Goal: Transaction & Acquisition: Purchase product/service

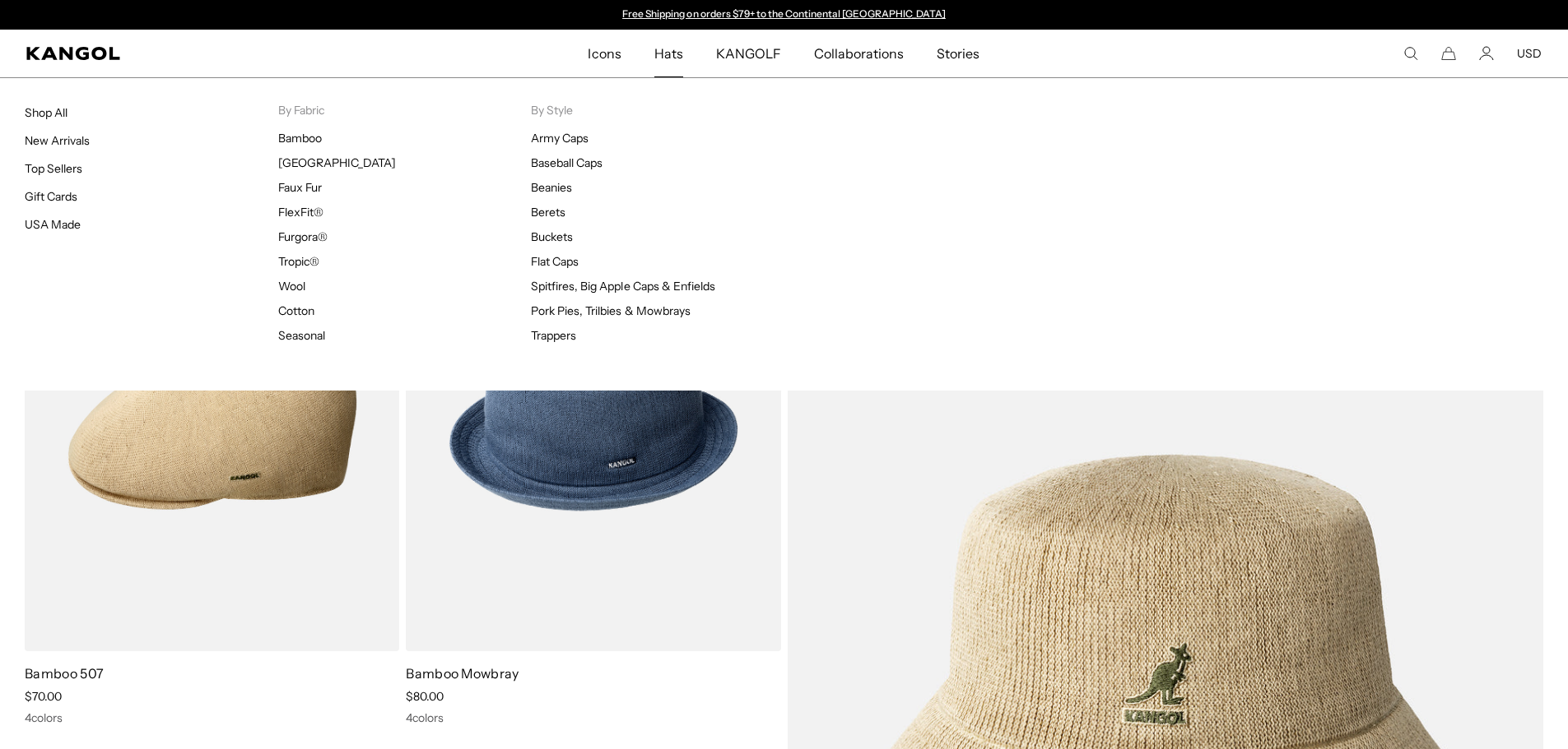
click at [669, 51] on span "Hats" at bounding box center [668, 53] width 28 height 48
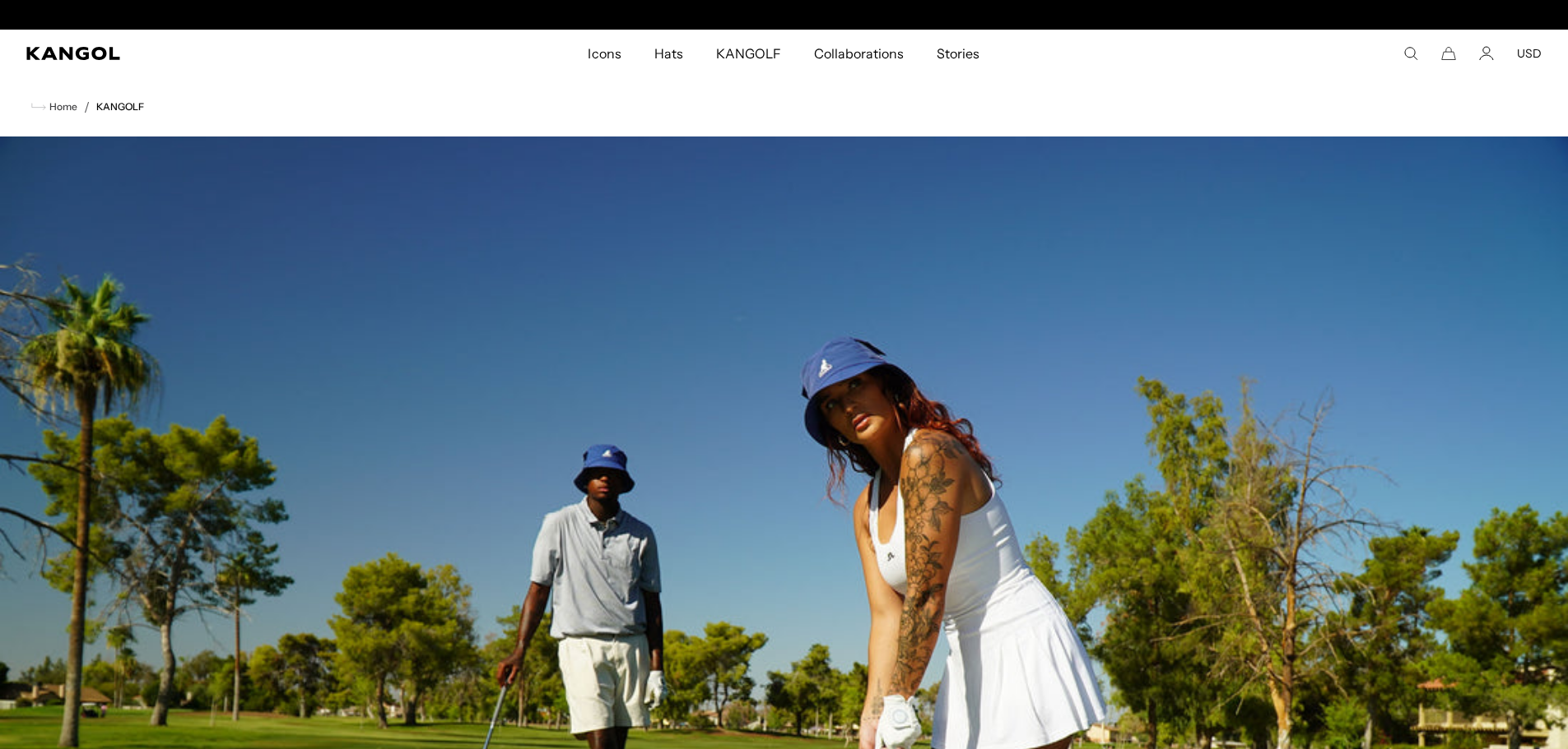
scroll to position [0, 339]
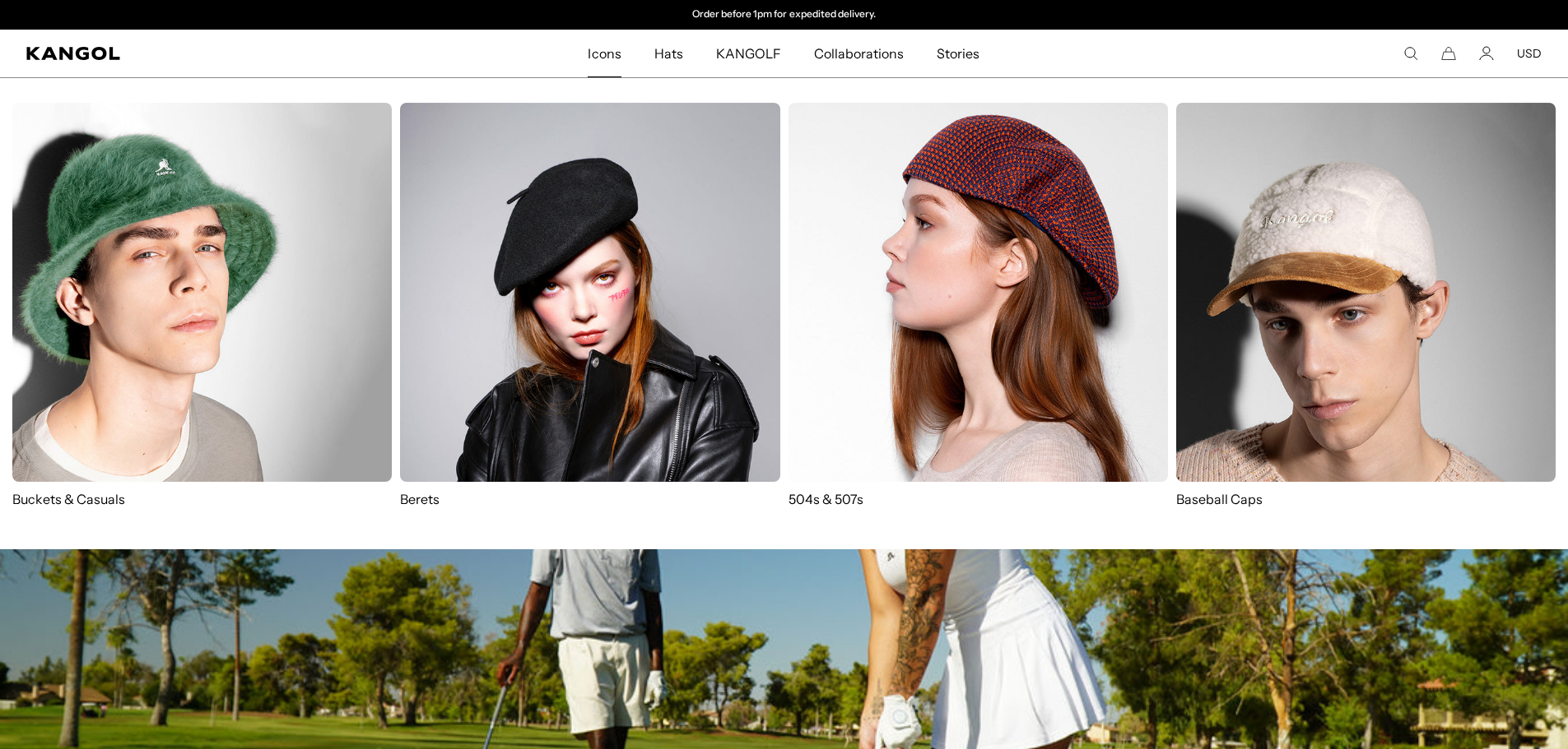
click at [626, 59] on link "Icons" at bounding box center [604, 53] width 66 height 48
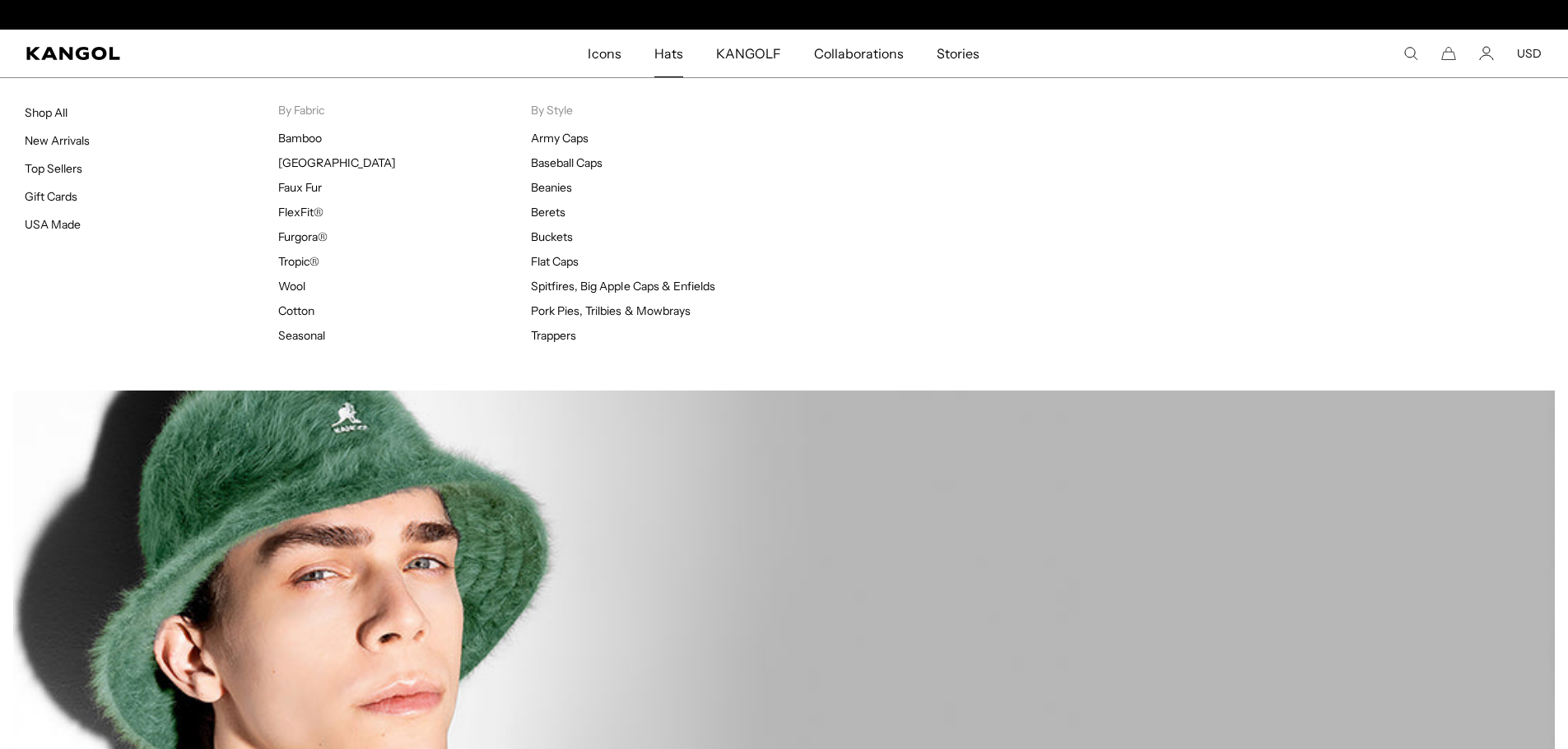
scroll to position [0, 339]
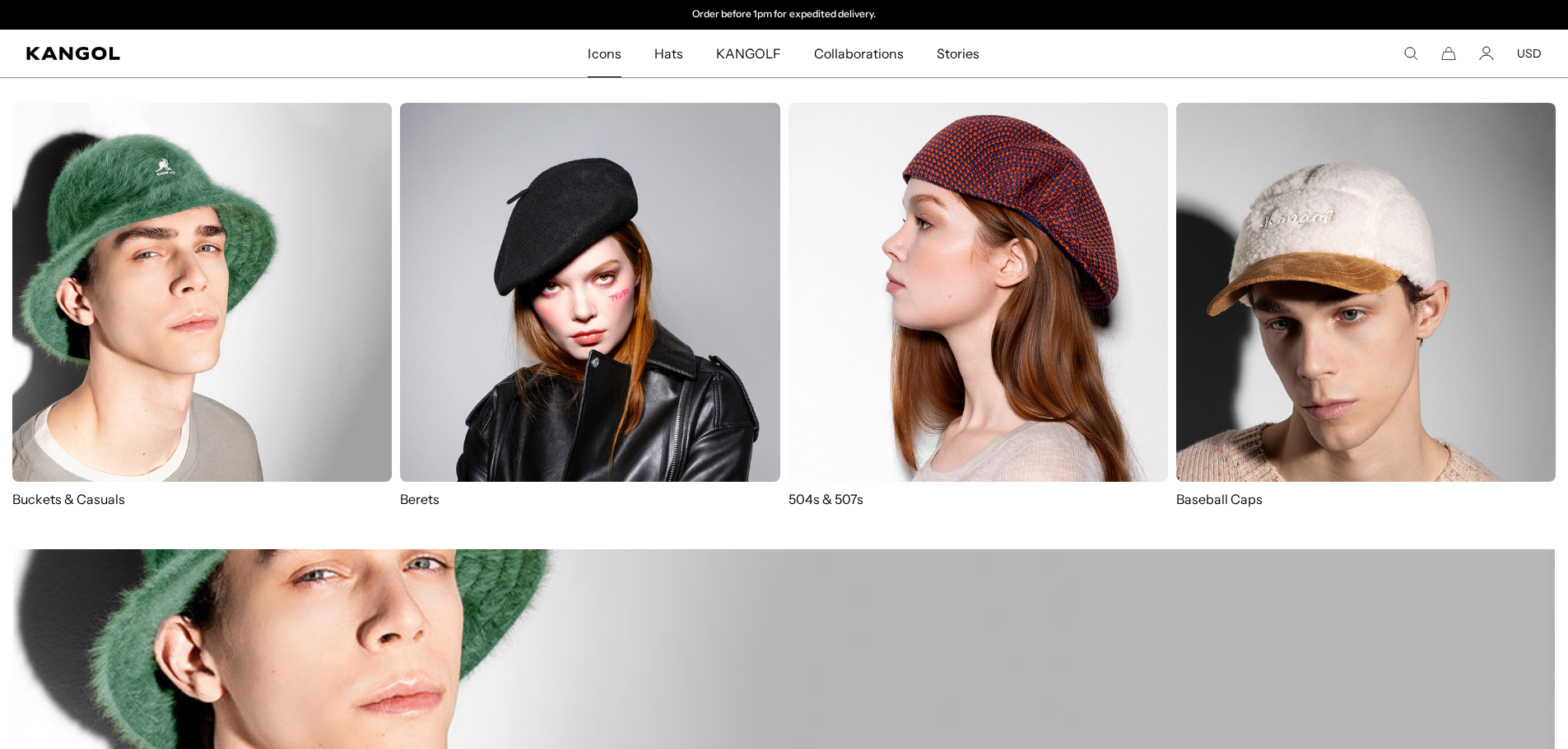
click at [598, 249] on img at bounding box center [589, 293] width 379 height 379
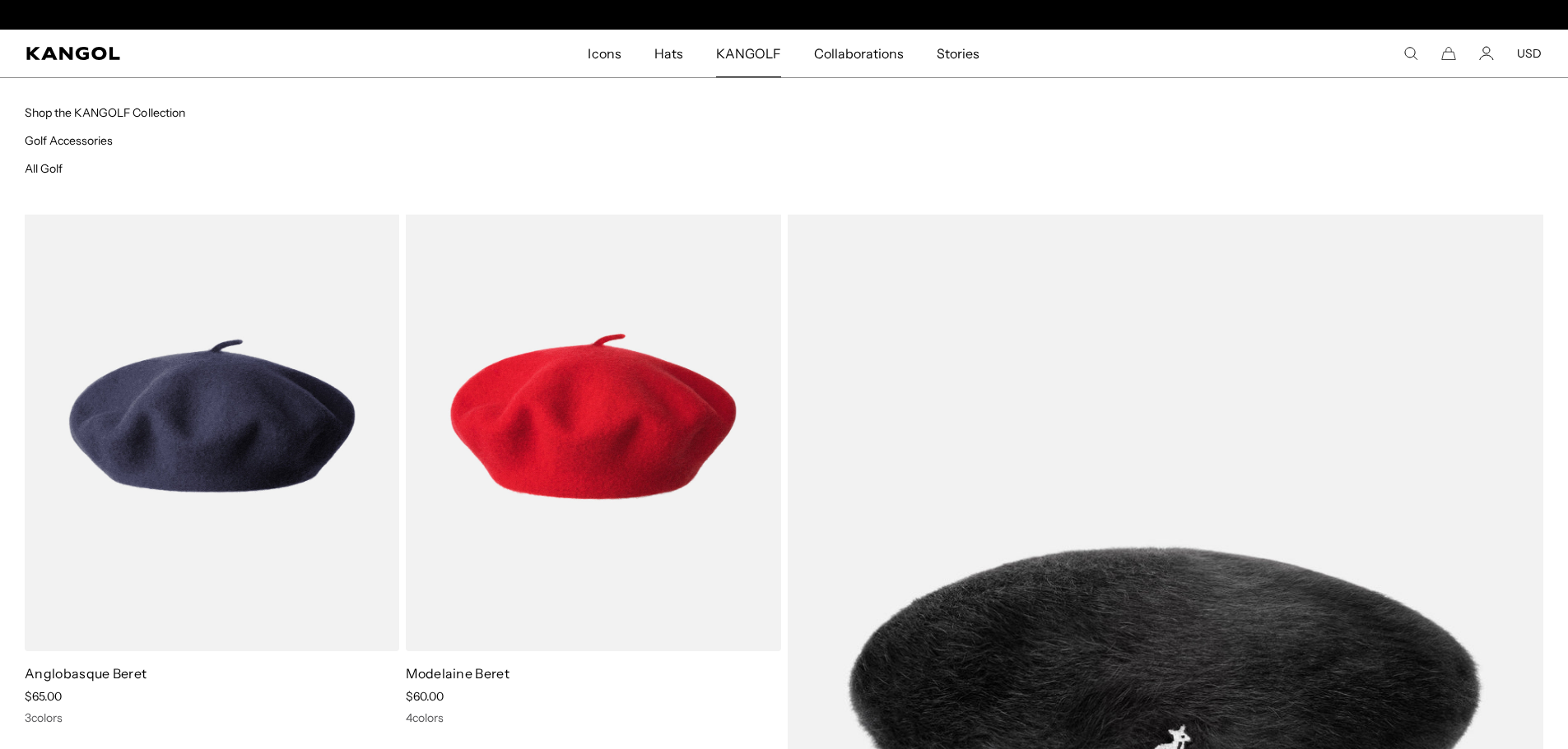
scroll to position [0, 339]
click at [885, 63] on span "Collaborations" at bounding box center [859, 53] width 90 height 48
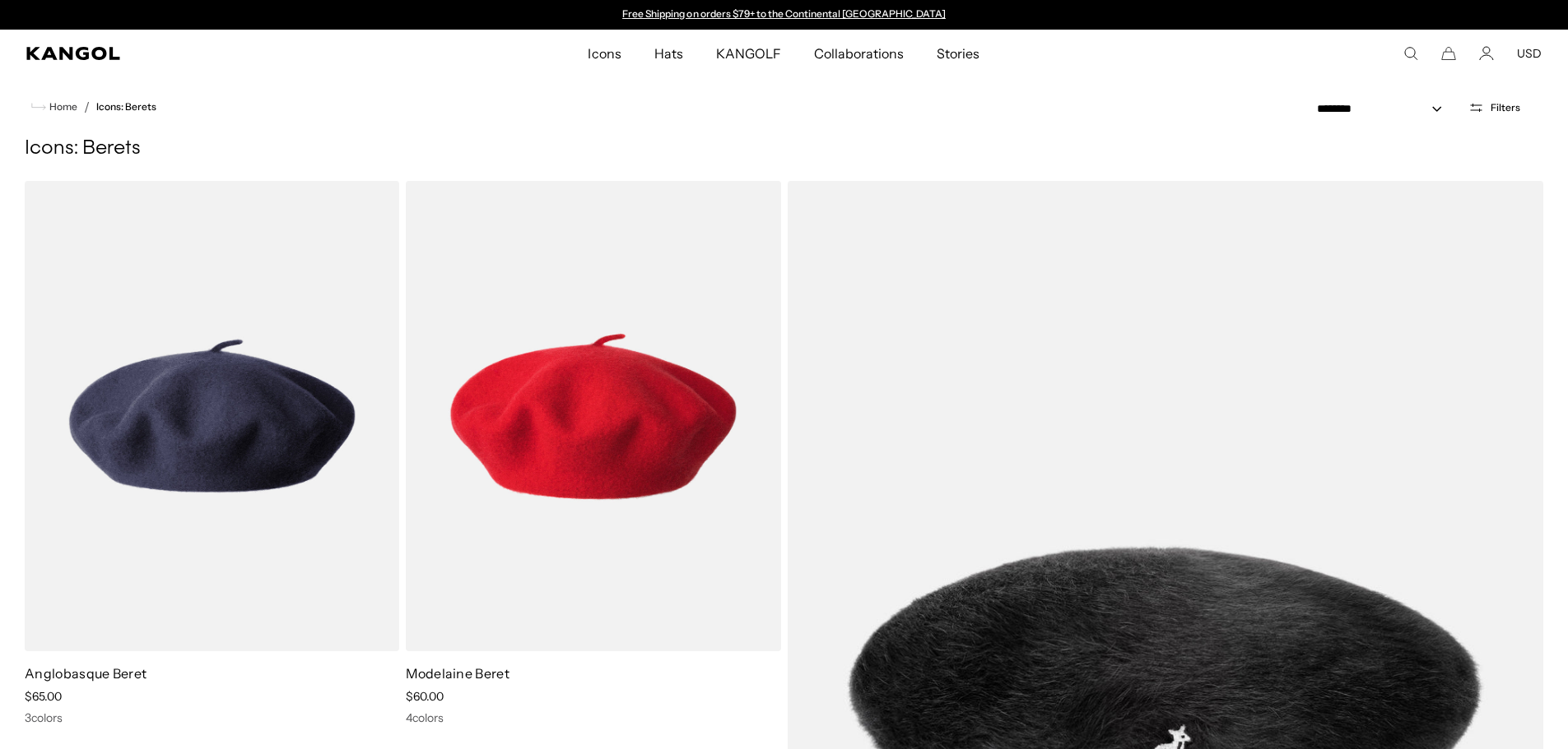
click at [833, 138] on h1 "Icons: Berets" at bounding box center [784, 149] width 1518 height 25
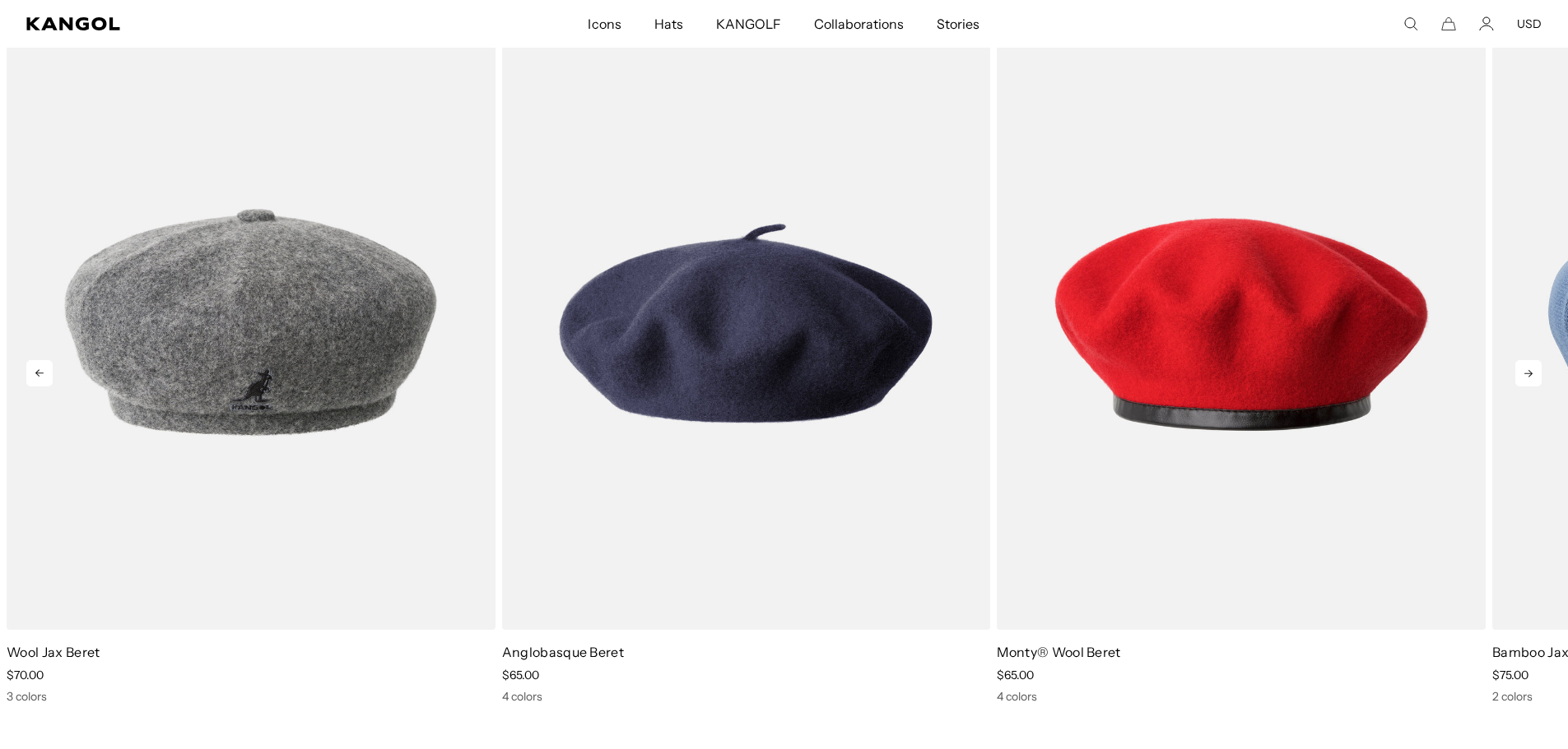
click at [1540, 377] on icon at bounding box center [1528, 374] width 27 height 27
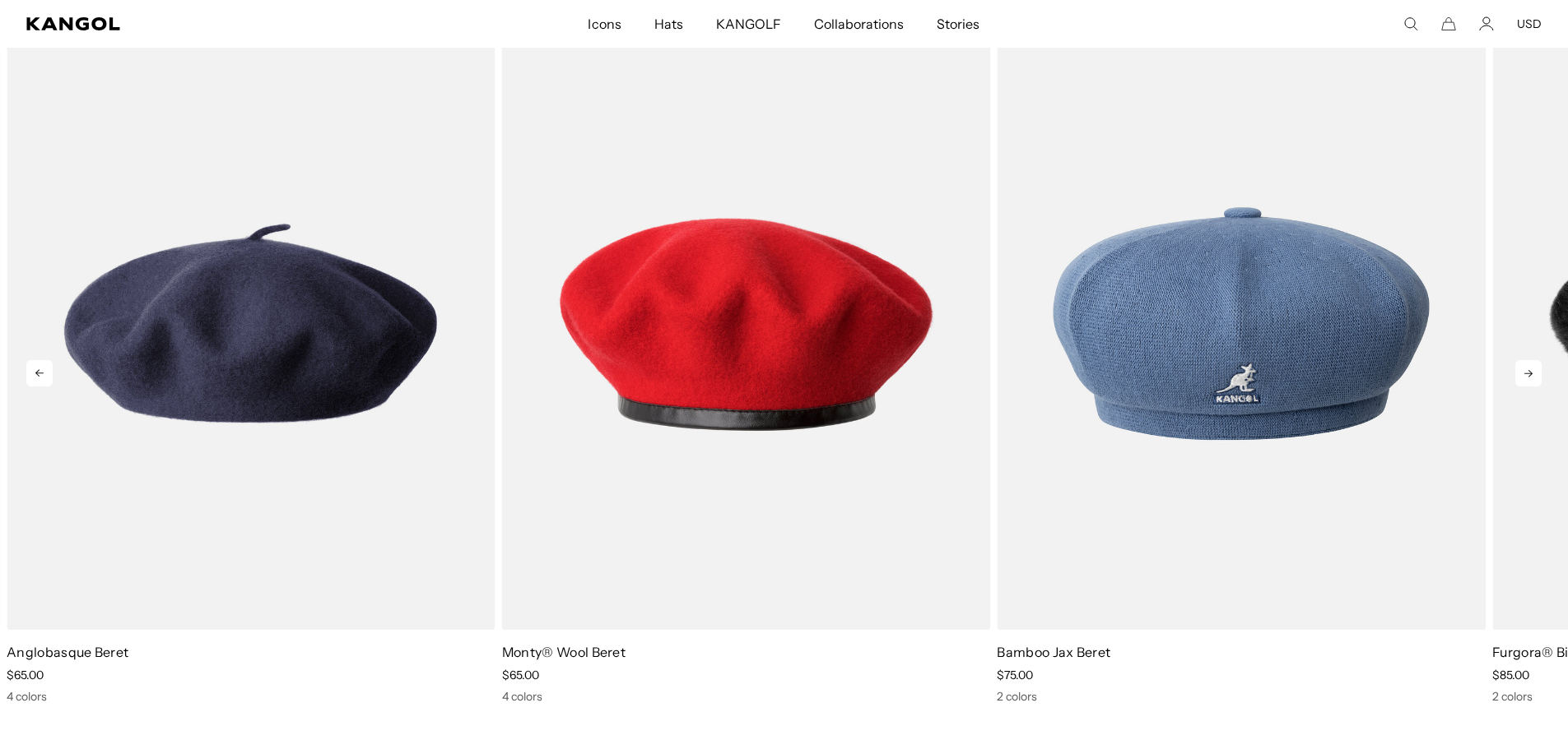
click at [1531, 377] on icon at bounding box center [1528, 374] width 27 height 27
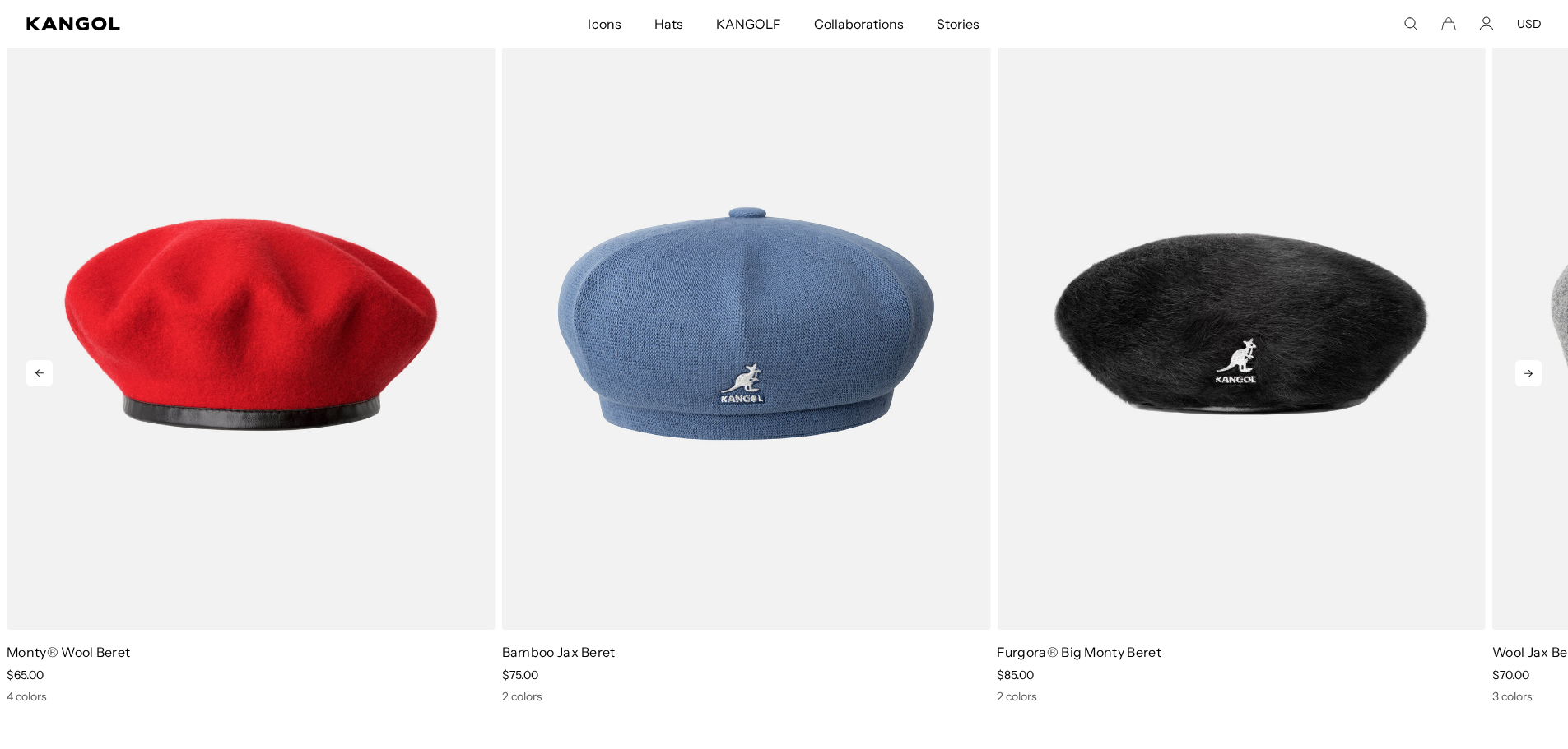
click at [1531, 377] on icon at bounding box center [1528, 374] width 27 height 27
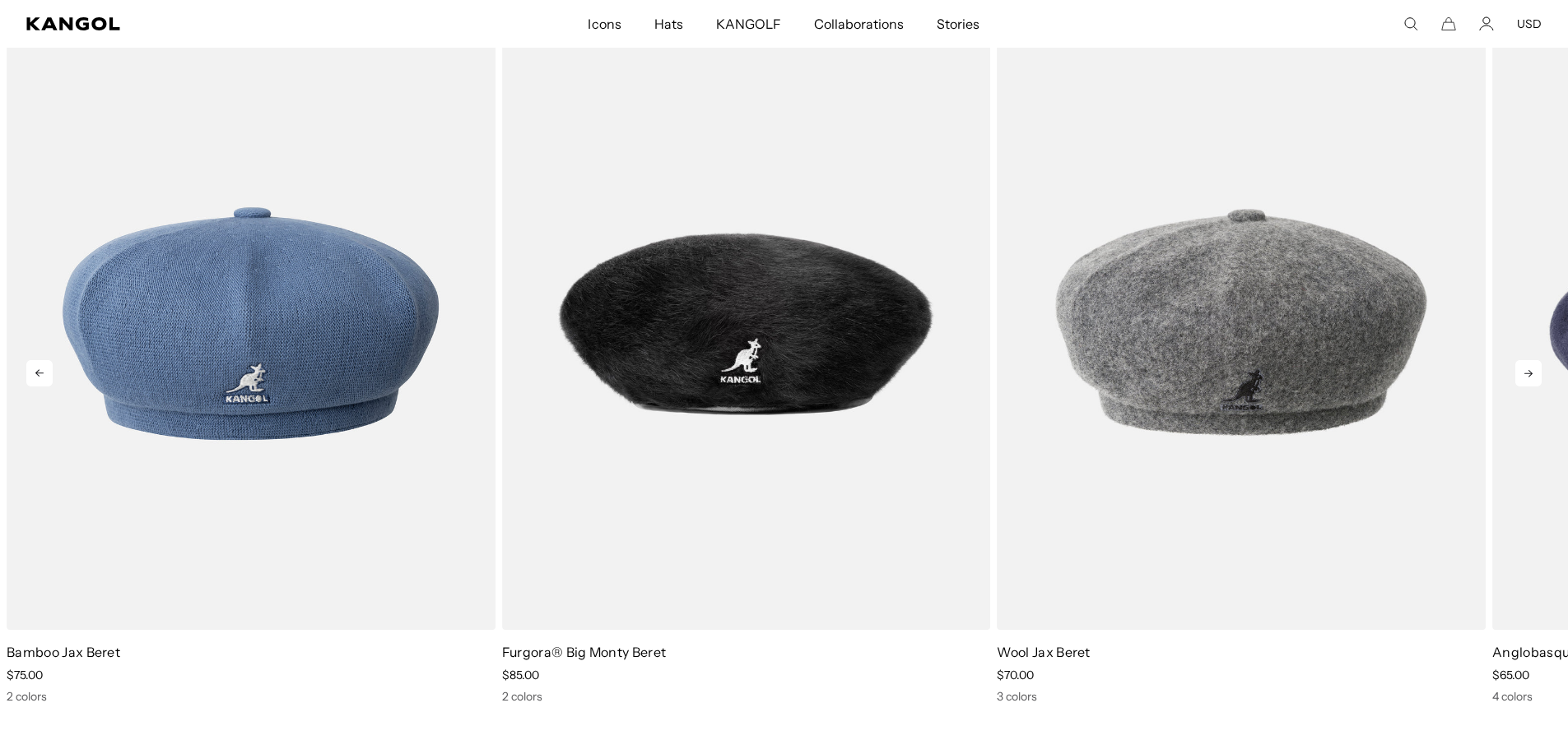
click at [1531, 377] on icon at bounding box center [1528, 374] width 27 height 27
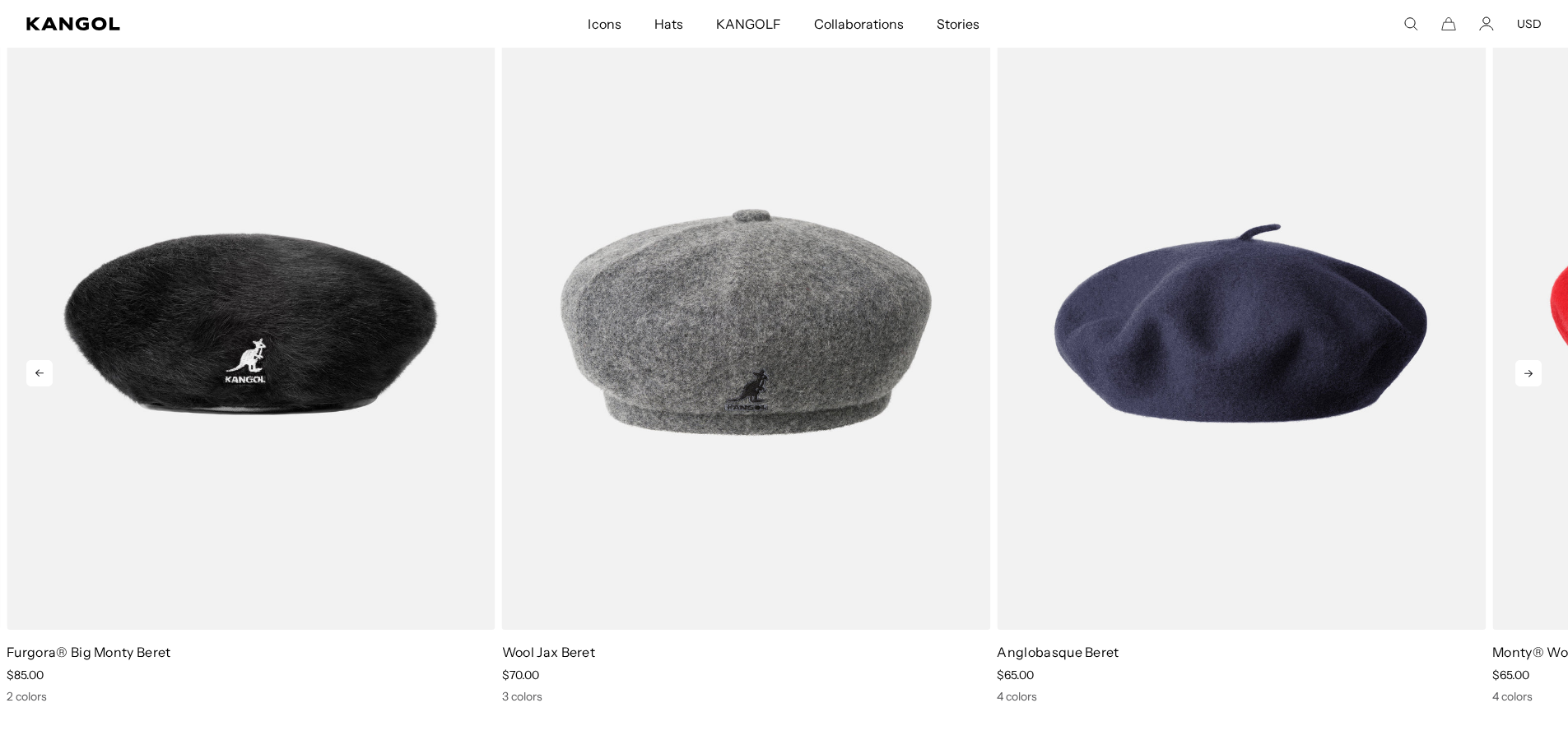
click at [1531, 377] on icon at bounding box center [1528, 374] width 27 height 27
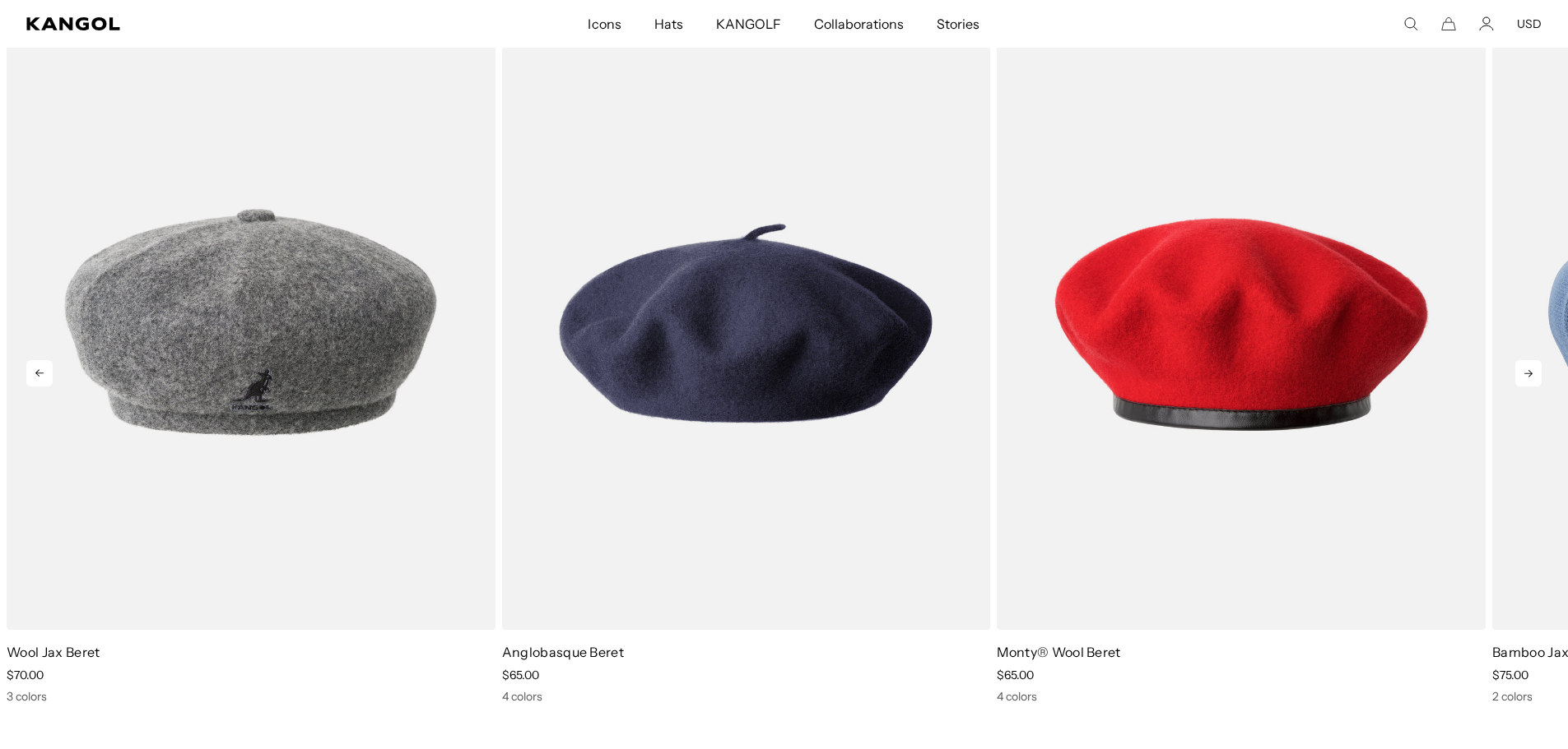
click at [1531, 377] on icon at bounding box center [1528, 374] width 27 height 27
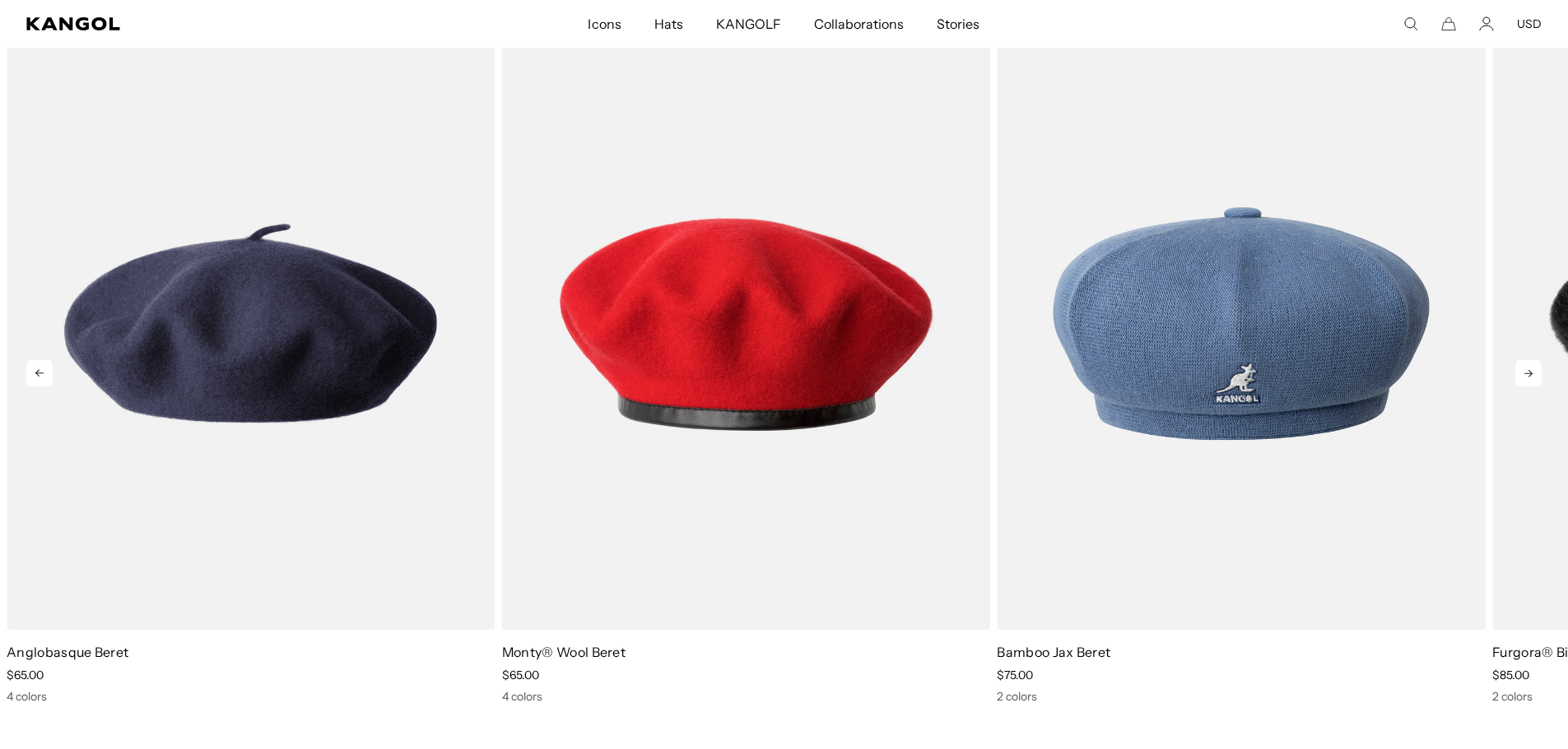
click at [1531, 377] on icon at bounding box center [1528, 374] width 27 height 27
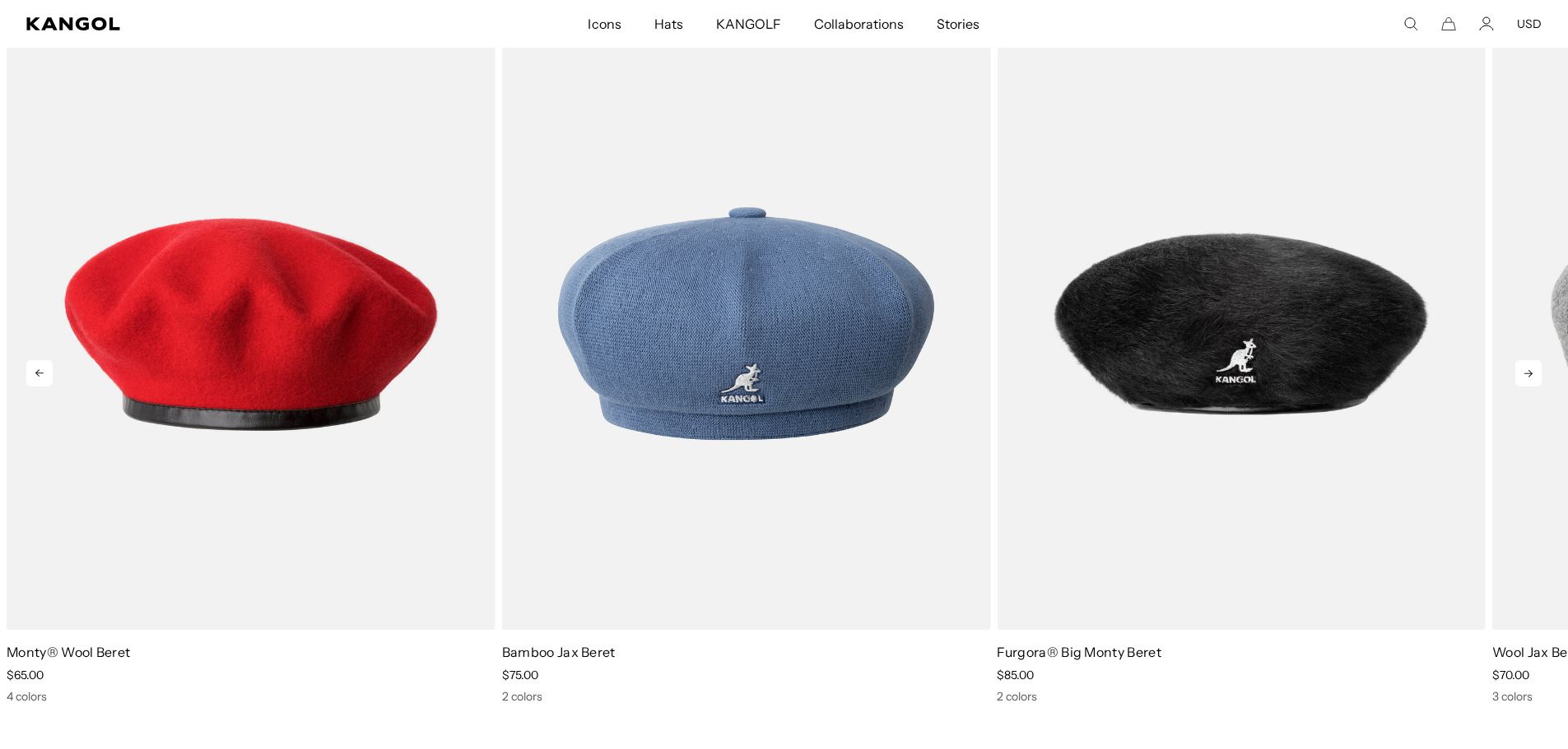
click at [1531, 377] on icon at bounding box center [1528, 374] width 27 height 27
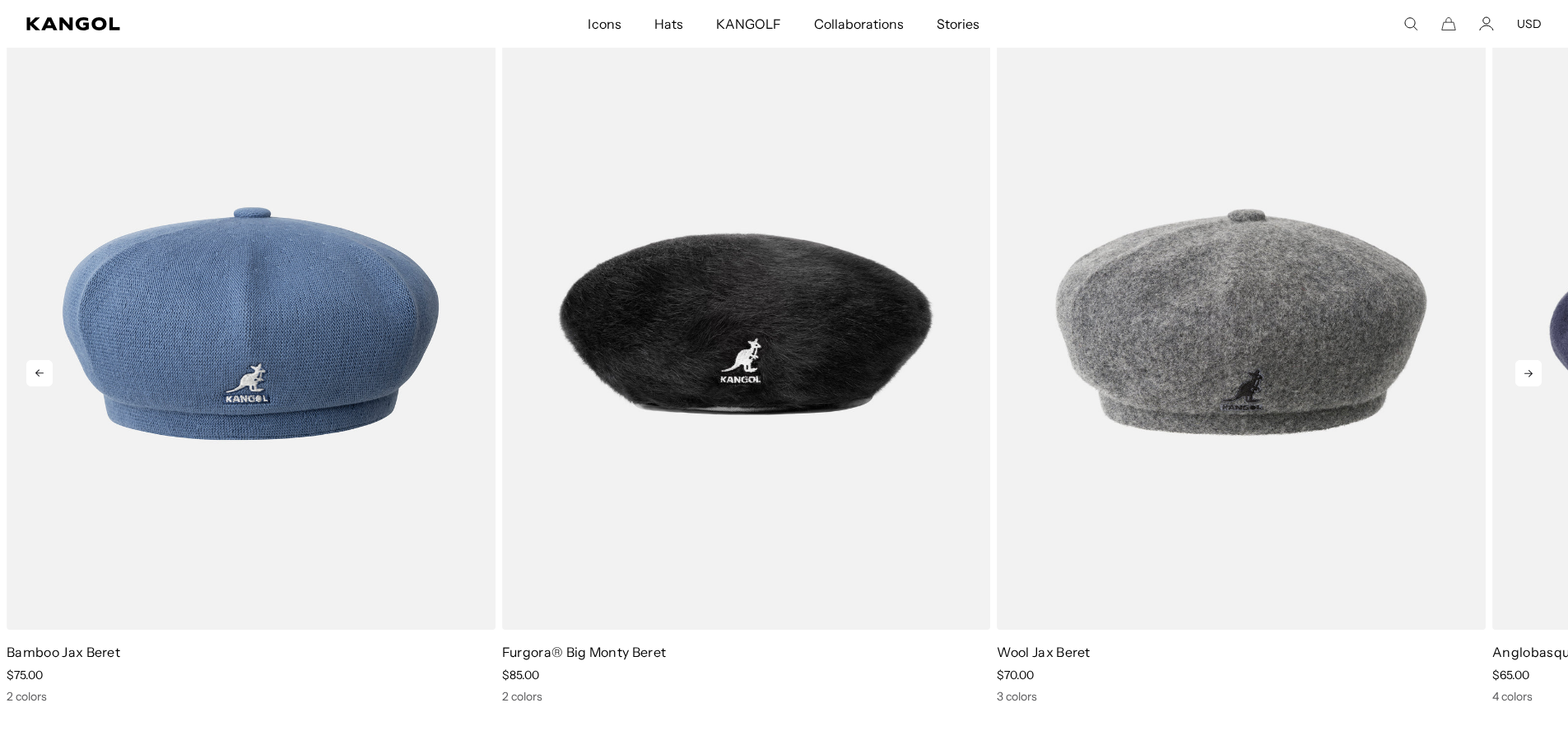
click at [1531, 377] on icon at bounding box center [1528, 374] width 27 height 27
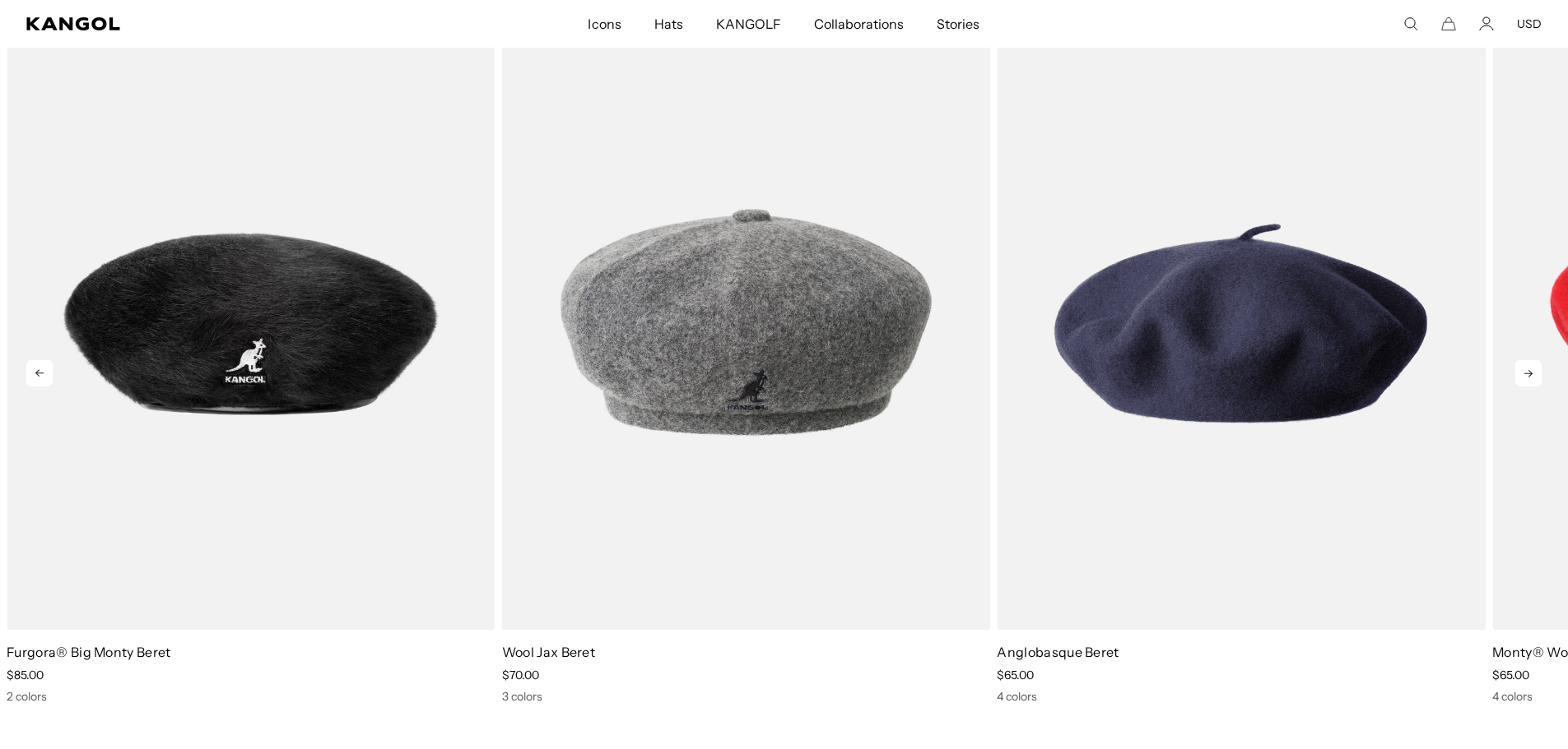
click at [1531, 377] on icon at bounding box center [1528, 374] width 27 height 27
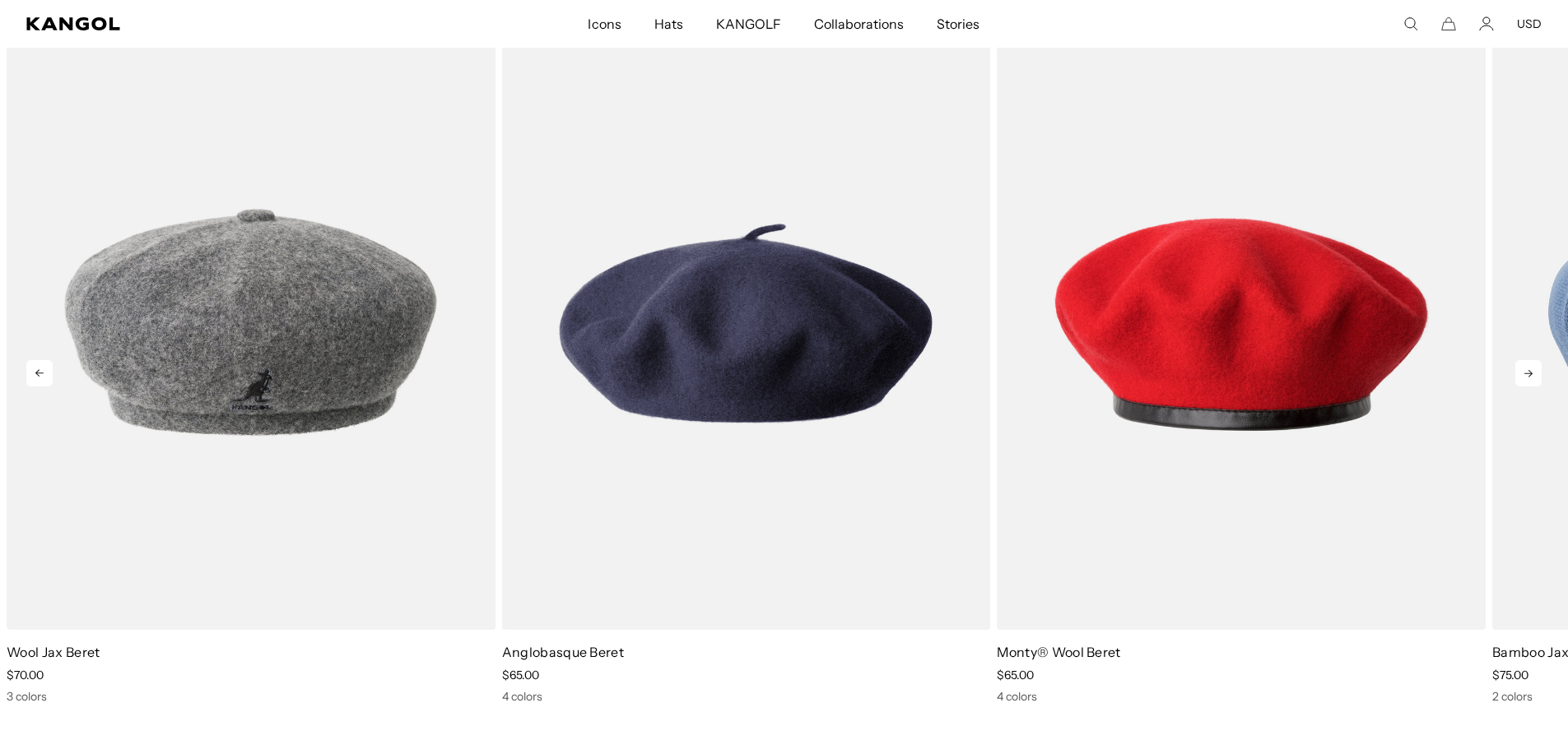
click at [1531, 377] on icon at bounding box center [1528, 374] width 27 height 27
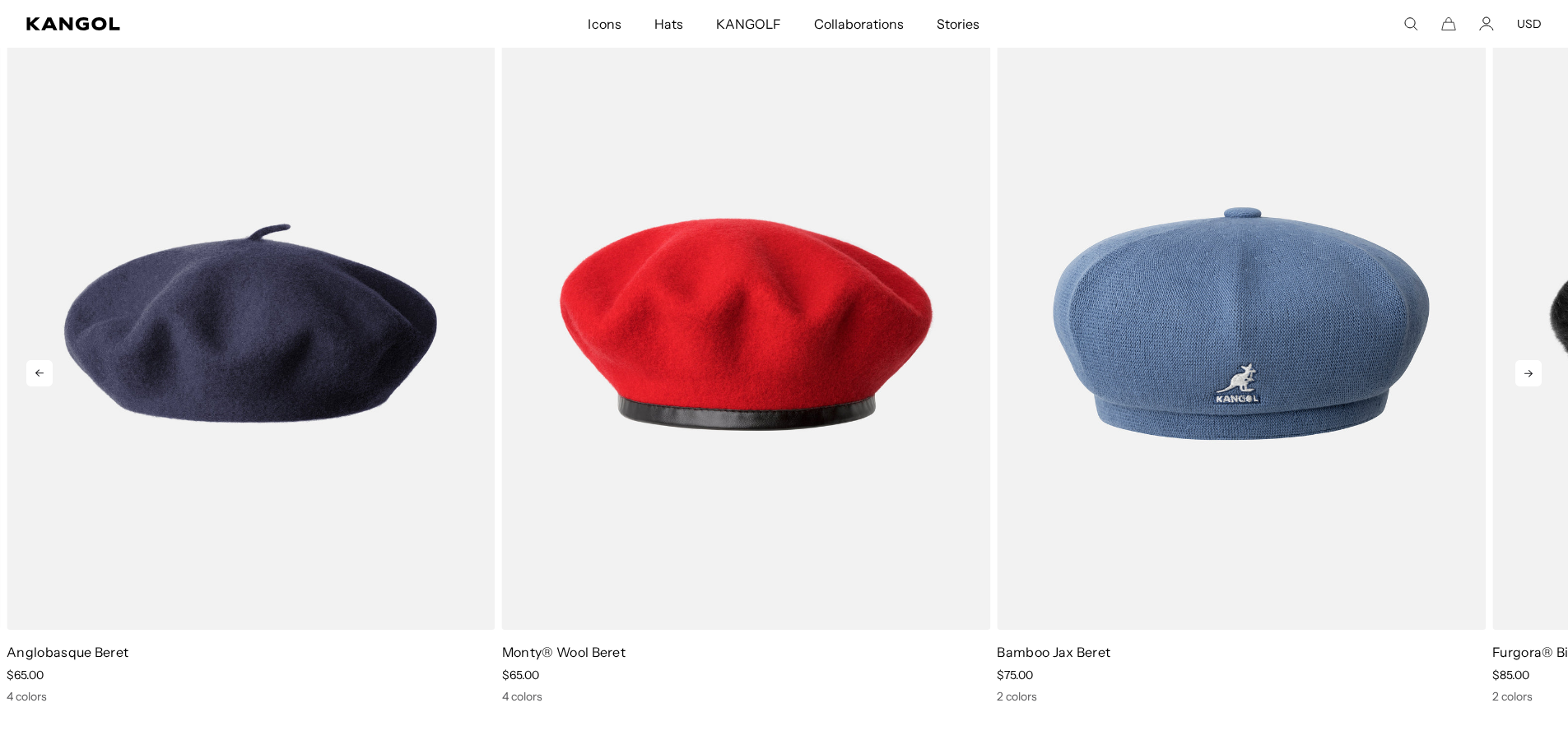
click at [1531, 377] on icon at bounding box center [1528, 374] width 27 height 27
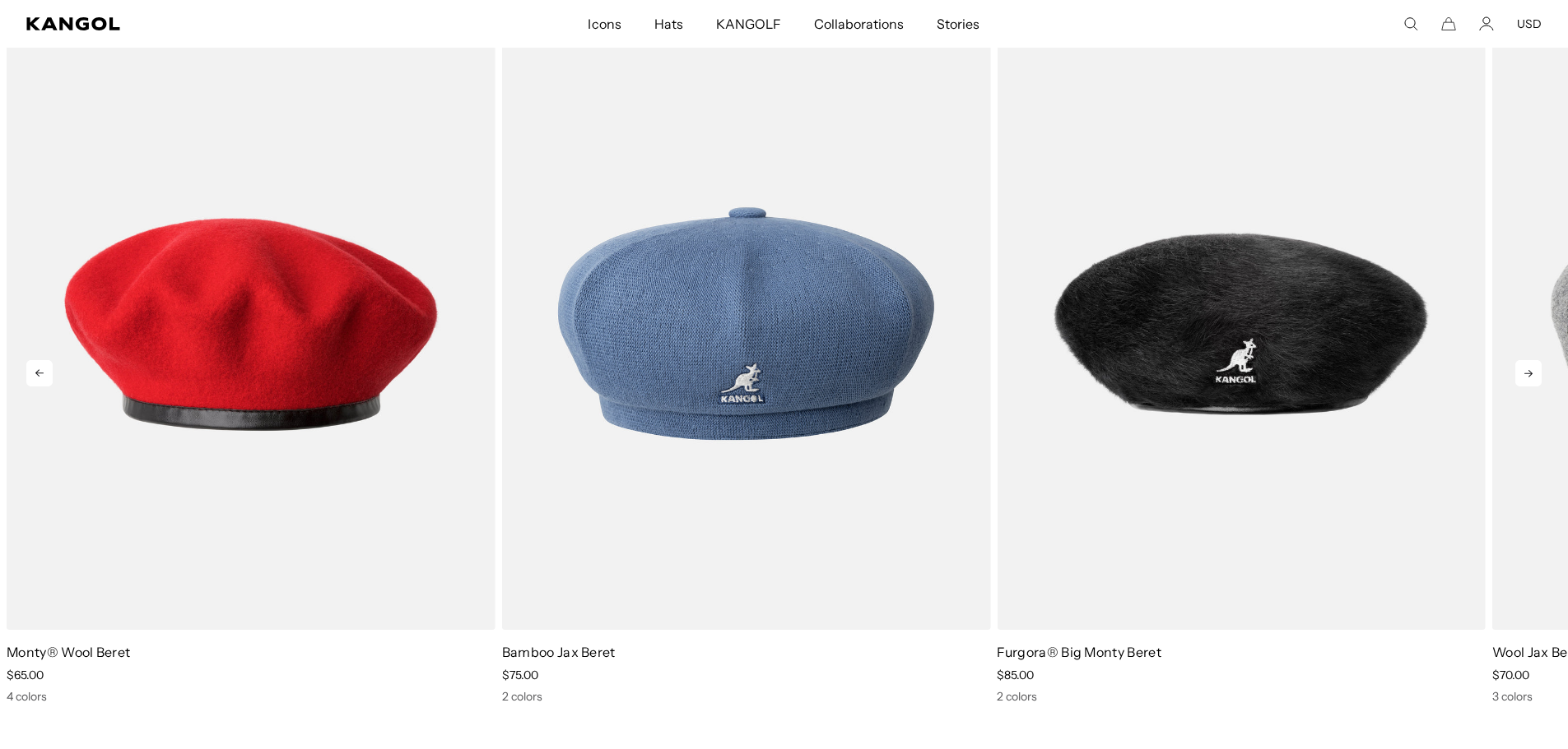
click at [1531, 377] on icon at bounding box center [1528, 374] width 27 height 27
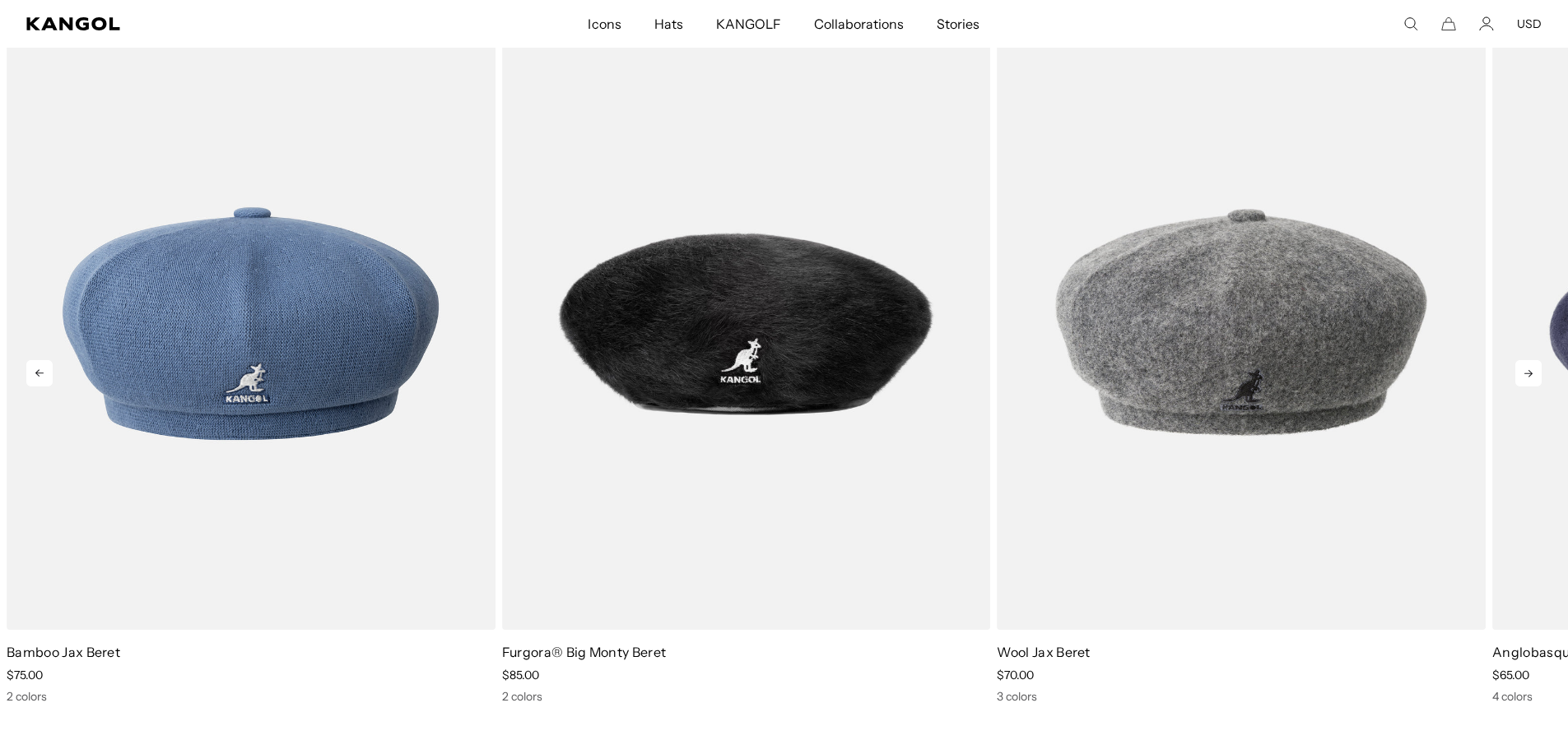
click at [1531, 377] on icon at bounding box center [1528, 374] width 27 height 27
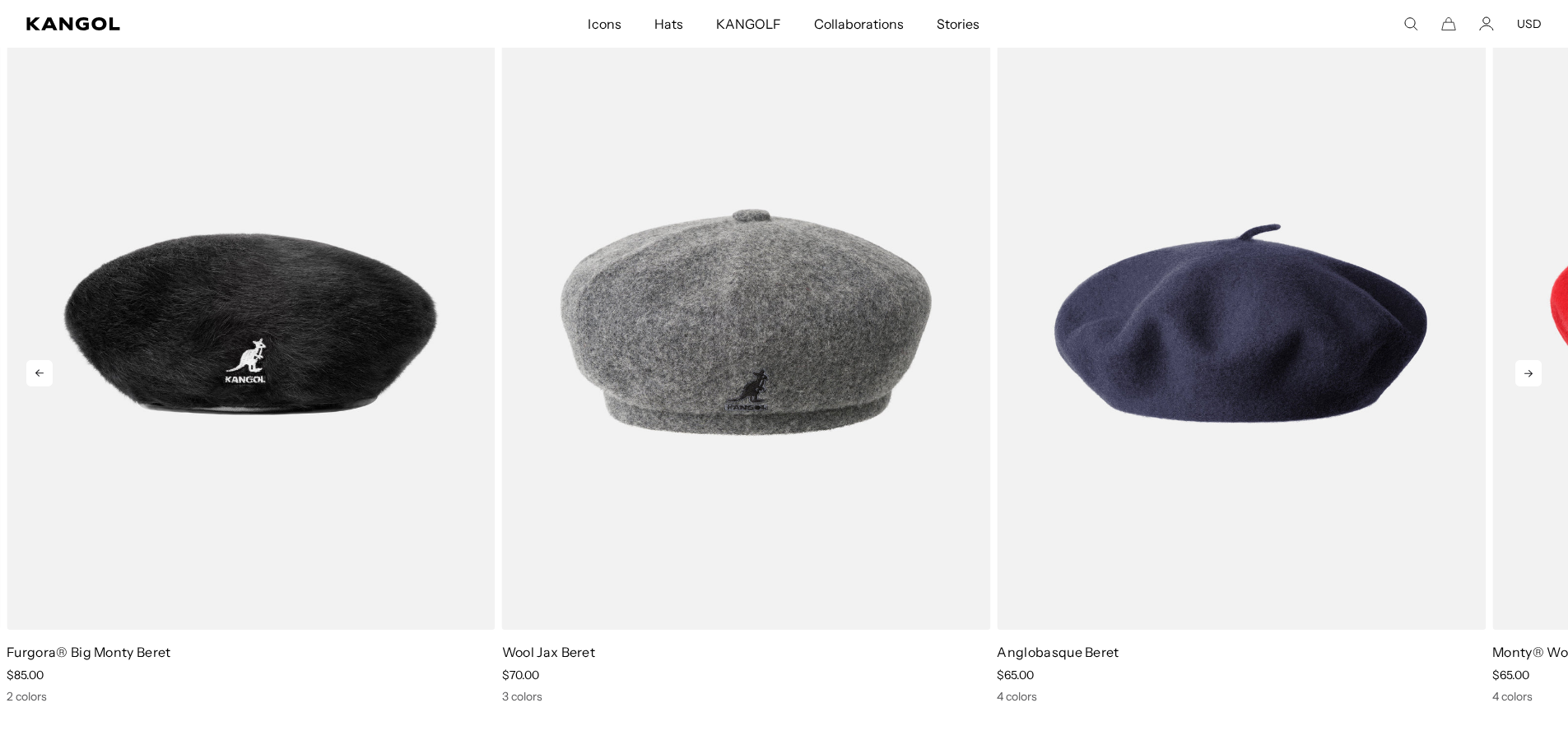
click at [1531, 377] on icon at bounding box center [1528, 374] width 27 height 27
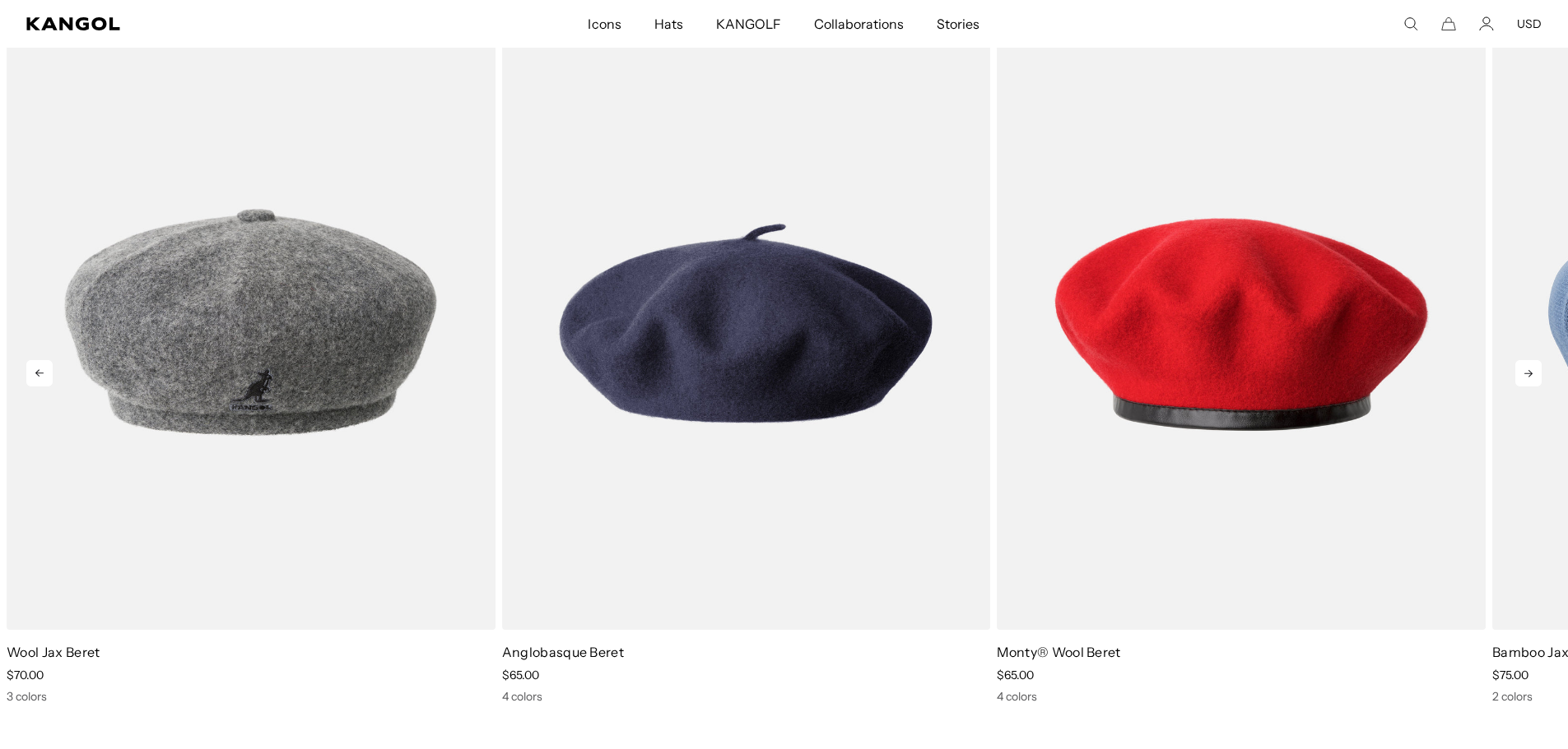
click at [1531, 377] on icon at bounding box center [1528, 374] width 27 height 27
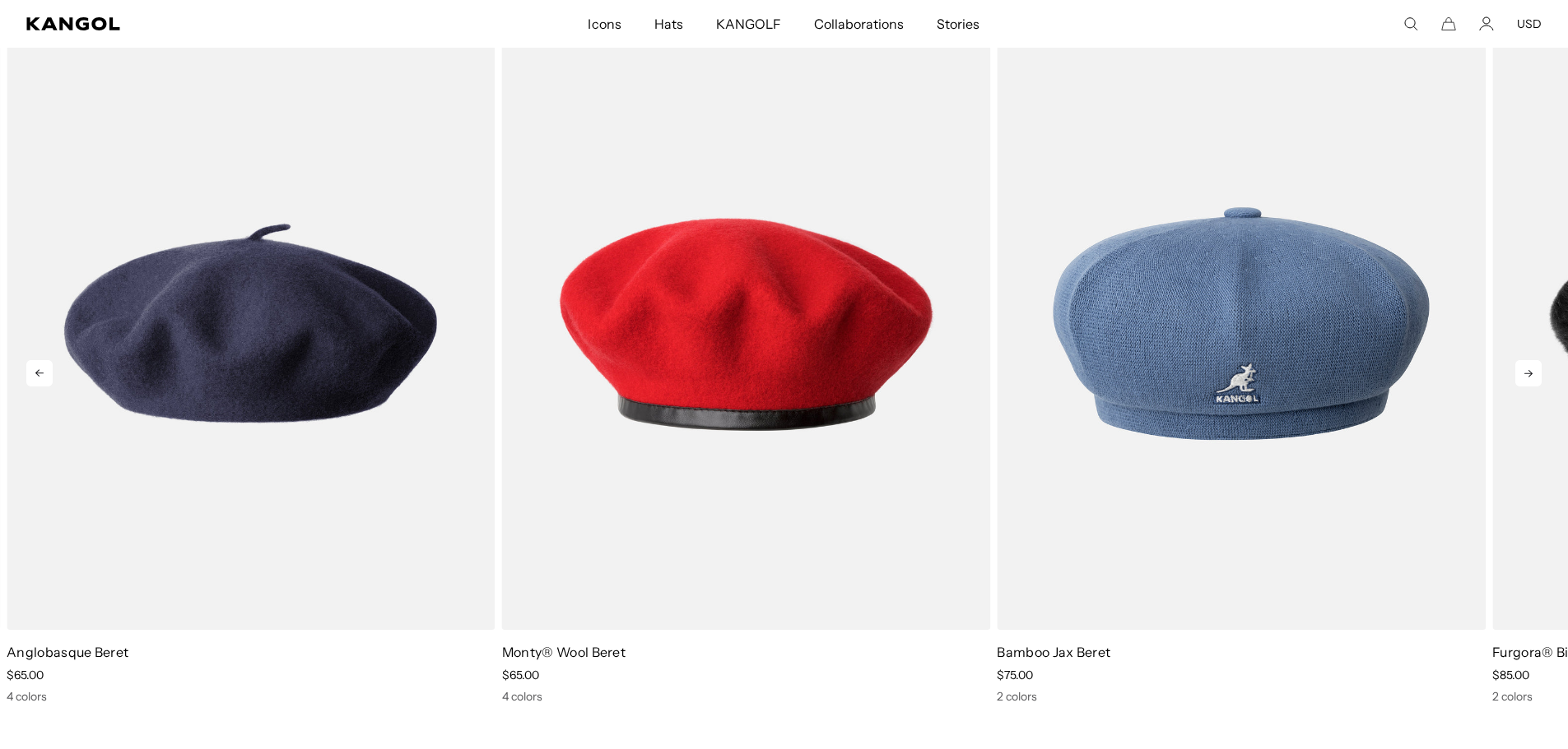
click at [1531, 377] on icon at bounding box center [1528, 374] width 27 height 27
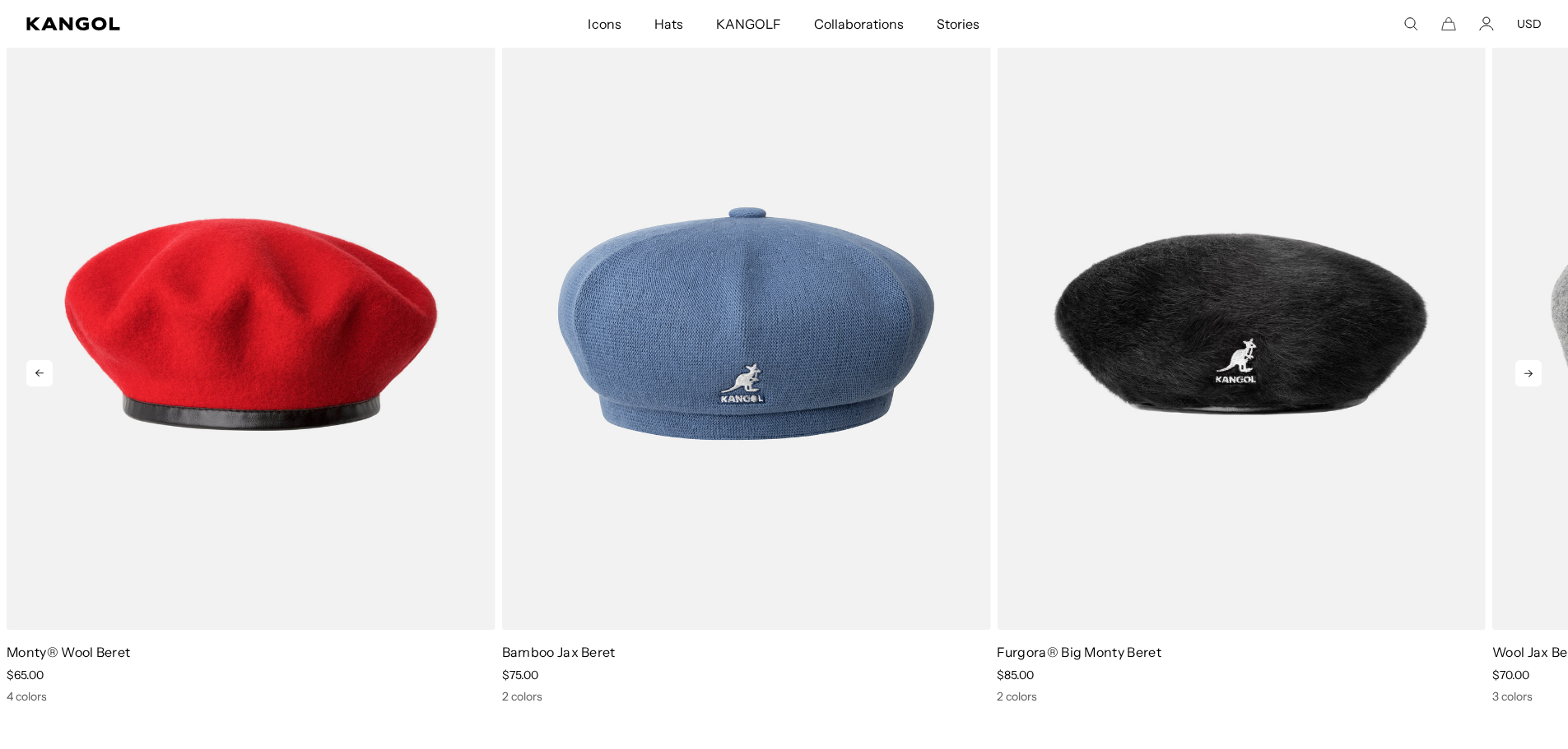
click at [1531, 377] on icon at bounding box center [1528, 374] width 27 height 27
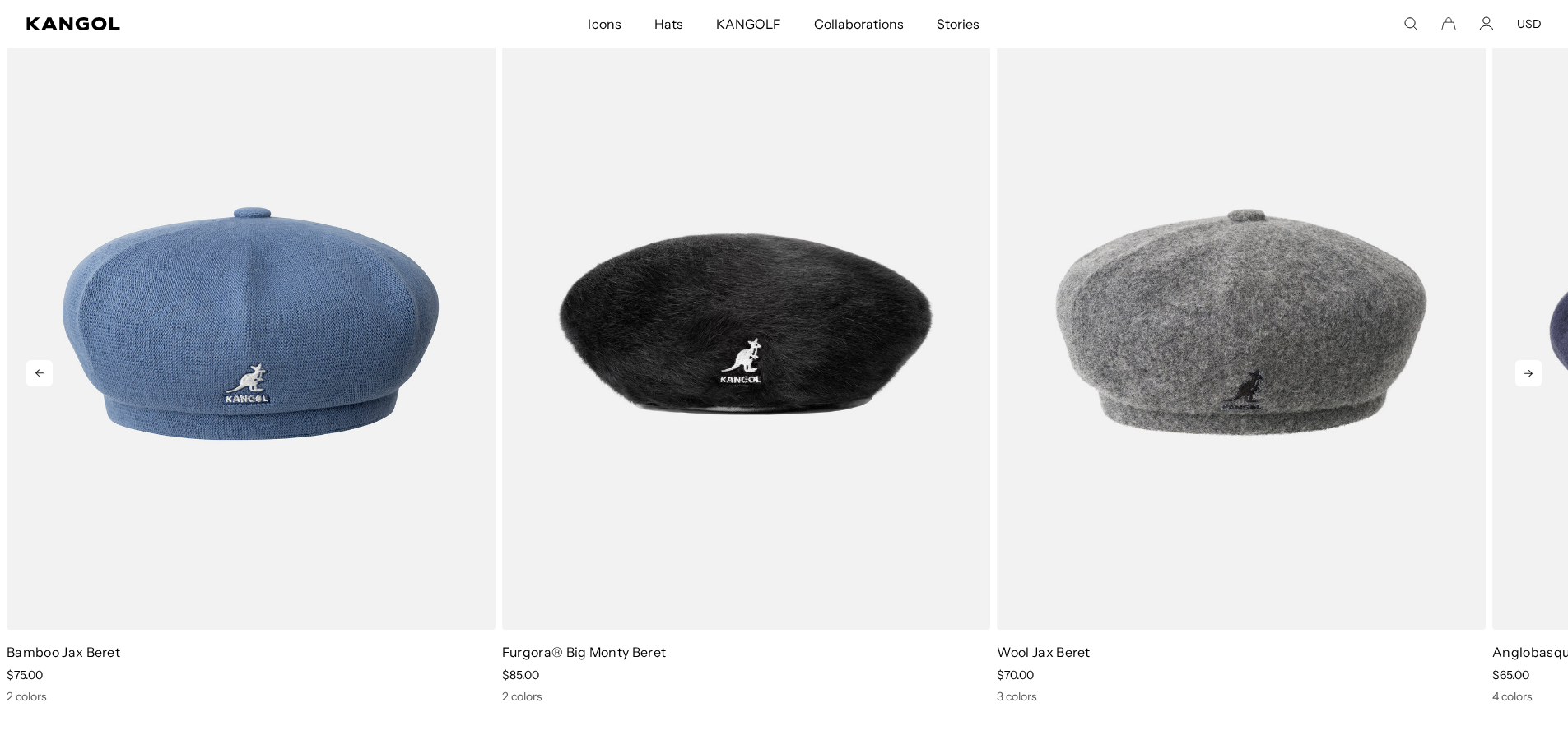
click at [1531, 377] on icon at bounding box center [1528, 374] width 27 height 27
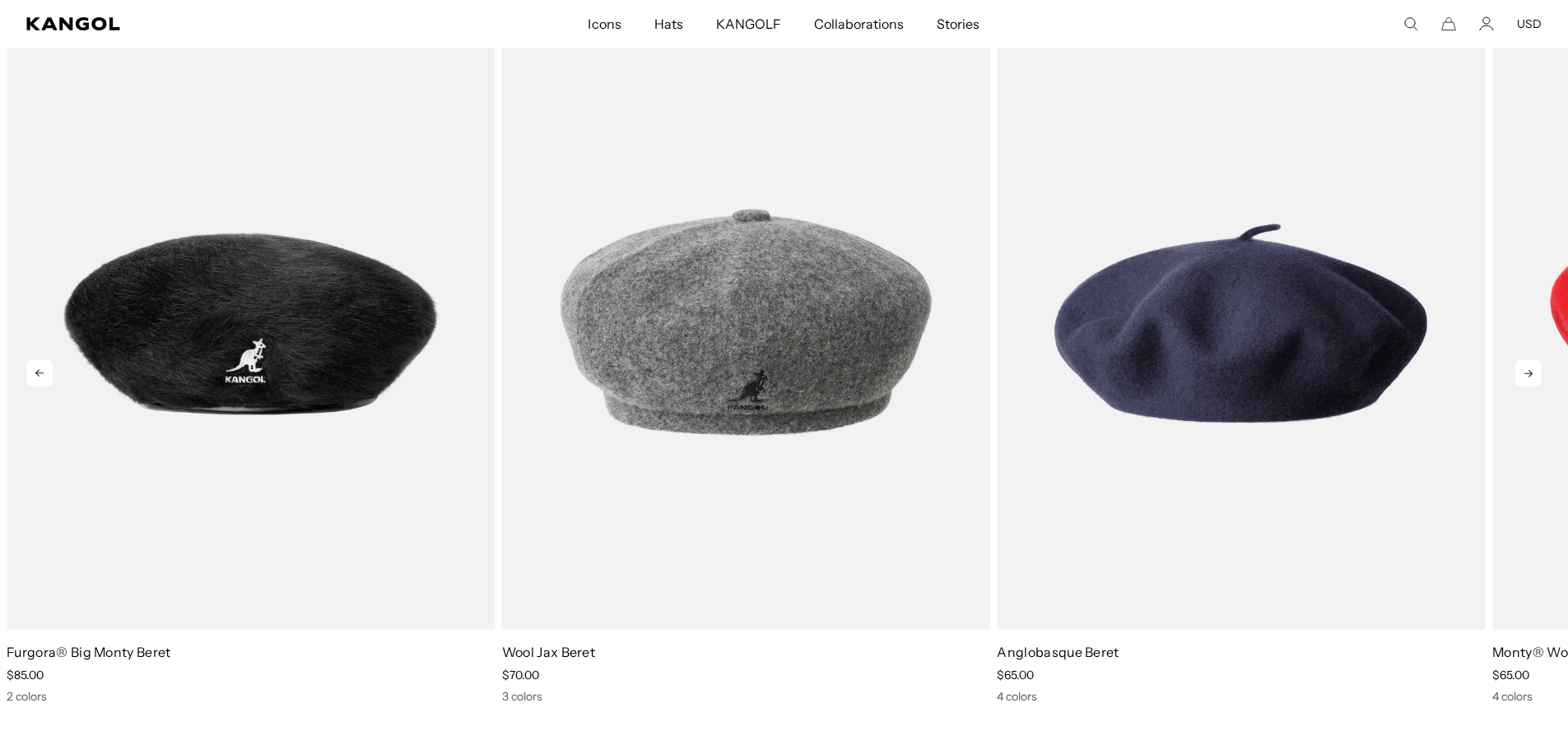
click at [1531, 377] on icon at bounding box center [1528, 374] width 27 height 27
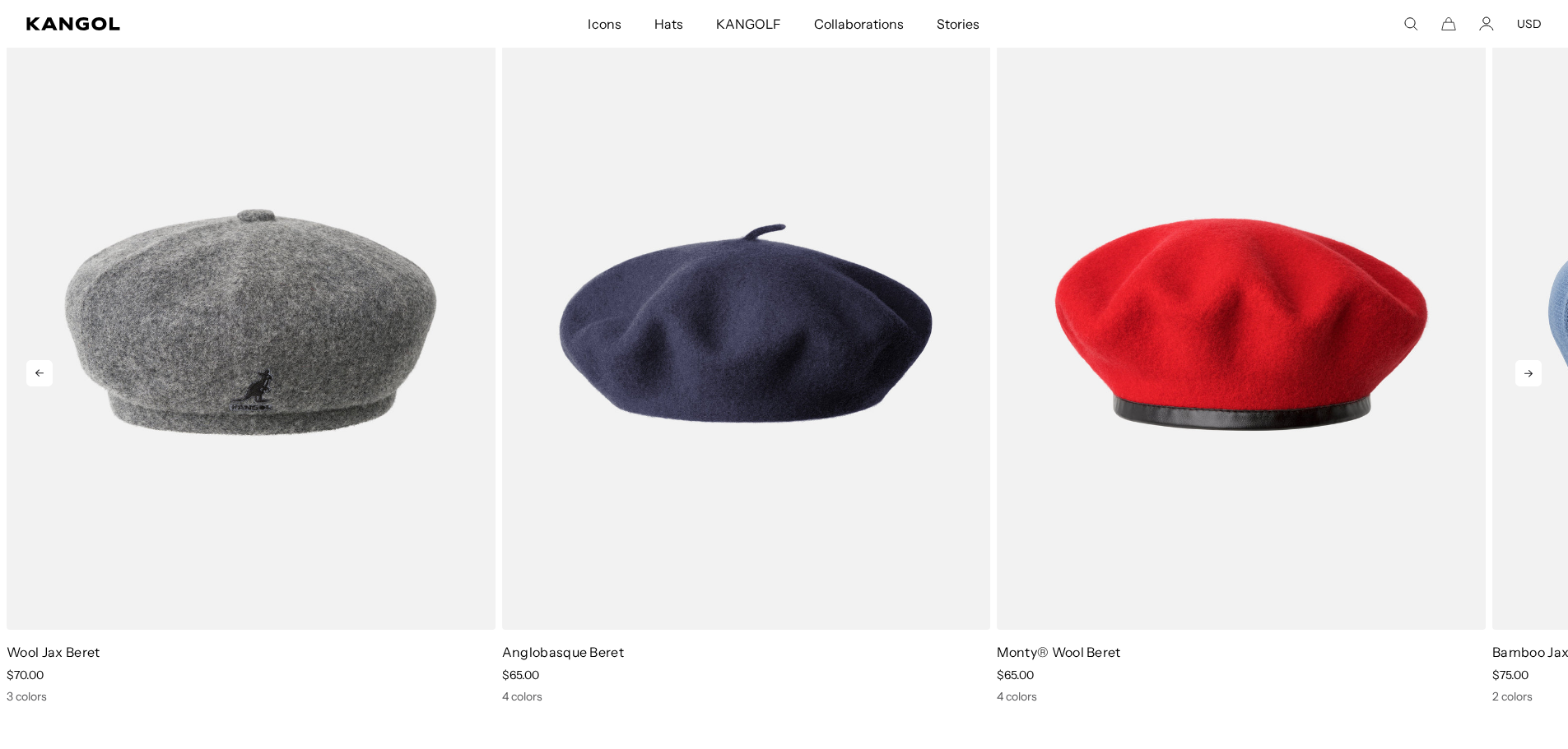
click at [1531, 377] on icon at bounding box center [1528, 374] width 27 height 27
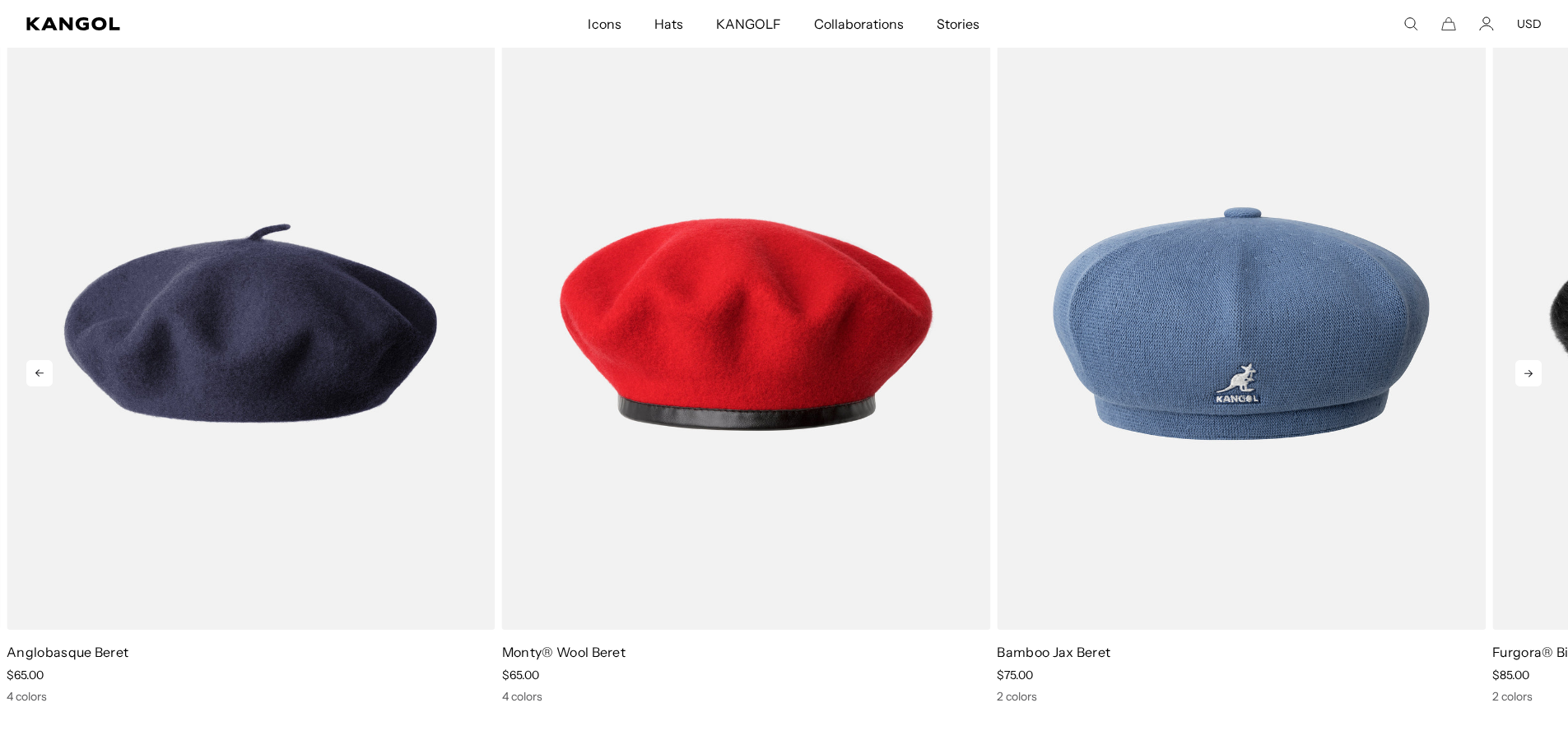
click at [1531, 377] on icon at bounding box center [1528, 374] width 27 height 27
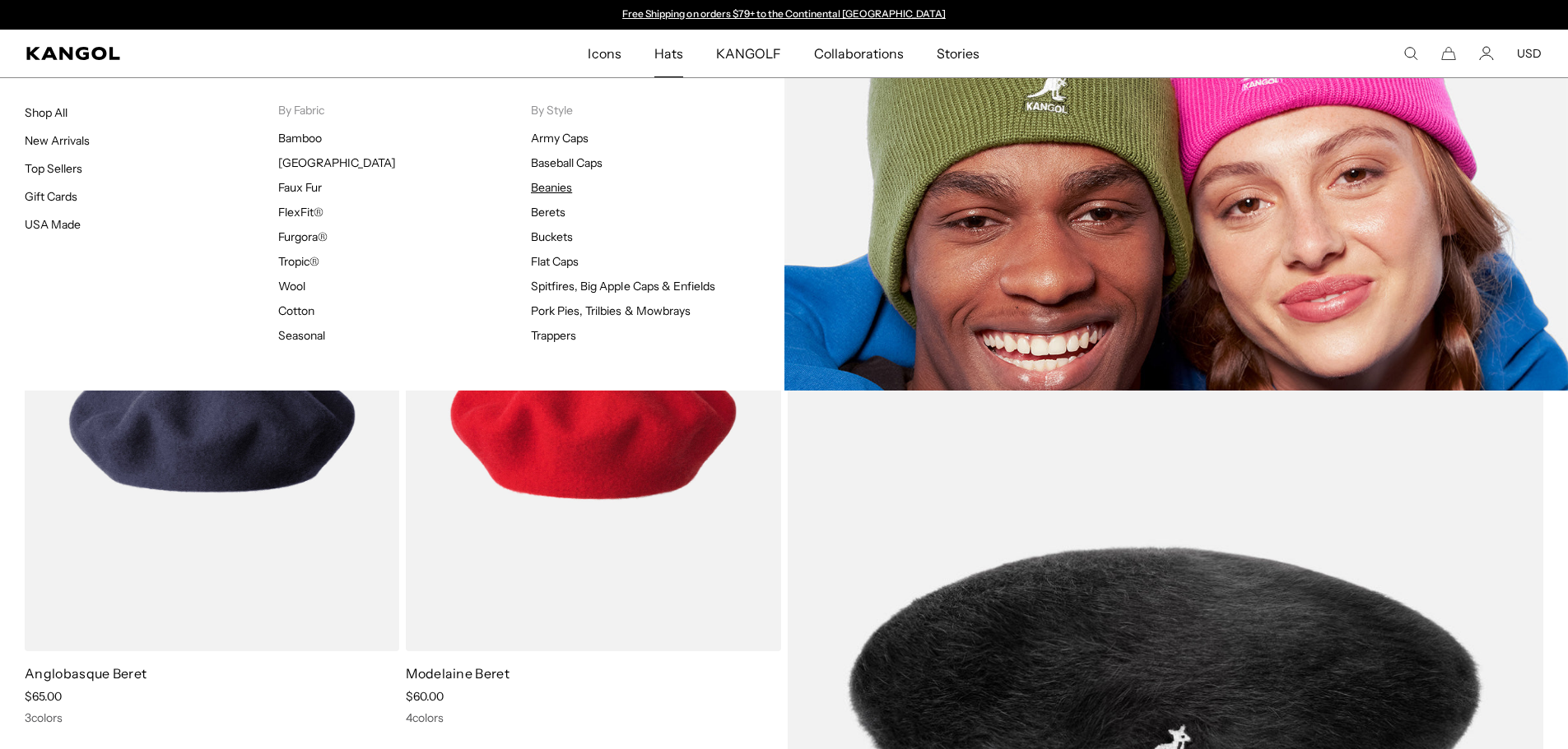
click at [553, 191] on link "Beanies" at bounding box center [551, 188] width 41 height 15
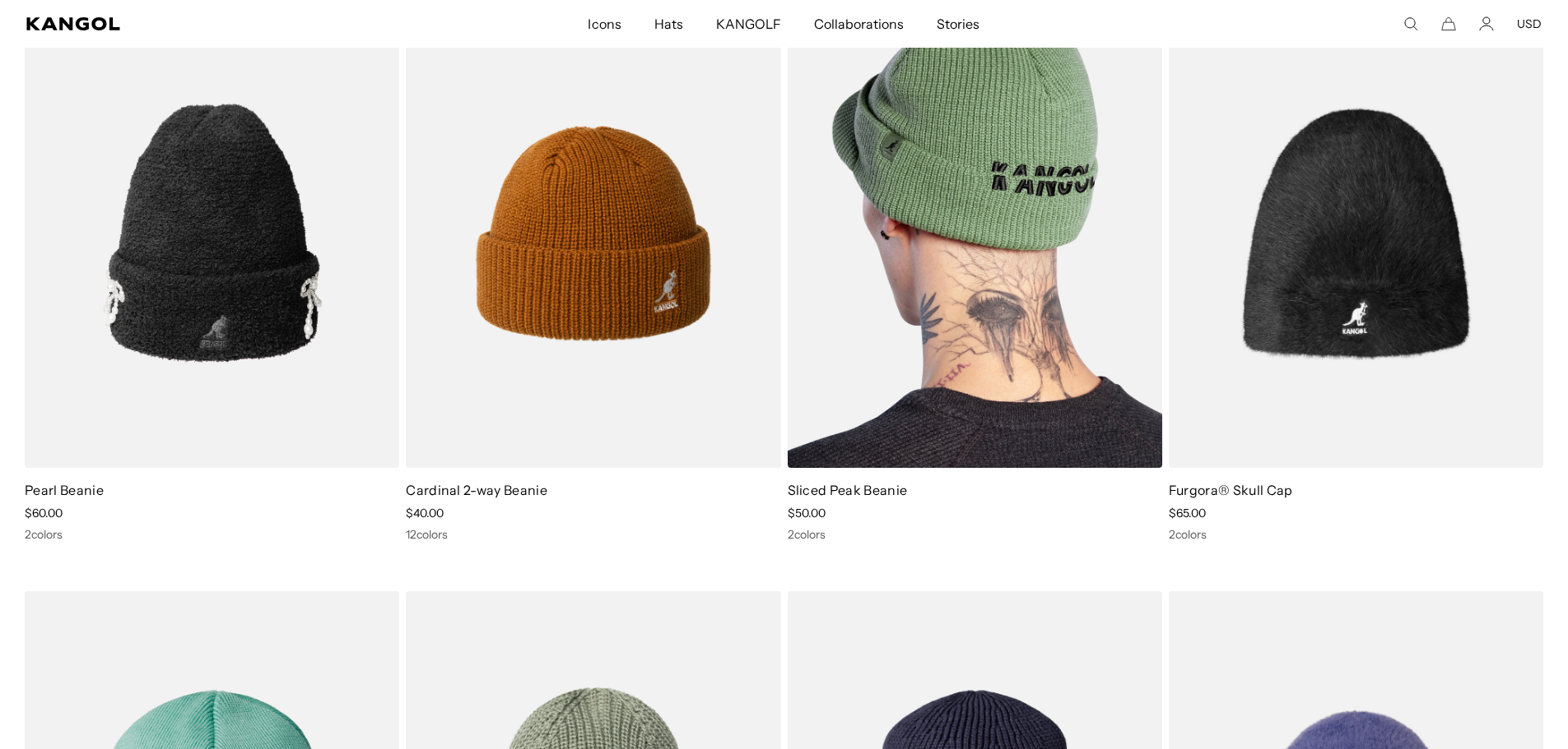
scroll to position [740, 0]
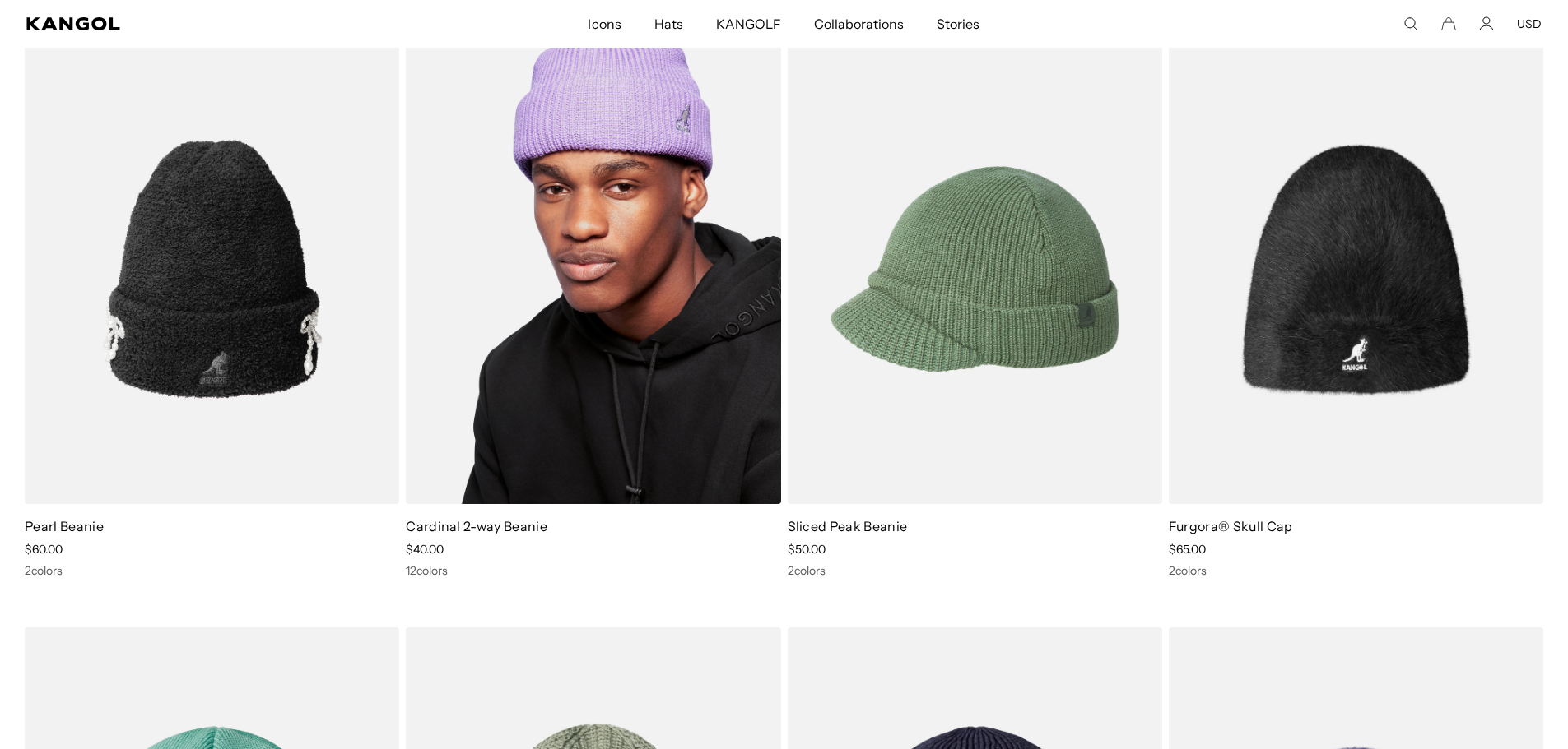
click at [646, 226] on img at bounding box center [593, 270] width 375 height 471
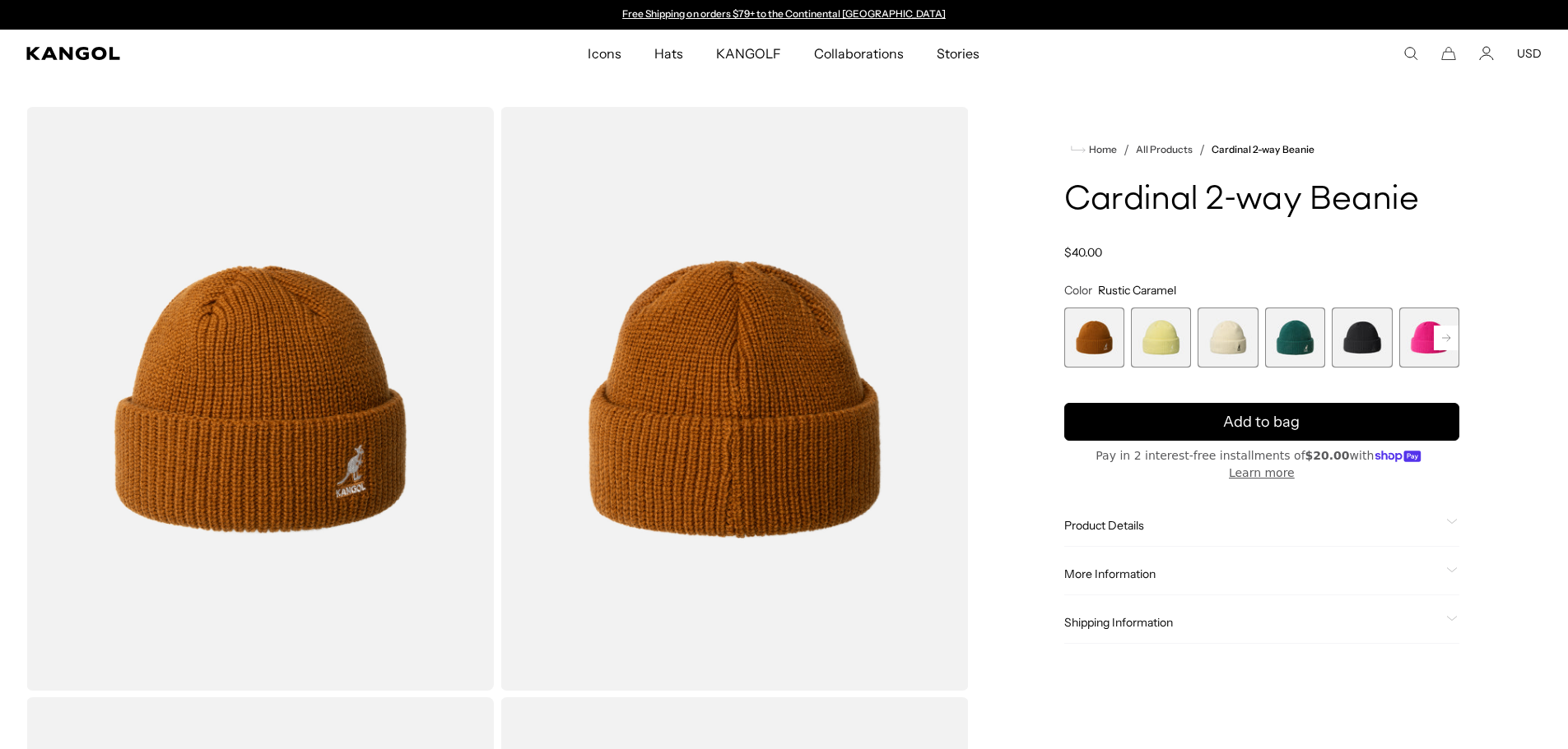
click at [1438, 334] on rect at bounding box center [1446, 338] width 25 height 25
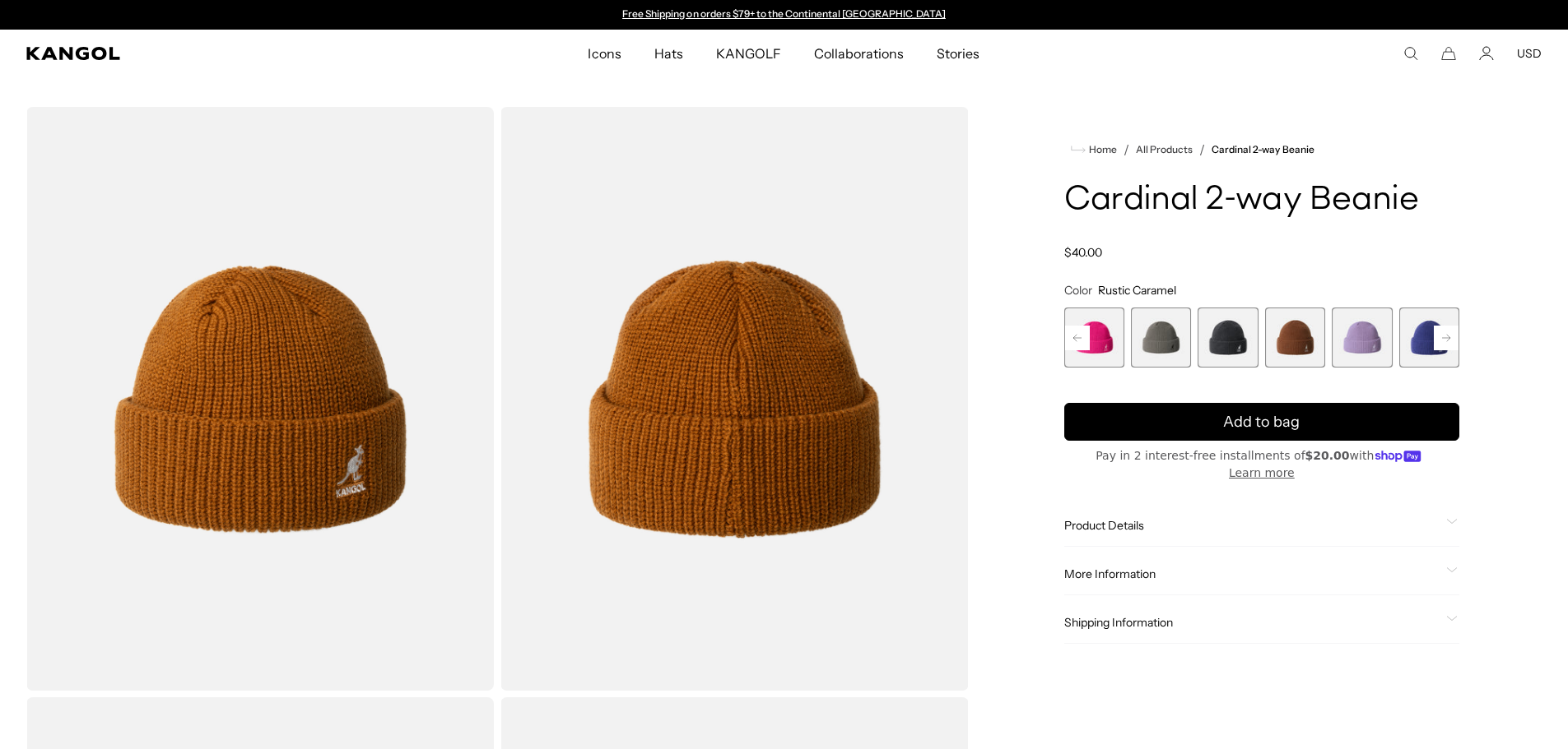
click at [1438, 334] on rect at bounding box center [1446, 338] width 25 height 25
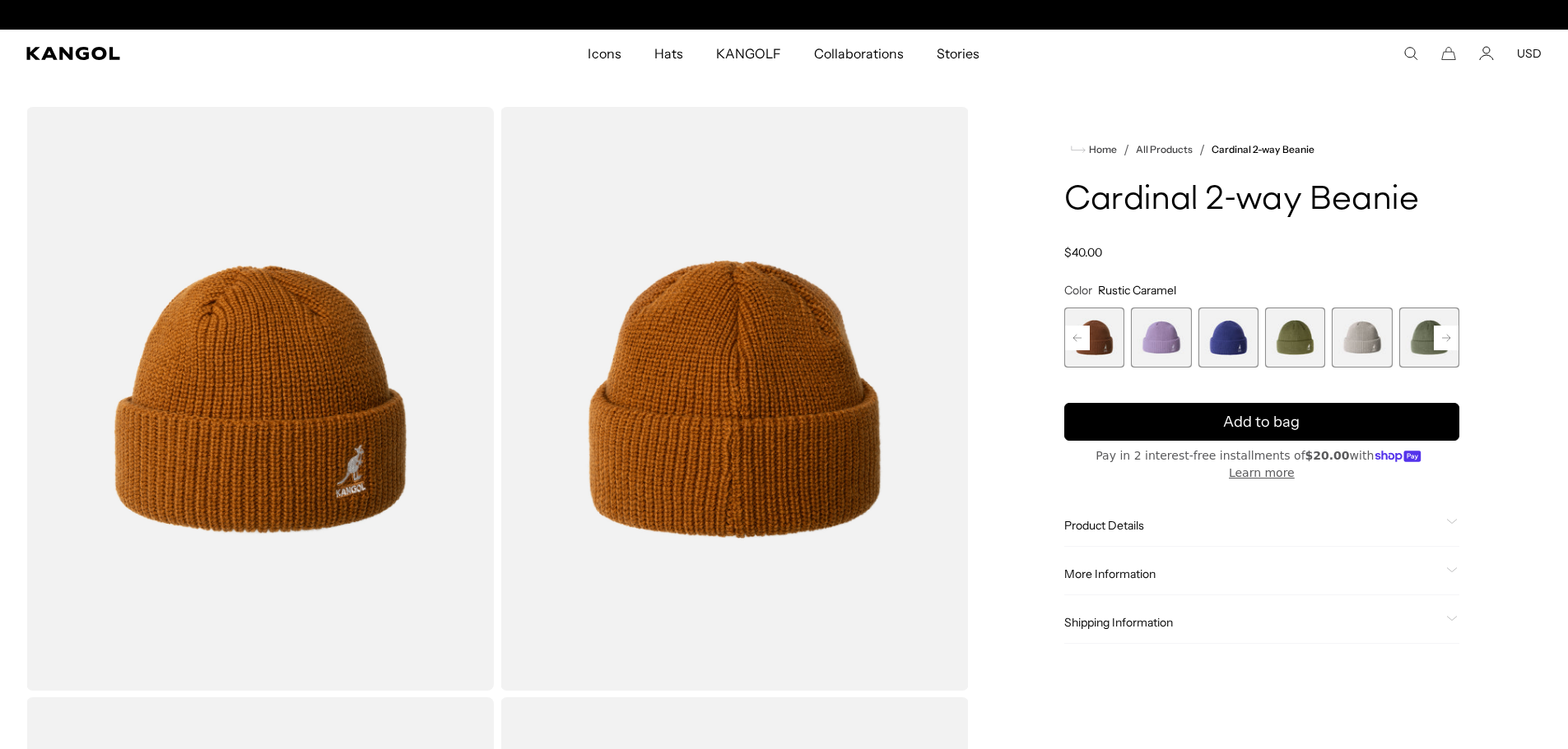
click at [1438, 334] on span "14 of 14" at bounding box center [1429, 338] width 61 height 60
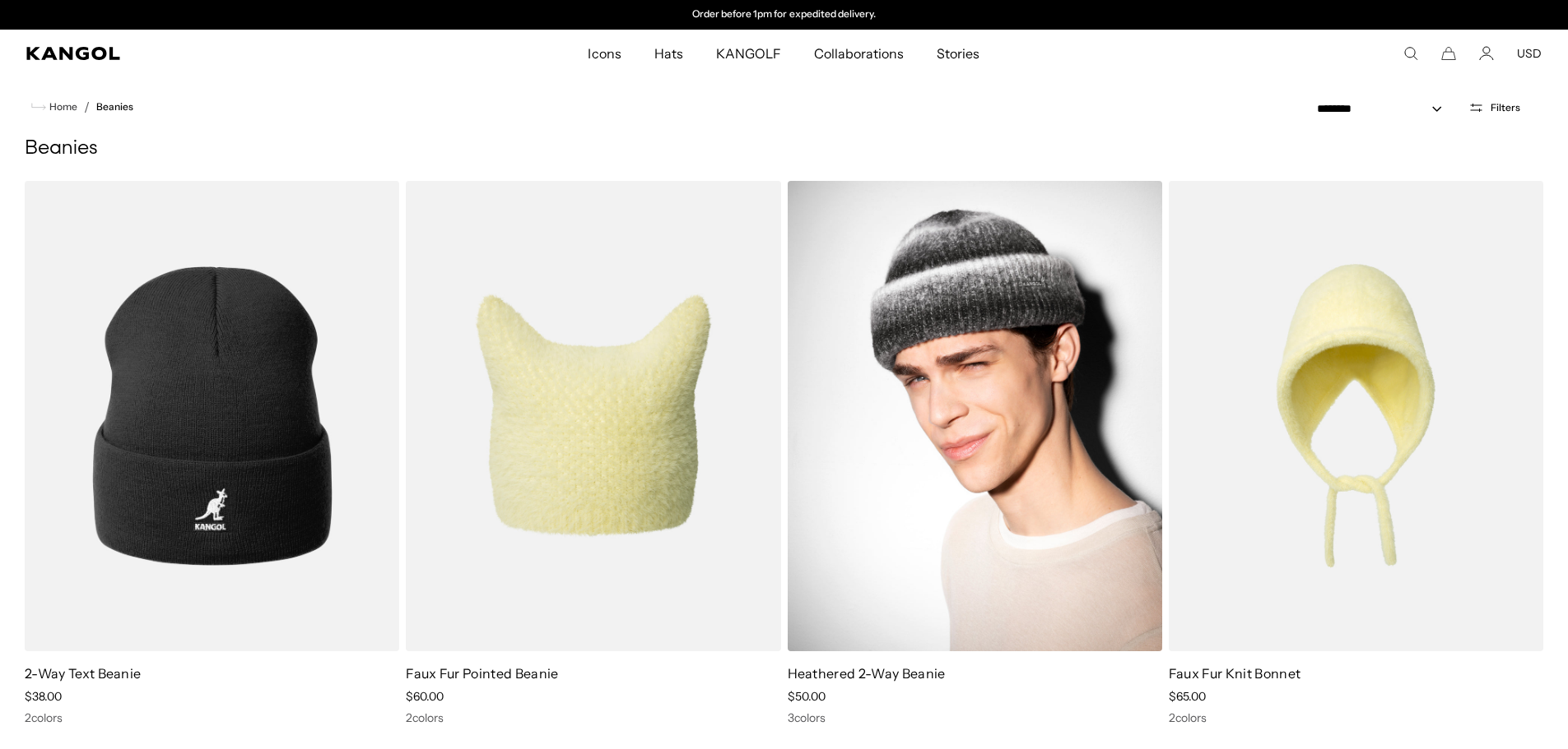
click at [961, 380] on img at bounding box center [974, 415] width 375 height 471
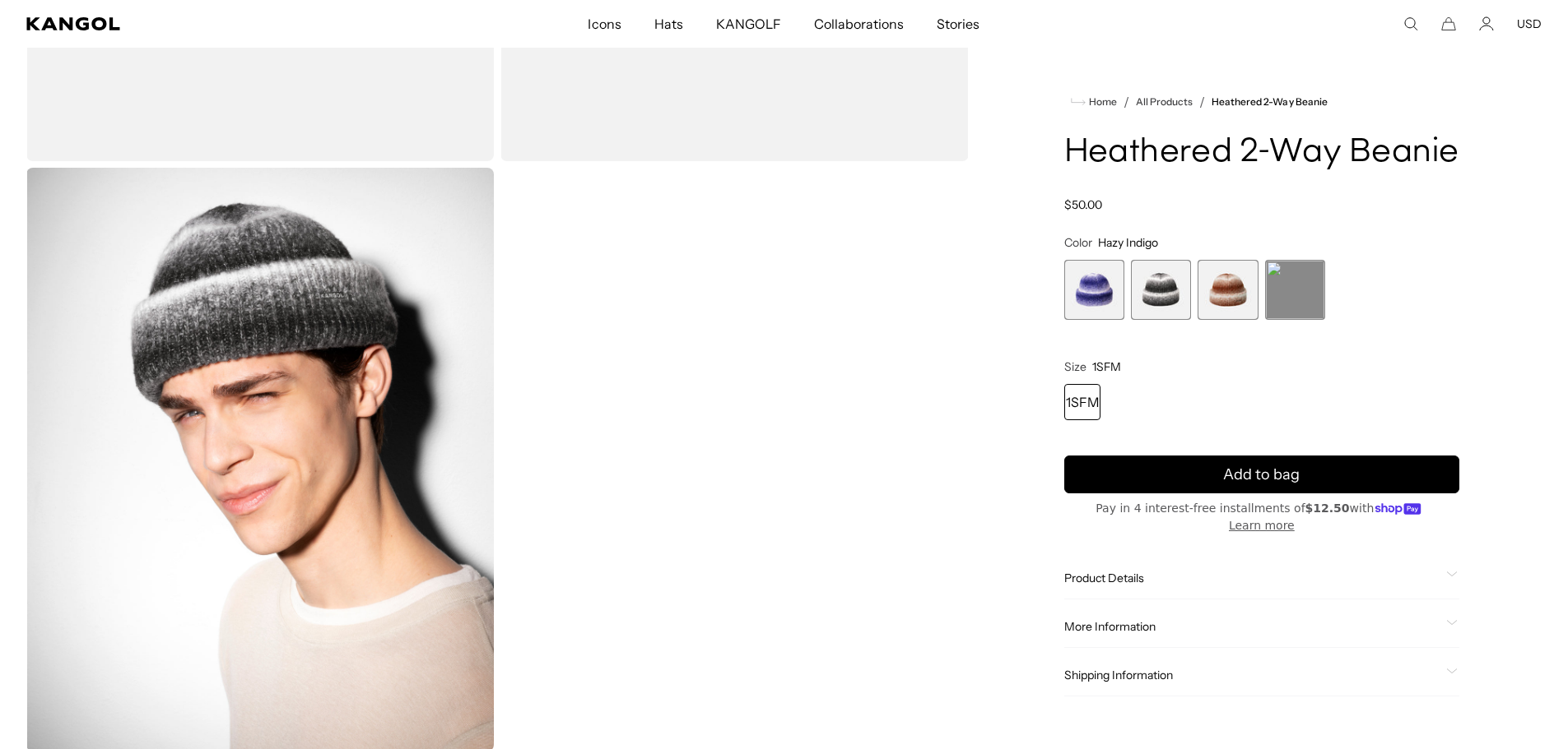
scroll to position [987, 0]
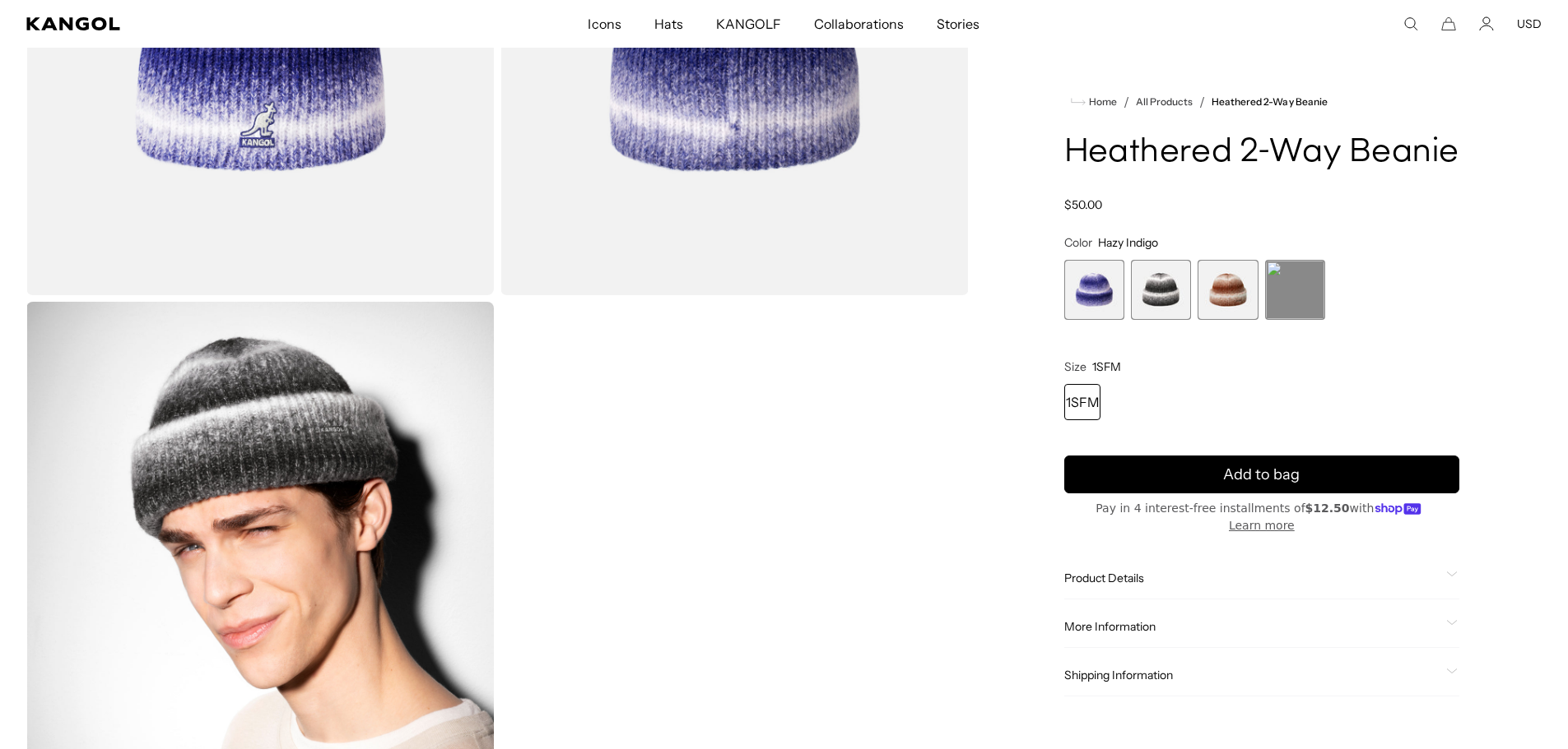
click at [1301, 275] on span "4 of 4" at bounding box center [1295, 290] width 61 height 60
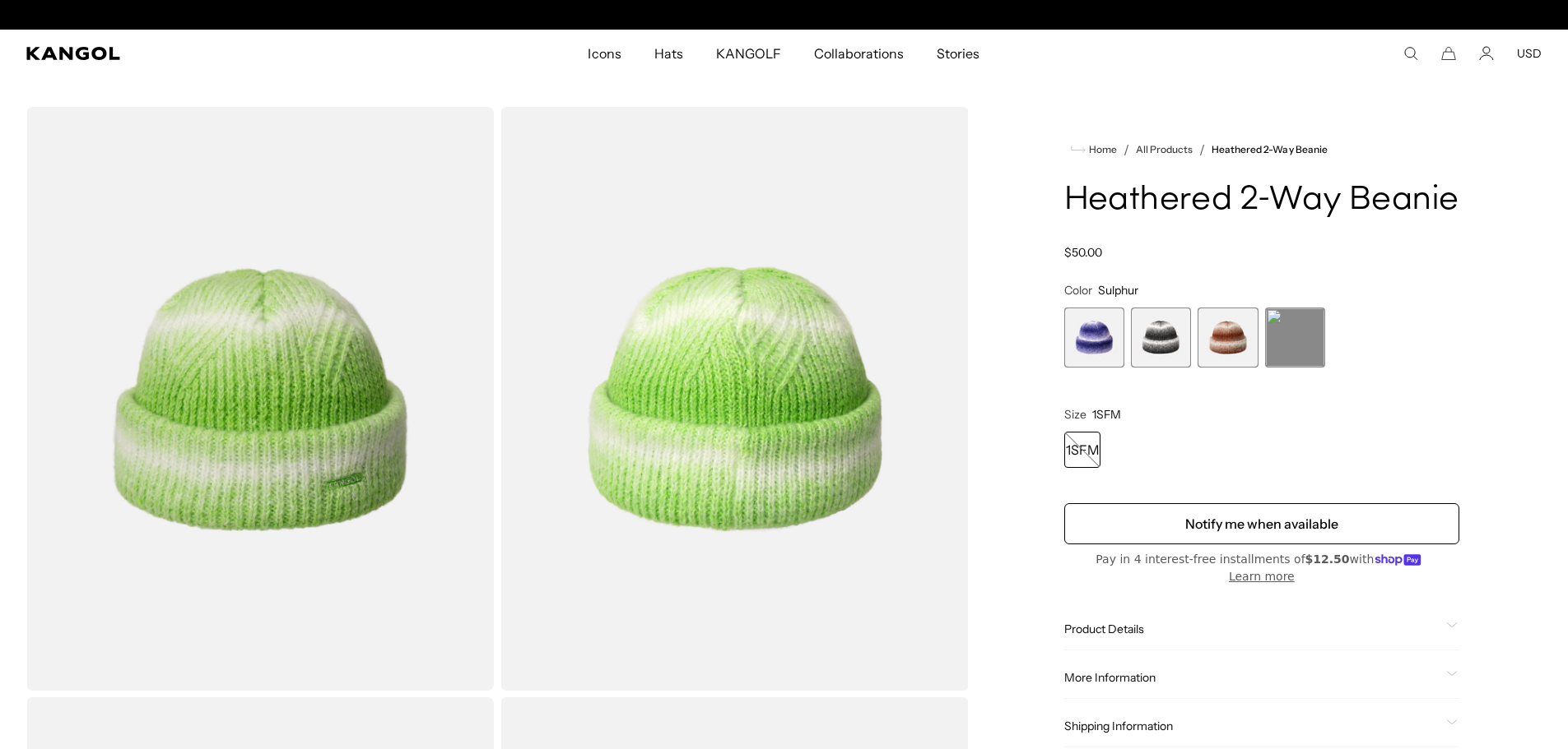
scroll to position [0, 339]
click at [1064, 452] on div "1SFM" at bounding box center [1082, 449] width 36 height 36
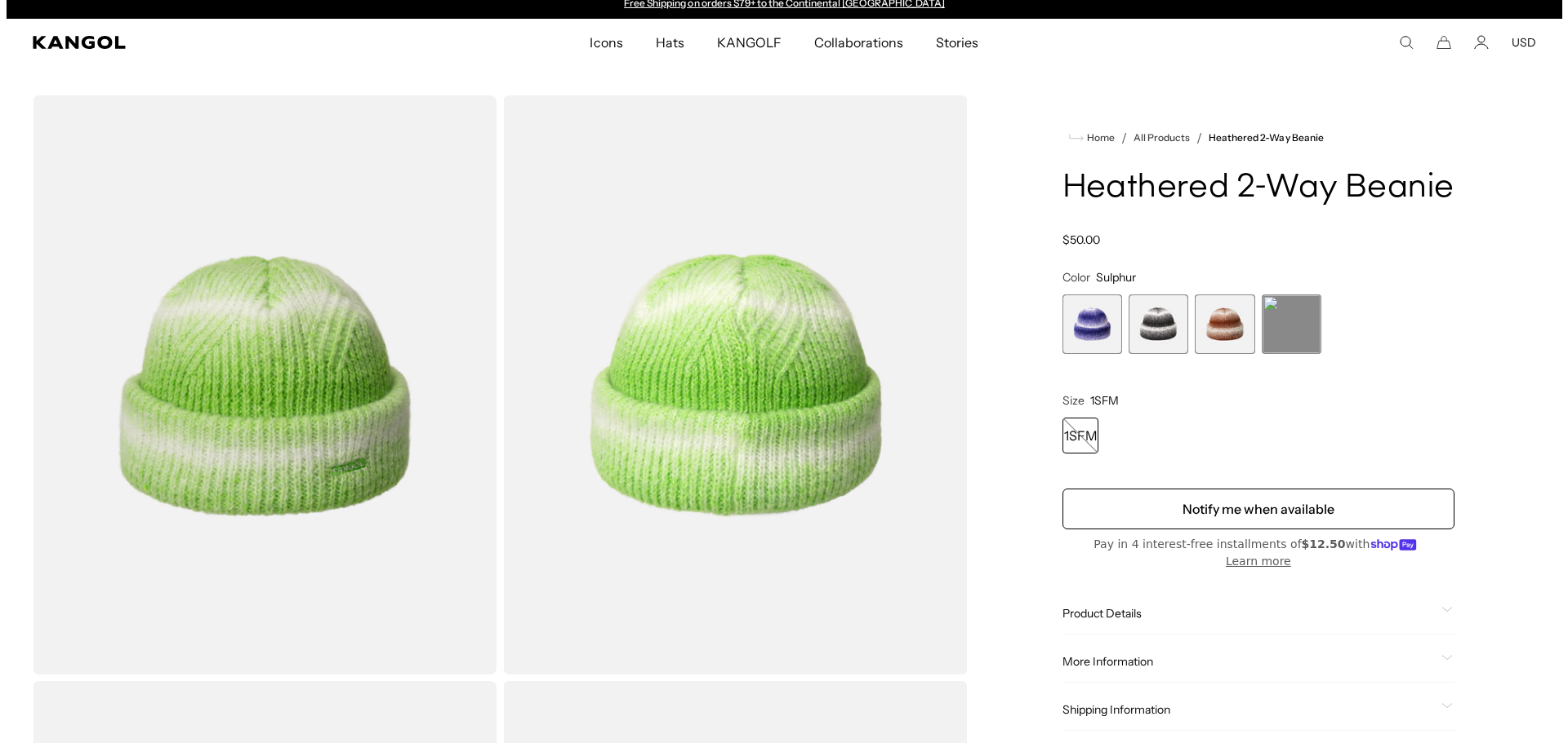
scroll to position [0, 0]
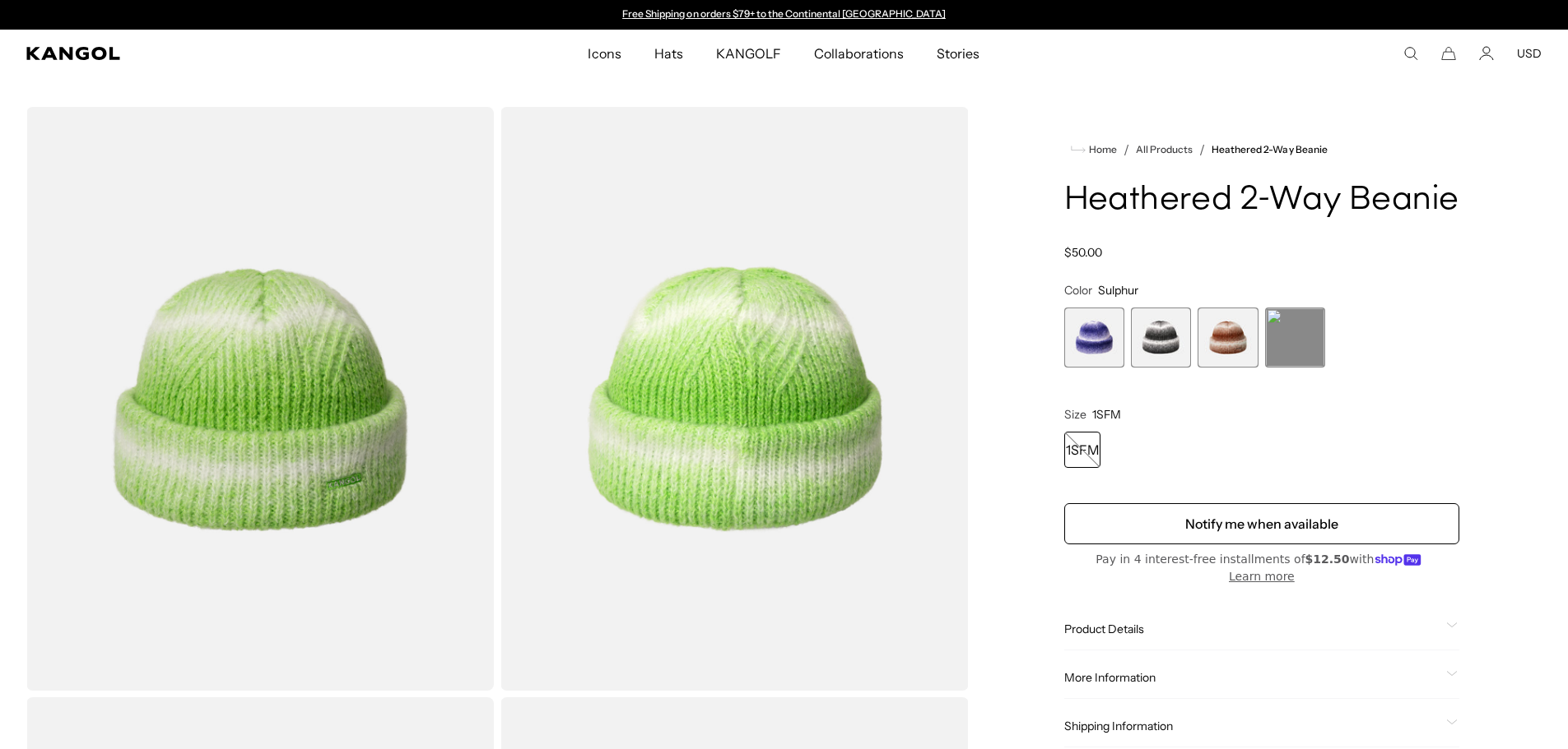
click at [1244, 509] on button "Notify me when available" at bounding box center [1262, 524] width 395 height 41
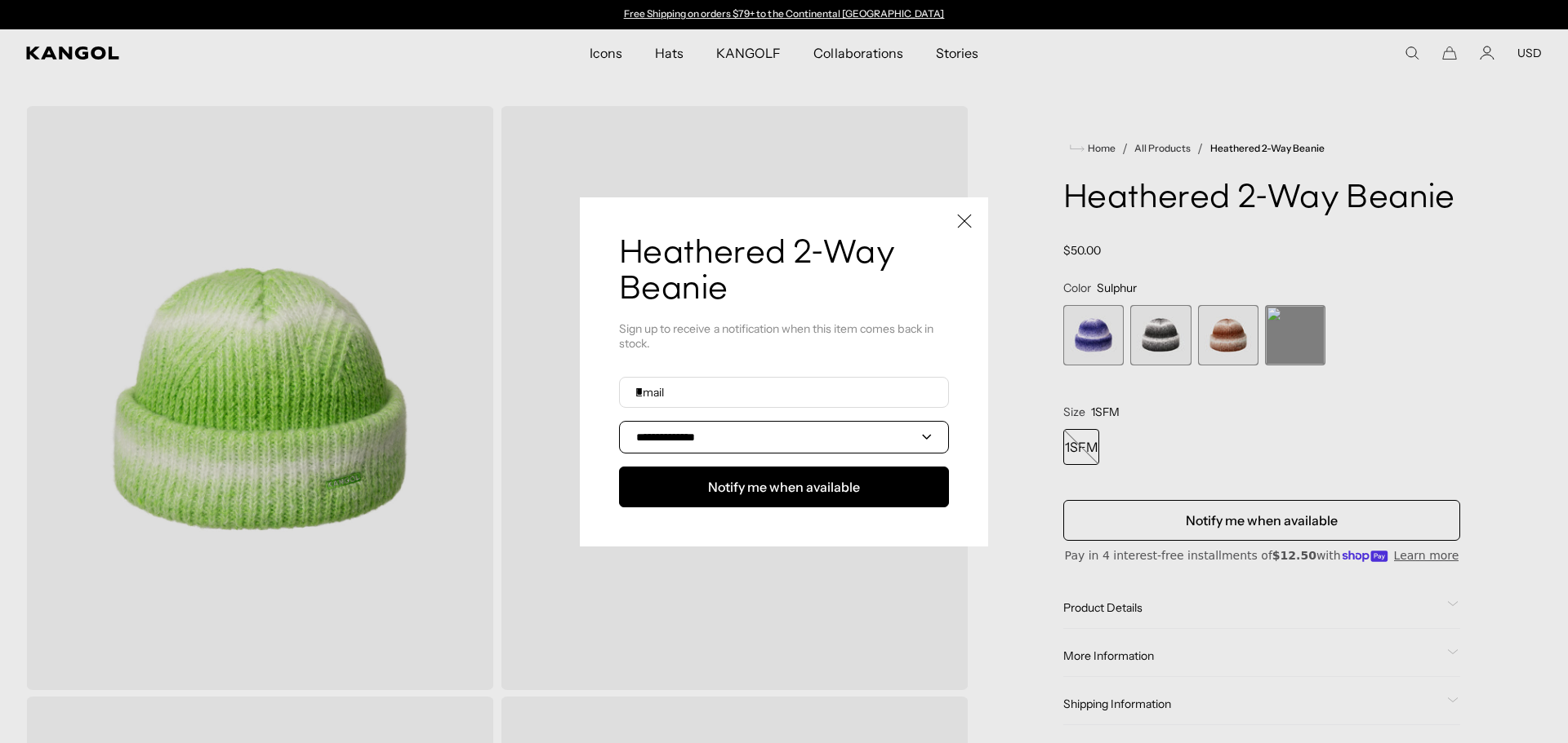
click at [794, 440] on select "**********" at bounding box center [784, 437] width 330 height 33
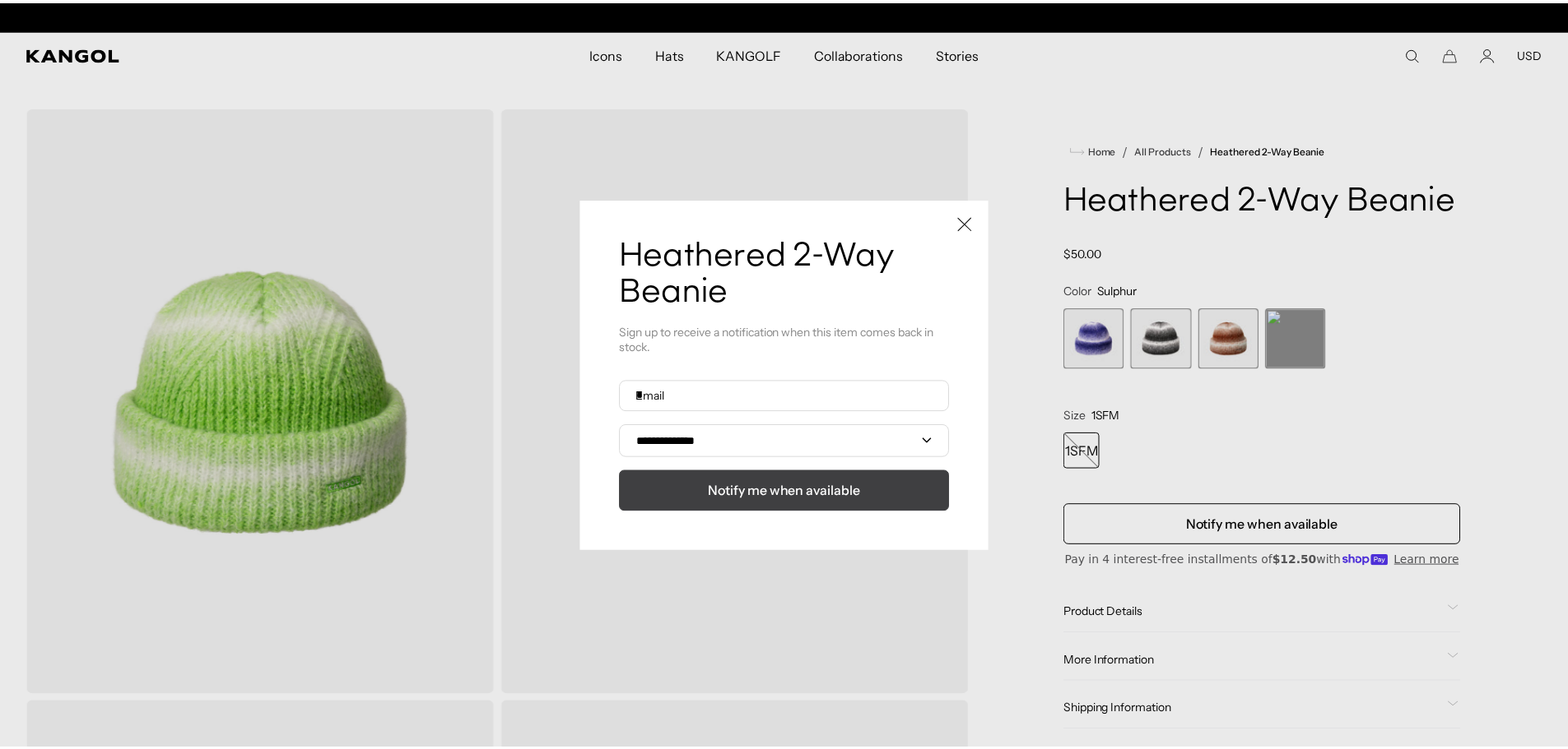
scroll to position [0, 339]
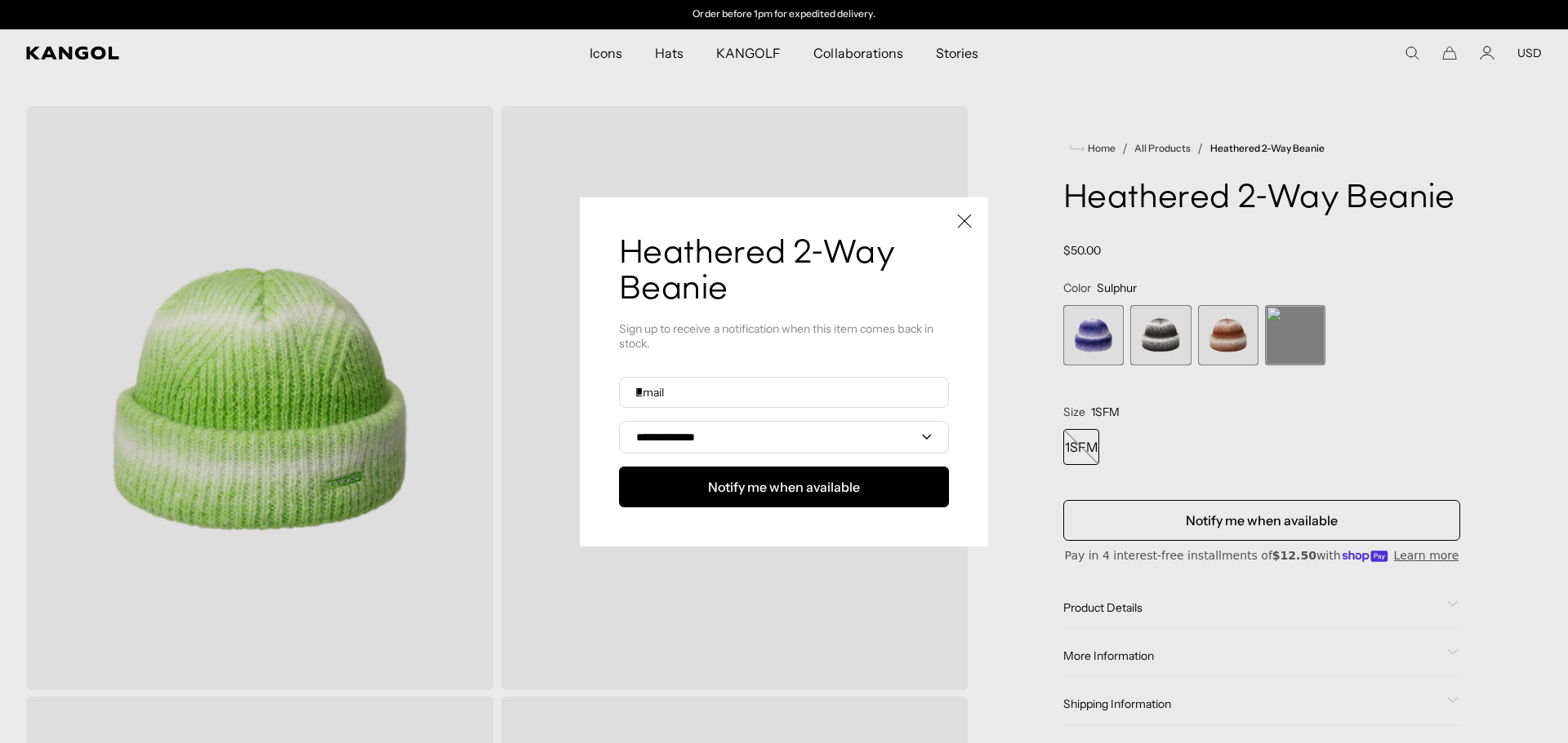
drag, startPoint x: 1459, startPoint y: 390, endPoint x: 1445, endPoint y: 385, distance: 14.9
click at [1459, 390] on div at bounding box center [784, 372] width 1568 height 743
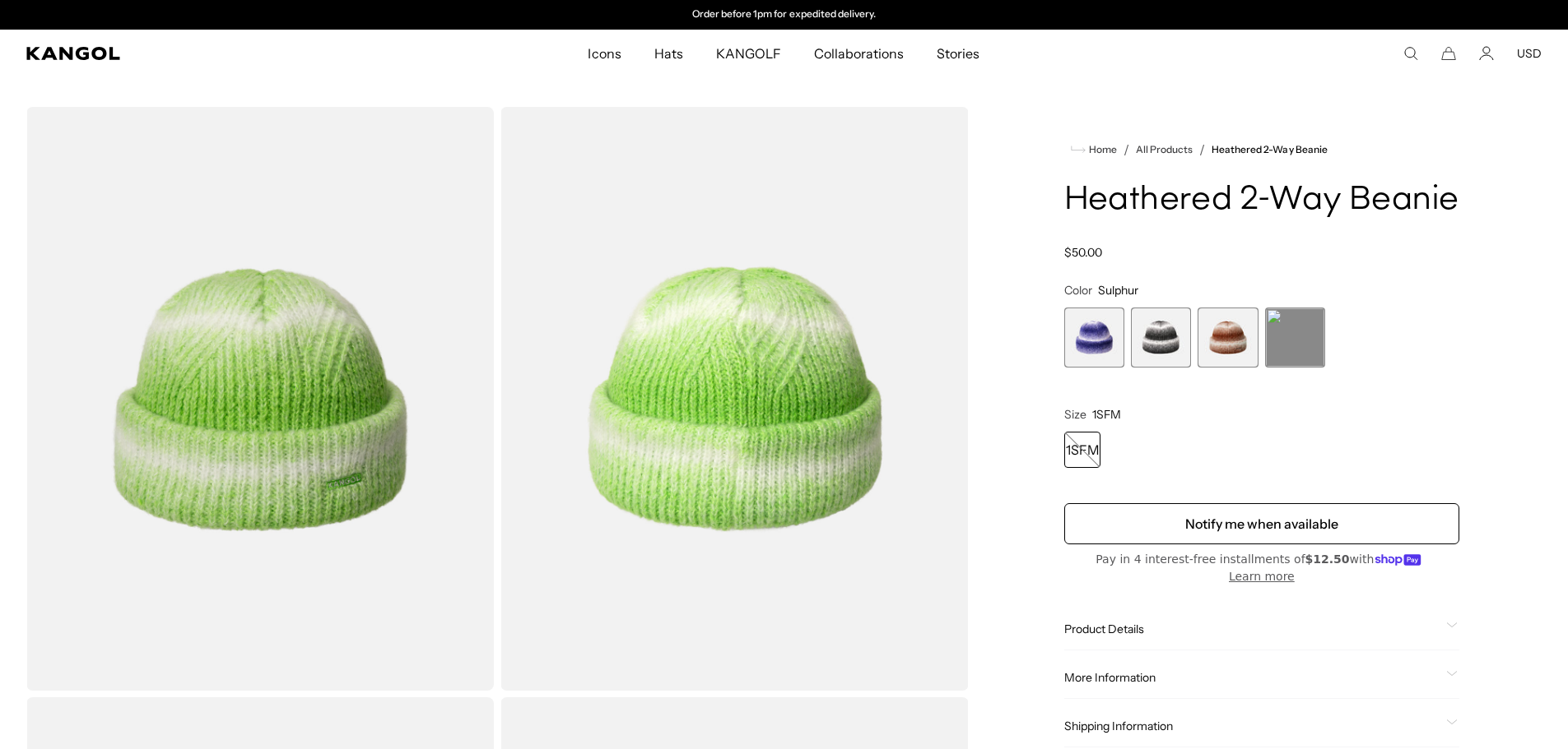
scroll to position [0, 0]
click at [1174, 350] on span "2 of 4" at bounding box center [1161, 338] width 61 height 60
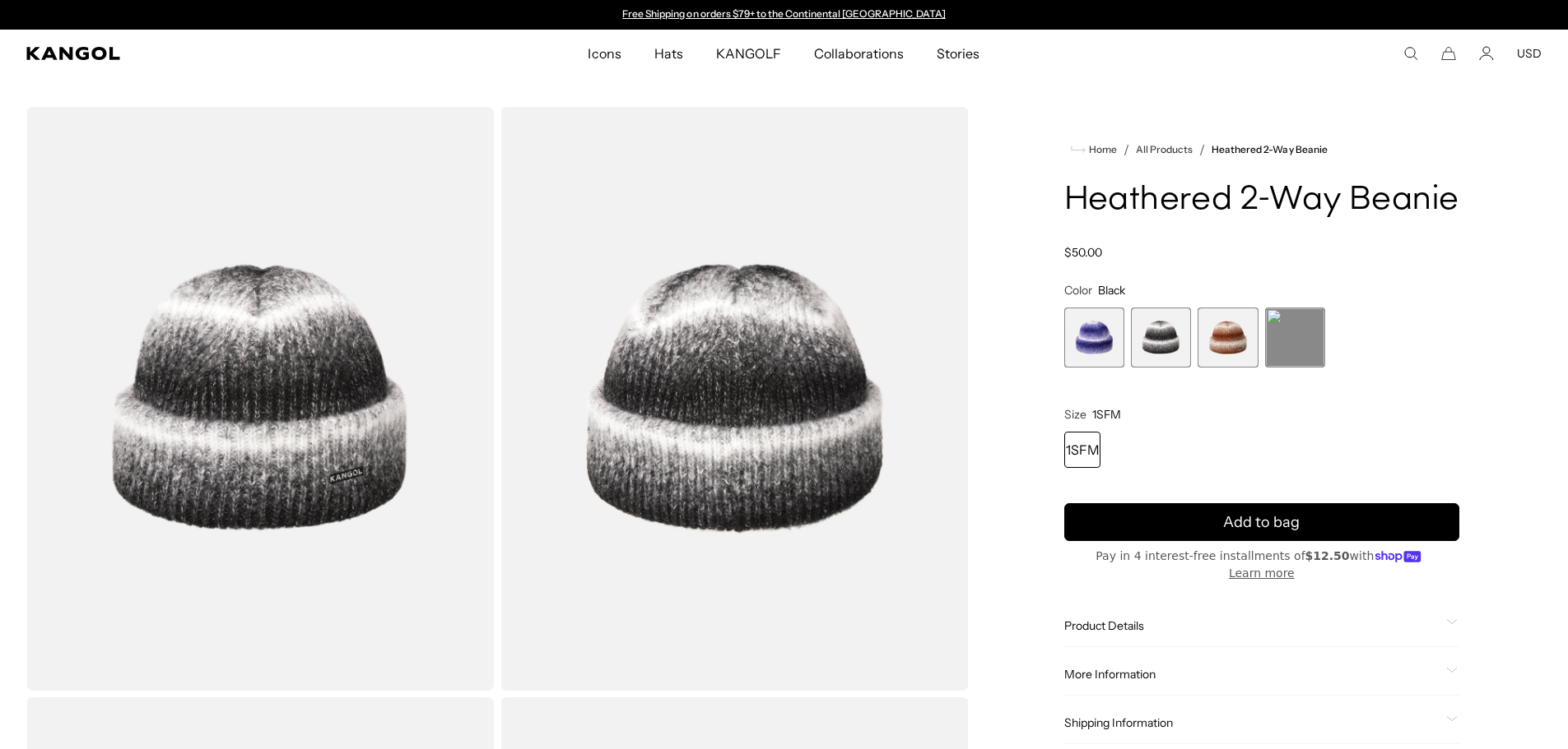
click at [1216, 350] on span "3 of 4" at bounding box center [1227, 338] width 61 height 60
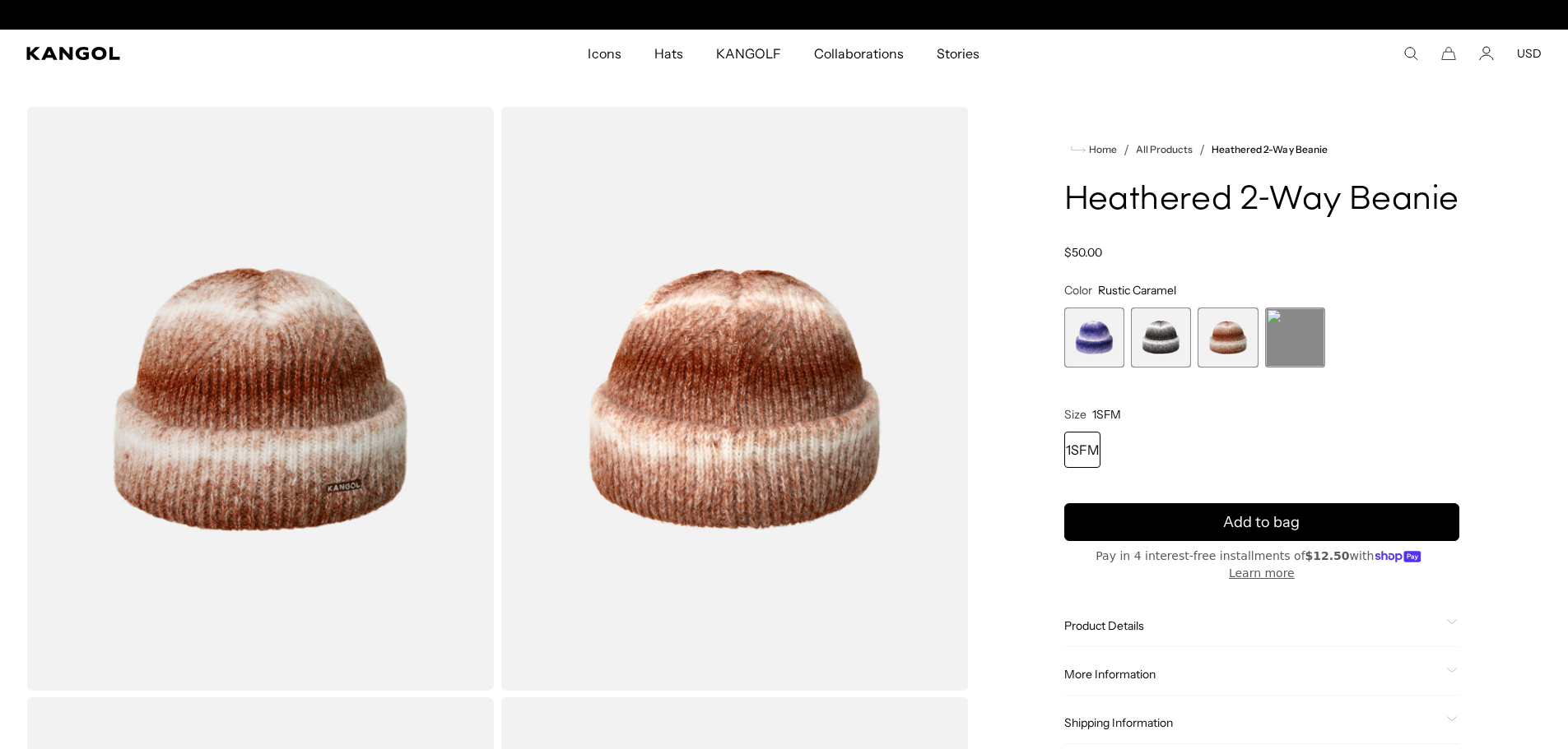
scroll to position [0, 339]
click at [1109, 346] on span "1 of 4" at bounding box center [1095, 338] width 61 height 60
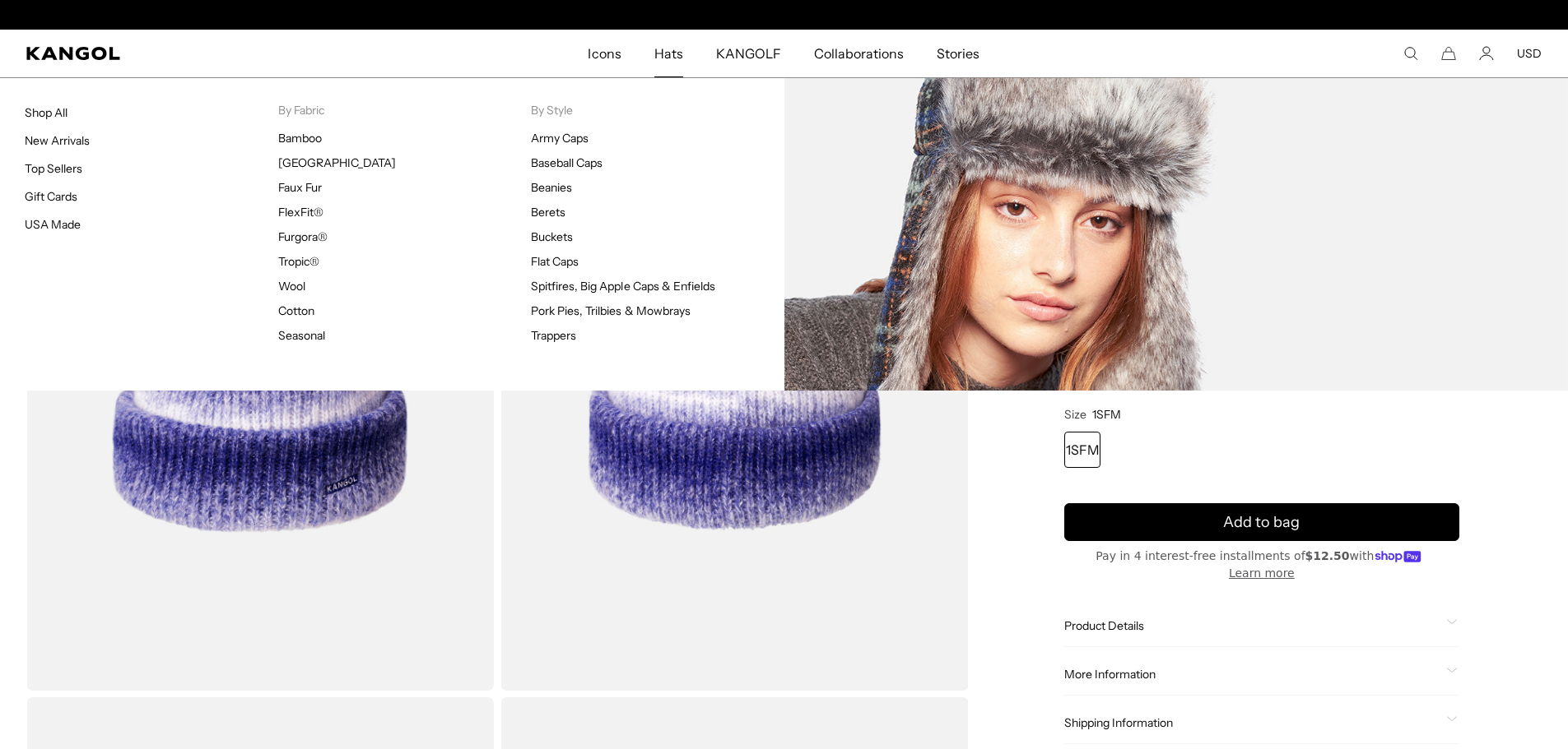
scroll to position [0, 339]
click at [565, 340] on link "Trappers" at bounding box center [553, 335] width 45 height 15
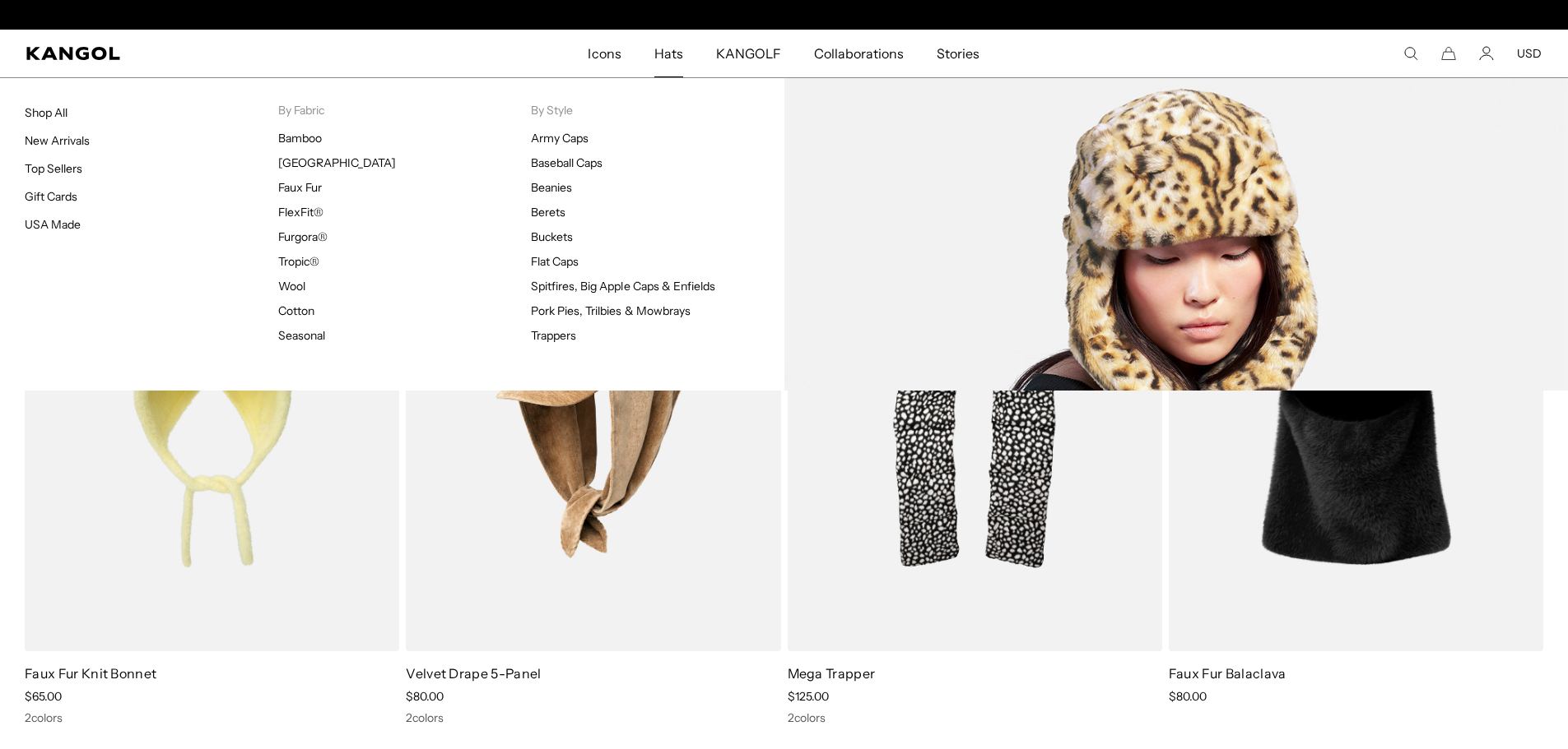
scroll to position [0, 339]
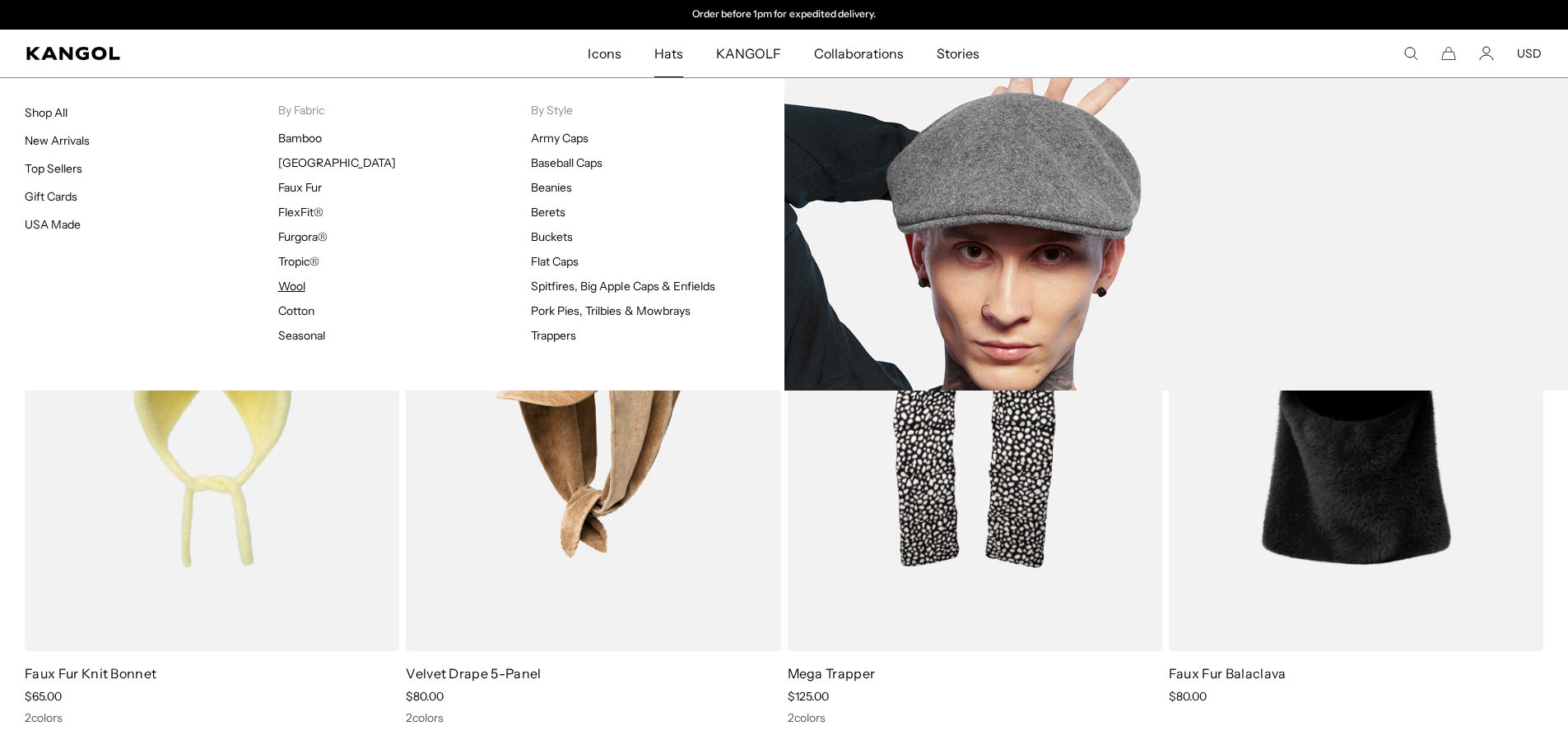
click at [298, 283] on link "Wool" at bounding box center [292, 286] width 28 height 15
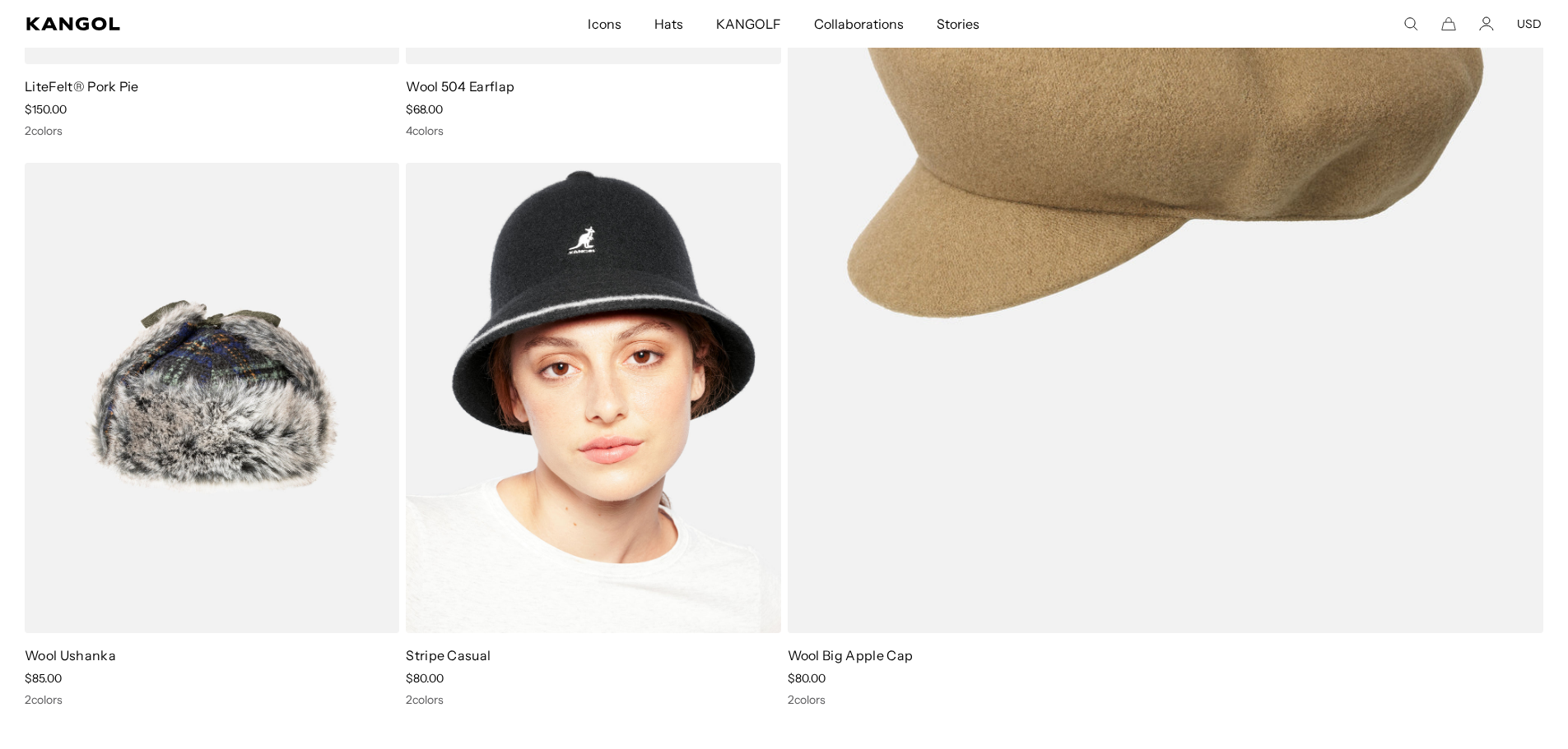
scroll to position [0, 339]
click at [691, 331] on img at bounding box center [593, 398] width 375 height 471
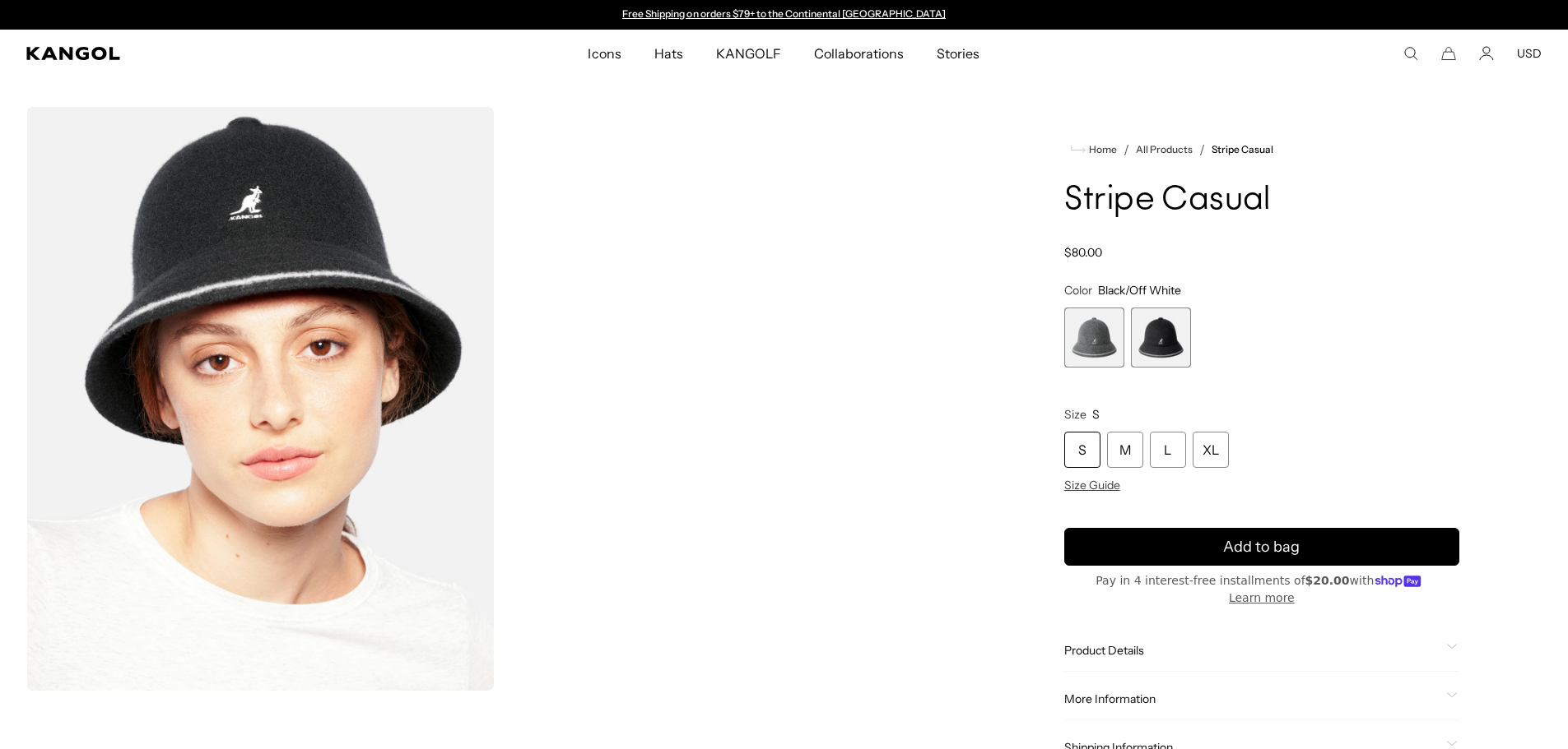
click at [1098, 342] on span "1 of 2" at bounding box center [1095, 338] width 61 height 60
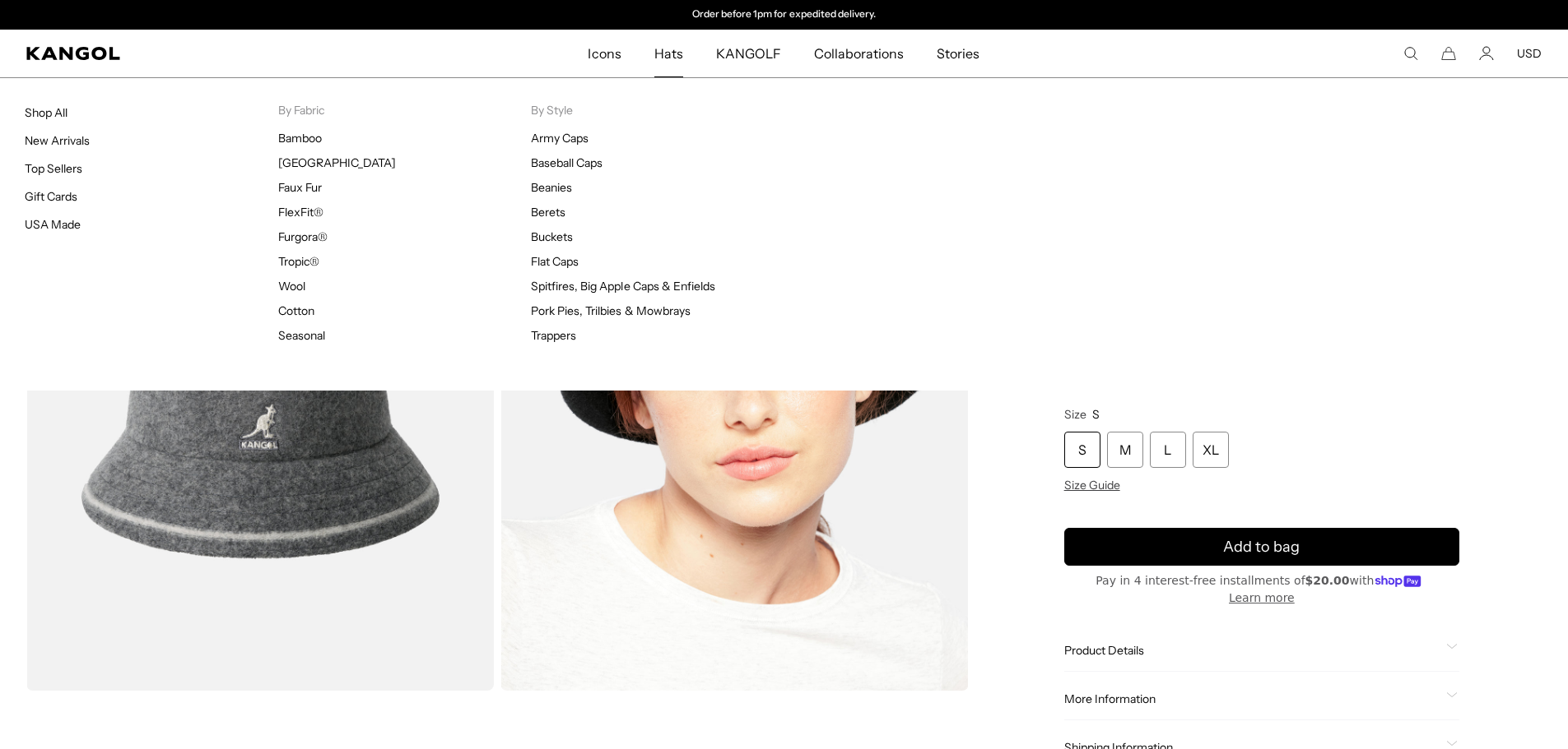
click at [672, 61] on span "Hats" at bounding box center [668, 53] width 28 height 48
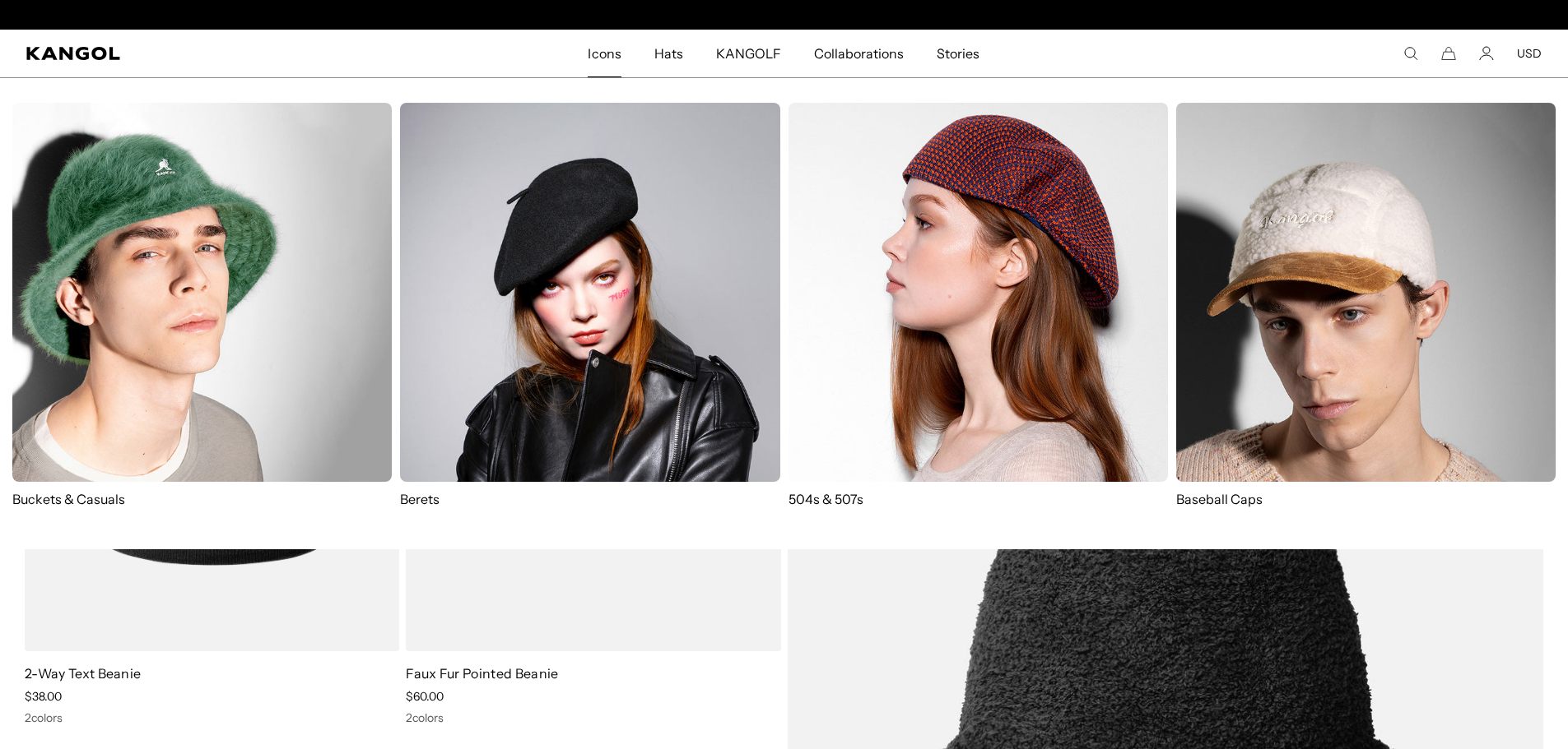
scroll to position [0, 339]
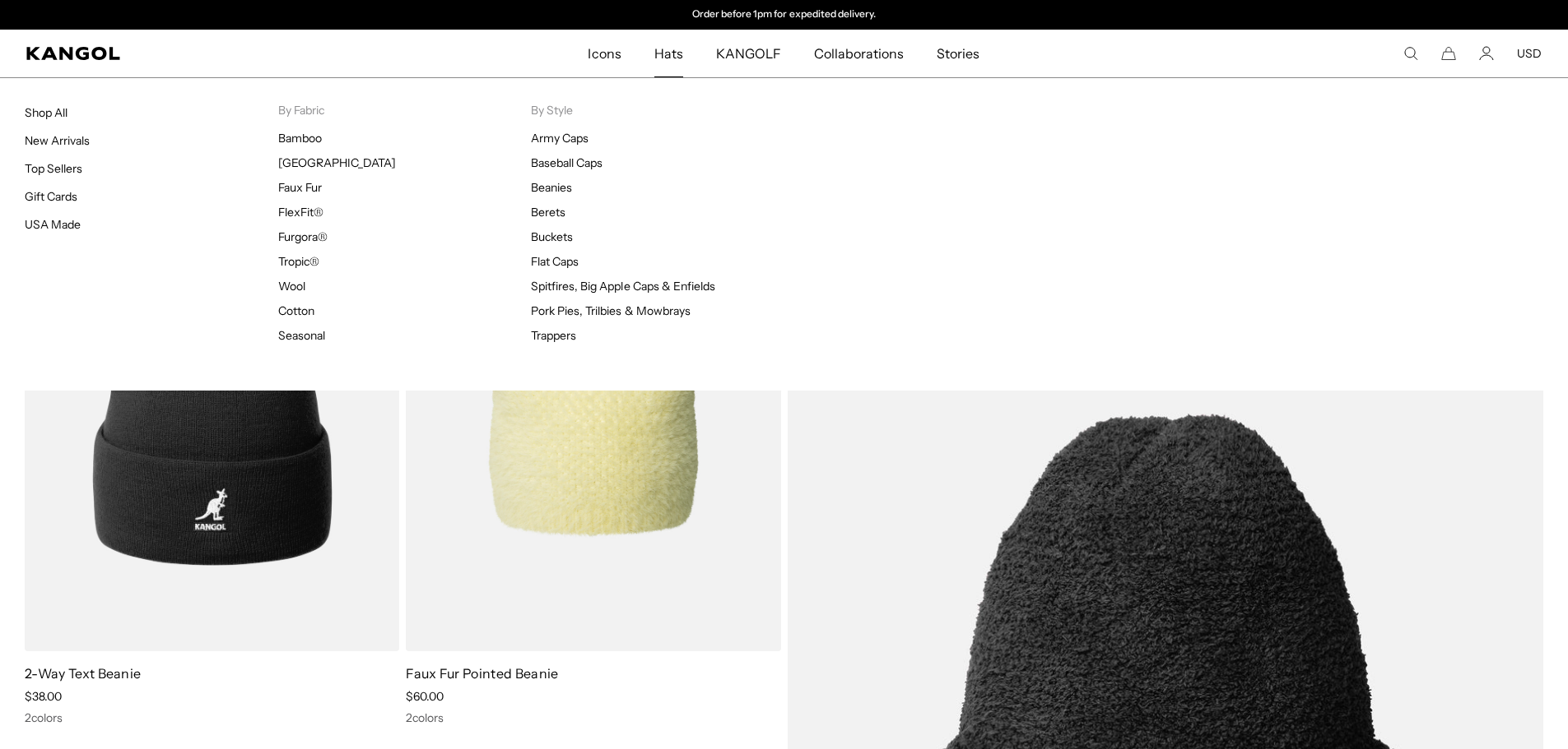
click at [673, 53] on span "Hats" at bounding box center [668, 53] width 28 height 48
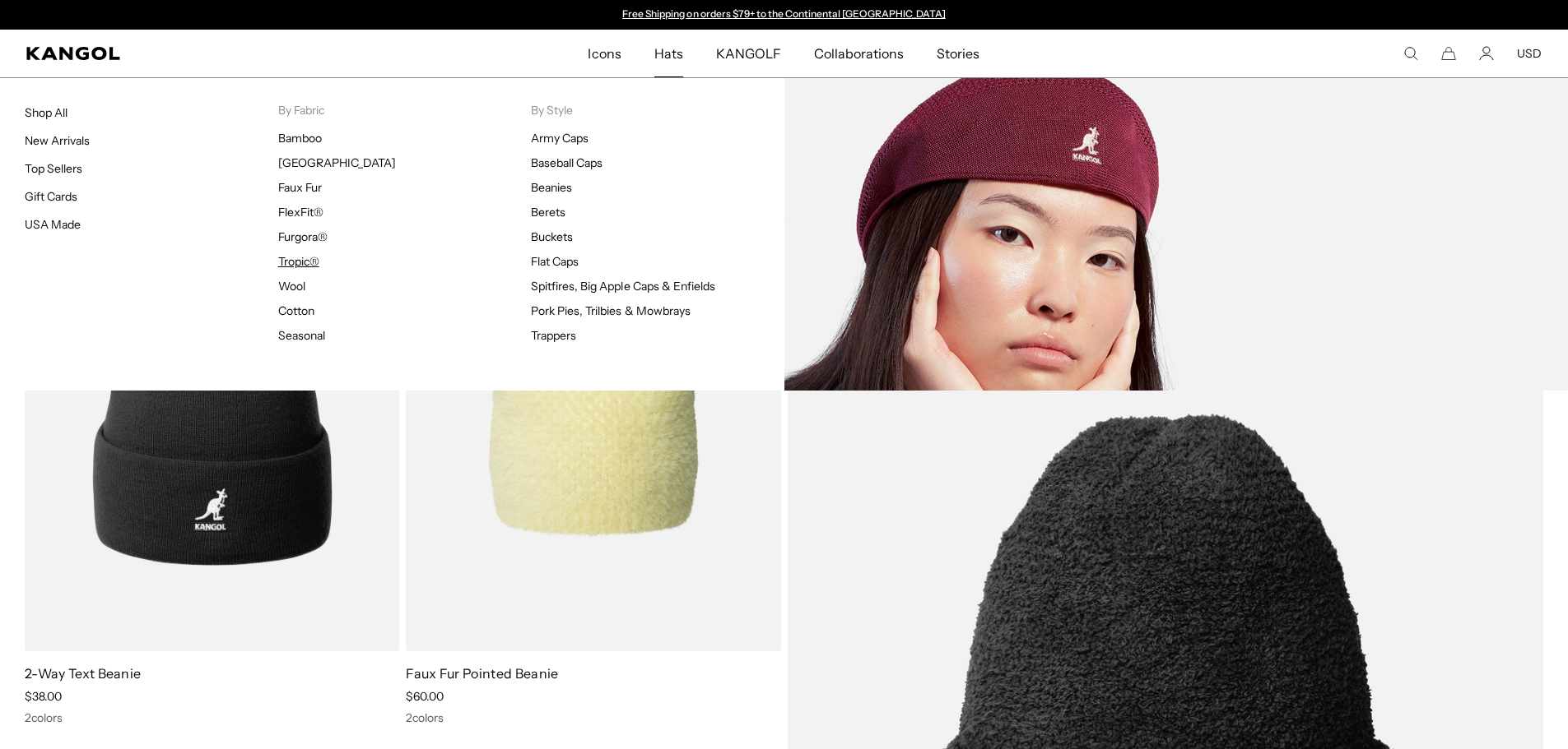
click at [301, 264] on link "Tropic®" at bounding box center [299, 262] width 41 height 15
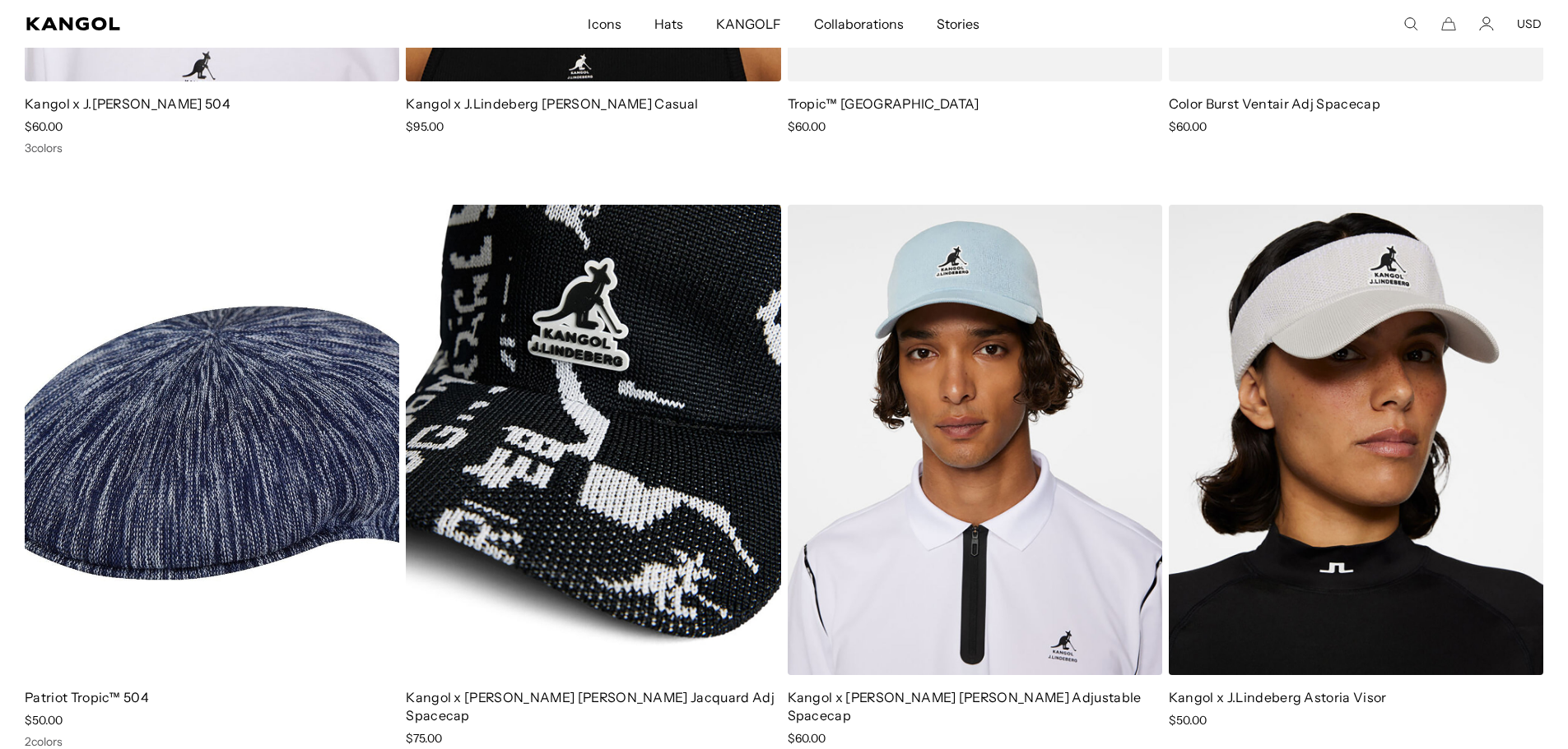
click at [607, 334] on img at bounding box center [593, 439] width 375 height 471
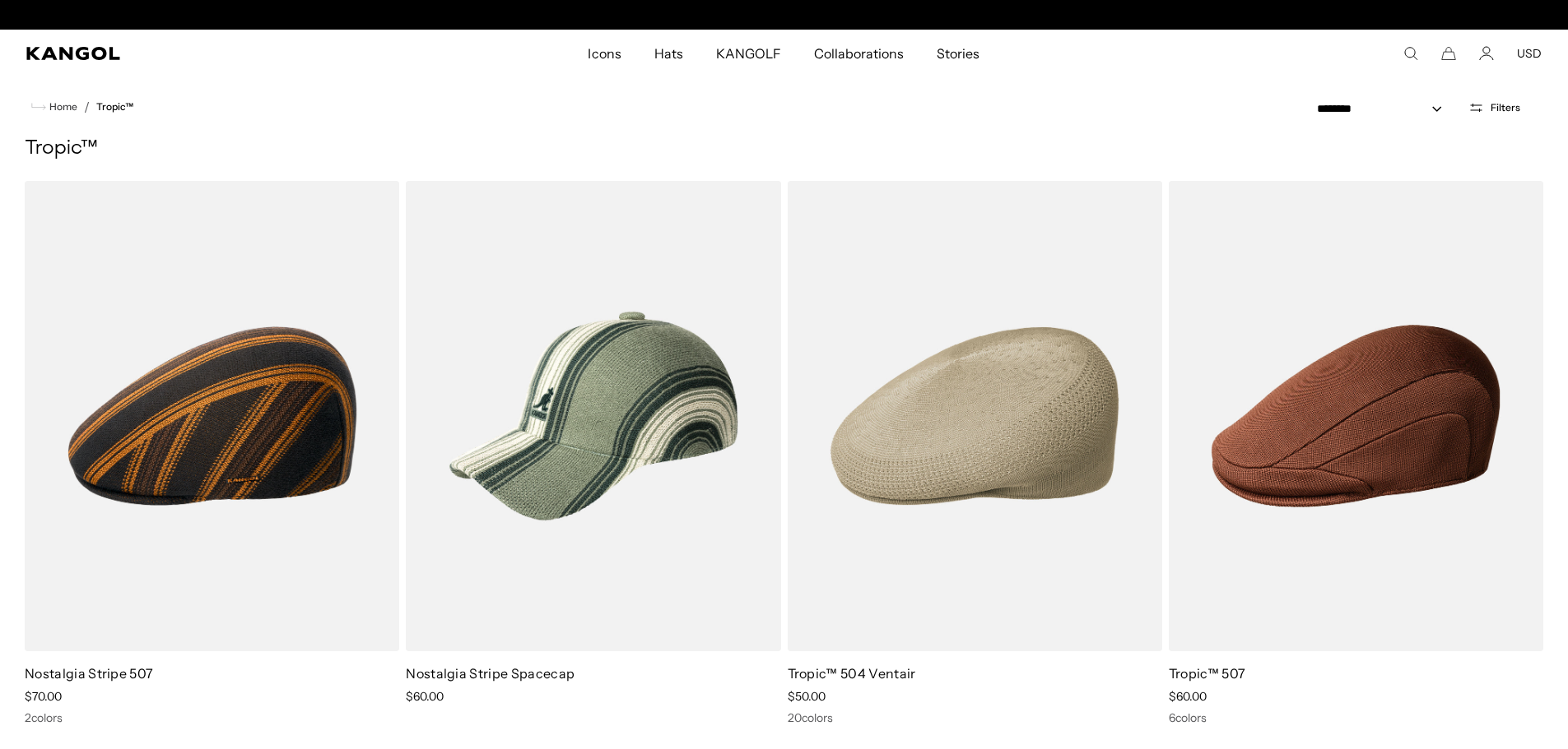
scroll to position [0, 339]
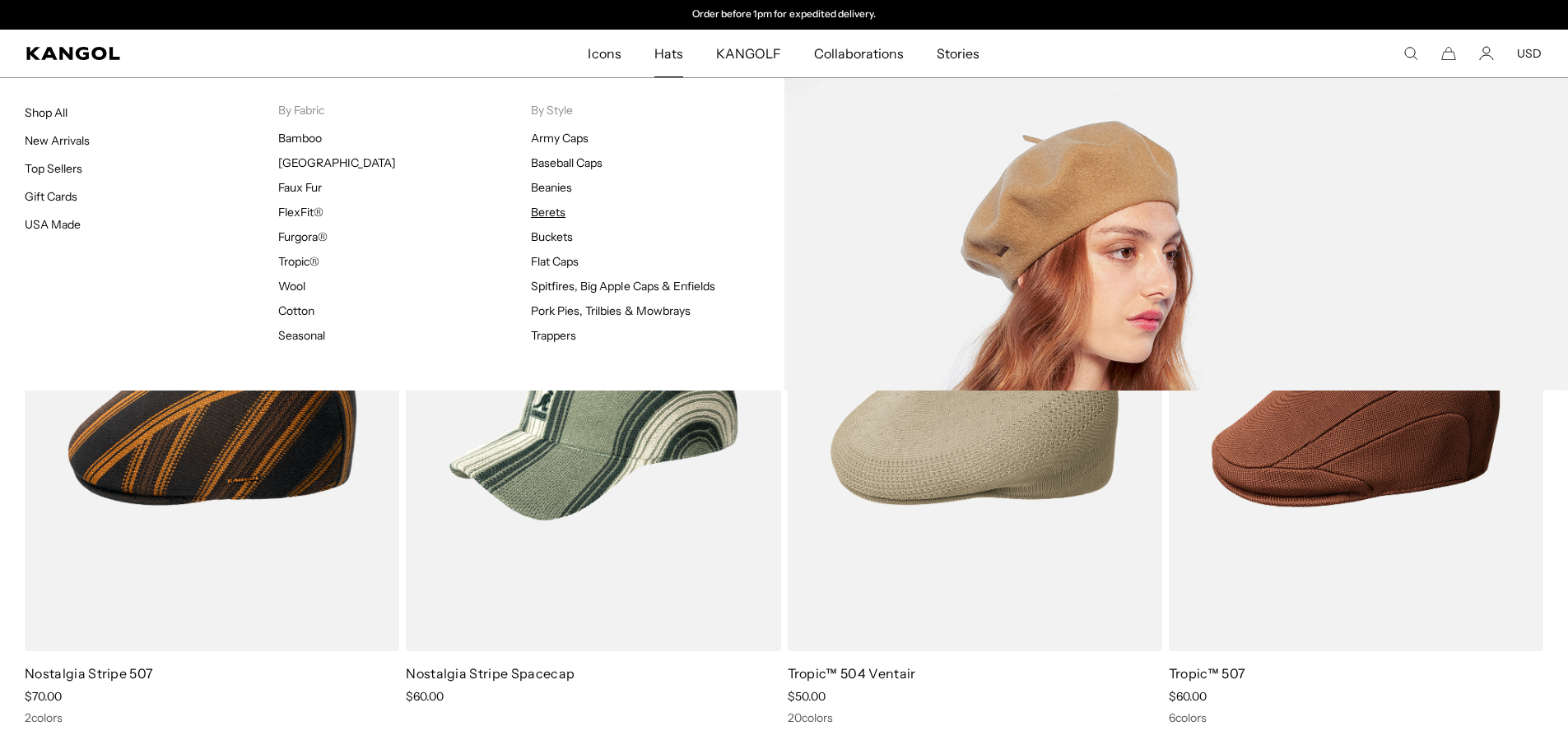
click at [553, 215] on link "Berets" at bounding box center [547, 212] width 35 height 15
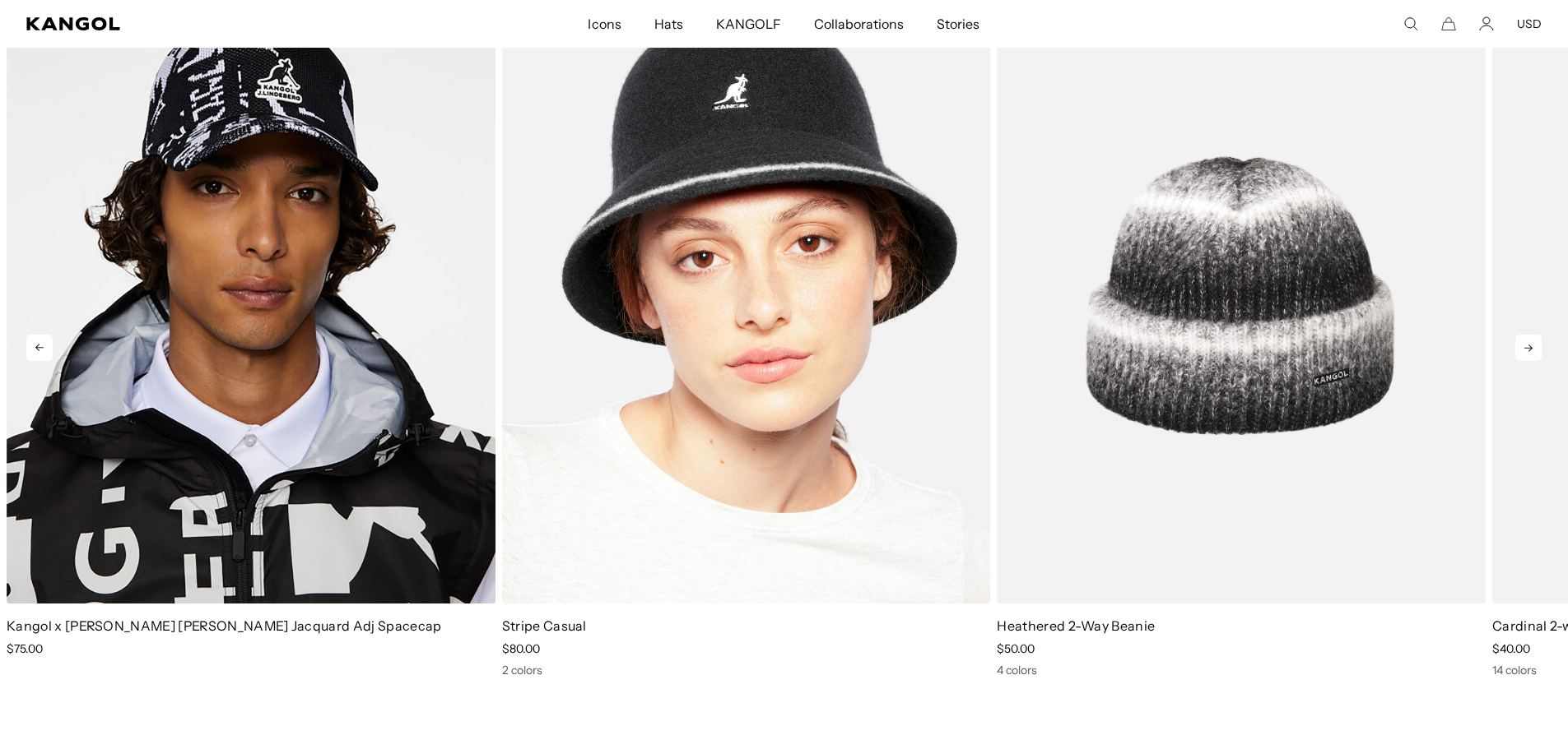
scroll to position [2632, 0]
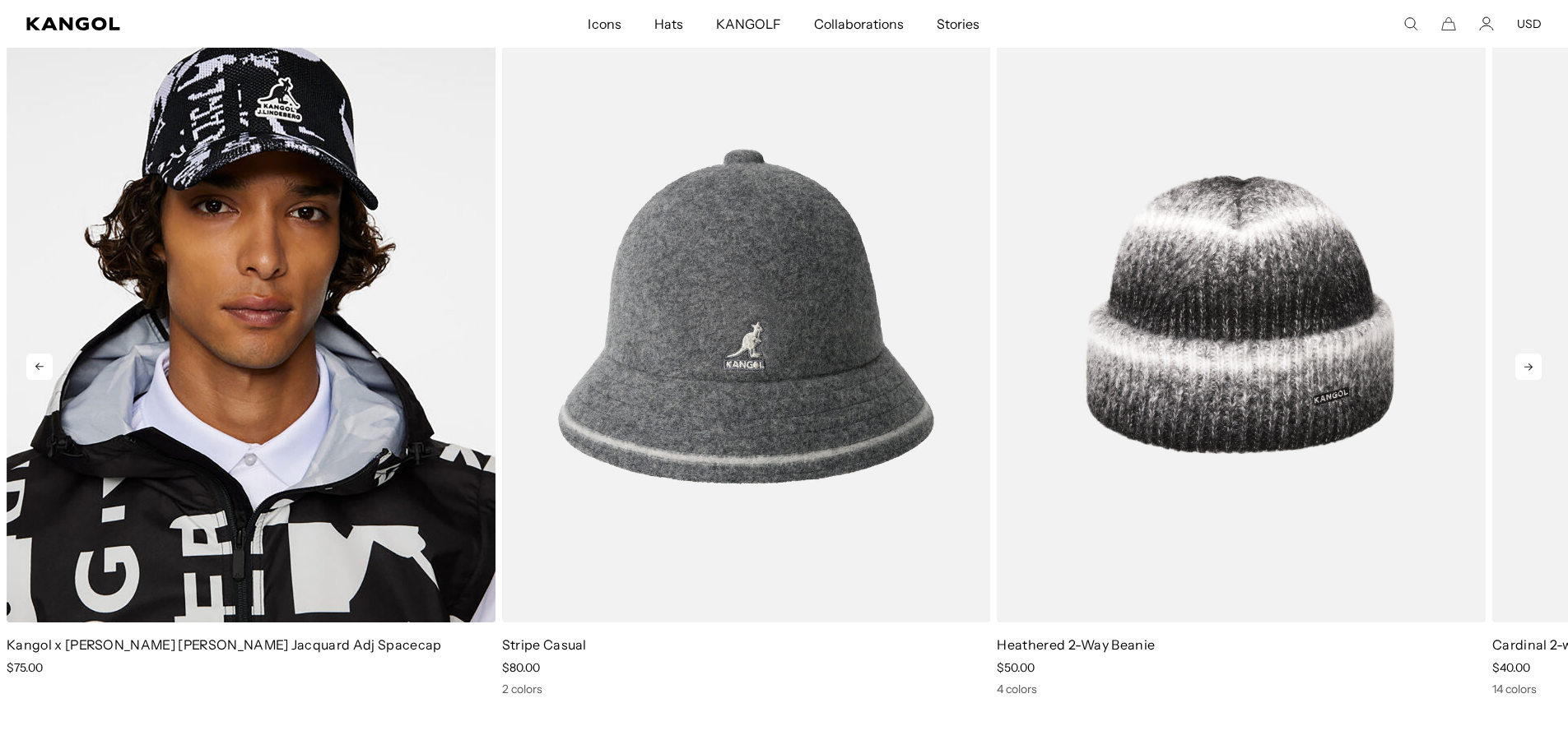
click at [1525, 370] on icon at bounding box center [1528, 367] width 27 height 27
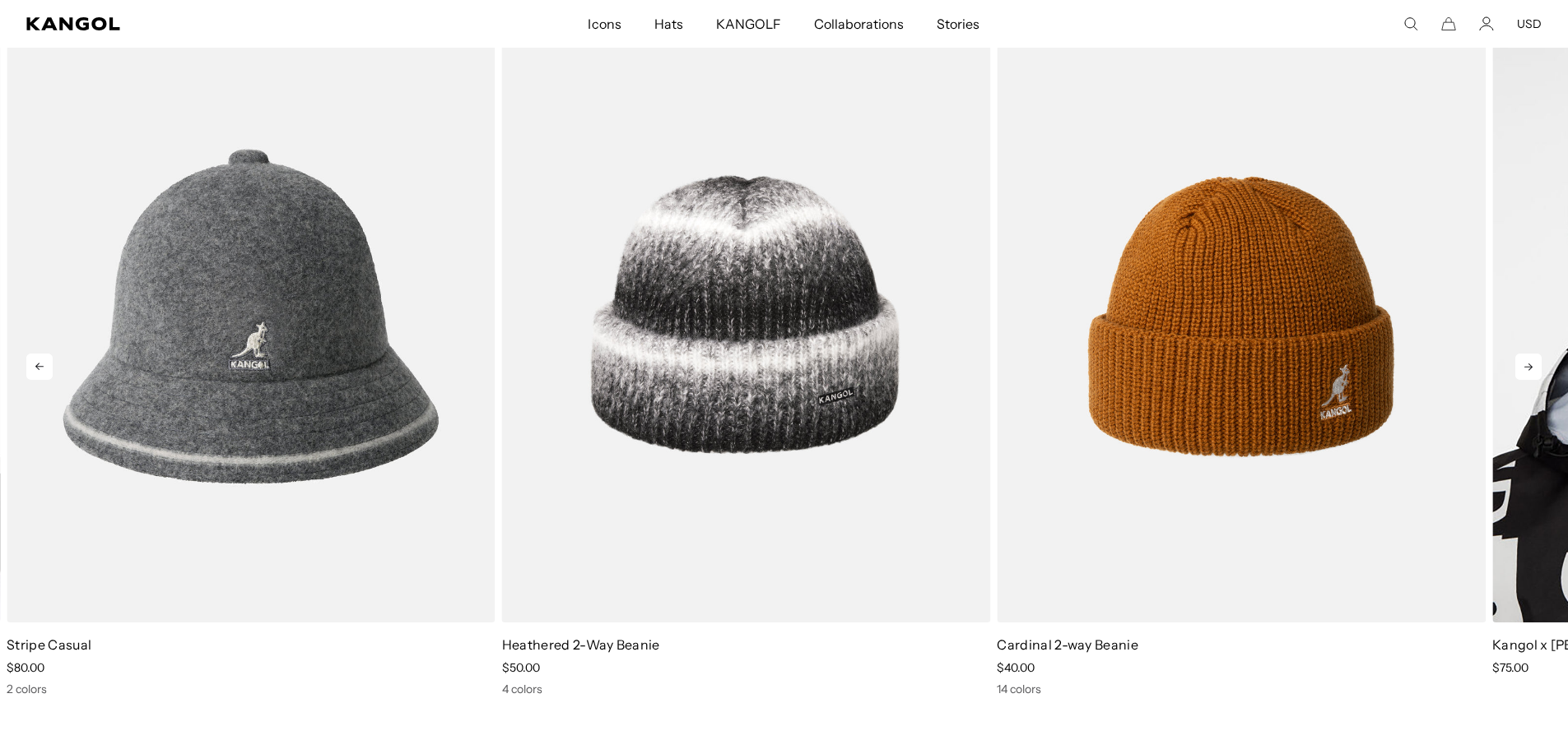
click at [1525, 366] on icon at bounding box center [1528, 367] width 8 height 7
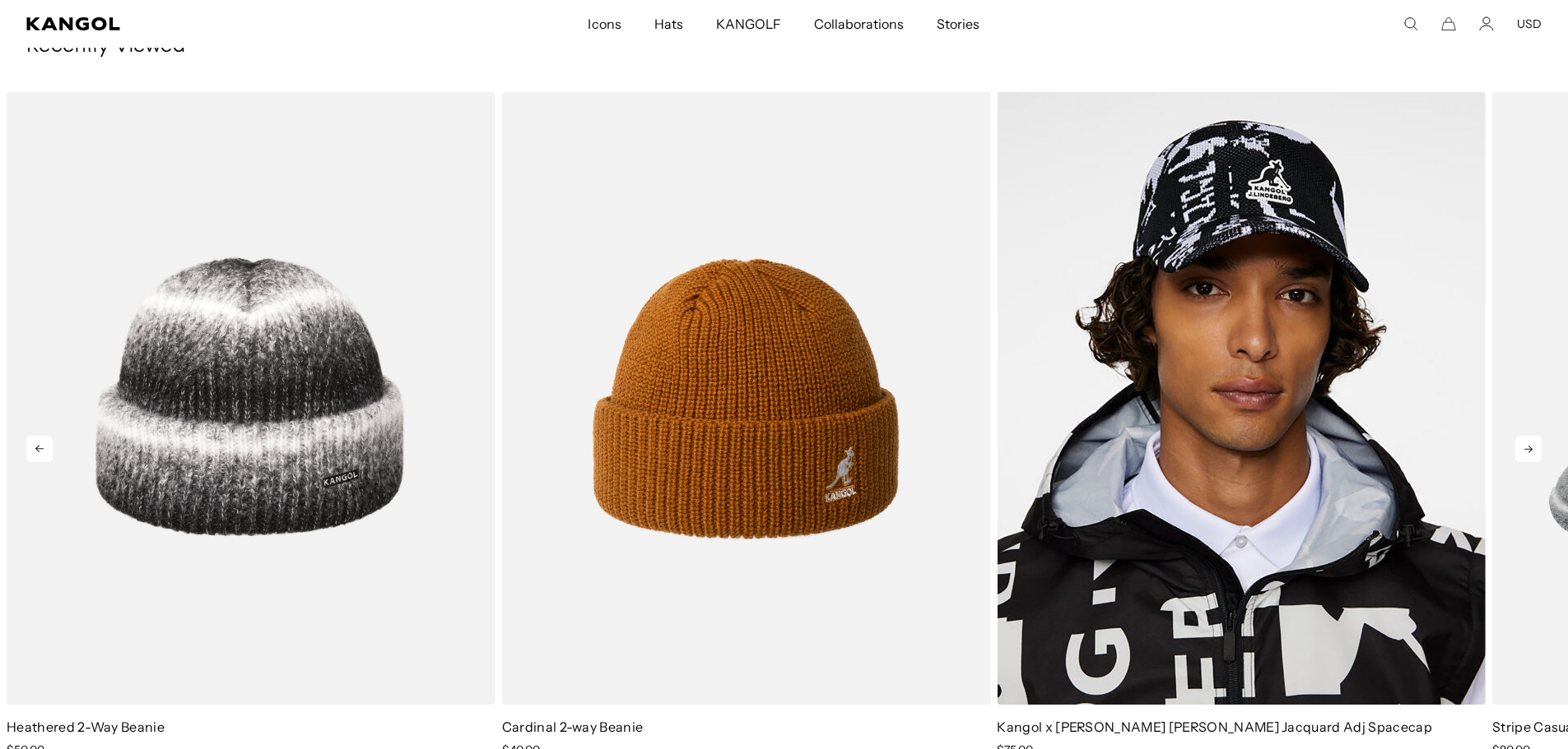
scroll to position [0, 0]
click at [1526, 447] on icon at bounding box center [1528, 449] width 27 height 27
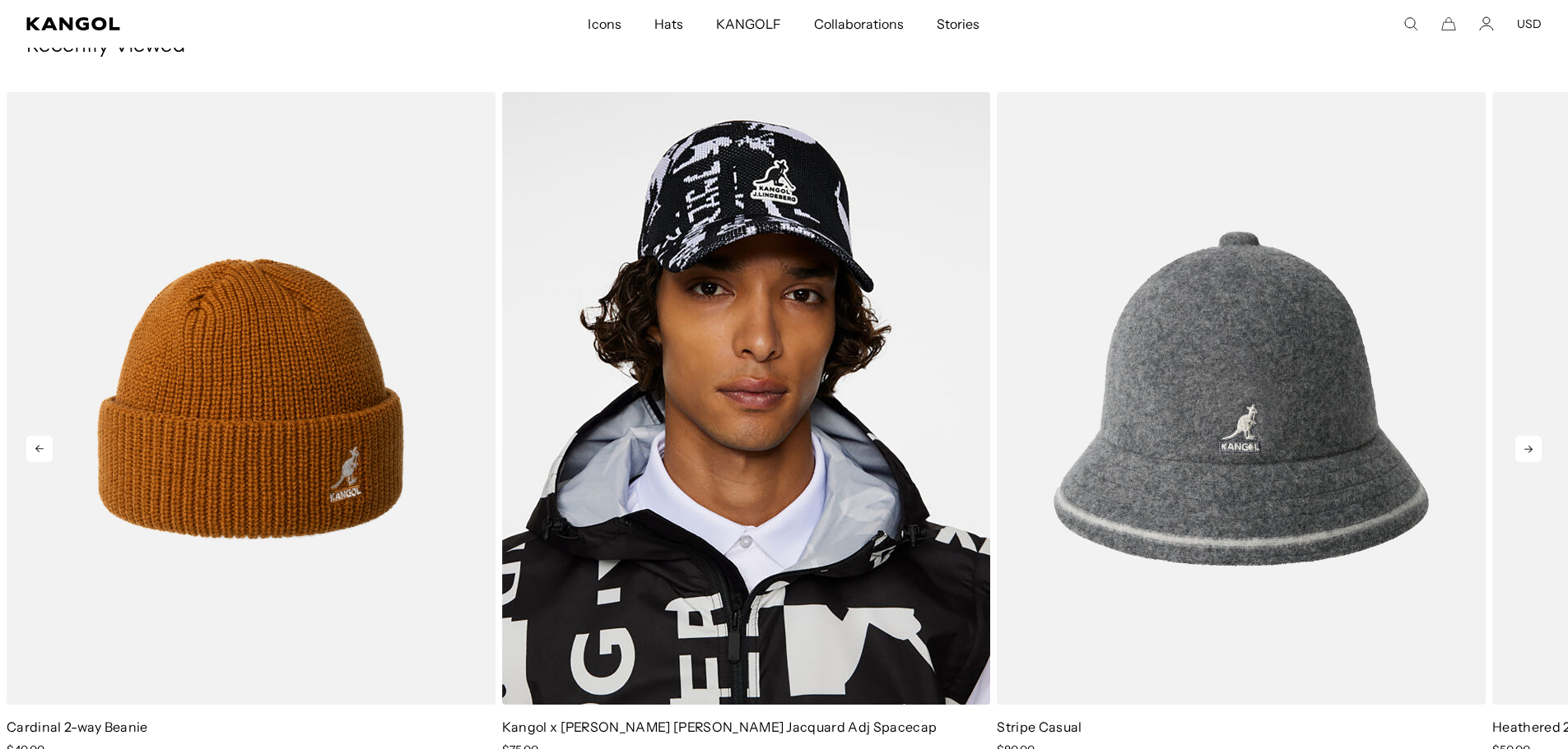
click at [1524, 448] on icon at bounding box center [1528, 449] width 27 height 27
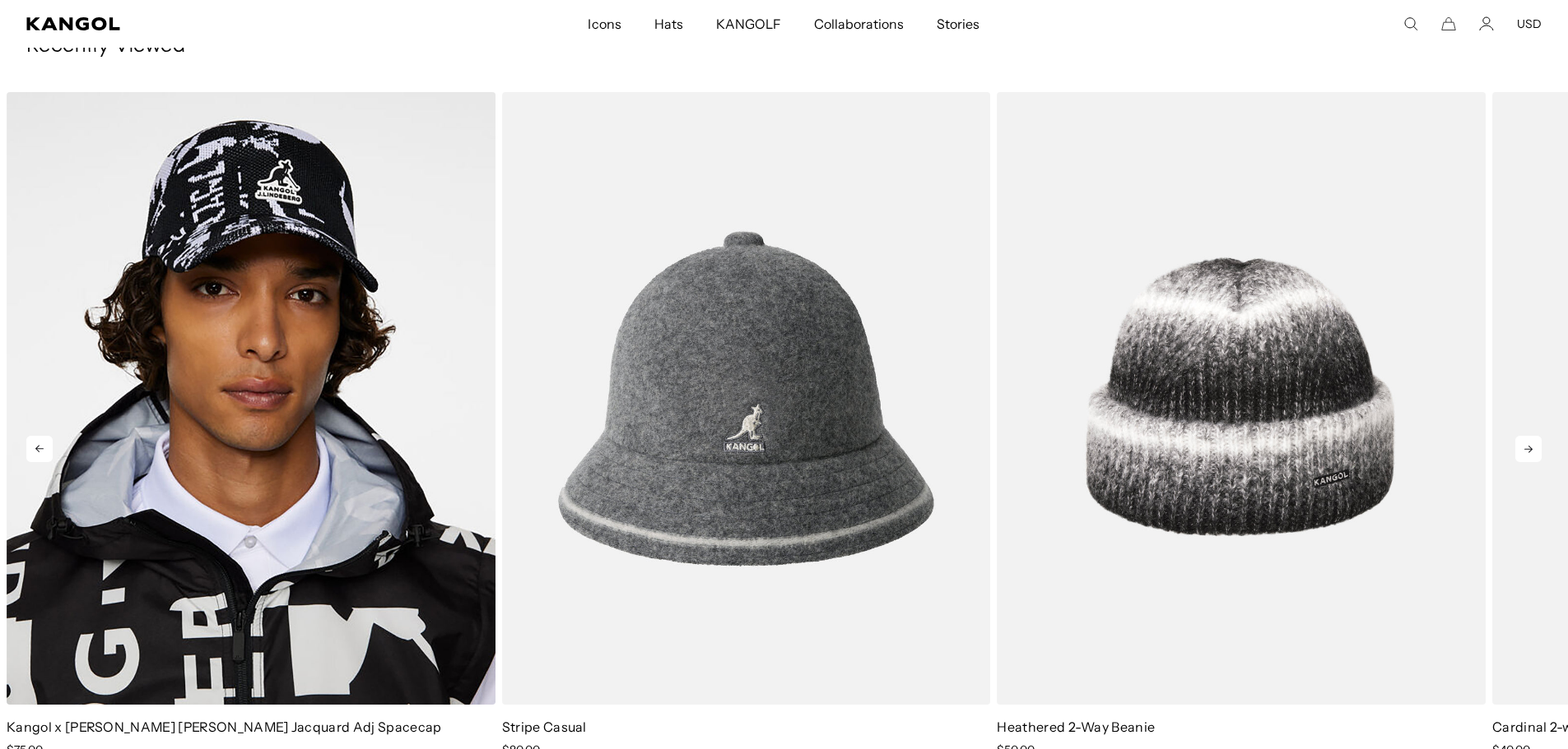
click at [1524, 448] on icon at bounding box center [1528, 449] width 27 height 27
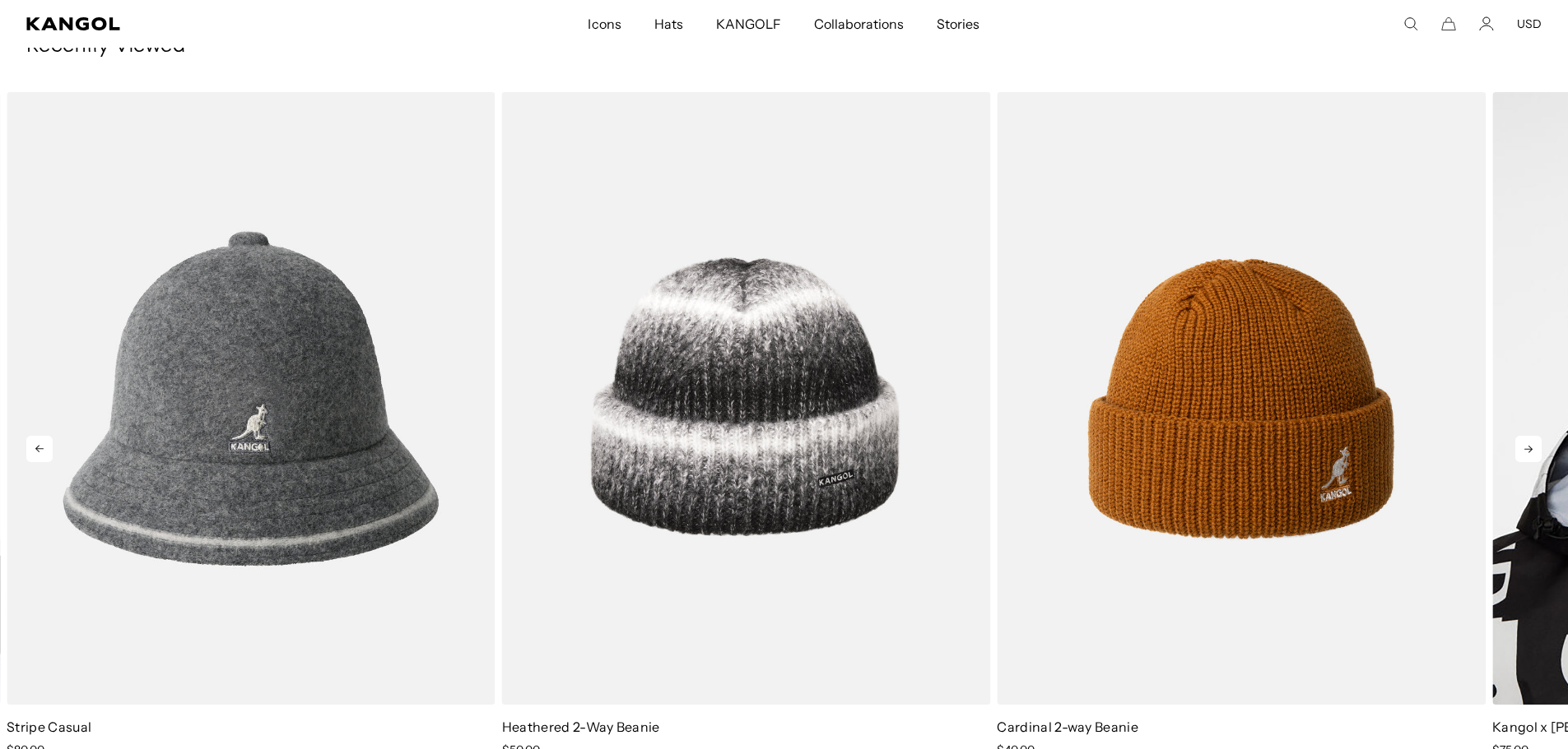
scroll to position [0, 339]
click at [1524, 448] on icon at bounding box center [1528, 449] width 27 height 27
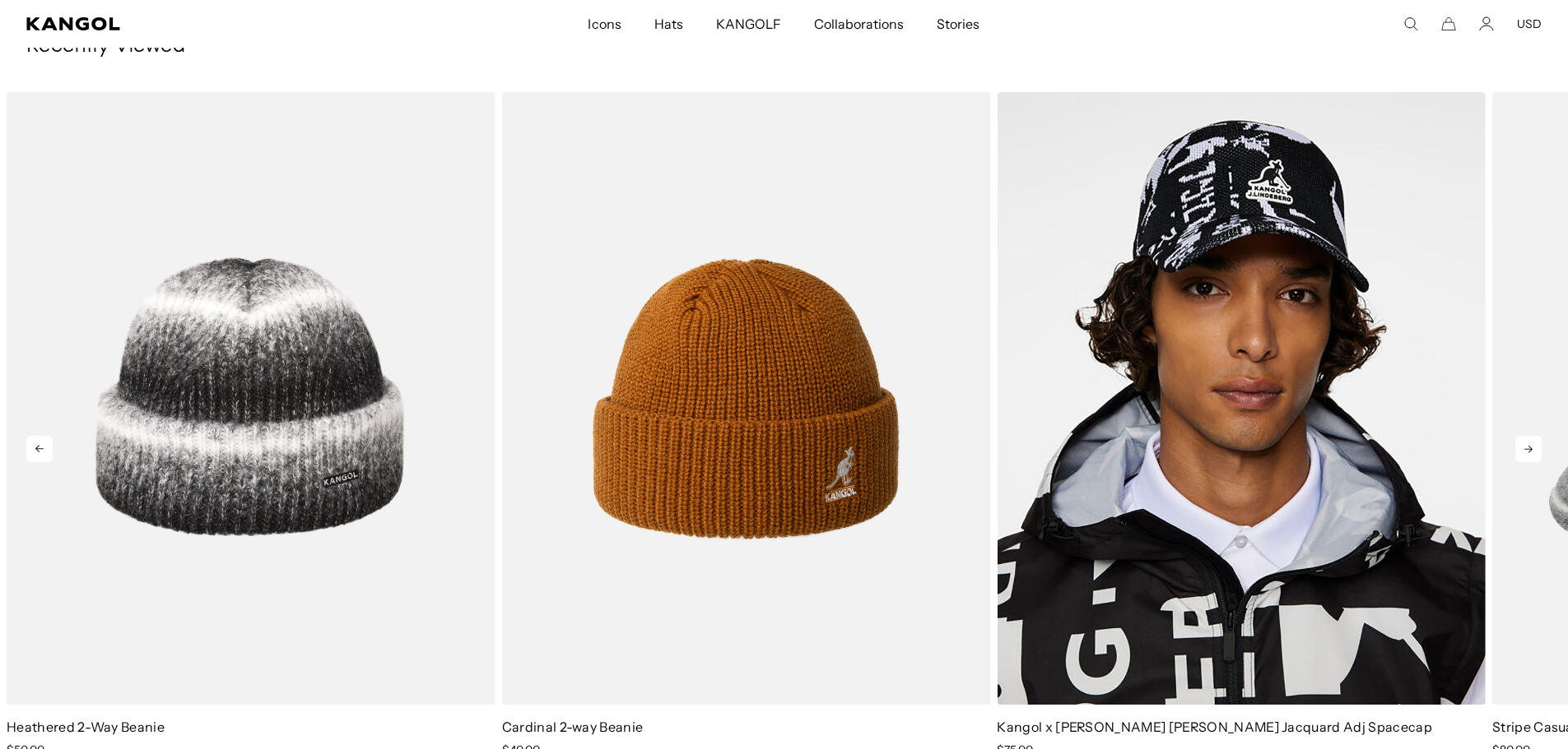
click at [1524, 448] on icon at bounding box center [1528, 449] width 27 height 27
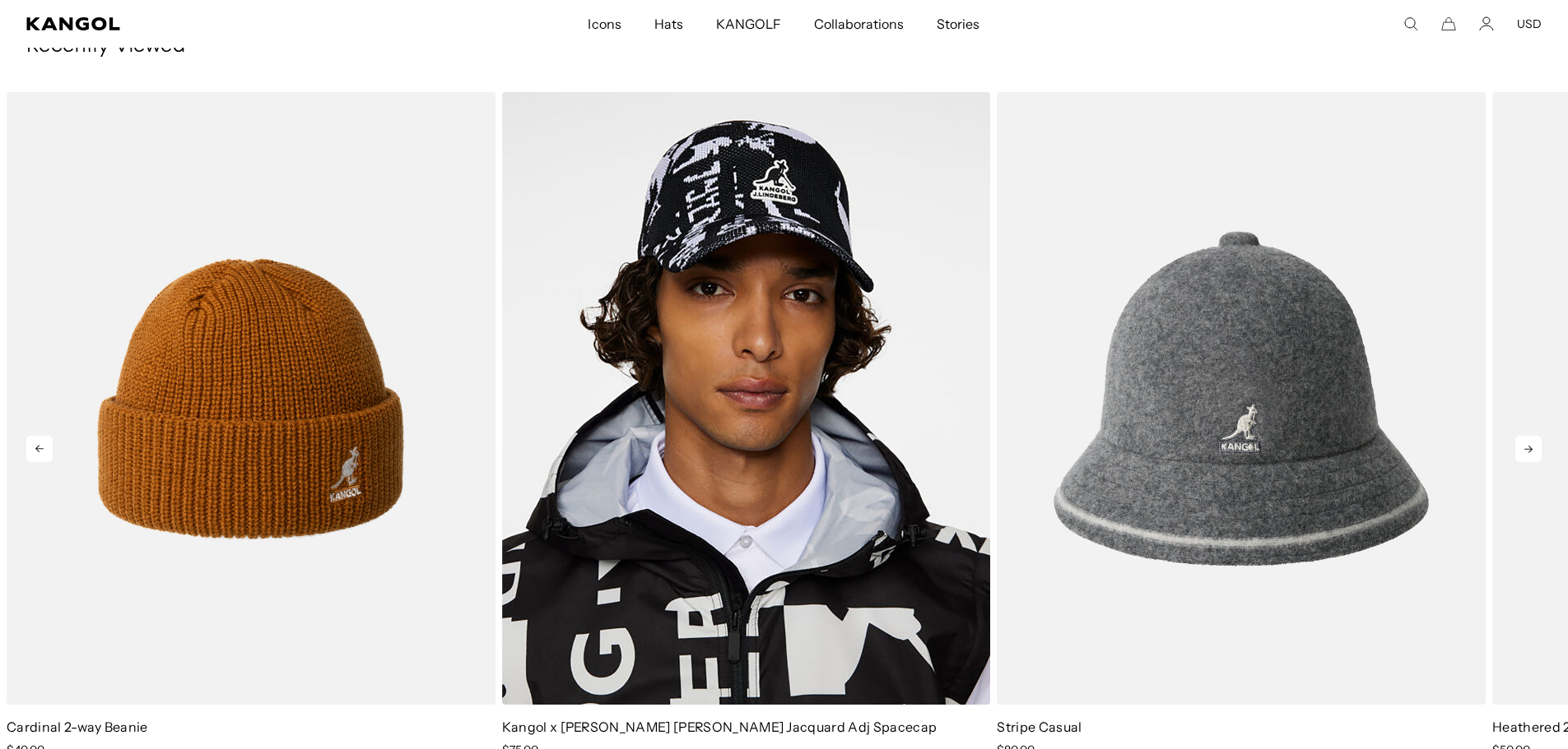
click at [1524, 448] on icon at bounding box center [1528, 449] width 27 height 27
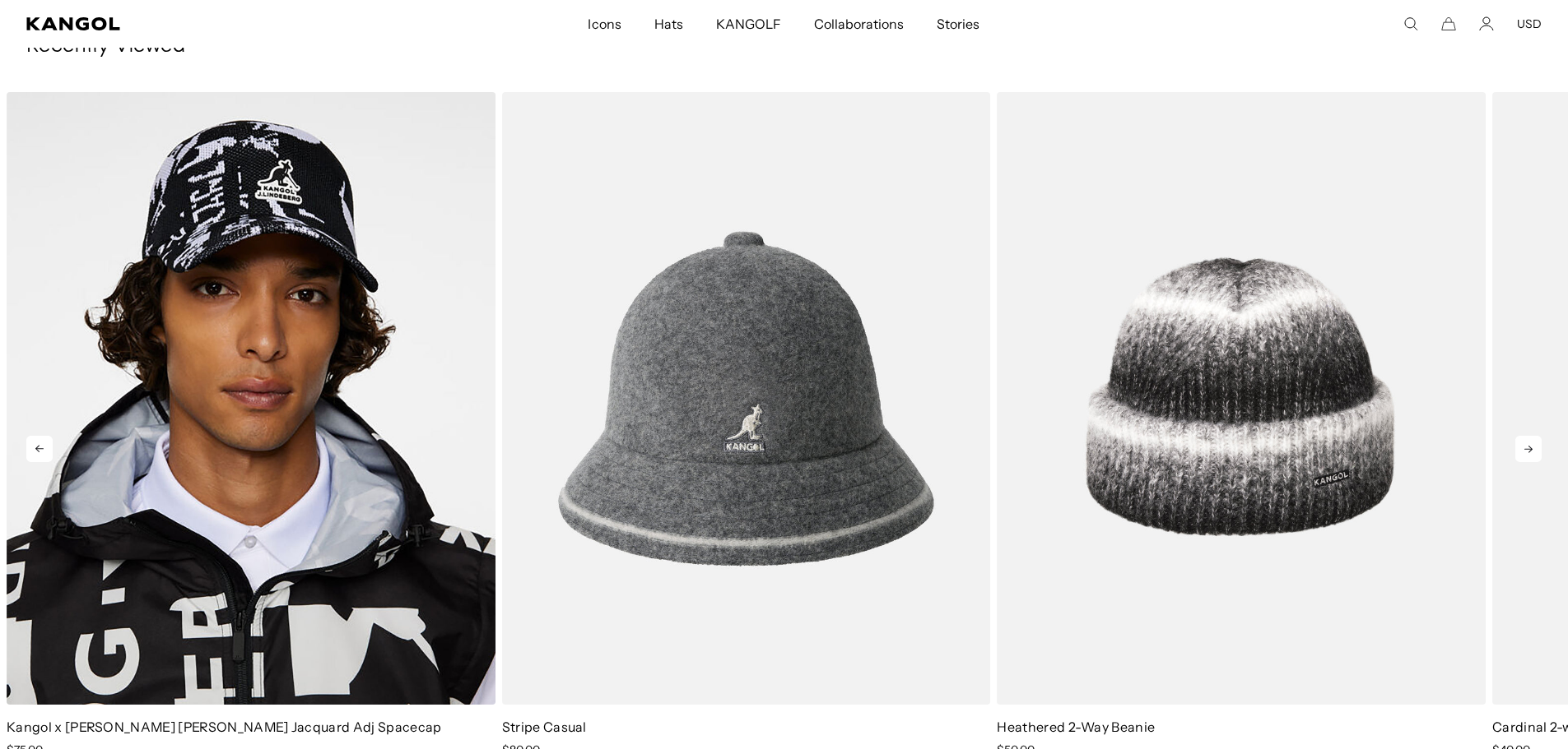
click at [1525, 448] on icon at bounding box center [1528, 449] width 27 height 27
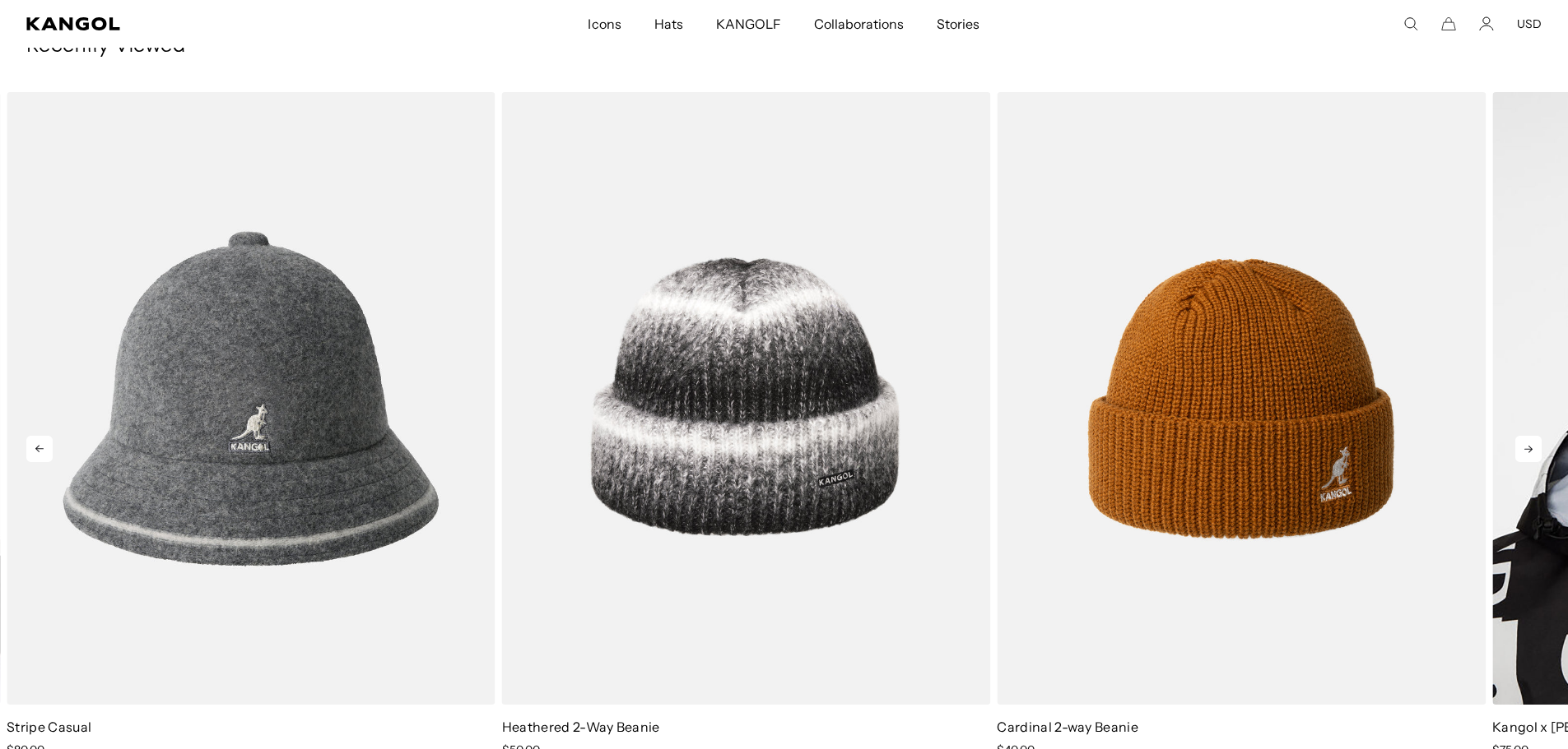
click at [1525, 448] on icon at bounding box center [1528, 449] width 27 height 27
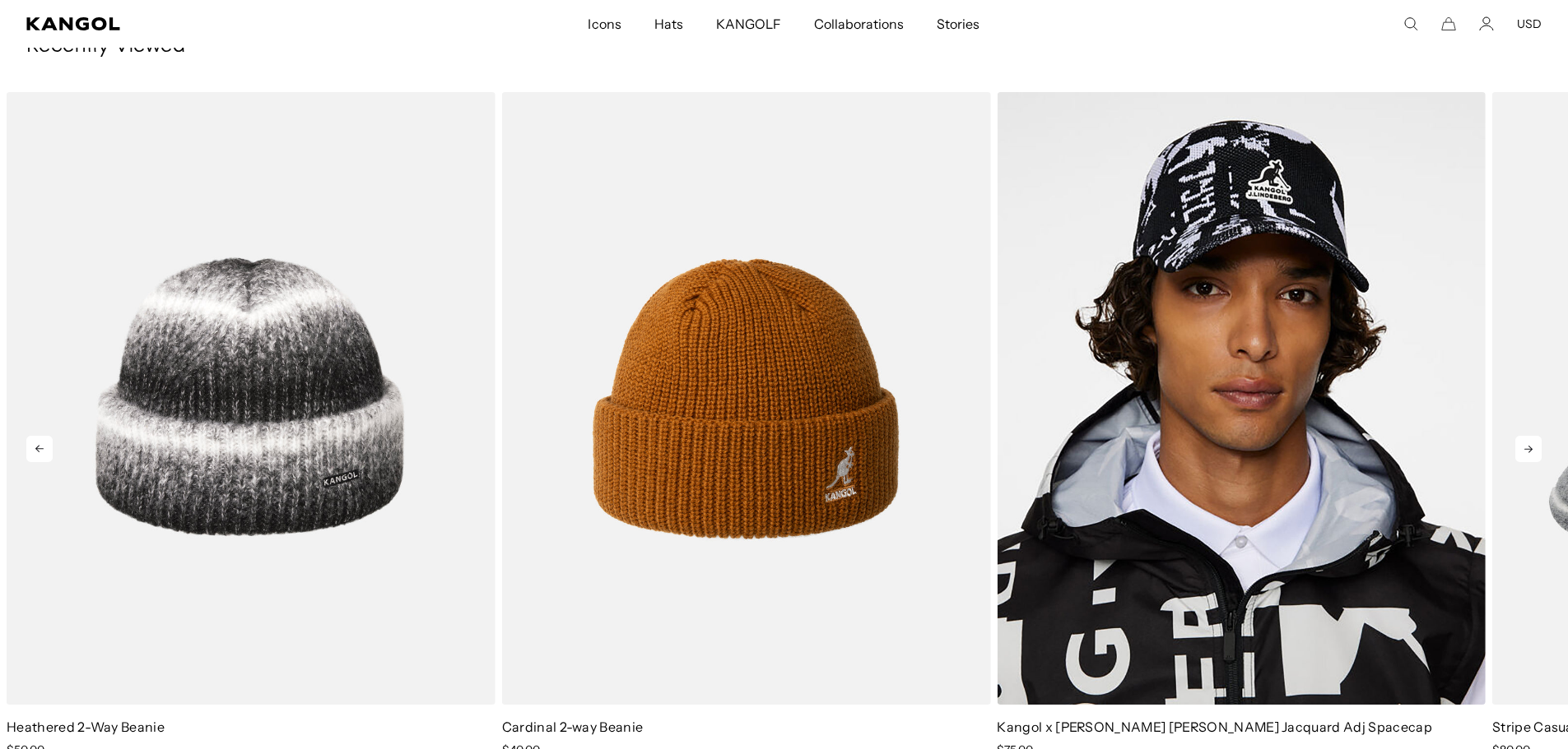
click at [1525, 448] on icon at bounding box center [1528, 449] width 27 height 27
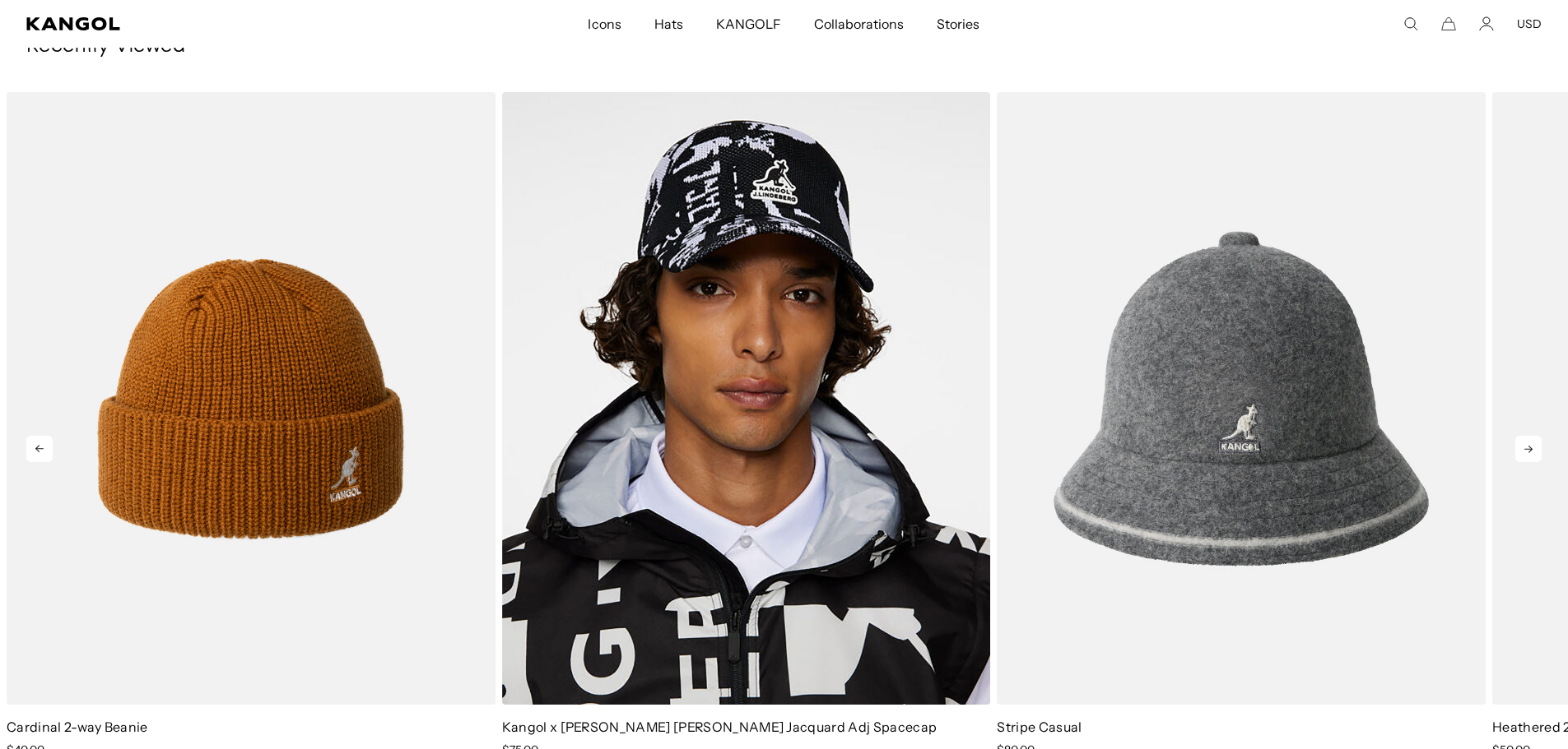
click at [1525, 448] on icon at bounding box center [1528, 449] width 27 height 27
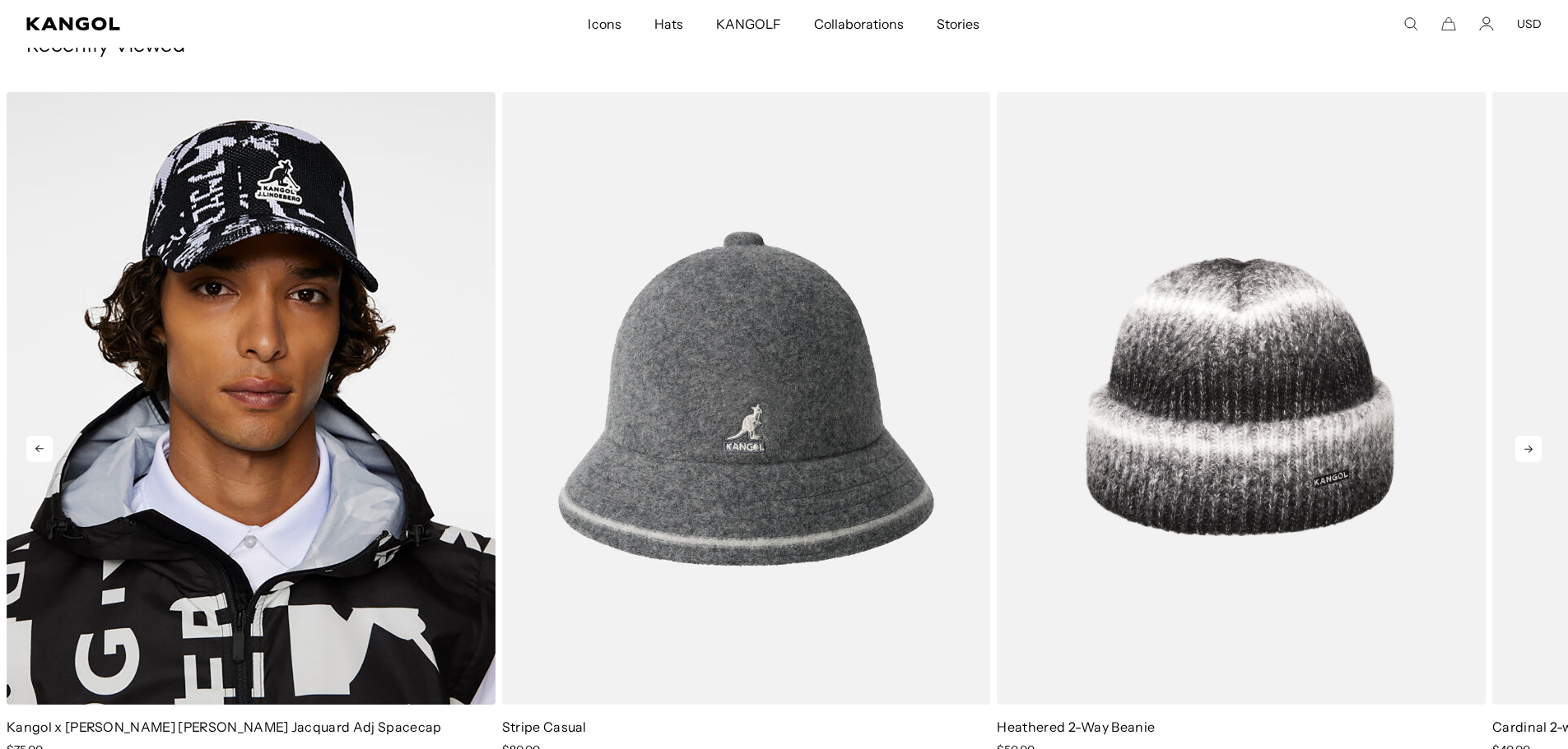
click at [1525, 448] on icon at bounding box center [1528, 449] width 27 height 27
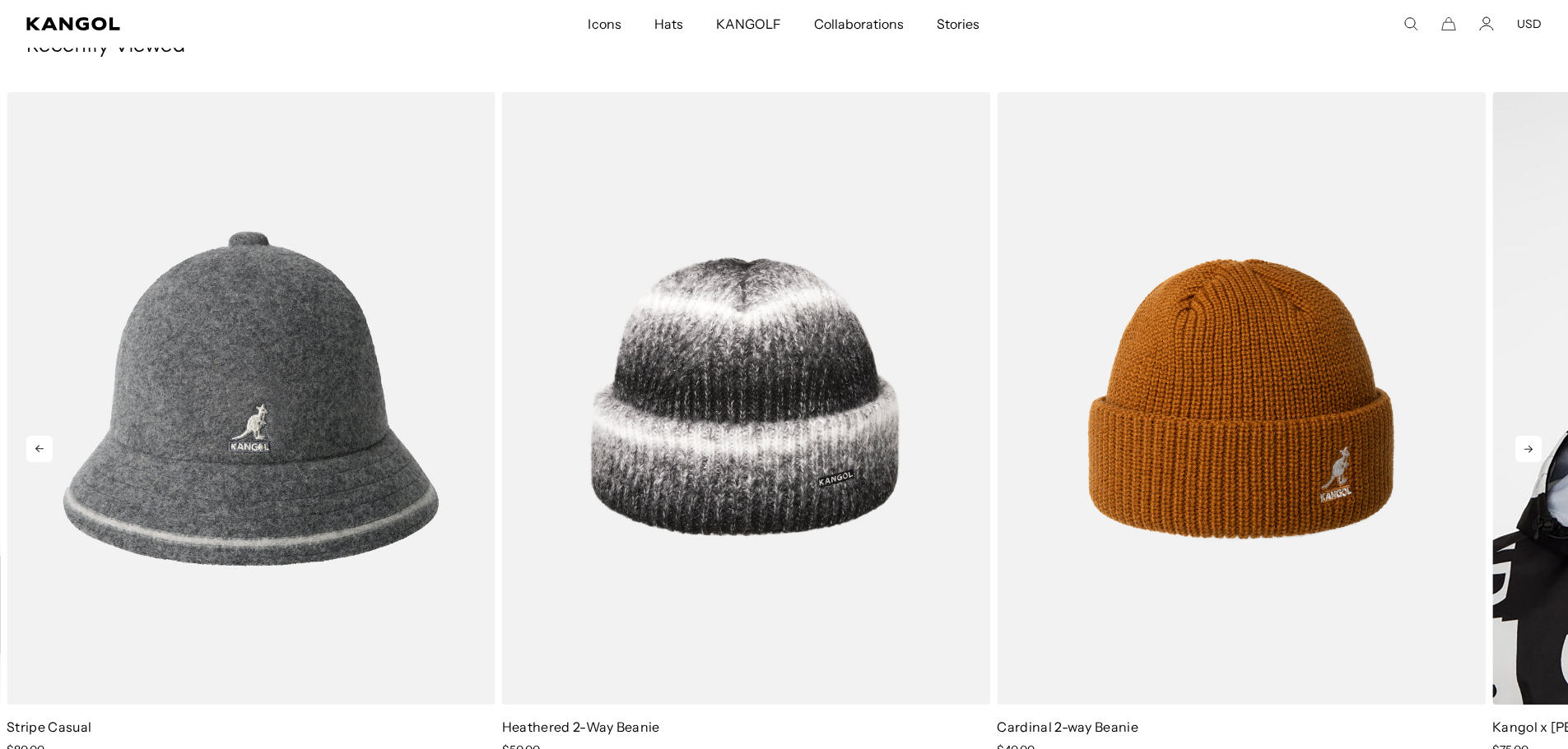
click at [1525, 448] on icon at bounding box center [1528, 449] width 27 height 27
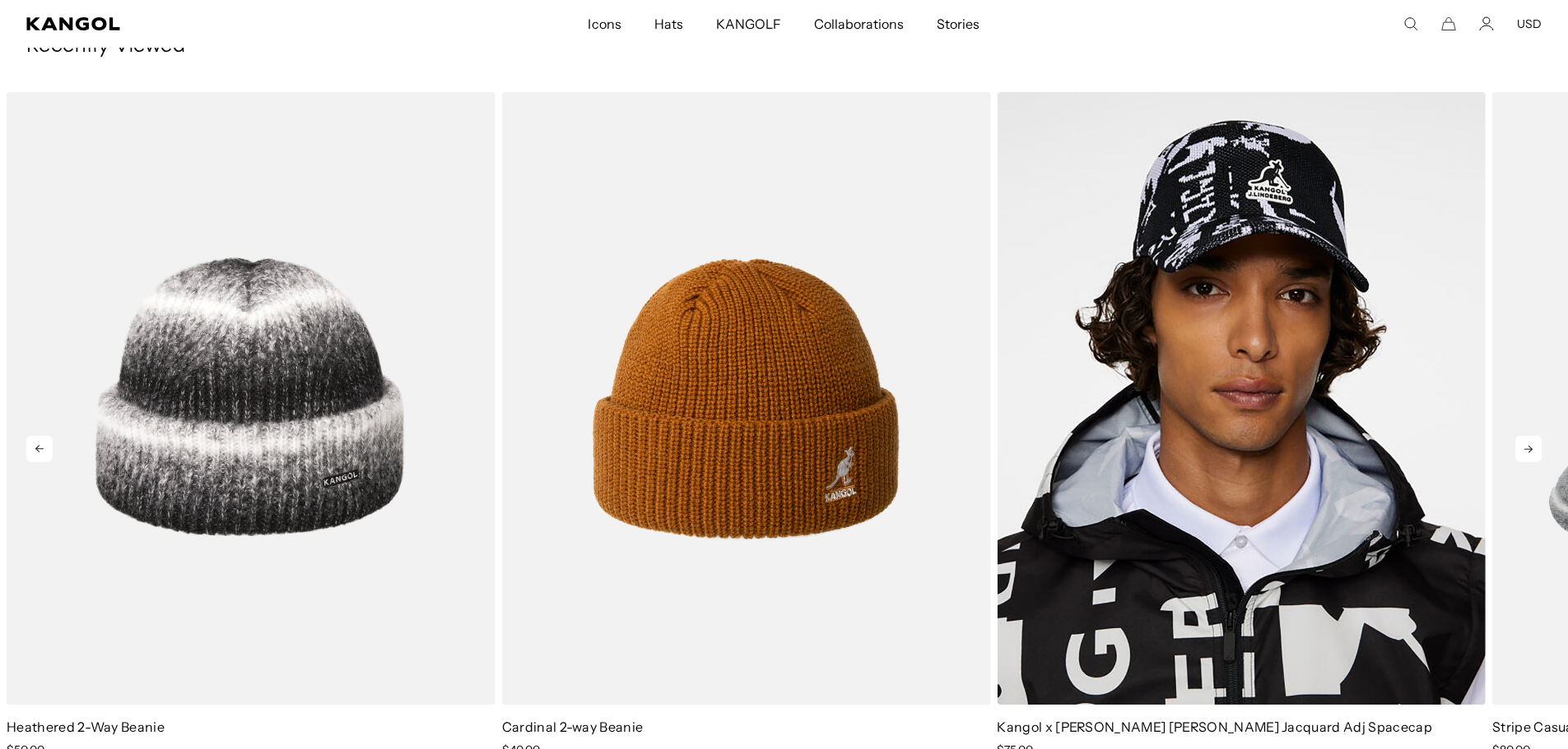
click at [1525, 448] on icon at bounding box center [1528, 449] width 27 height 27
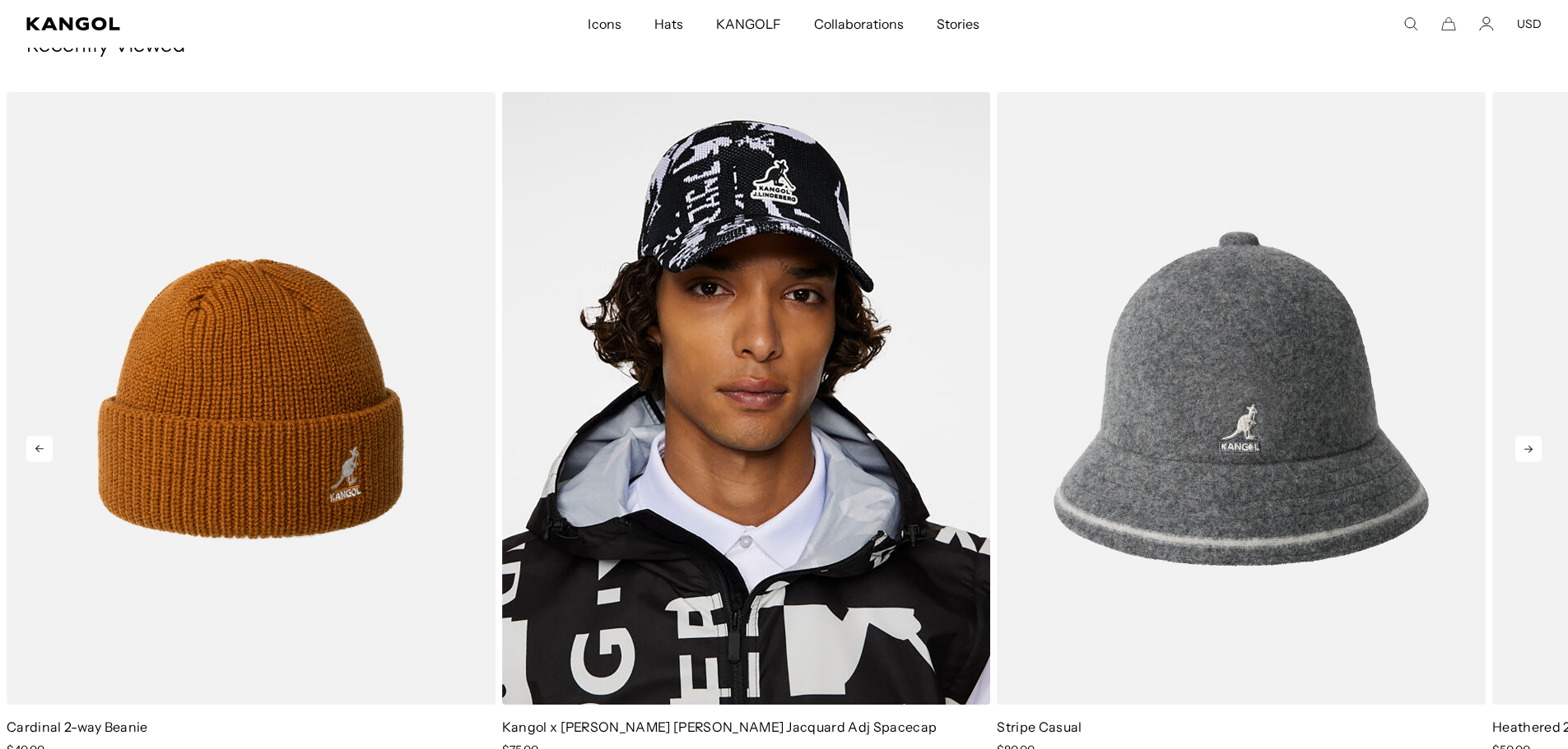
click at [1525, 448] on icon at bounding box center [1528, 449] width 27 height 27
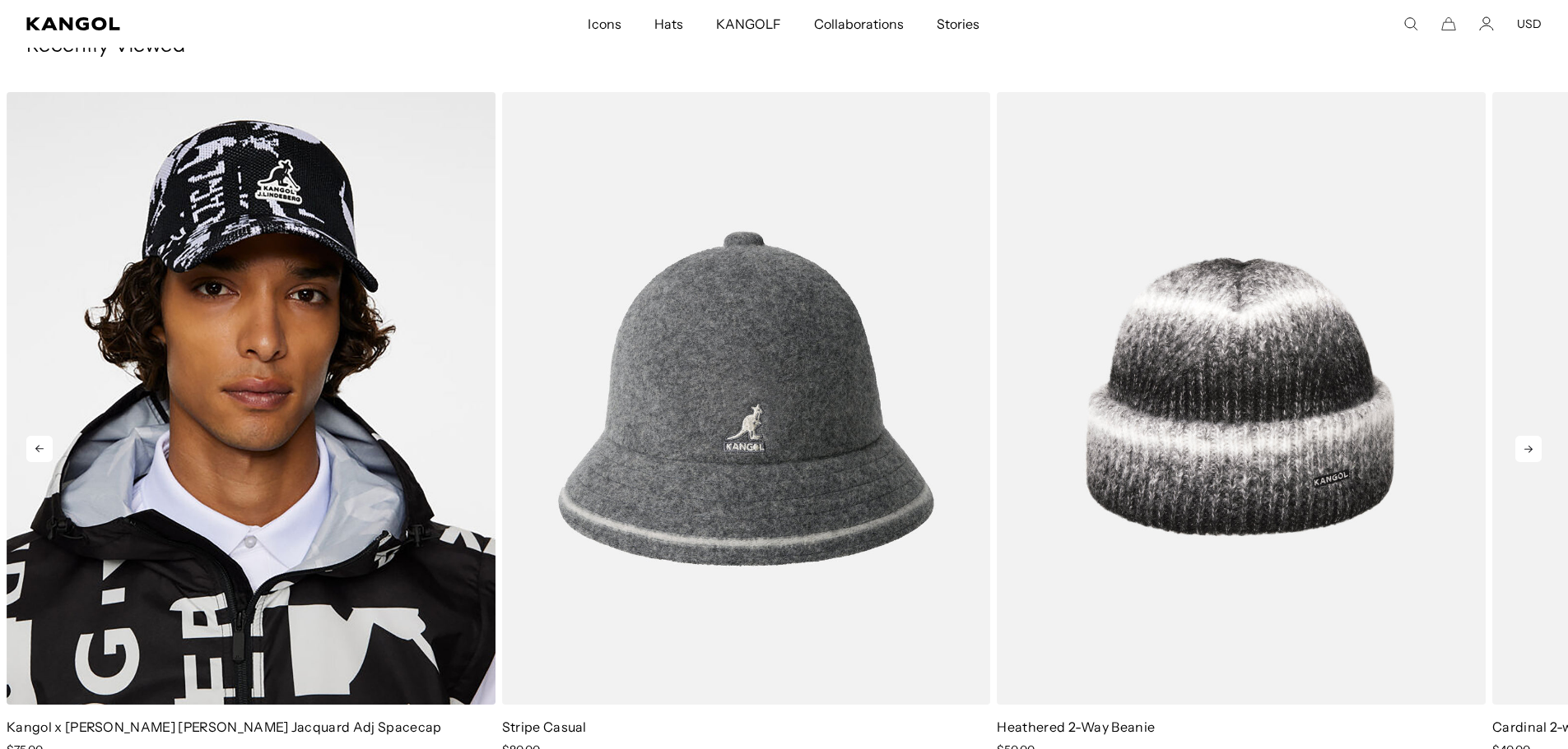
click at [1526, 450] on icon at bounding box center [1528, 449] width 27 height 27
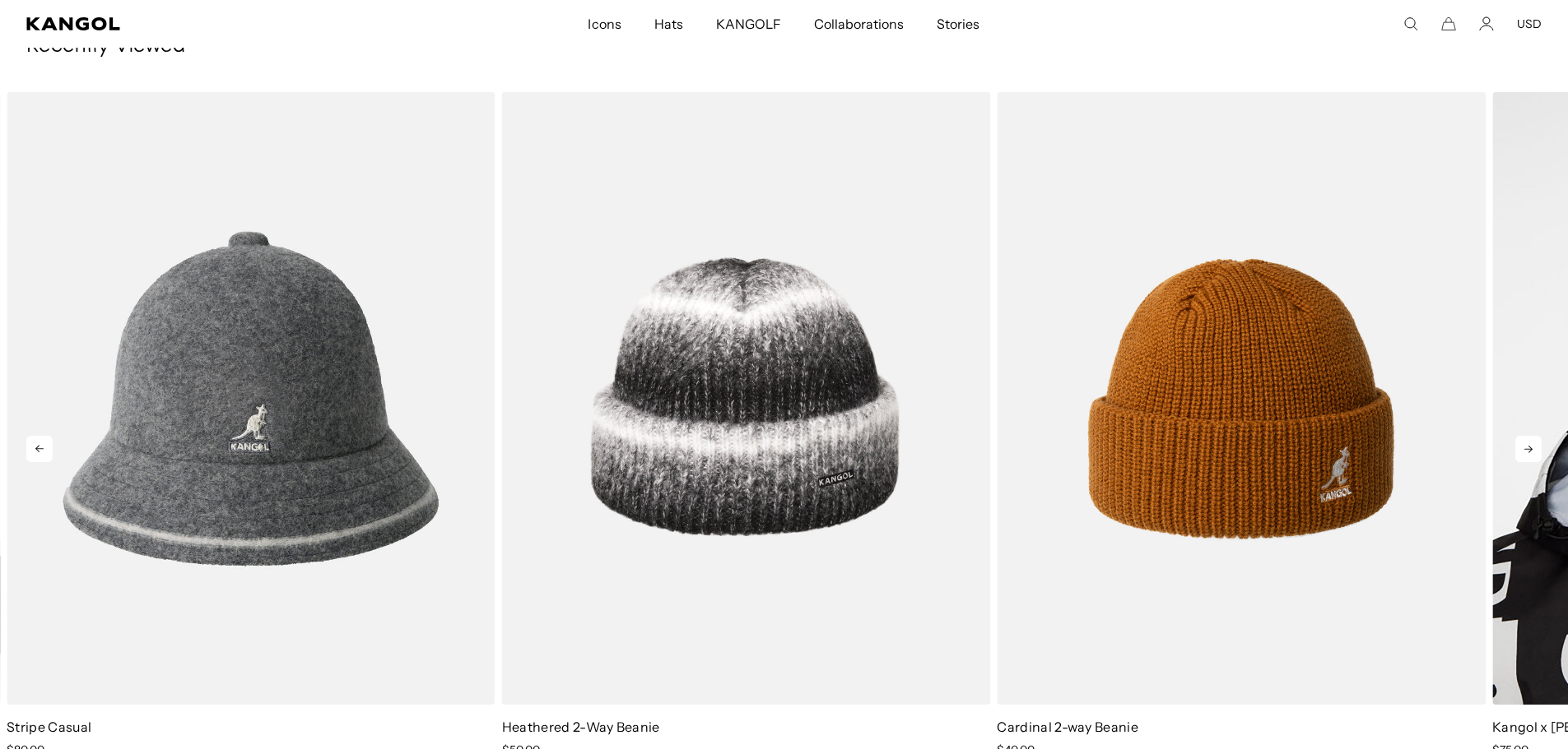
click at [1526, 450] on icon at bounding box center [1528, 449] width 27 height 27
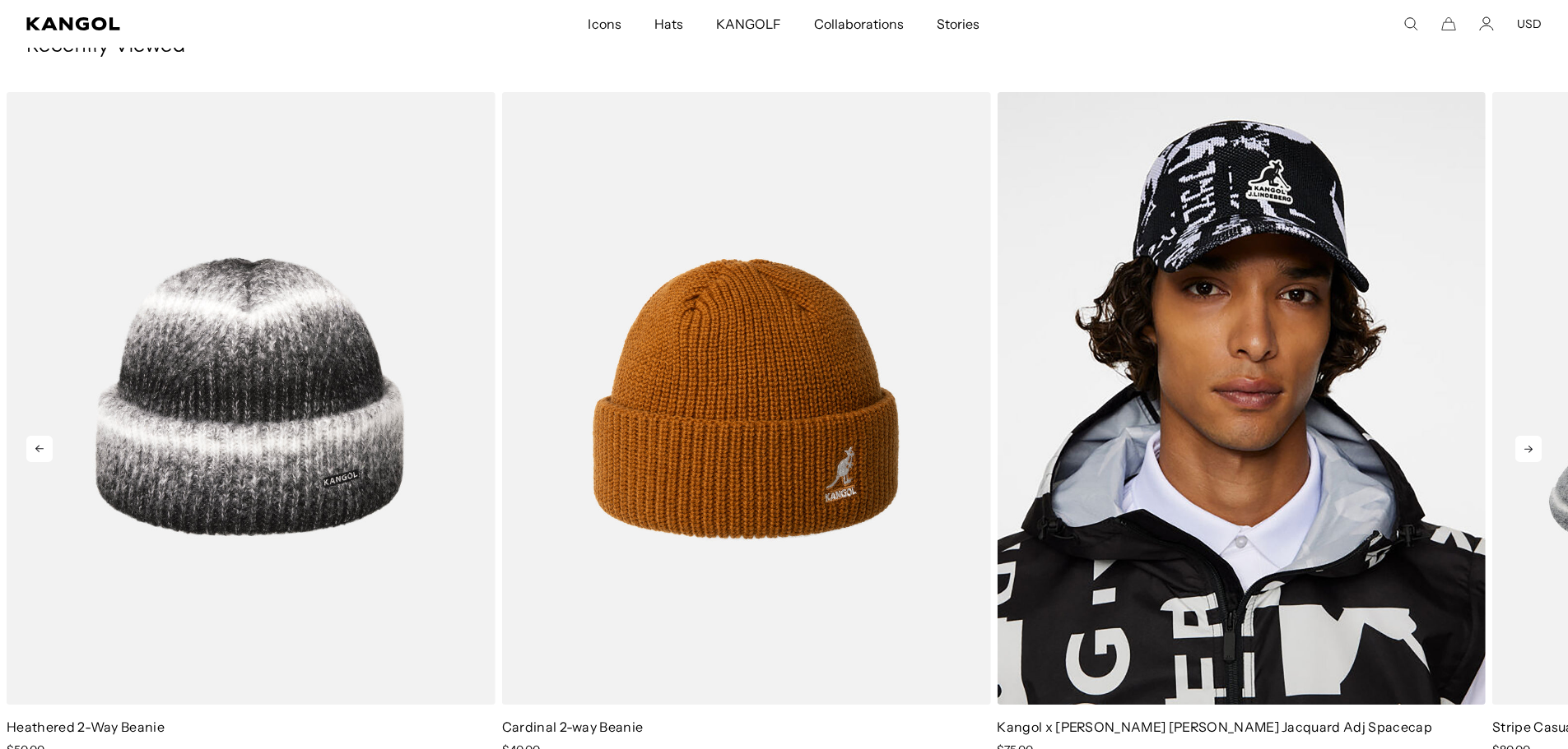
click at [1526, 450] on icon at bounding box center [1528, 449] width 27 height 27
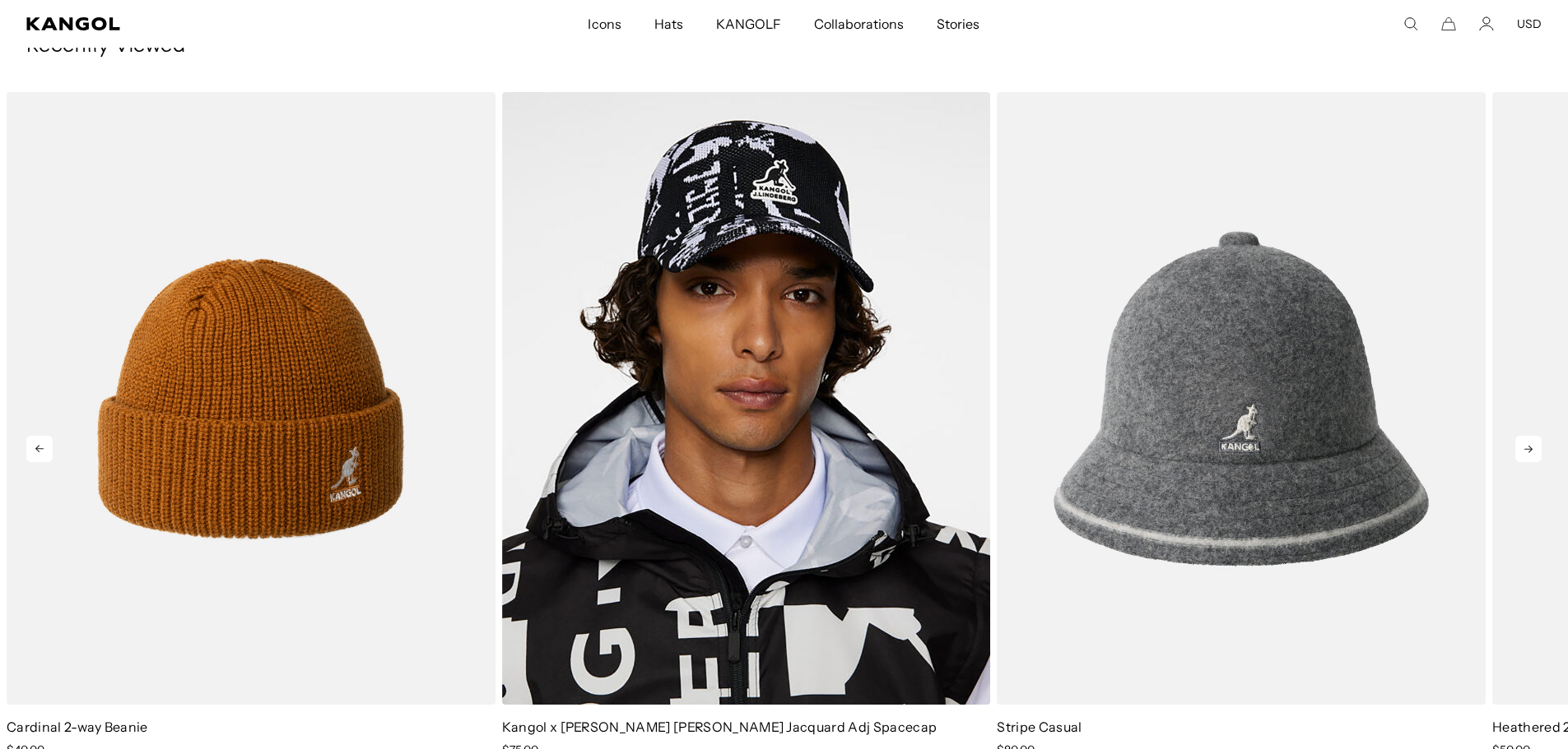
click at [1526, 450] on icon at bounding box center [1528, 449] width 27 height 27
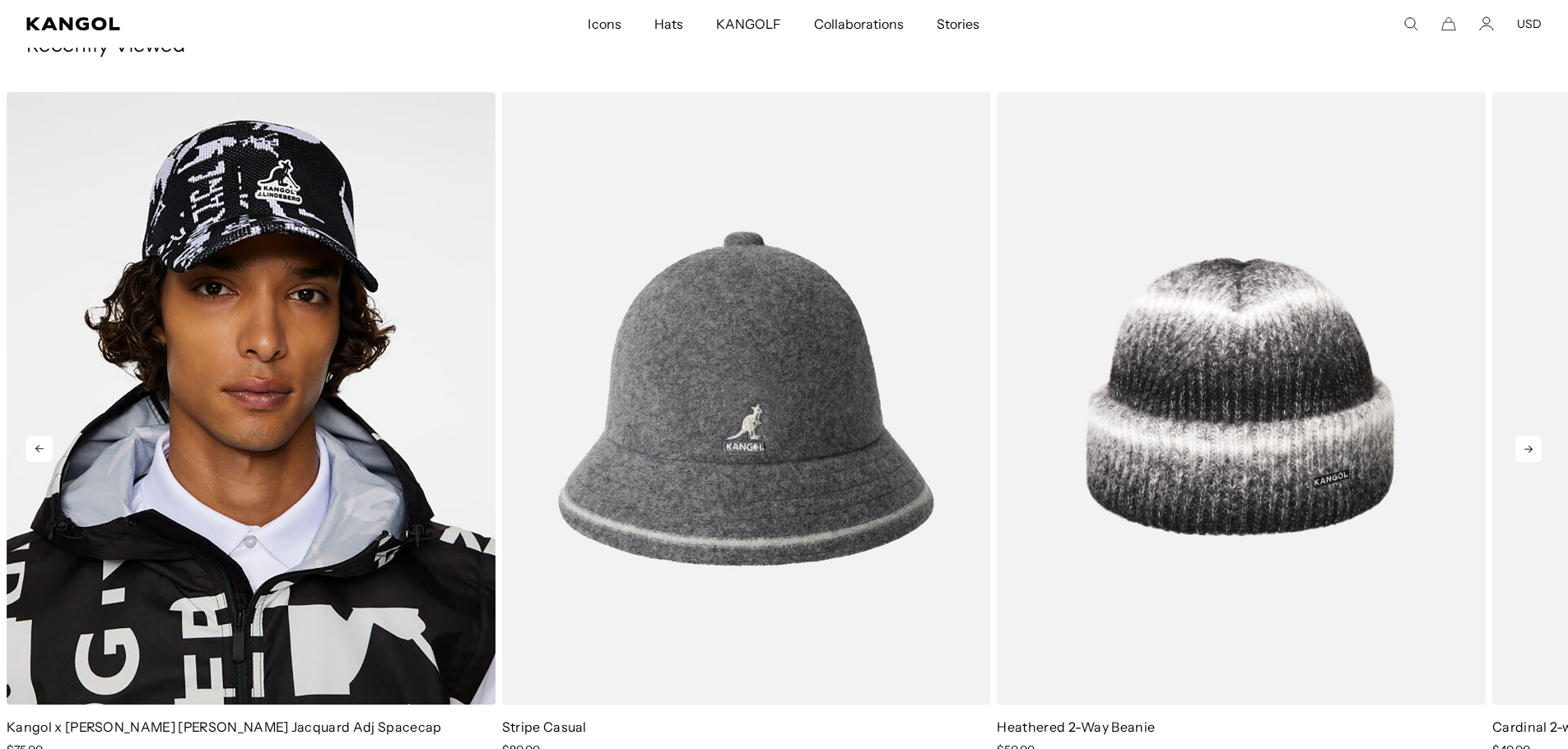
scroll to position [0, 0]
click at [1526, 450] on icon at bounding box center [1528, 449] width 27 height 27
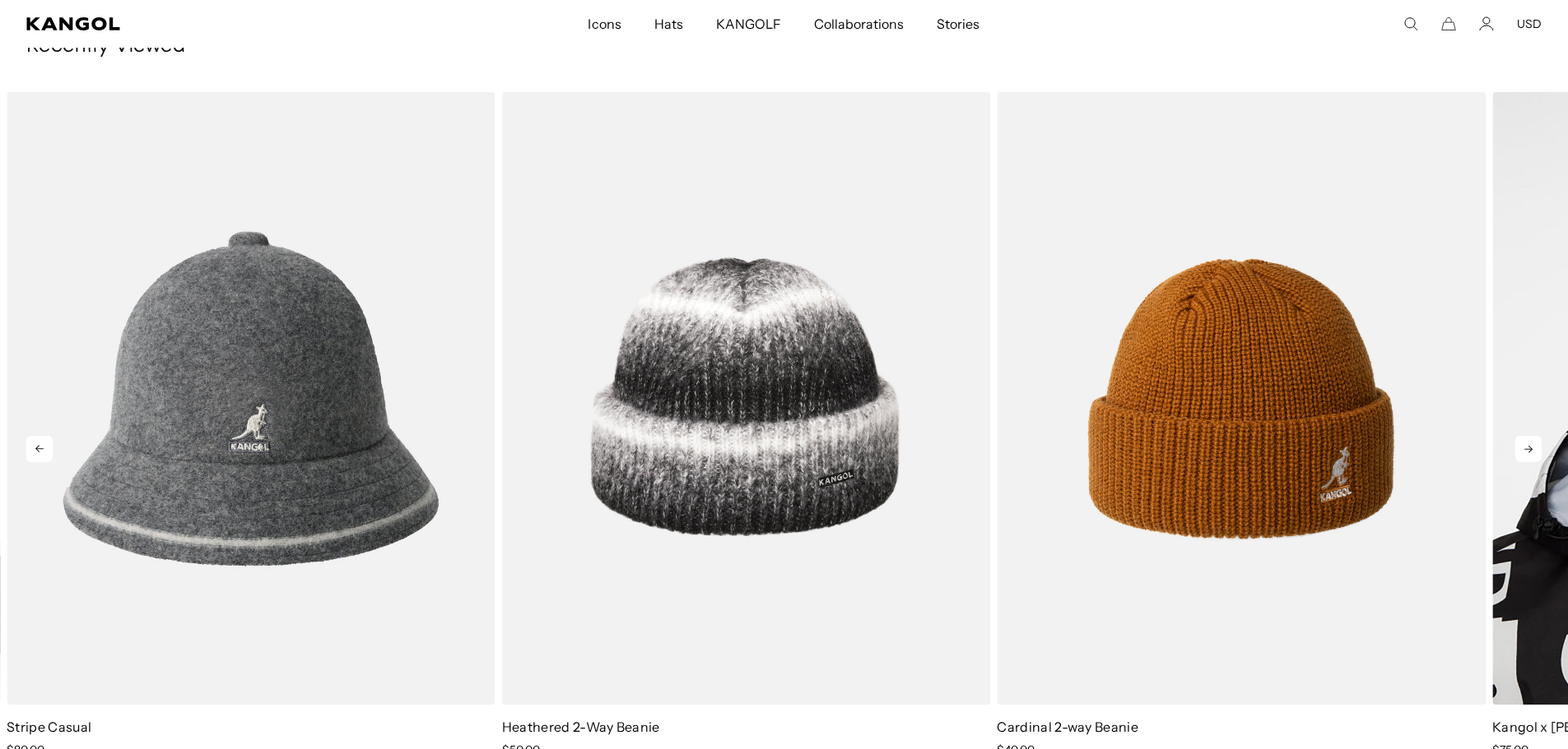
click at [1526, 450] on icon at bounding box center [1528, 449] width 27 height 27
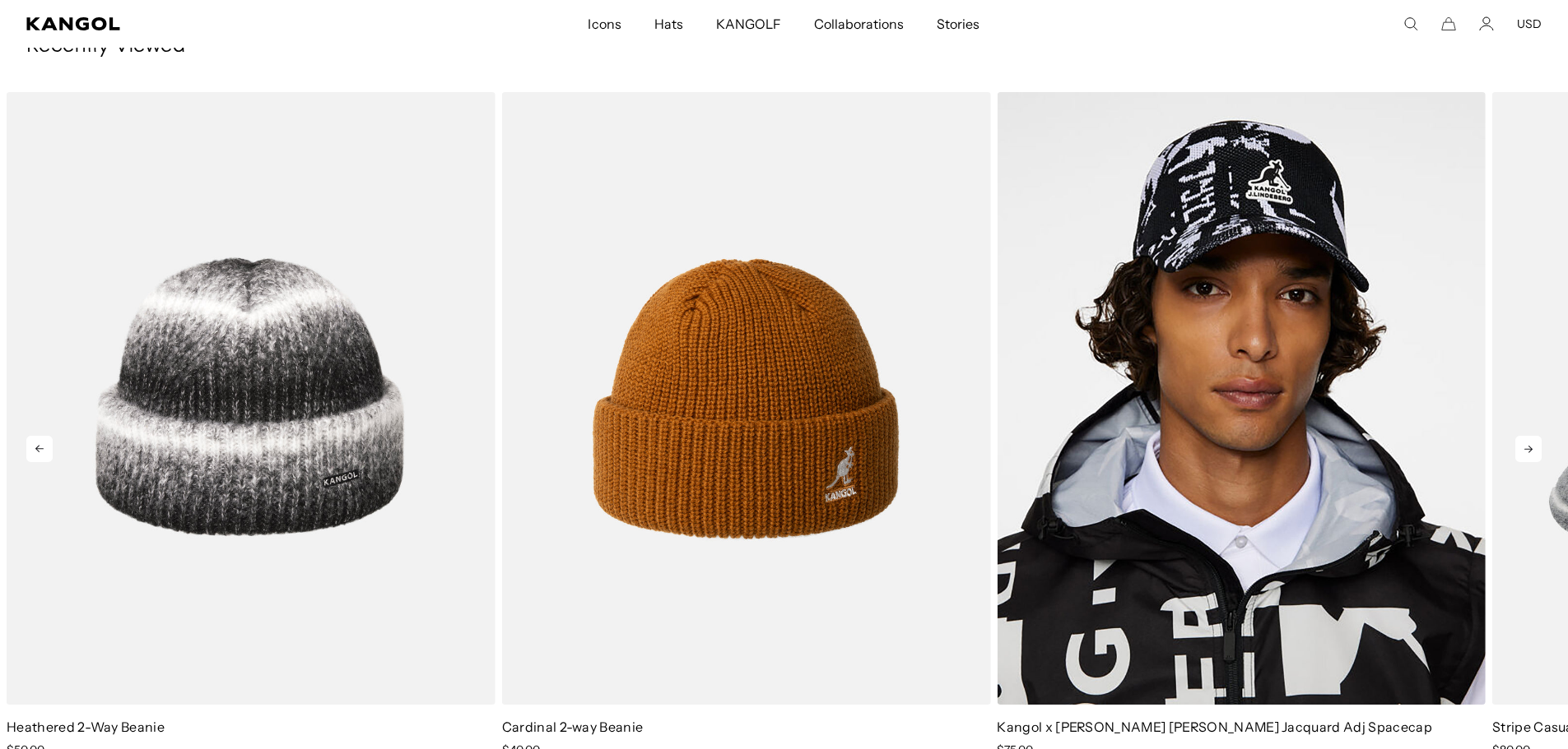
click at [1526, 450] on icon at bounding box center [1528, 449] width 27 height 27
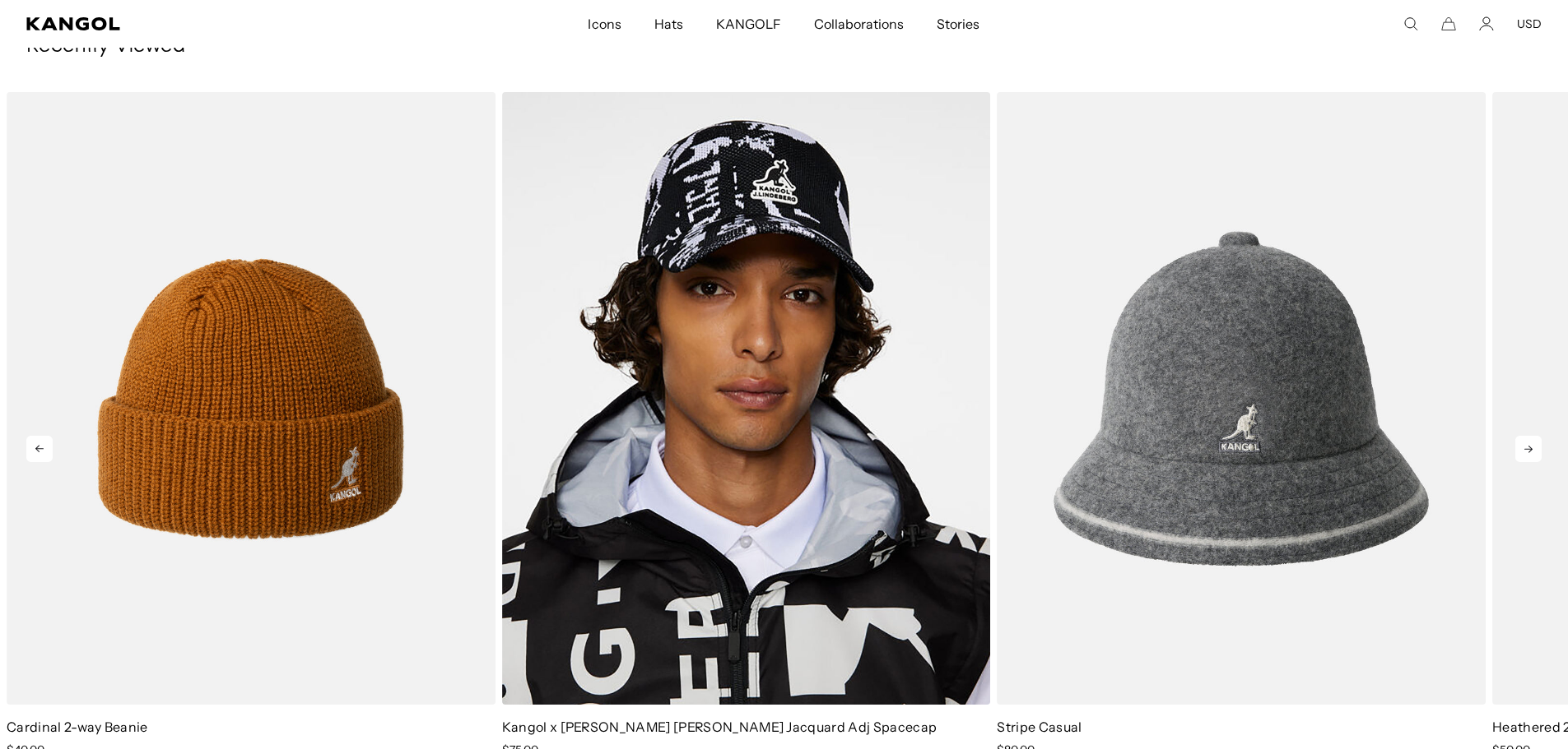
click at [1526, 451] on icon at bounding box center [1528, 449] width 27 height 27
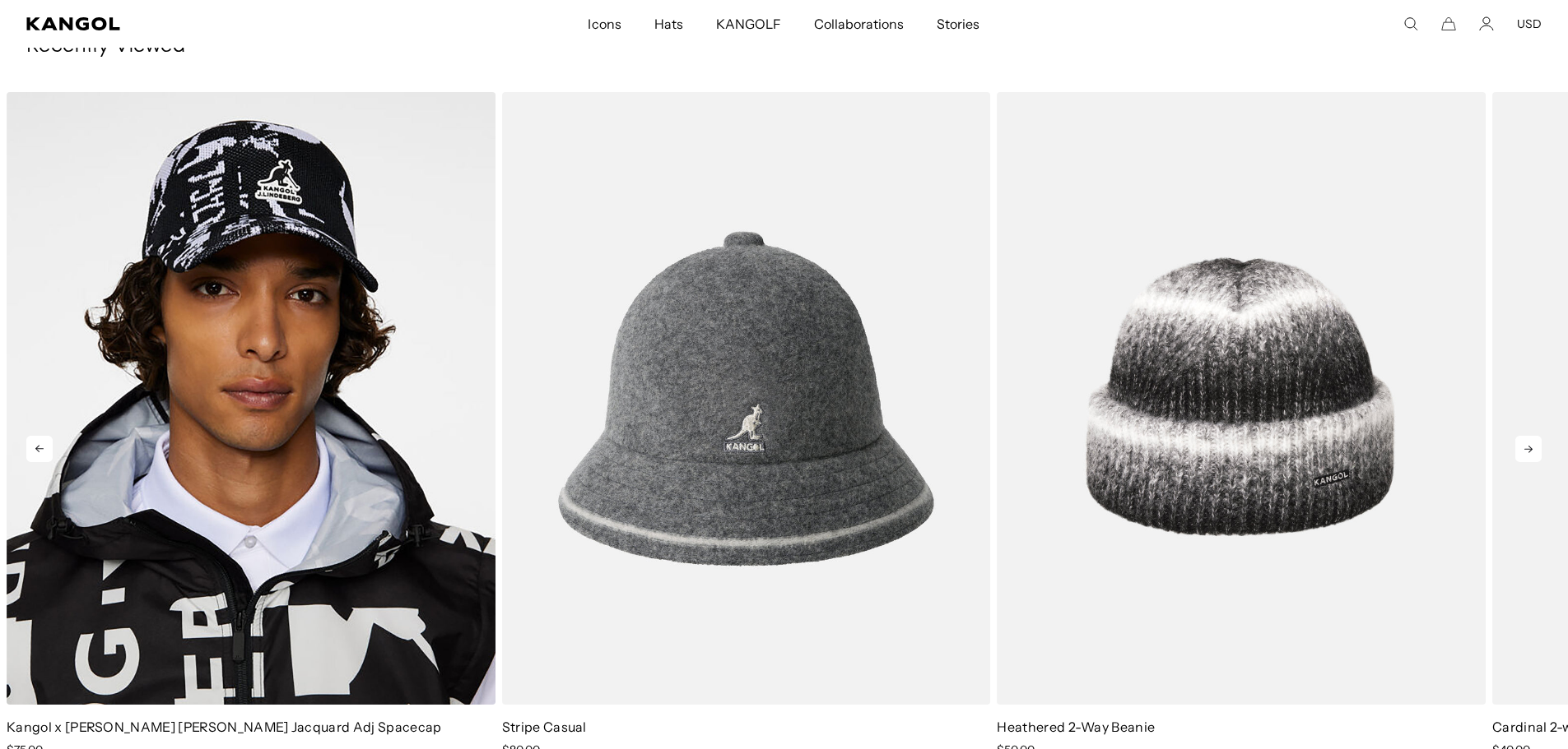
scroll to position [0, 339]
click at [1526, 451] on icon at bounding box center [1528, 449] width 27 height 27
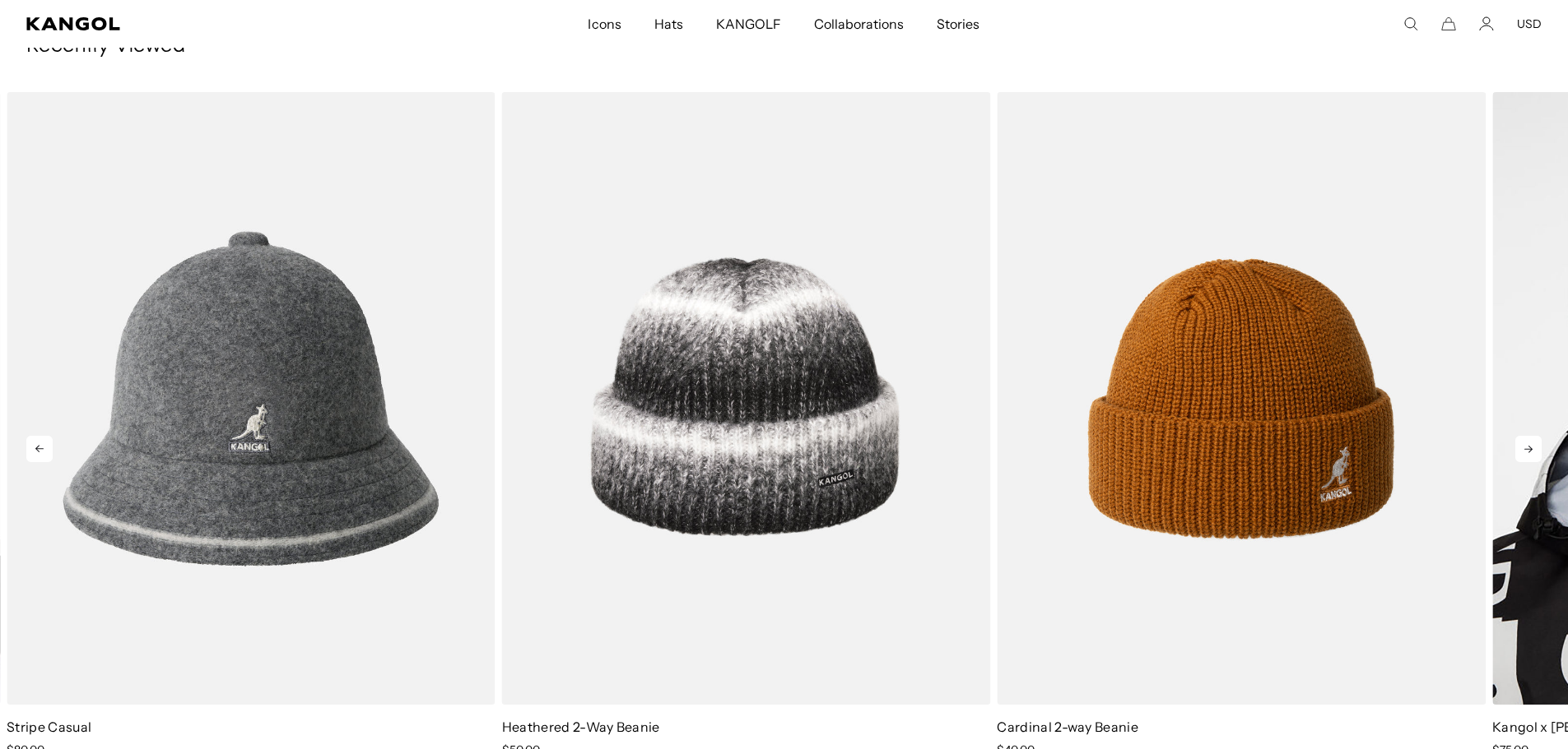
click at [1526, 451] on icon at bounding box center [1528, 449] width 27 height 27
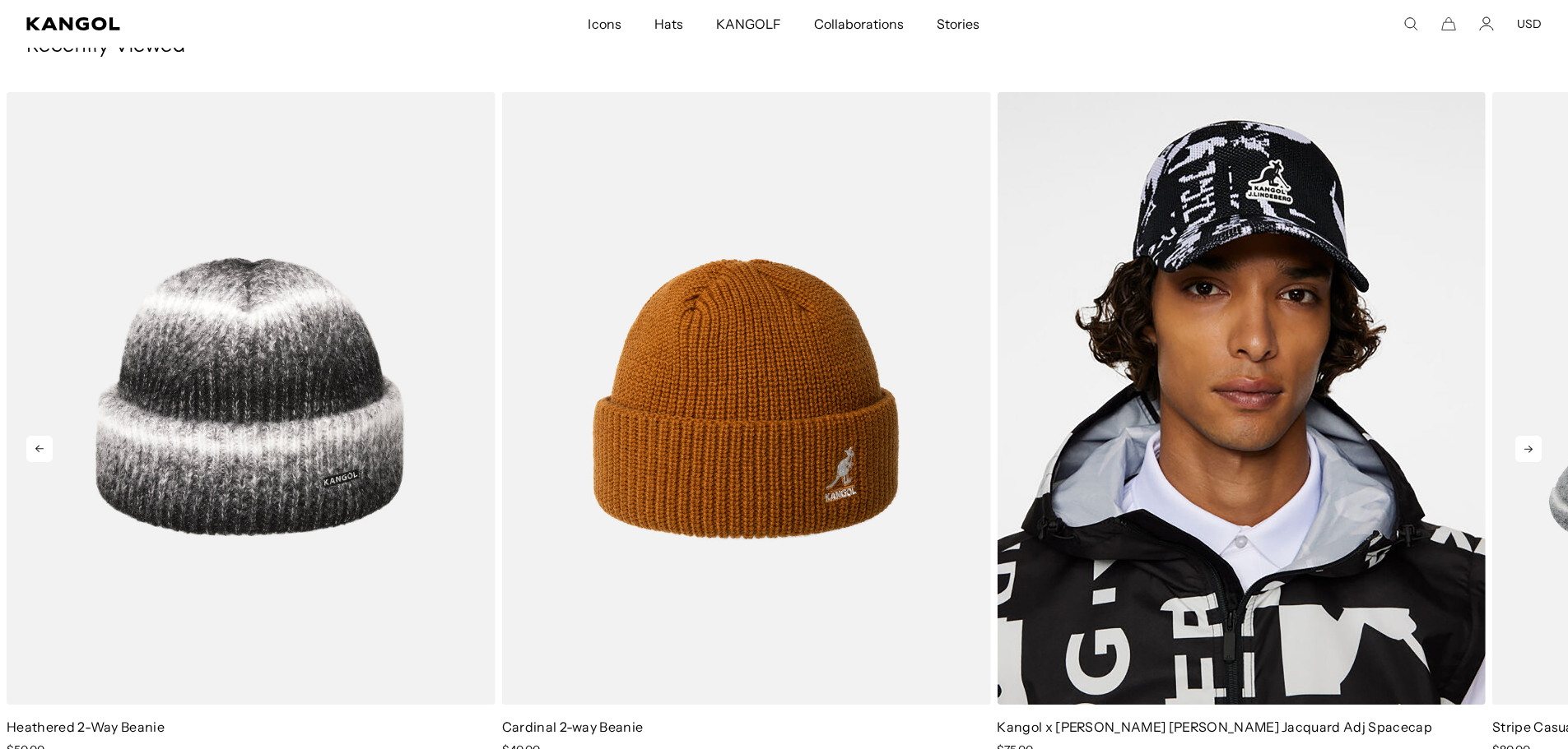
click at [1526, 451] on icon at bounding box center [1528, 449] width 27 height 27
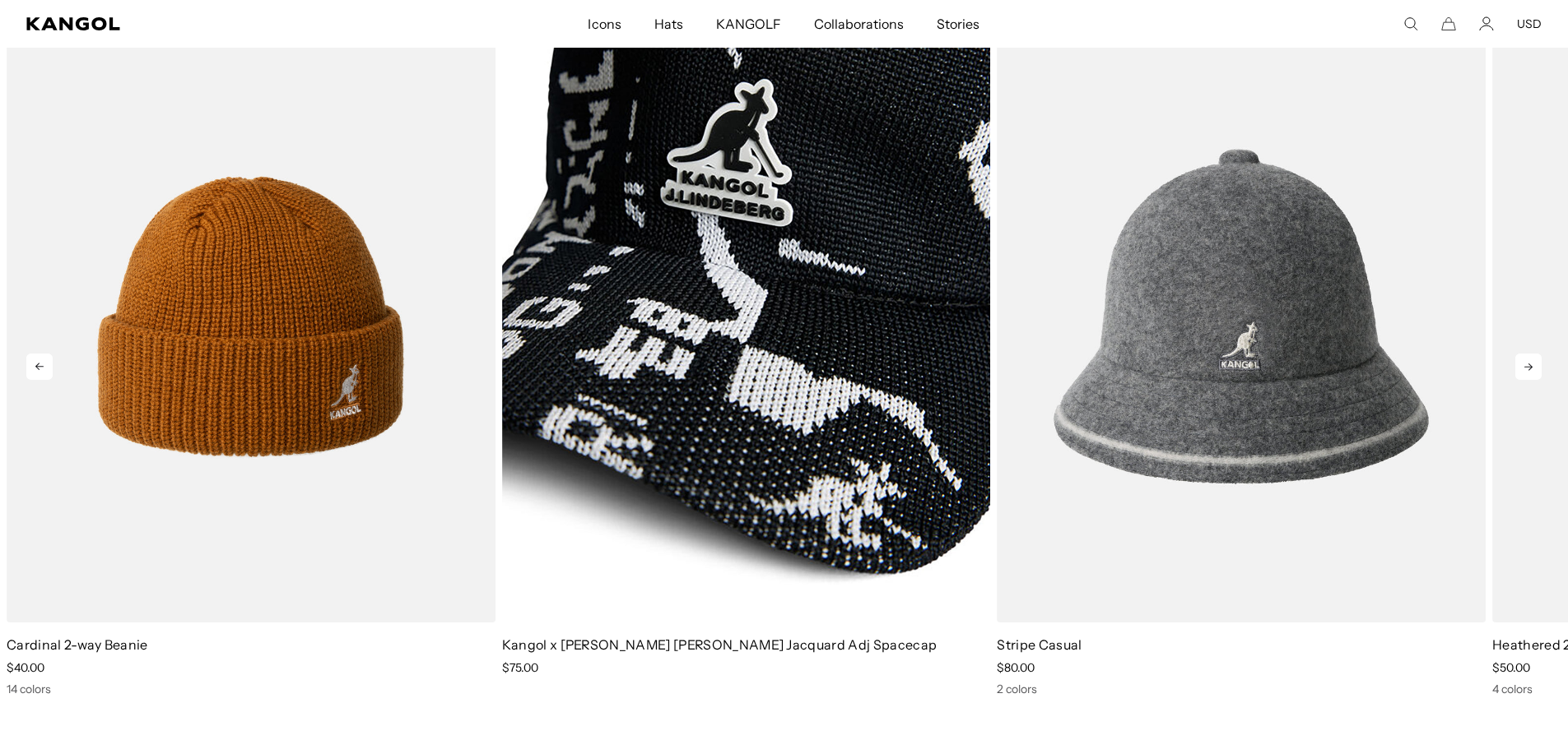
scroll to position [0, 0]
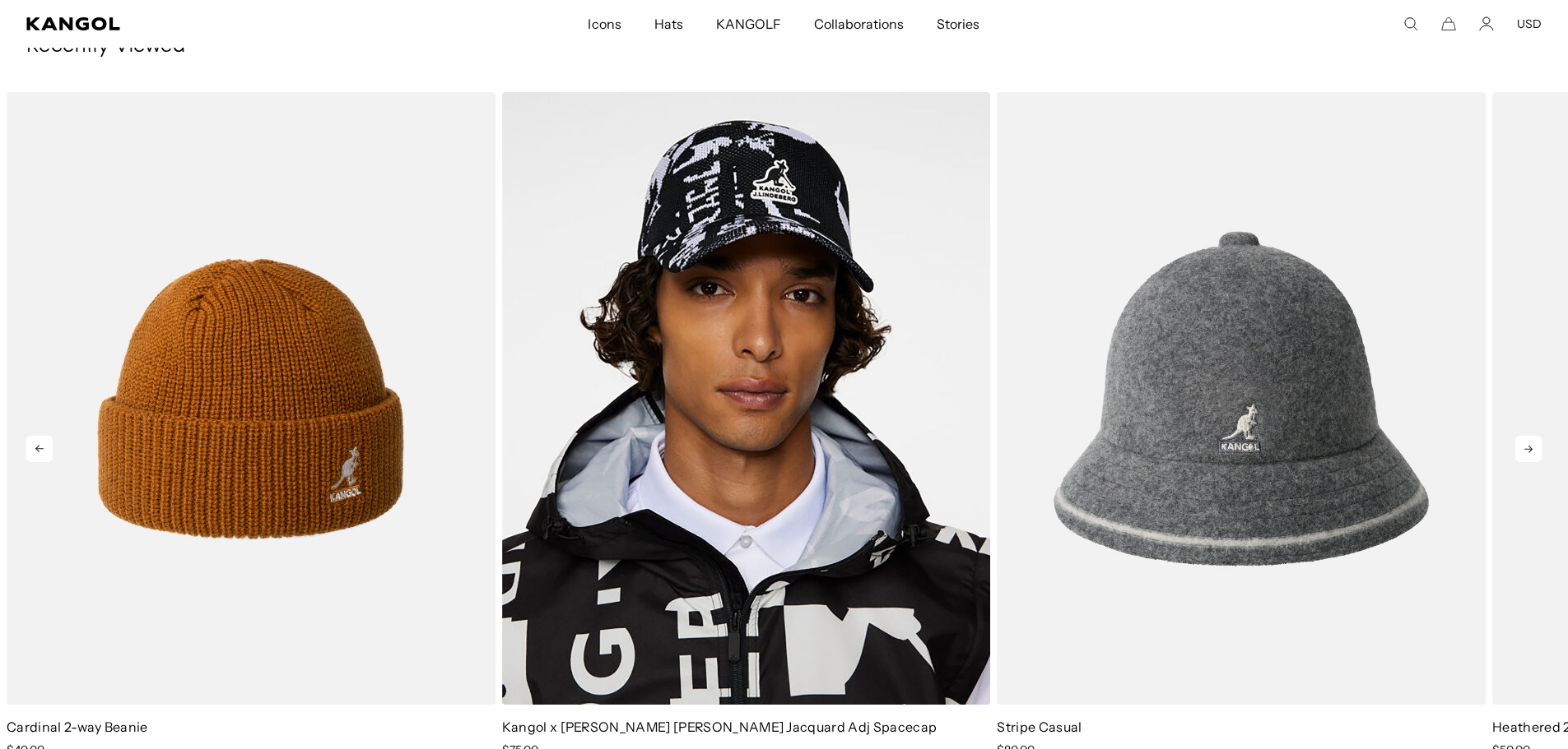
click at [1532, 449] on icon at bounding box center [1528, 449] width 8 height 7
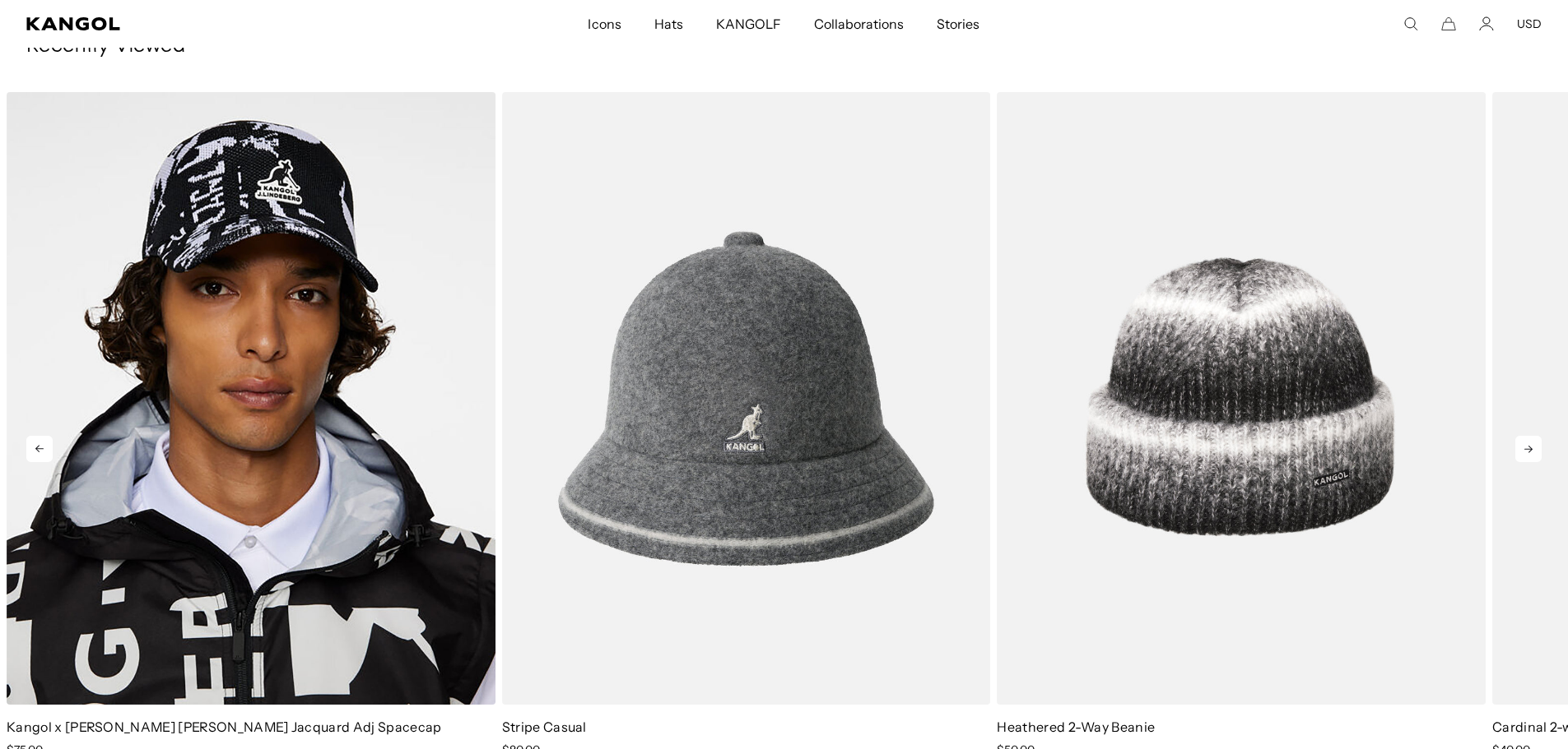
click at [1532, 449] on icon at bounding box center [1528, 449] width 8 height 7
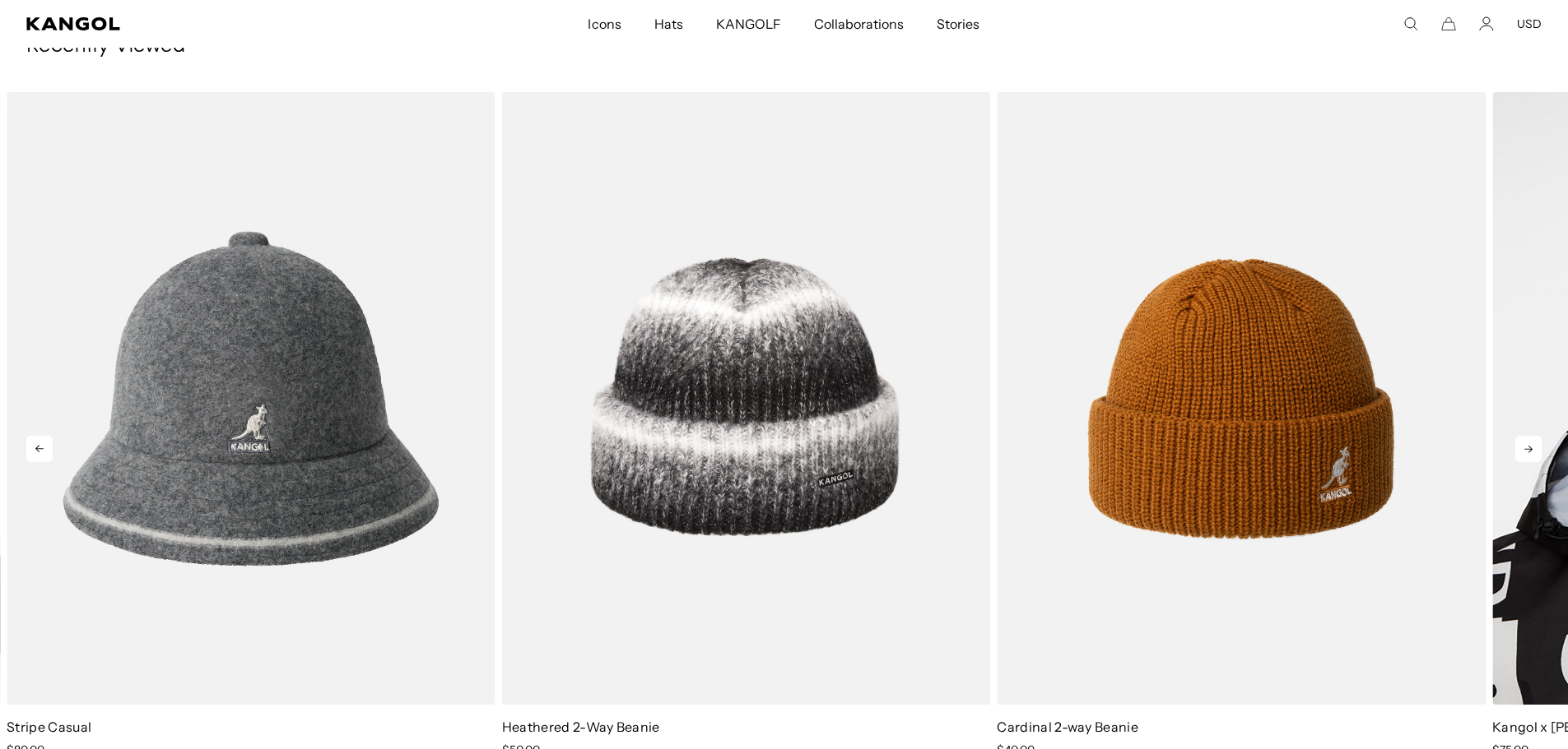
click at [1531, 451] on icon at bounding box center [1528, 449] width 8 height 7
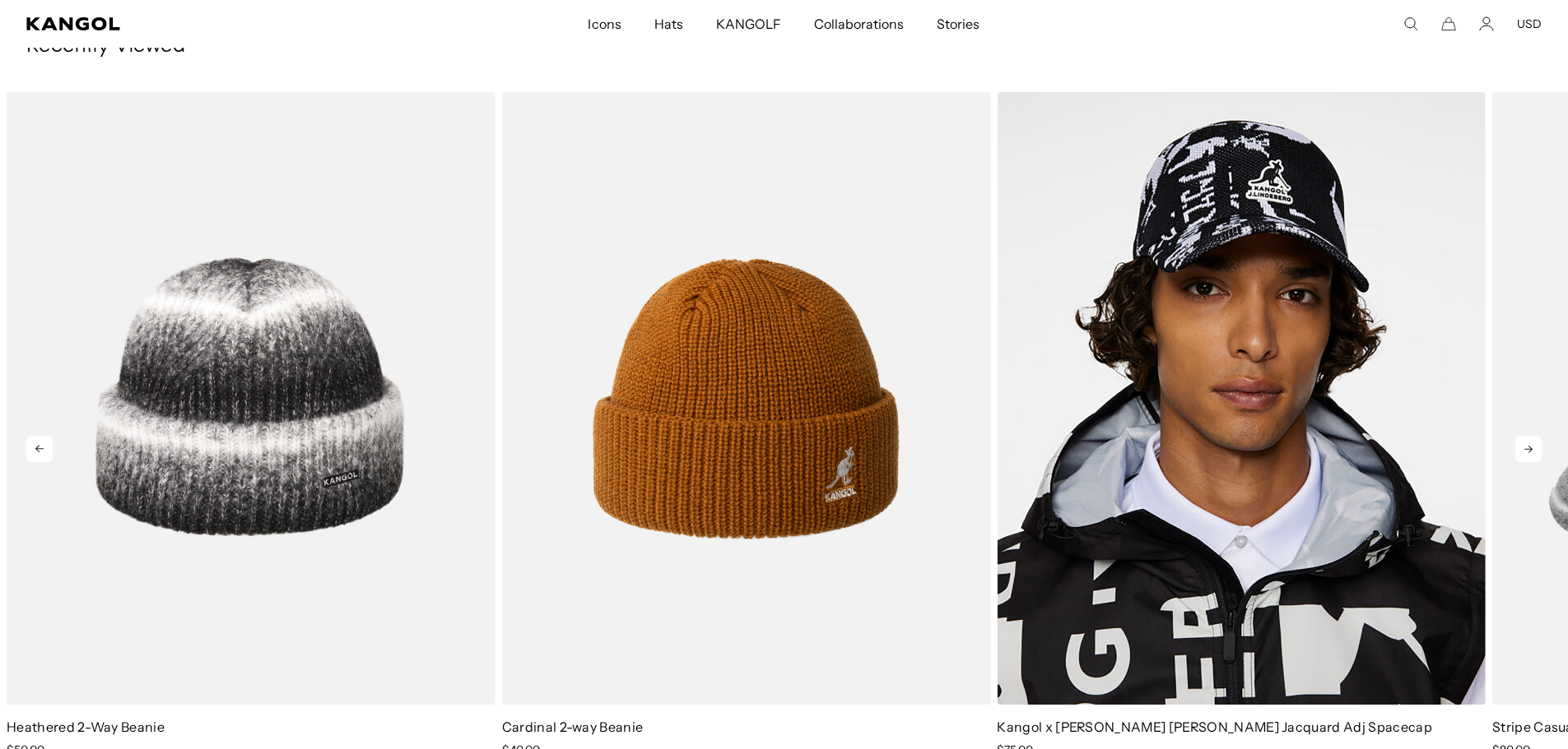
scroll to position [0, 339]
click at [1531, 450] on icon at bounding box center [1528, 449] width 8 height 7
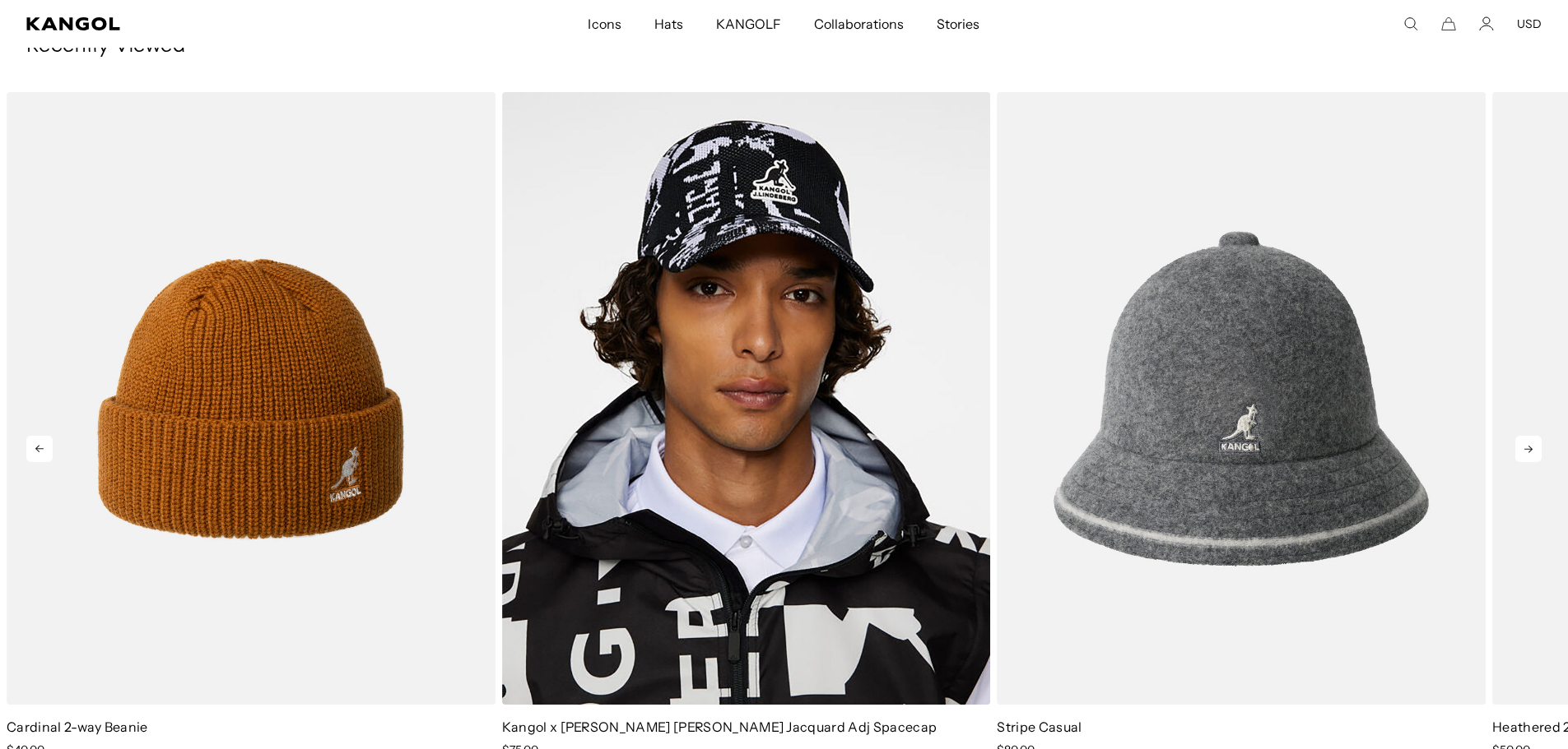
click at [1531, 450] on icon at bounding box center [1528, 449] width 8 height 7
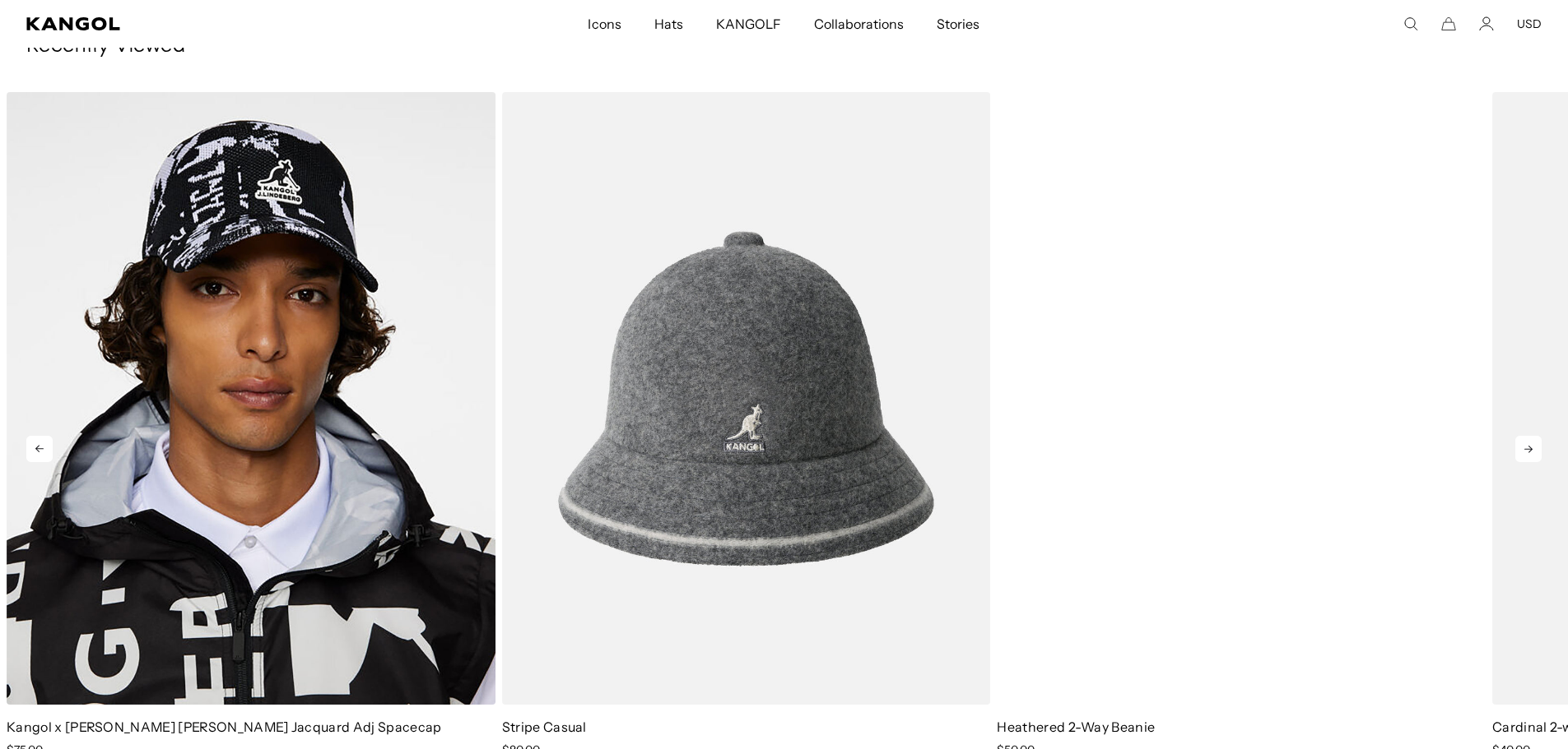
scroll to position [0, 0]
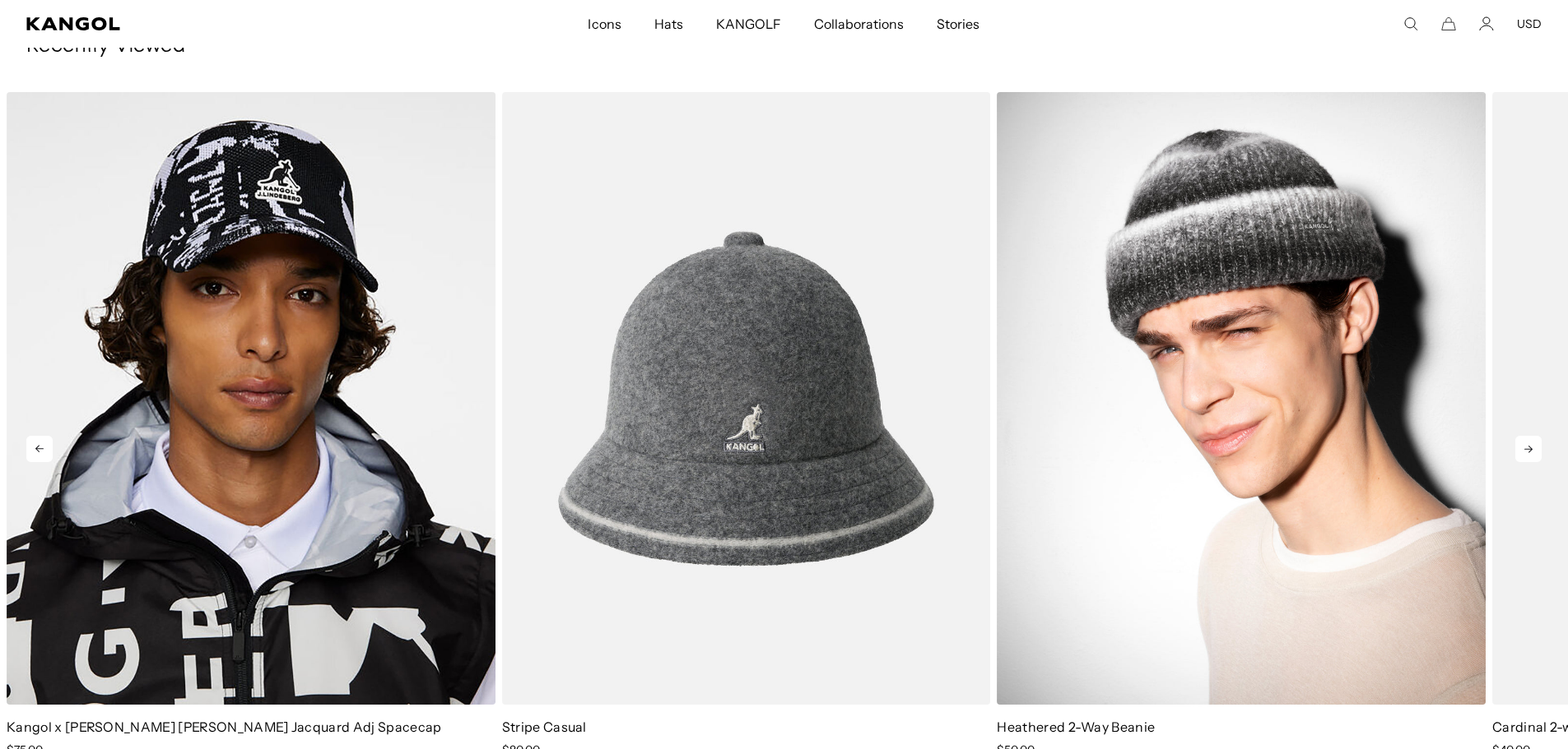
click at [1277, 302] on img "3 of 4" at bounding box center [1241, 399] width 489 height 613
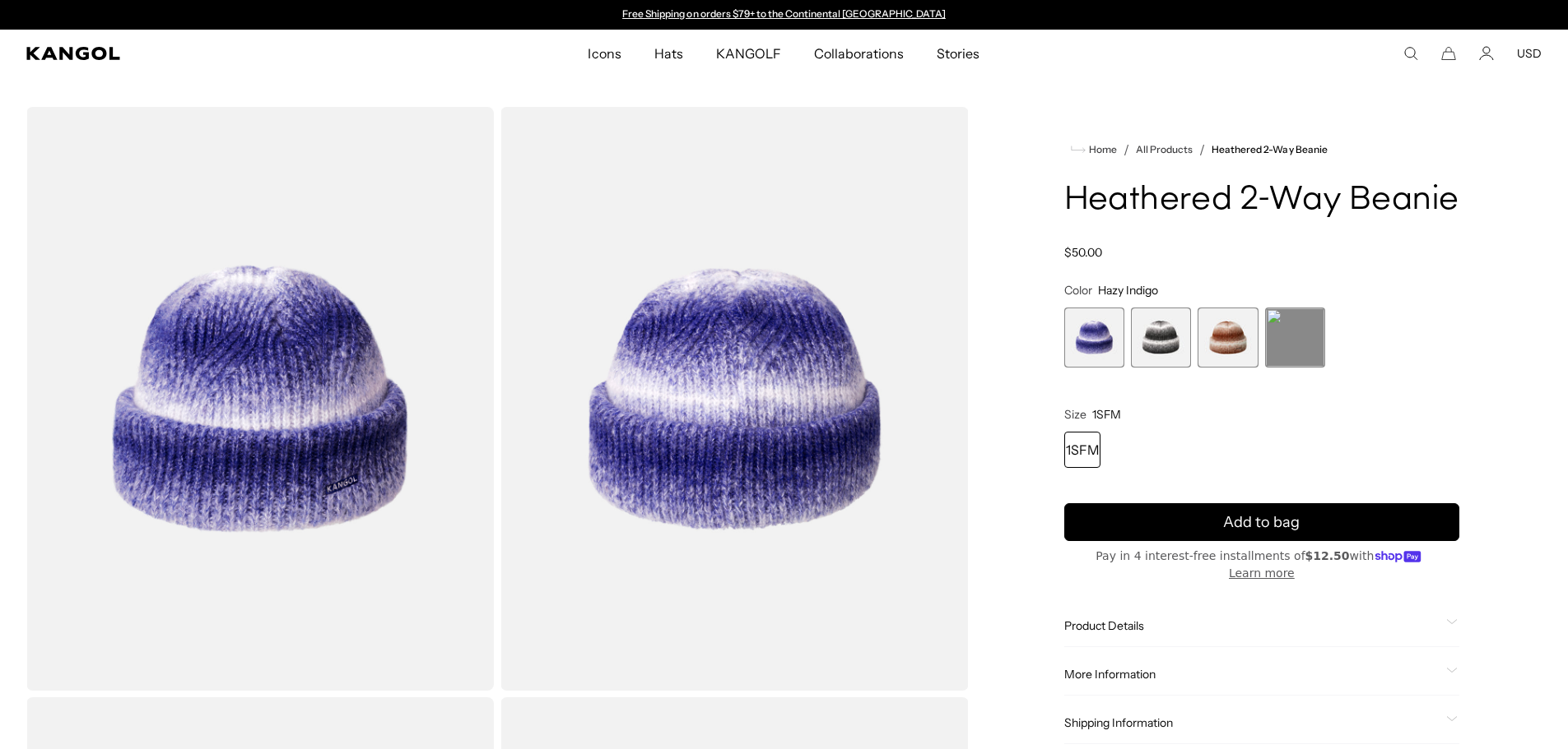
click at [1144, 337] on span "2 of 4" at bounding box center [1161, 338] width 61 height 60
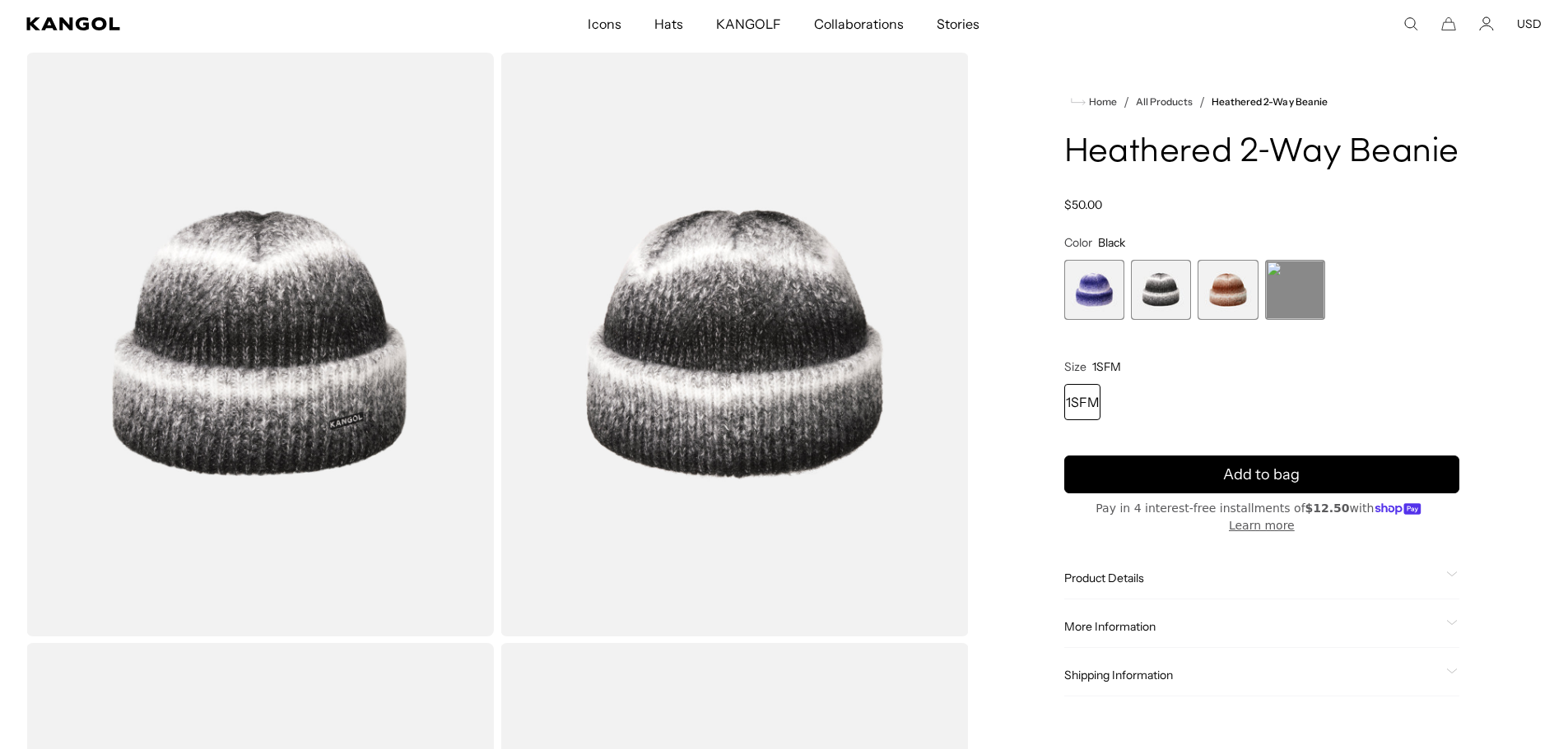
scroll to position [246, 0]
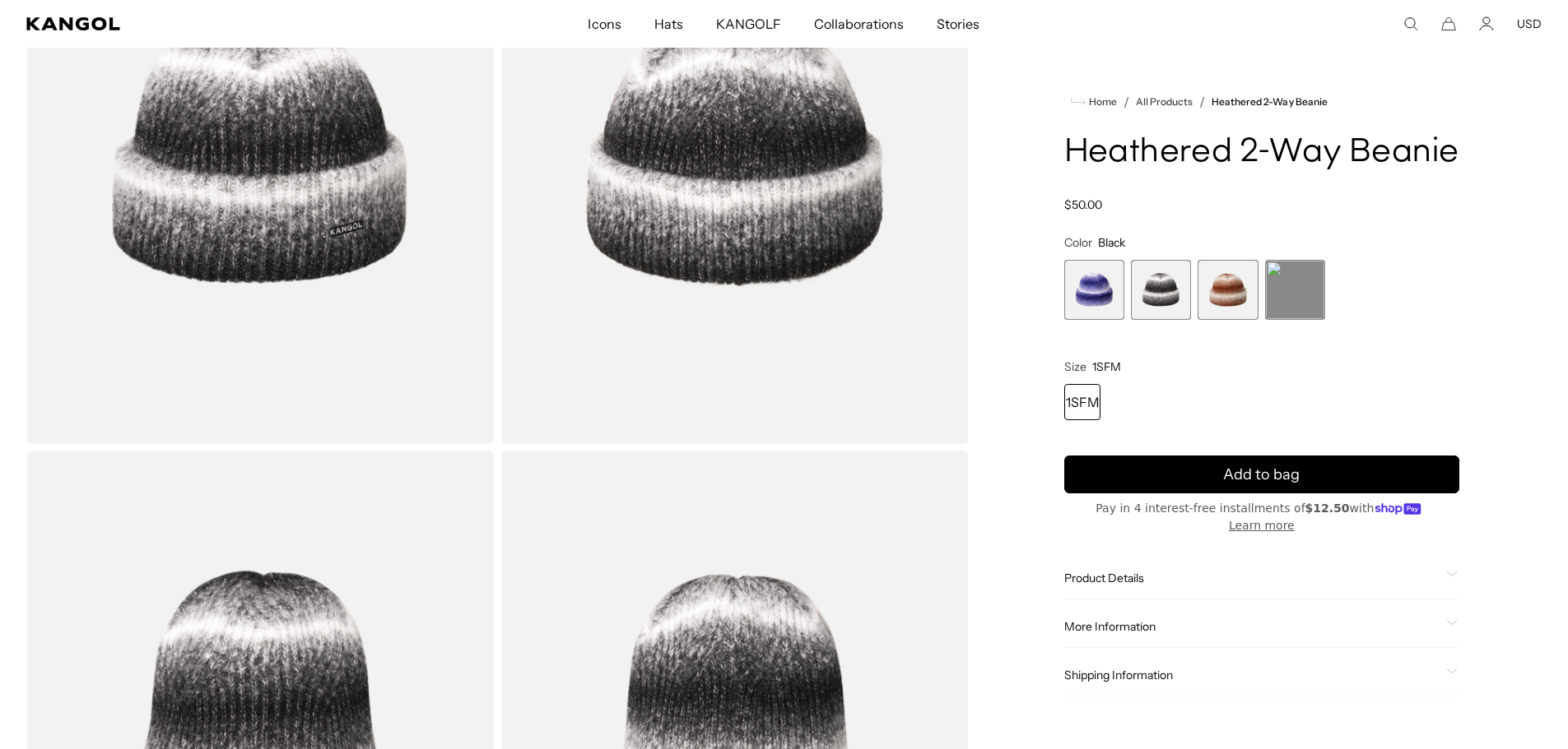
click at [1156, 558] on div "Product Details The Heathered 2-Way Beanie is made using a yarn-dyed technique …" at bounding box center [1262, 578] width 395 height 42
click at [1157, 571] on span "Product Details" at bounding box center [1252, 578] width 376 height 15
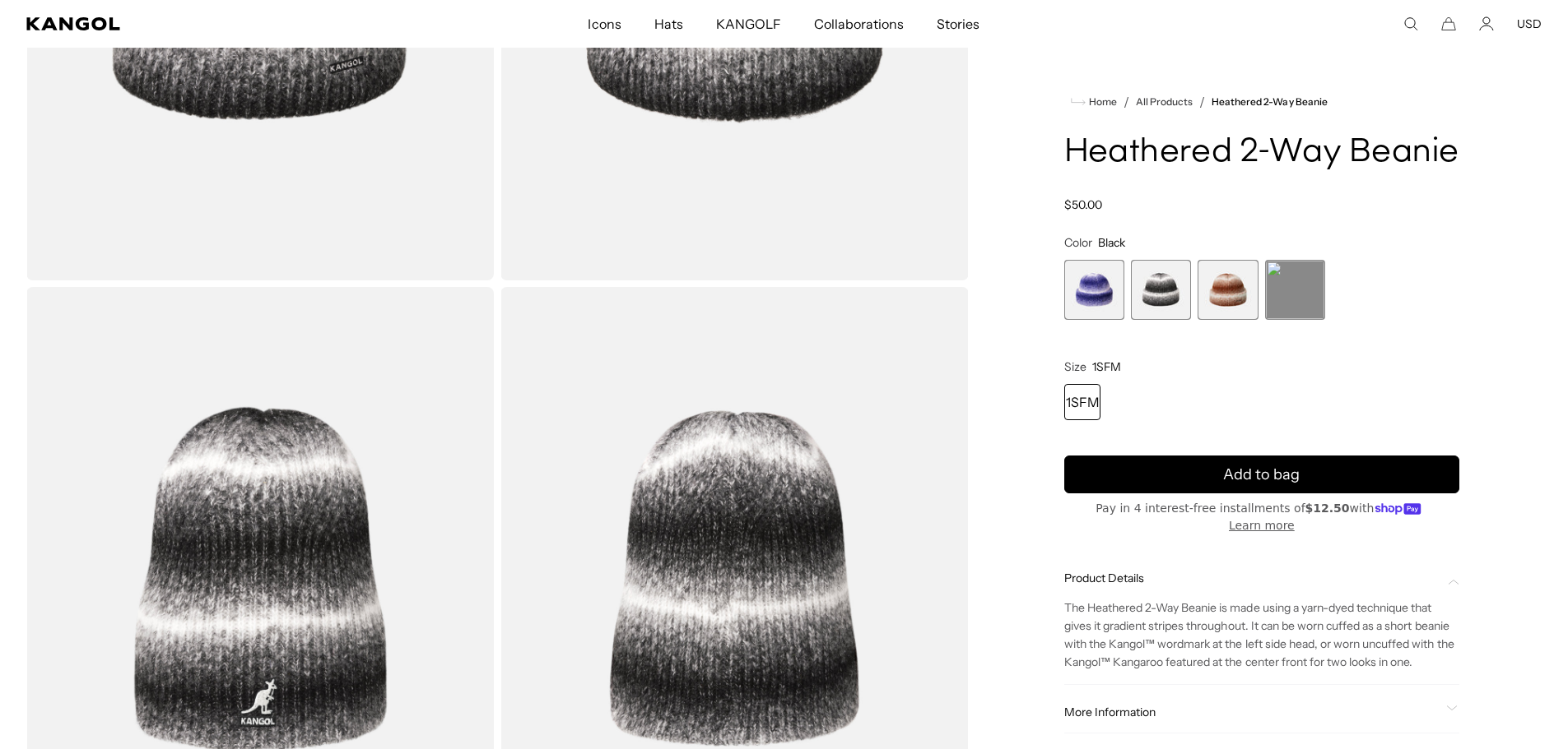
scroll to position [411, 0]
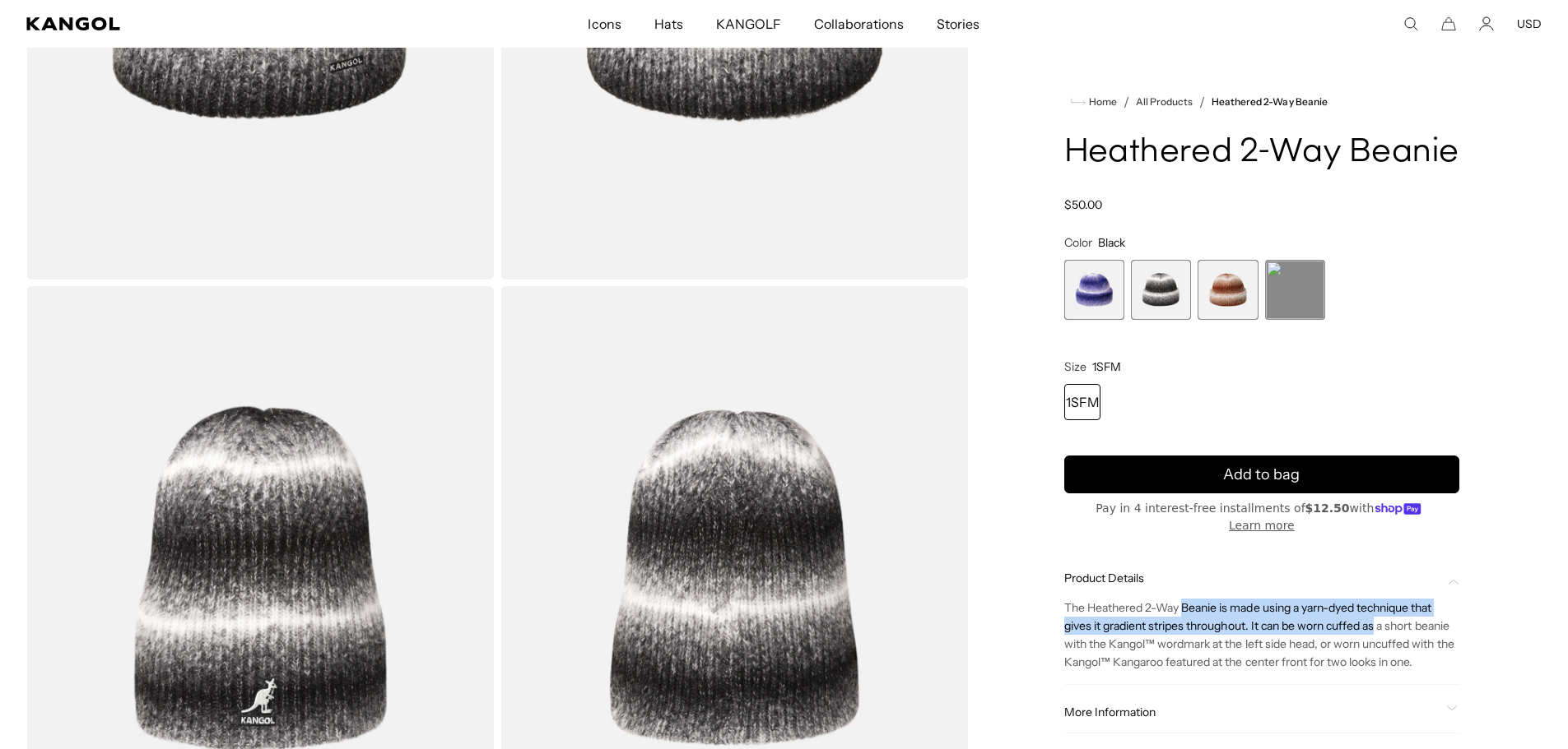
drag, startPoint x: 1190, startPoint y: 592, endPoint x: 1377, endPoint y: 613, distance: 188.2
click at [1377, 613] on p "The Heathered 2-Way Beanie is made using a yarn-dyed technique that gives it gr…" at bounding box center [1262, 634] width 395 height 72
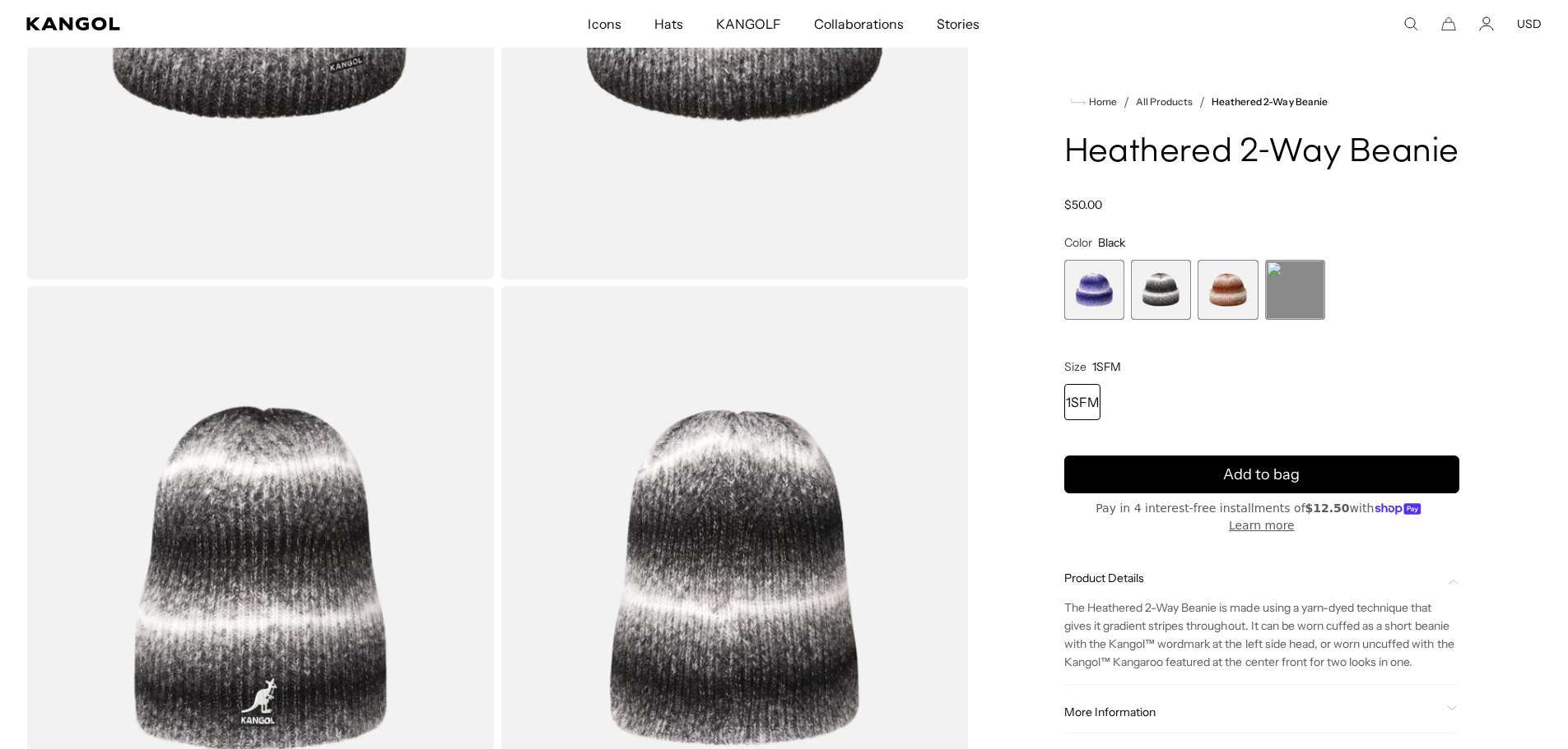
drag, startPoint x: 1382, startPoint y: 611, endPoint x: 1312, endPoint y: 619, distance: 70.5
click at [1382, 612] on p "The Heathered 2-Way Beanie is made using a yarn-dyed technique that gives it gr…" at bounding box center [1262, 634] width 395 height 72
drag, startPoint x: 1150, startPoint y: 612, endPoint x: 1316, endPoint y: 616, distance: 166.0
click at [1316, 616] on p "The Heathered 2-Way Beanie is made using a yarn-dyed technique that gives it gr…" at bounding box center [1262, 634] width 395 height 72
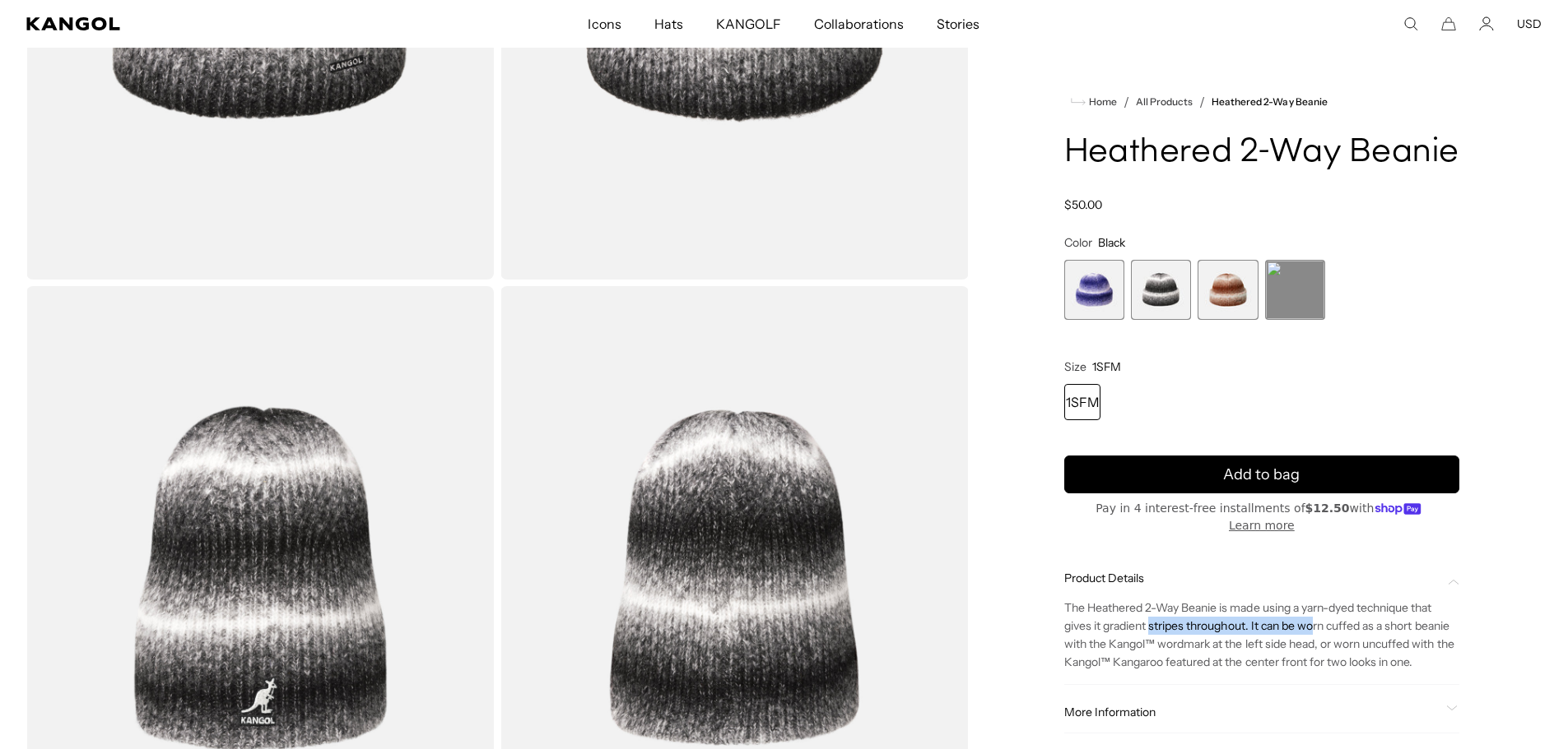
click at [1316, 616] on p "The Heathered 2-Way Beanie is made using a yarn-dyed technique that gives it gr…" at bounding box center [1262, 634] width 395 height 72
drag, startPoint x: 1120, startPoint y: 628, endPoint x: 1285, endPoint y: 634, distance: 165.1
click at [1285, 634] on p "The Heathered 2-Way Beanie is made using a yarn-dyed technique that gives it gr…" at bounding box center [1262, 634] width 395 height 72
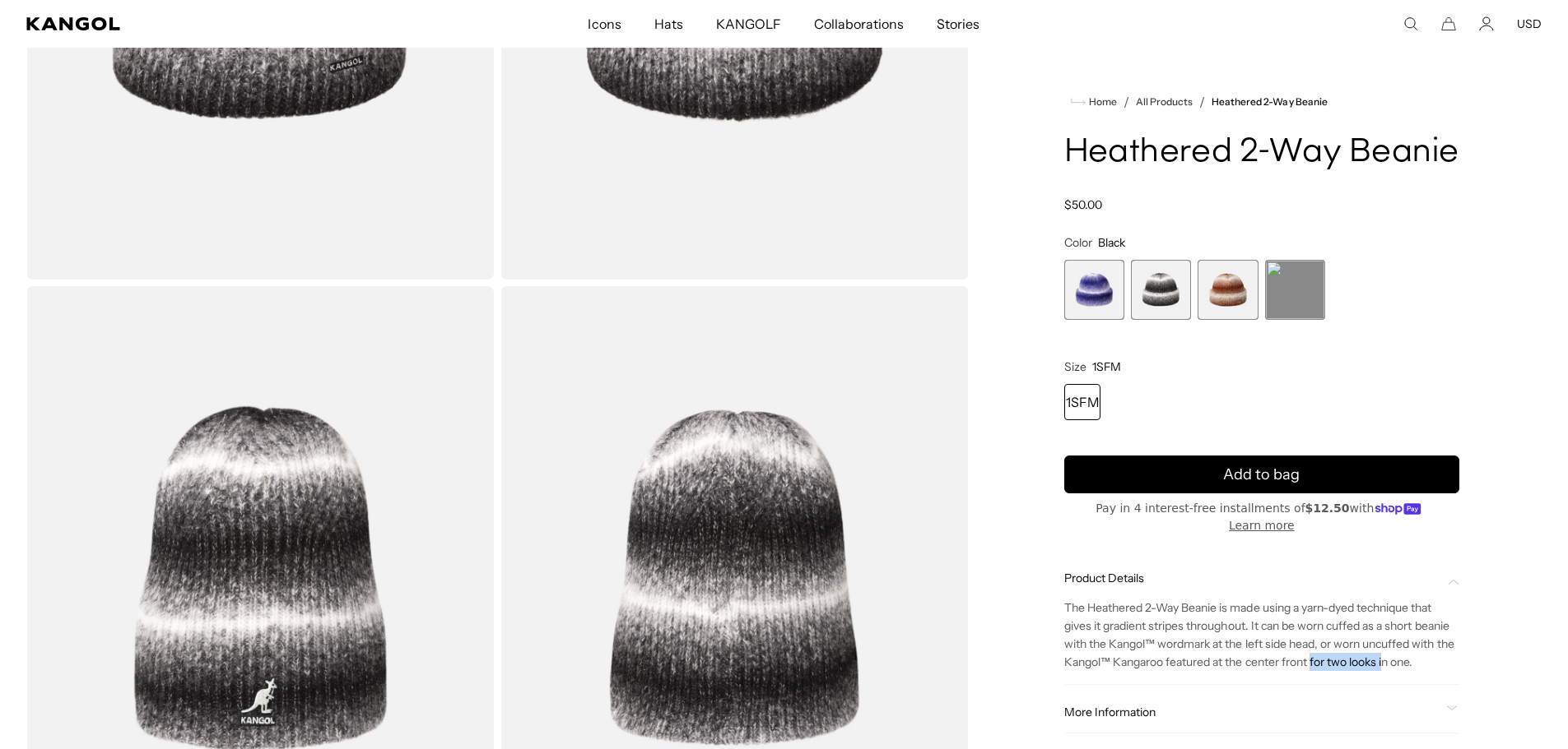
drag, startPoint x: 1339, startPoint y: 650, endPoint x: 1412, endPoint y: 651, distance: 73.0
click at [1411, 651] on p "The Heathered 2-Way Beanie is made using a yarn-dyed technique that gives it gr…" at bounding box center [1262, 634] width 395 height 72
click at [1412, 651] on p "The Heathered 2-Way Beanie is made using a yarn-dyed technique that gives it gr…" at bounding box center [1262, 634] width 395 height 72
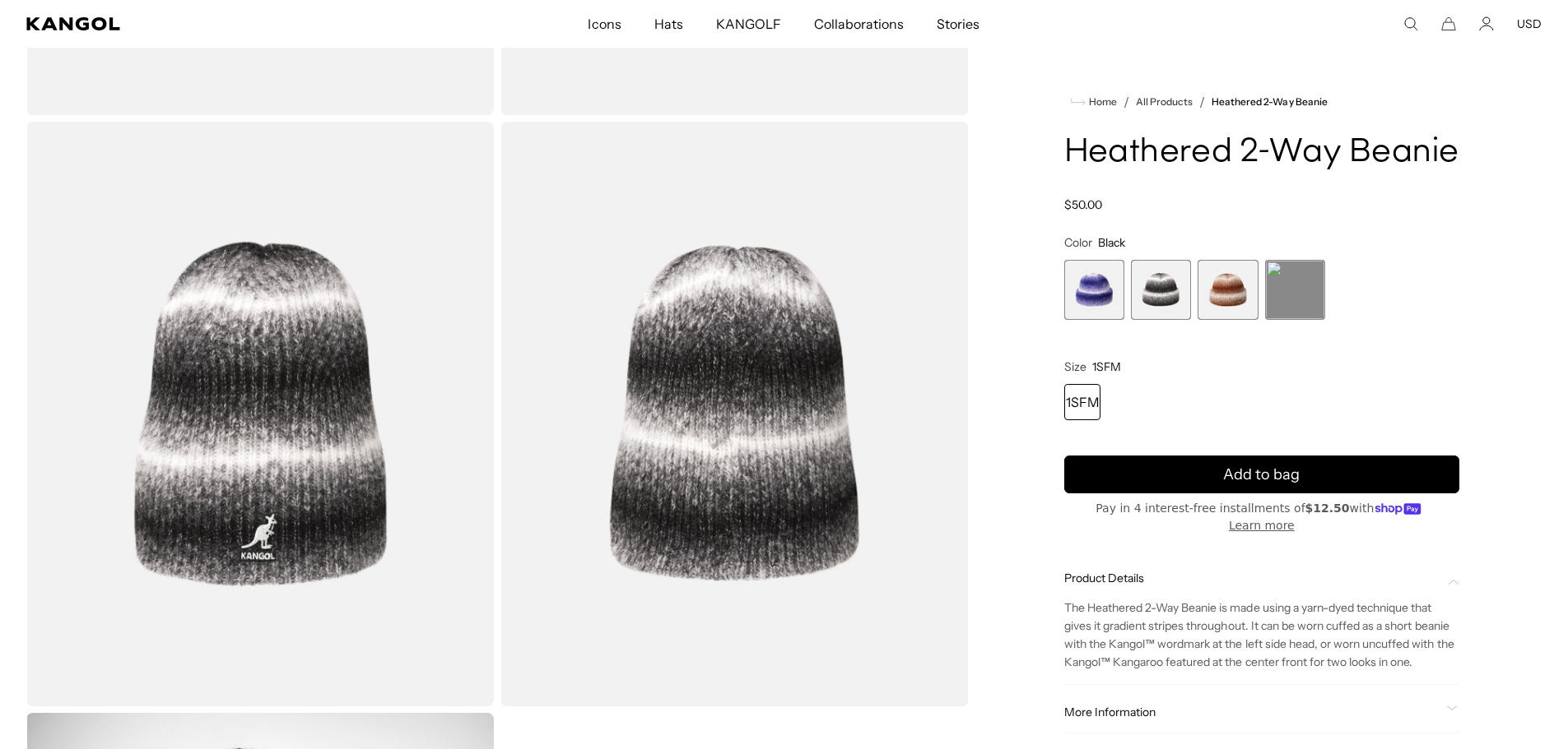
click at [1284, 705] on span "More Information" at bounding box center [1252, 713] width 376 height 15
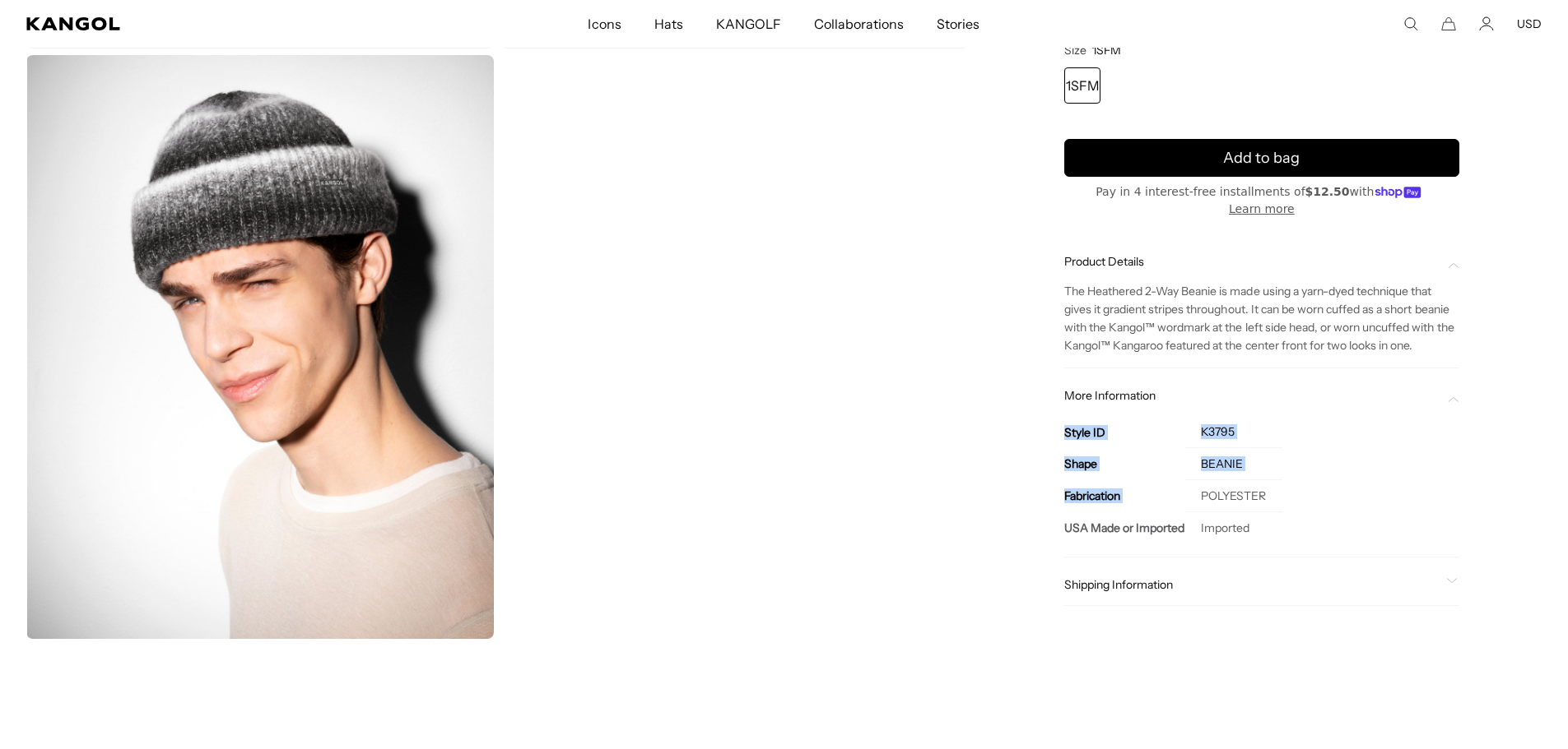
drag, startPoint x: 1196, startPoint y: 495, endPoint x: 1289, endPoint y: 500, distance: 93.1
click at [1289, 500] on div "Style ID K3795 Shape BEANIE Fabrication POLYESTER USA Made or Imported Imported" at bounding box center [1262, 473] width 395 height 141
click at [1258, 501] on td "POLYESTER" at bounding box center [1233, 496] width 98 height 32
drag, startPoint x: 1200, startPoint y: 496, endPoint x: 1283, endPoint y: 499, distance: 83.1
click at [1283, 499] on div "Style ID K3795 Shape BEANIE Fabrication POLYESTER USA Made or Imported Imported" at bounding box center [1262, 473] width 395 height 141
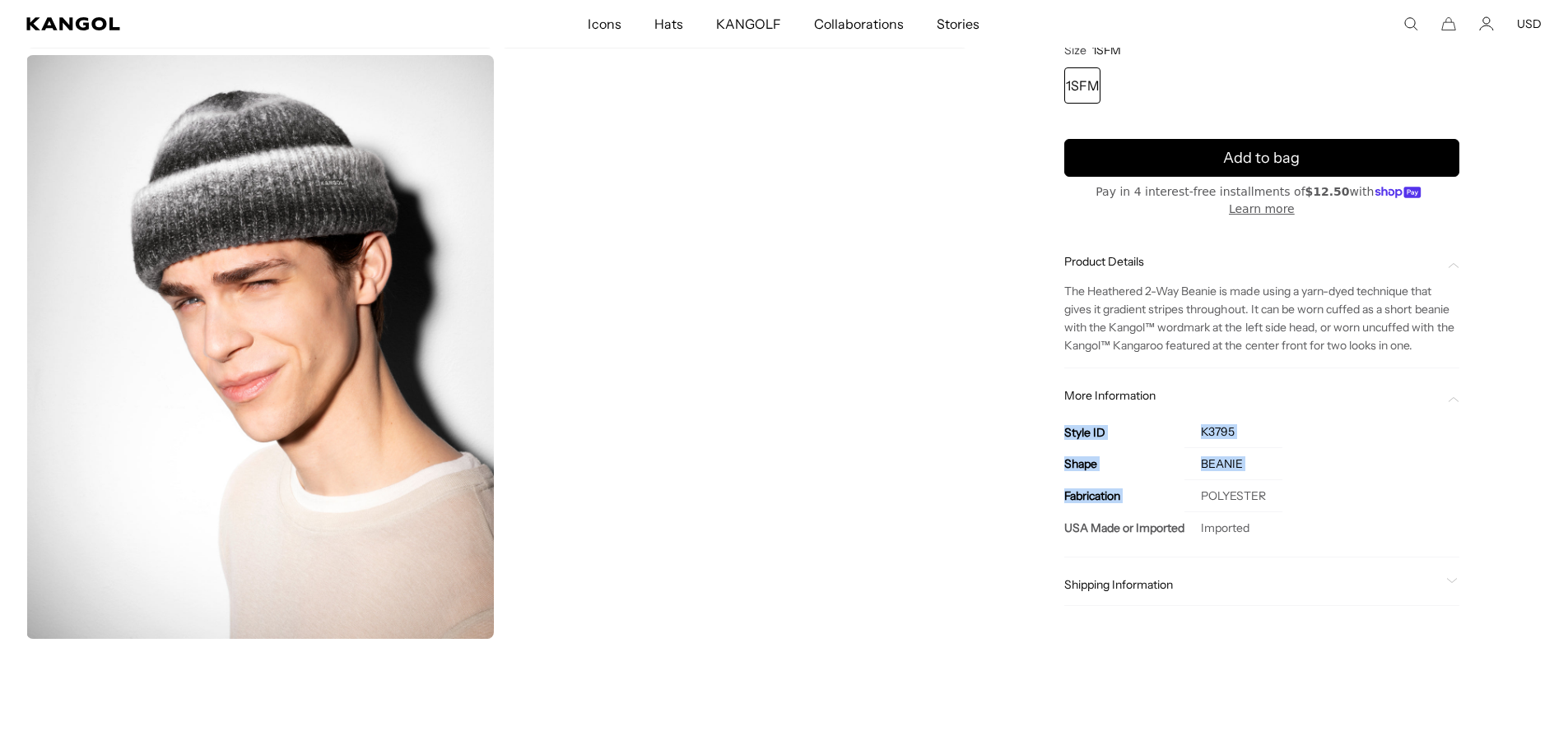
click at [1283, 499] on div "Style ID K3795 Shape BEANIE Fabrication POLYESTER USA Made or Imported Imported" at bounding box center [1262, 473] width 395 height 141
drag, startPoint x: 1202, startPoint y: 497, endPoint x: 1319, endPoint y: 500, distance: 117.0
click at [1319, 500] on div "Style ID K3795 Shape BEANIE Fabrication POLYESTER USA Made or Imported Imported" at bounding box center [1262, 473] width 395 height 141
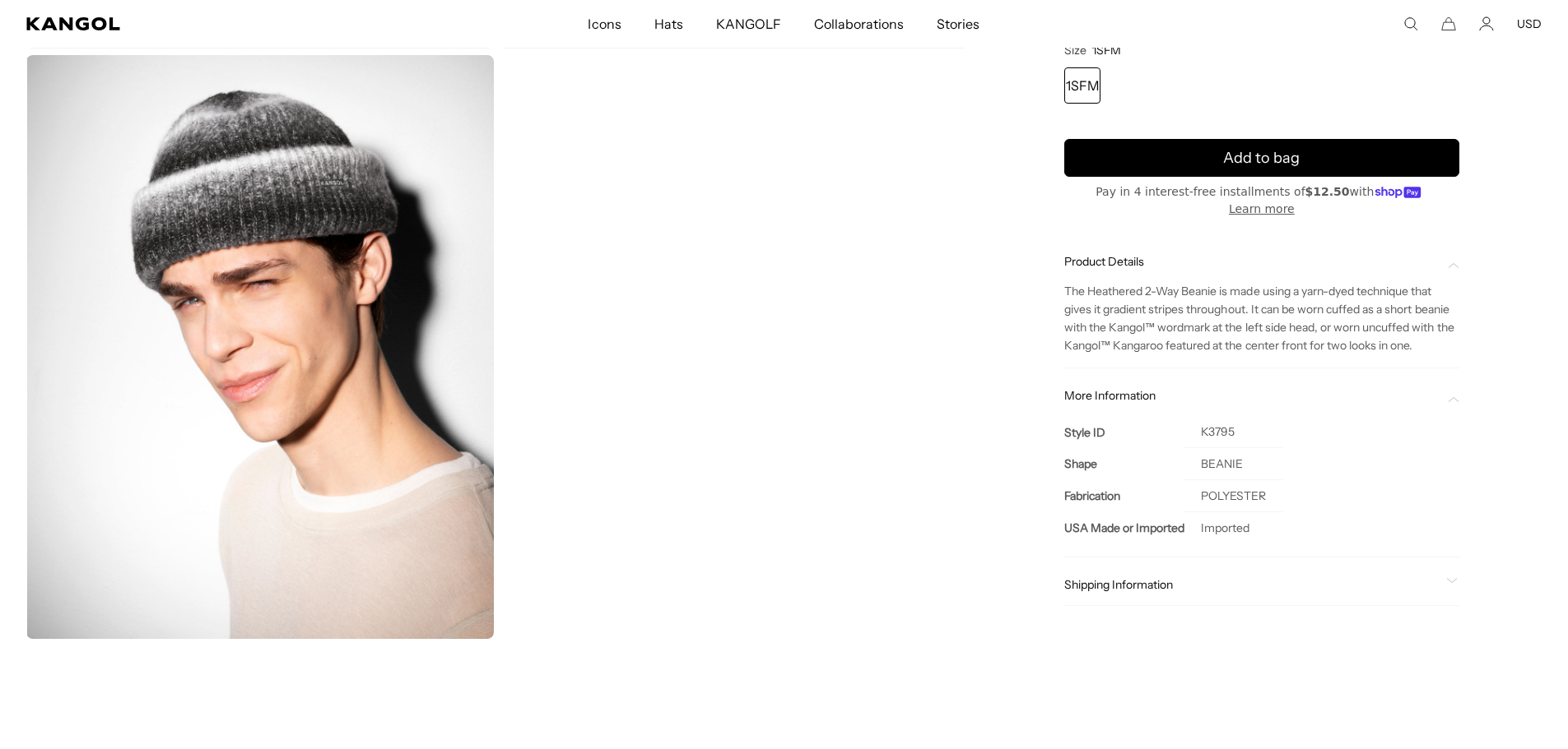
drag, startPoint x: 1192, startPoint y: 497, endPoint x: 1283, endPoint y: 497, distance: 91.0
click at [1276, 496] on td "POLYESTER" at bounding box center [1233, 496] width 98 height 32
click at [1283, 497] on div "Style ID K3795 Shape BEANIE Fabrication POLYESTER USA Made or Imported Imported" at bounding box center [1262, 473] width 395 height 141
drag, startPoint x: 1208, startPoint y: 495, endPoint x: 1284, endPoint y: 498, distance: 76.1
click at [1277, 498] on td "POLYESTER" at bounding box center [1233, 496] width 98 height 32
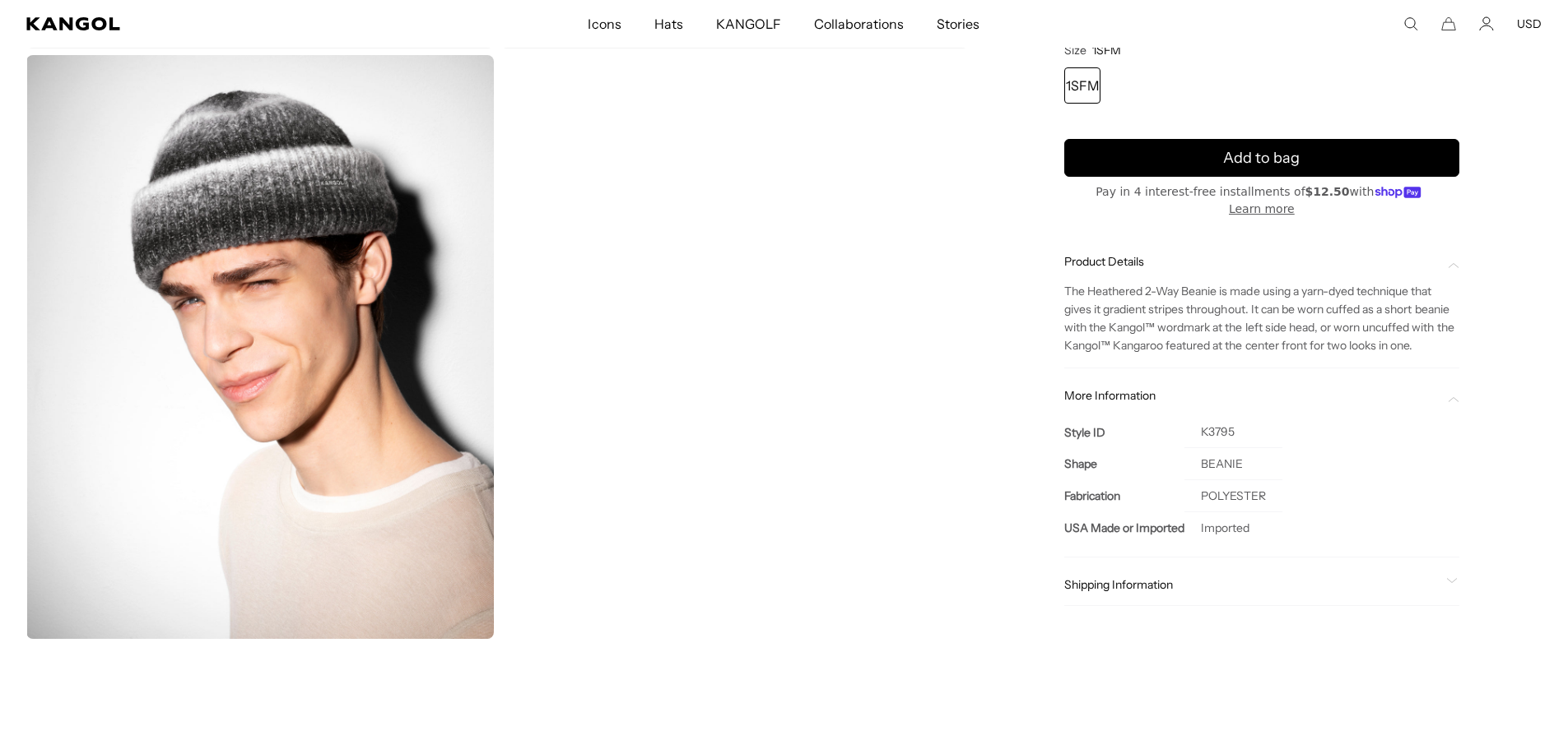
click at [1284, 498] on div "Style ID K3795 Shape BEANIE Fabrication POLYESTER USA Made or Imported Imported" at bounding box center [1262, 473] width 395 height 141
drag, startPoint x: 1208, startPoint y: 496, endPoint x: 1282, endPoint y: 496, distance: 74.0
click at [1282, 496] on td "POLYESTER" at bounding box center [1233, 496] width 98 height 32
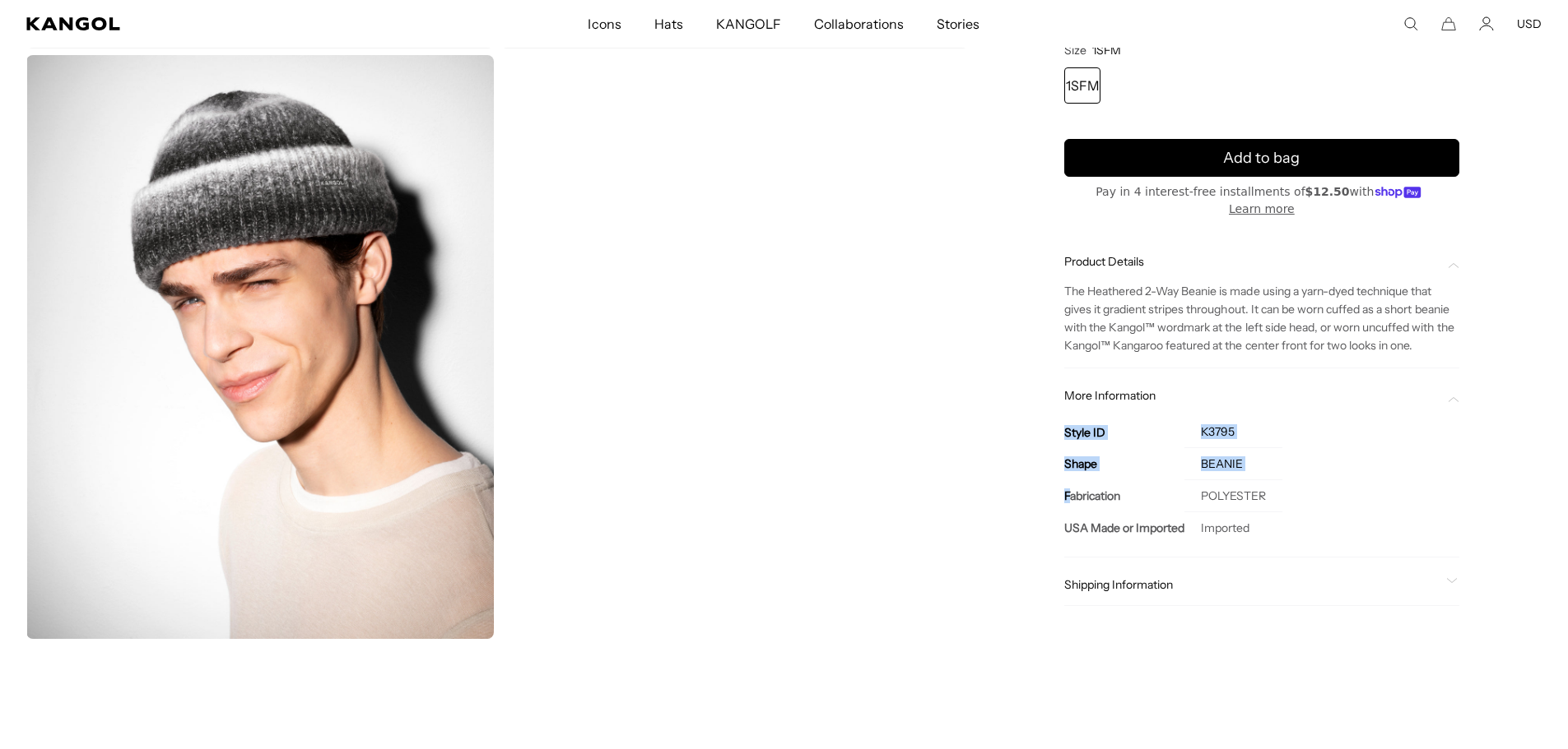
drag, startPoint x: 1072, startPoint y: 498, endPoint x: 1301, endPoint y: 490, distance: 229.1
click at [1298, 490] on div "Style ID K3795 Shape BEANIE Fabrication POLYESTER USA Made or Imported Imported" at bounding box center [1262, 473] width 395 height 141
click at [1301, 490] on div "Style ID K3795 Shape BEANIE Fabrication POLYESTER USA Made or Imported Imported" at bounding box center [1262, 473] width 395 height 141
drag, startPoint x: 1259, startPoint y: 503, endPoint x: 1020, endPoint y: 490, distance: 239.4
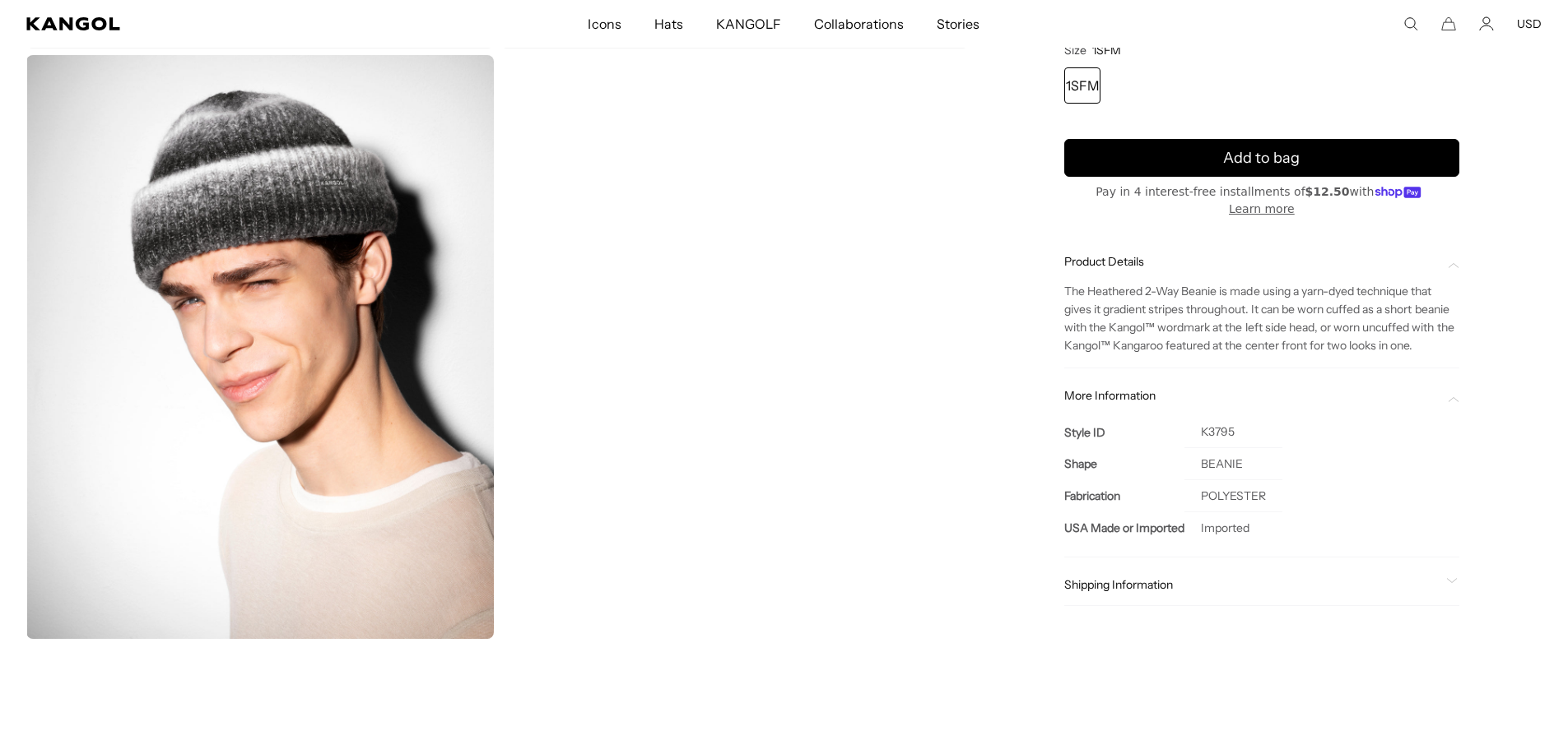
click at [1167, 488] on th "Fabrication" at bounding box center [1124, 496] width 120 height 32
drag, startPoint x: 1066, startPoint y: 497, endPoint x: 1300, endPoint y: 501, distance: 234.0
click at [1300, 501] on div "Style ID K3795 Shape BEANIE Fabrication POLYESTER USA Made or Imported Imported" at bounding box center [1262, 473] width 395 height 141
click at [1298, 499] on div "Style ID K3795 Shape BEANIE Fabrication POLYESTER USA Made or Imported Imported" at bounding box center [1262, 473] width 395 height 141
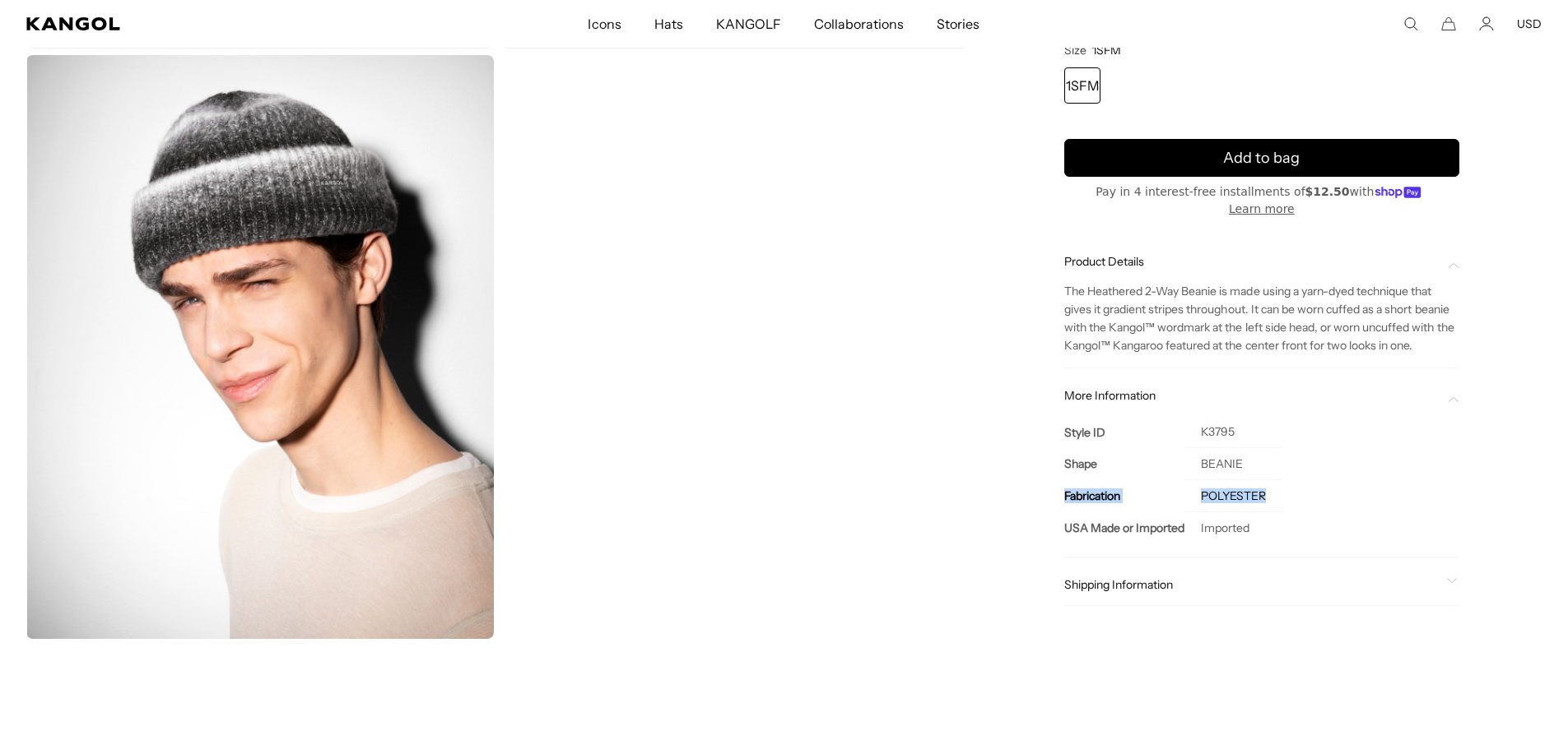
drag, startPoint x: 1273, startPoint y: 497, endPoint x: 1066, endPoint y: 495, distance: 207.0
click at [1066, 495] on tr "Fabrication POLYESTER" at bounding box center [1173, 496] width 218 height 32
click at [1066, 495] on th "Fabrication" at bounding box center [1124, 496] width 120 height 32
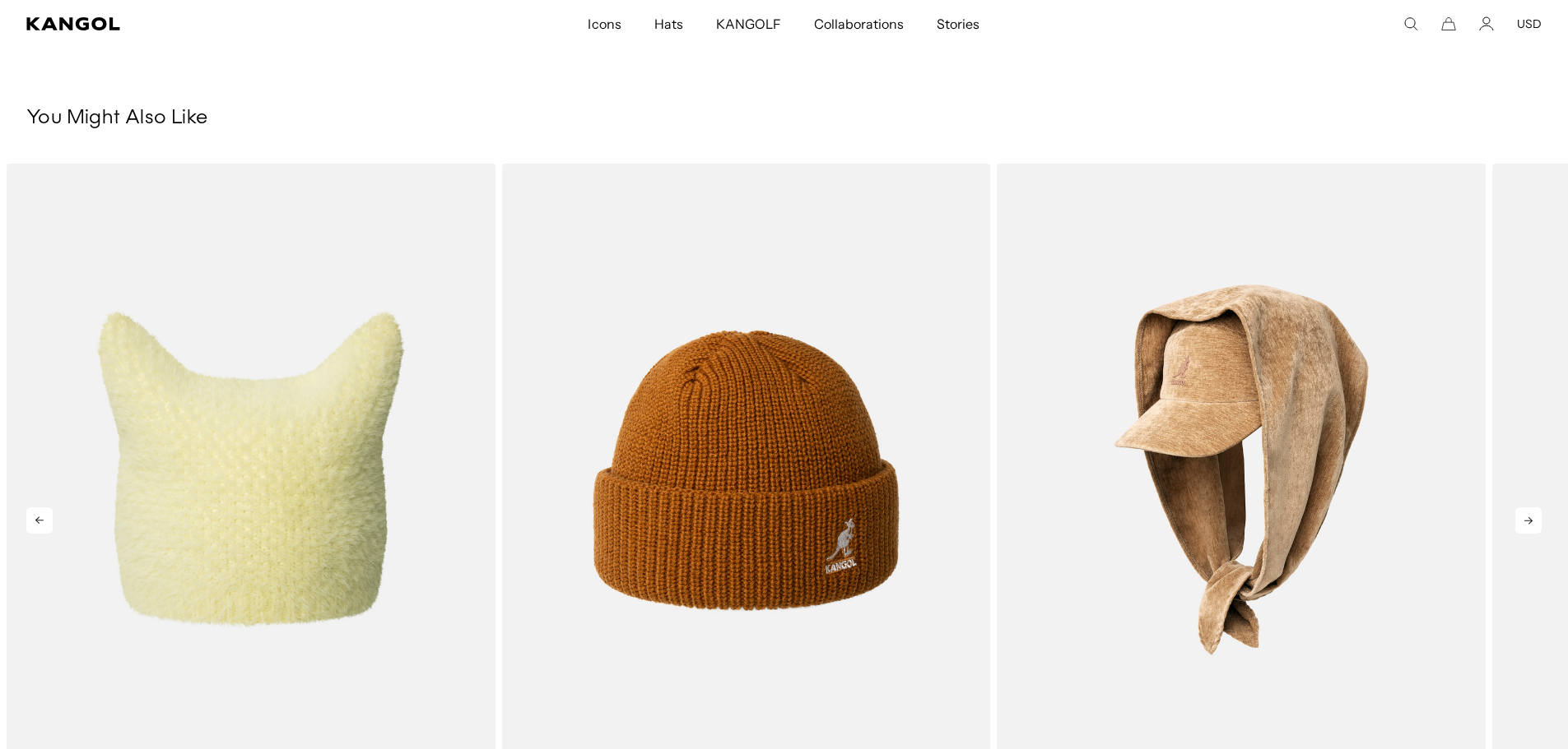
click at [1529, 523] on icon at bounding box center [1528, 521] width 8 height 7
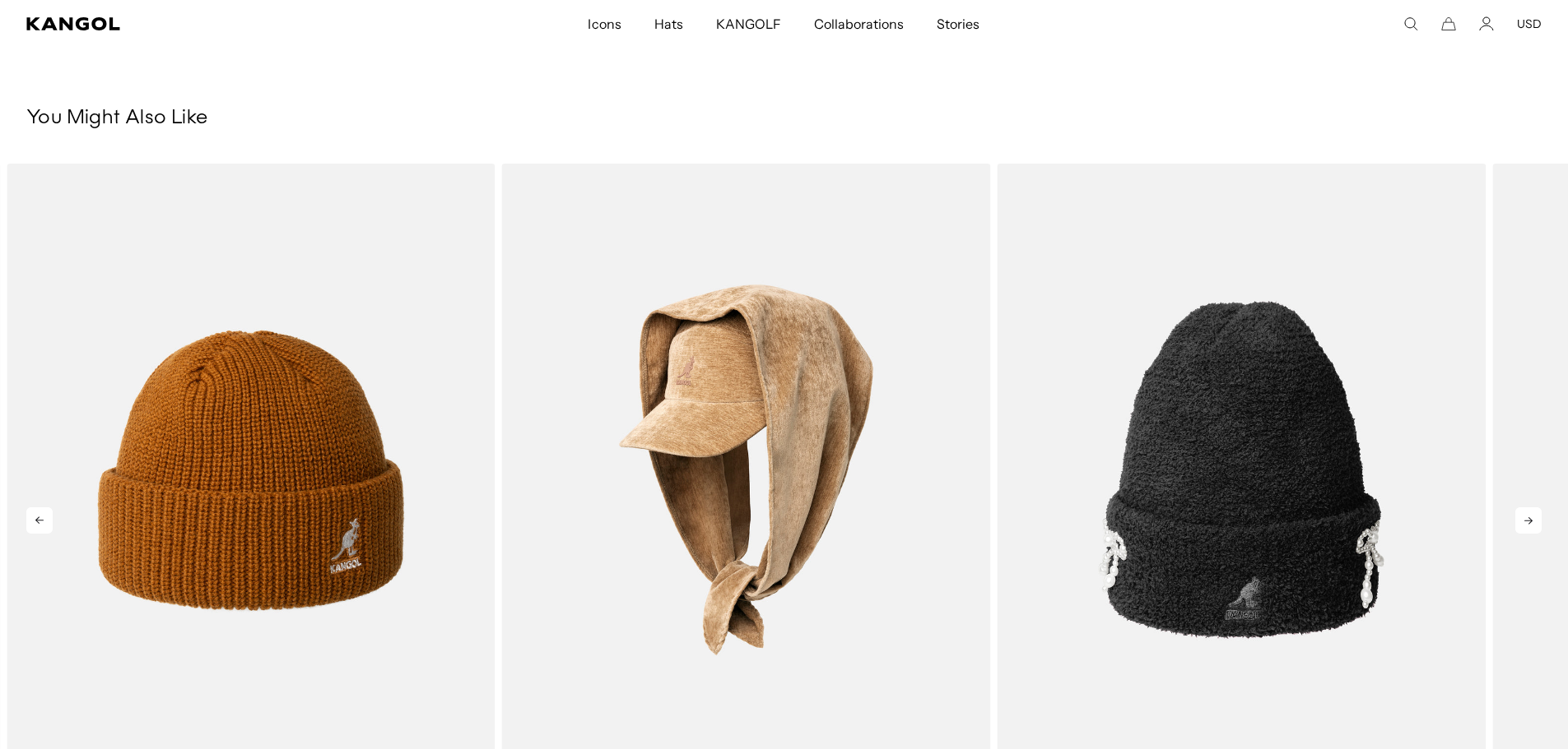
click at [1529, 523] on icon at bounding box center [1528, 521] width 8 height 7
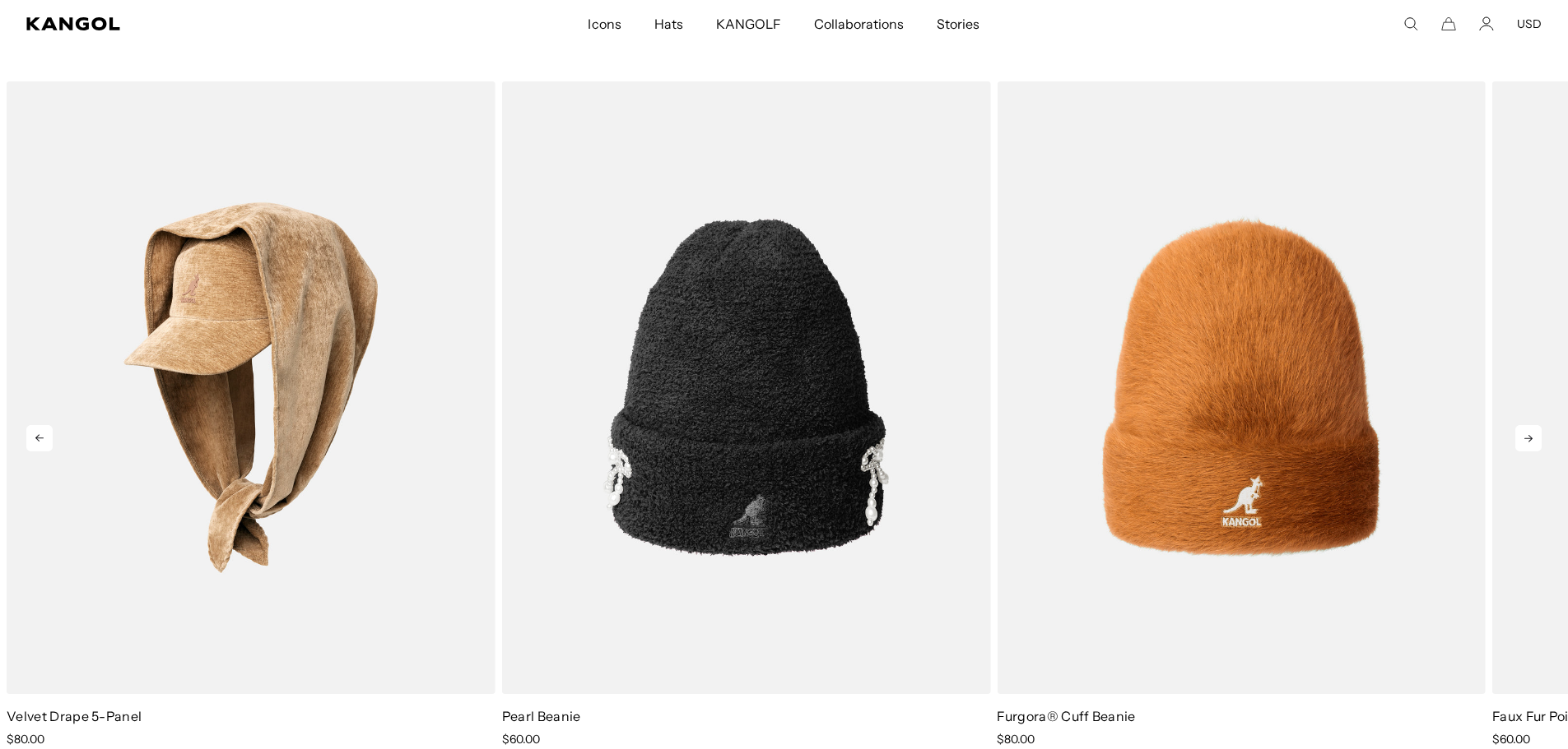
click at [1524, 433] on icon at bounding box center [1528, 439] width 27 height 27
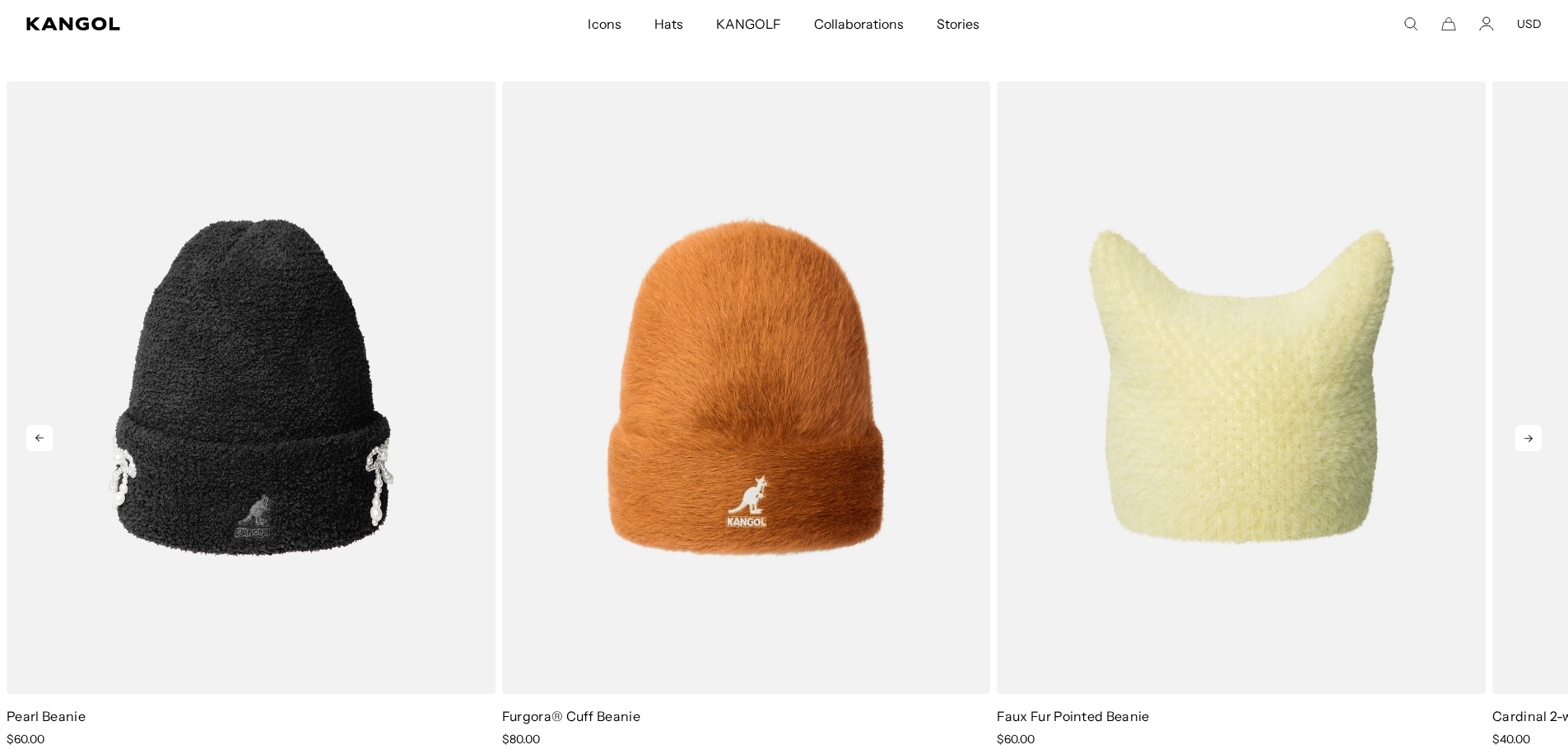
click at [1524, 433] on icon at bounding box center [1528, 439] width 27 height 27
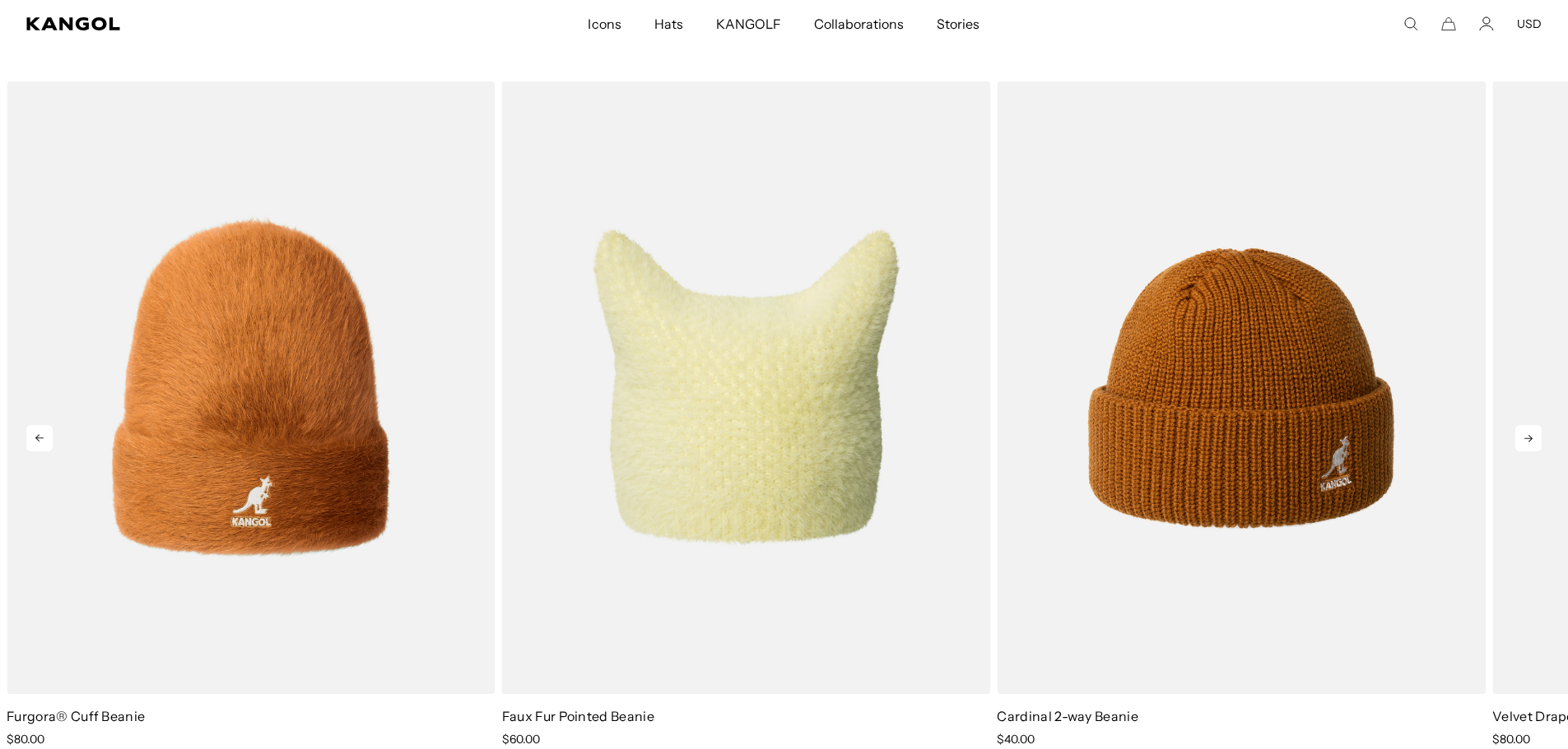
click at [1524, 433] on icon at bounding box center [1528, 439] width 27 height 27
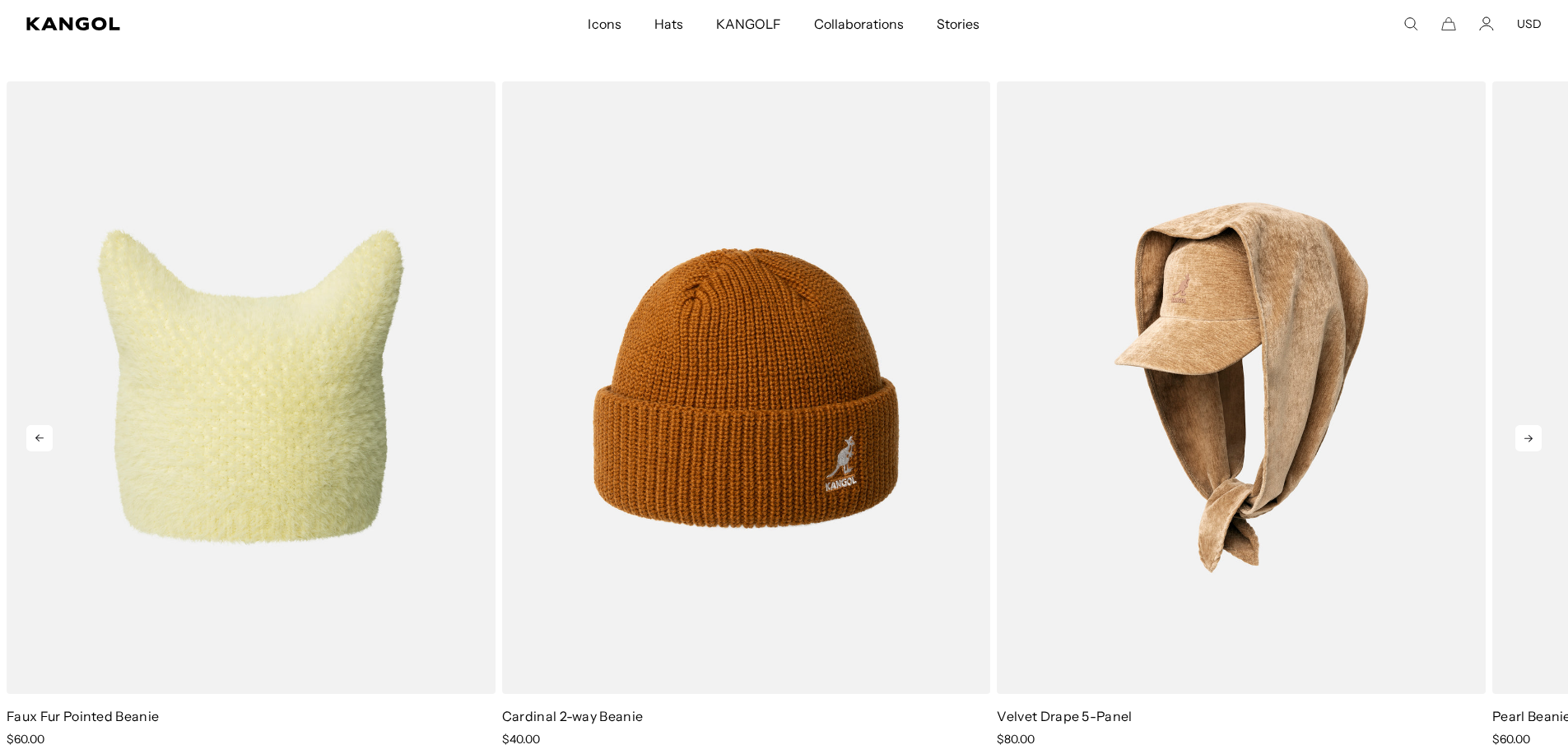
click at [1524, 433] on icon at bounding box center [1528, 439] width 27 height 27
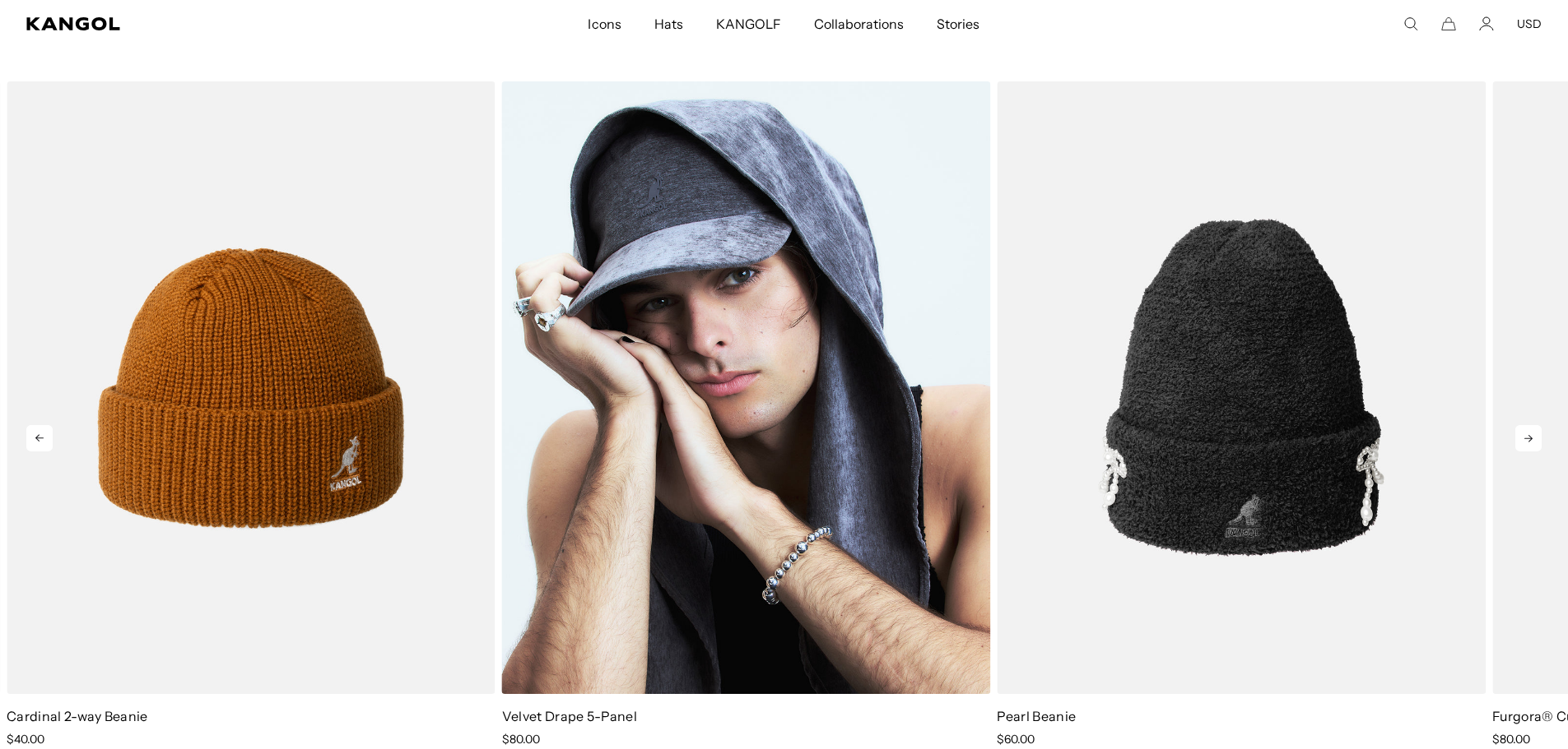
click at [833, 347] on img "3 of 5" at bounding box center [746, 388] width 489 height 613
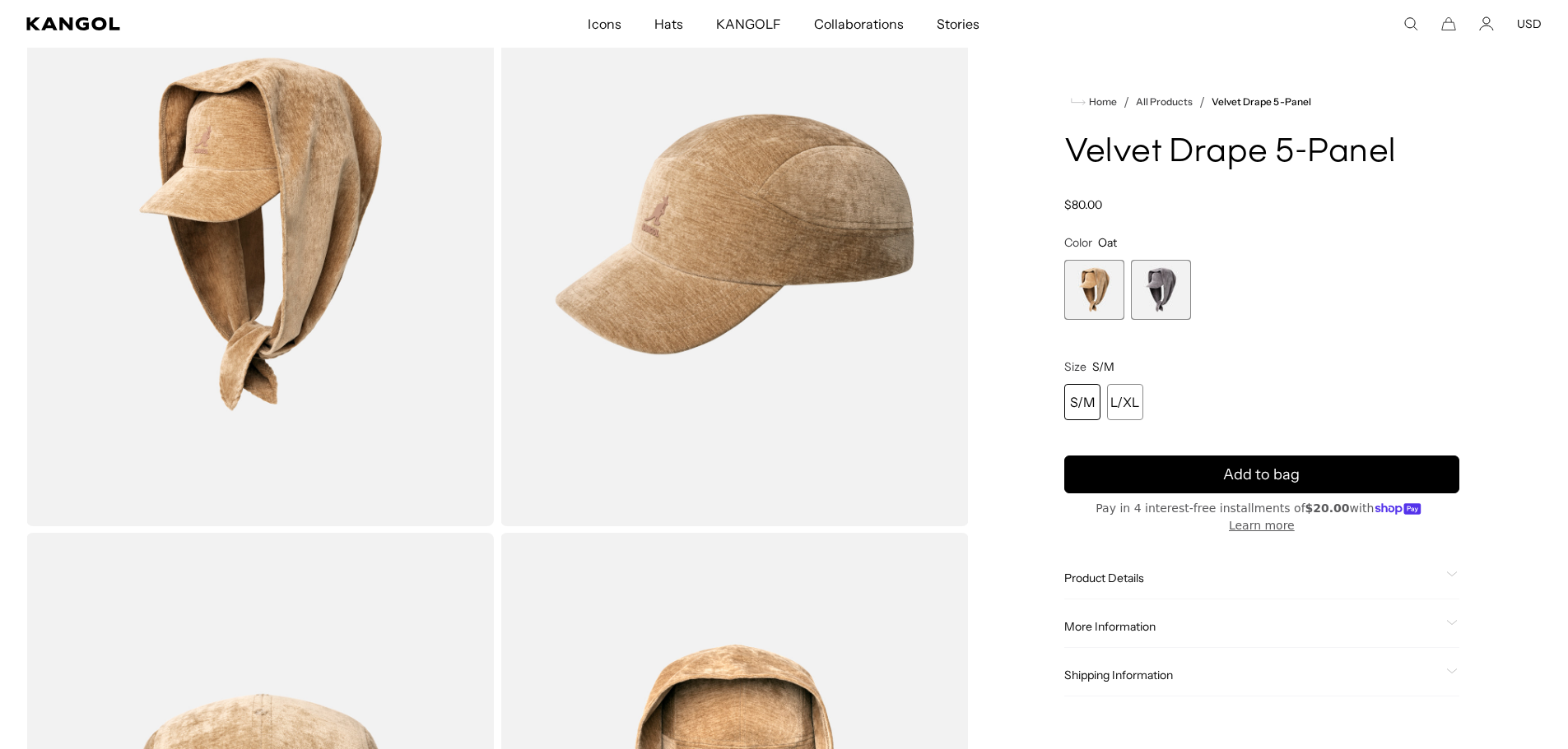
click at [1159, 297] on span "2 of 2" at bounding box center [1161, 290] width 61 height 60
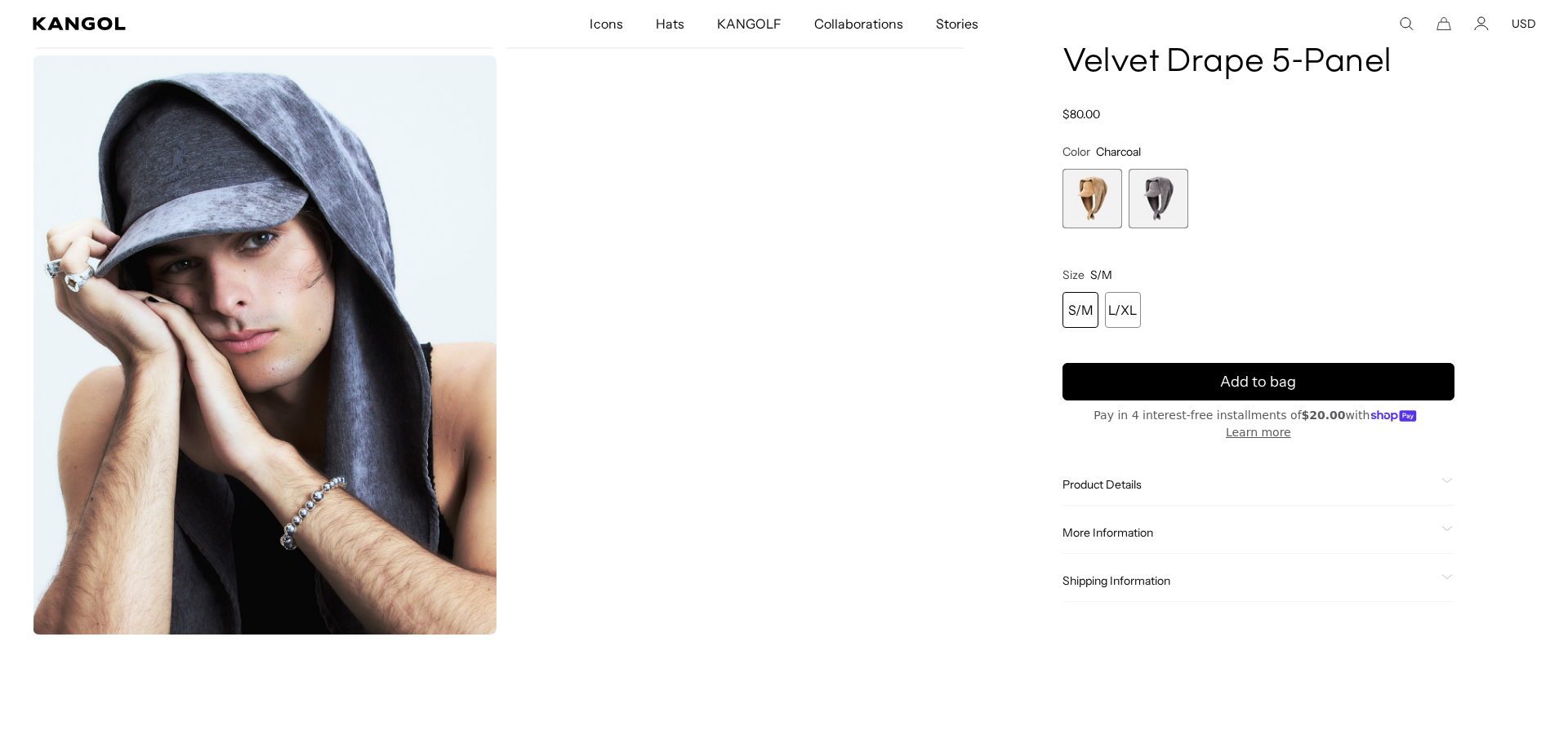
scroll to position [1224, 0]
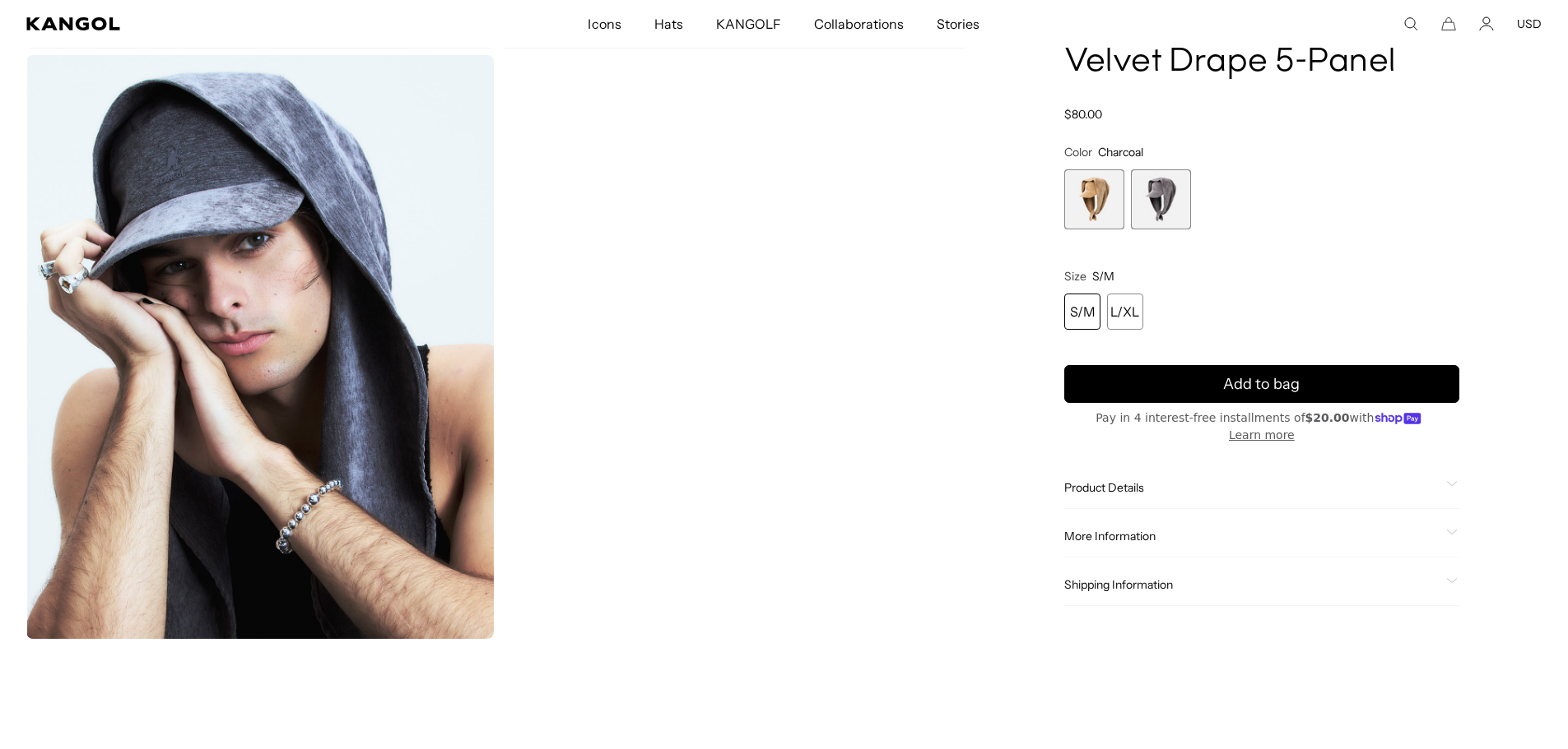
click at [337, 384] on img "Gallery Viewer" at bounding box center [260, 347] width 467 height 584
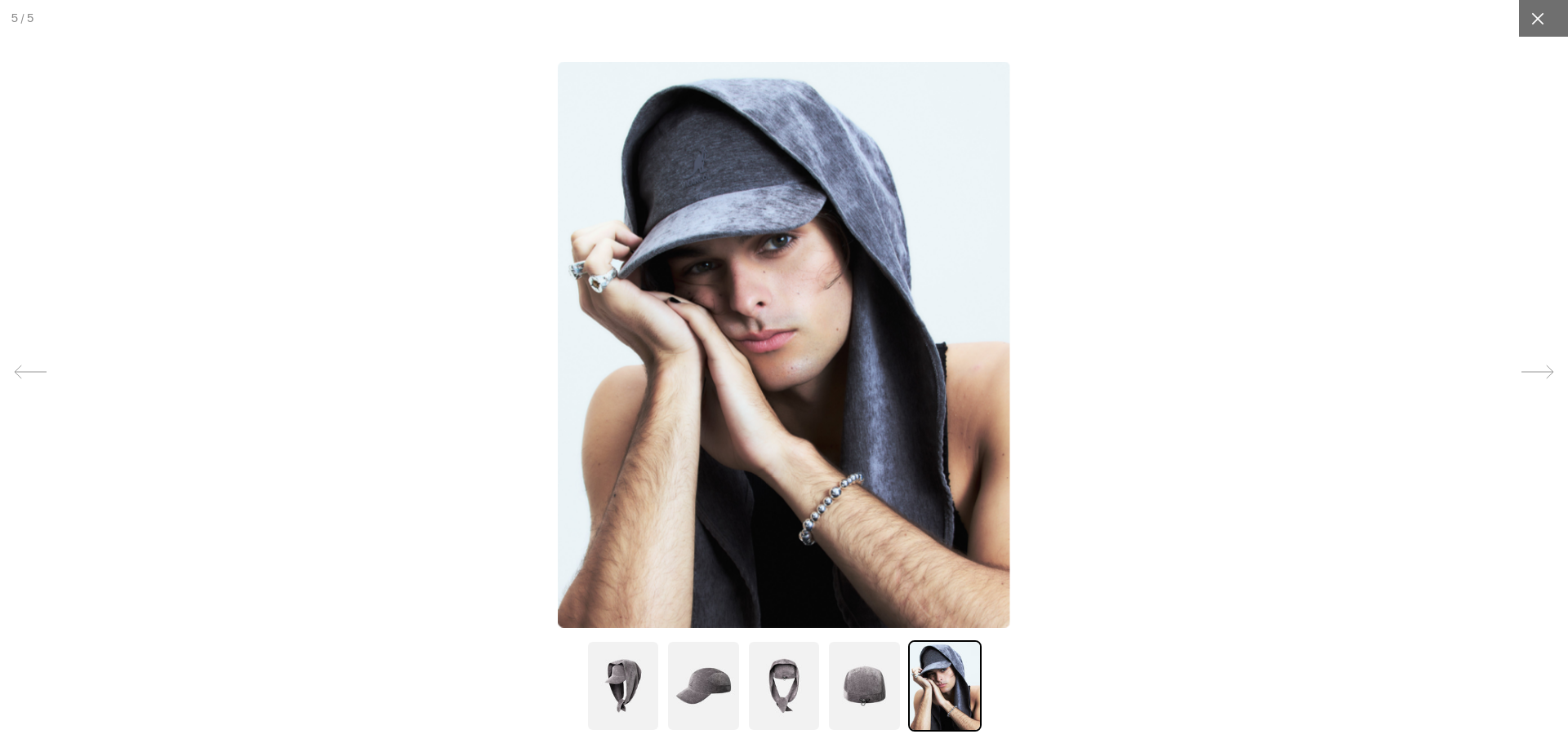
scroll to position [0, 0]
click at [839, 298] on img at bounding box center [784, 344] width 452 height 567
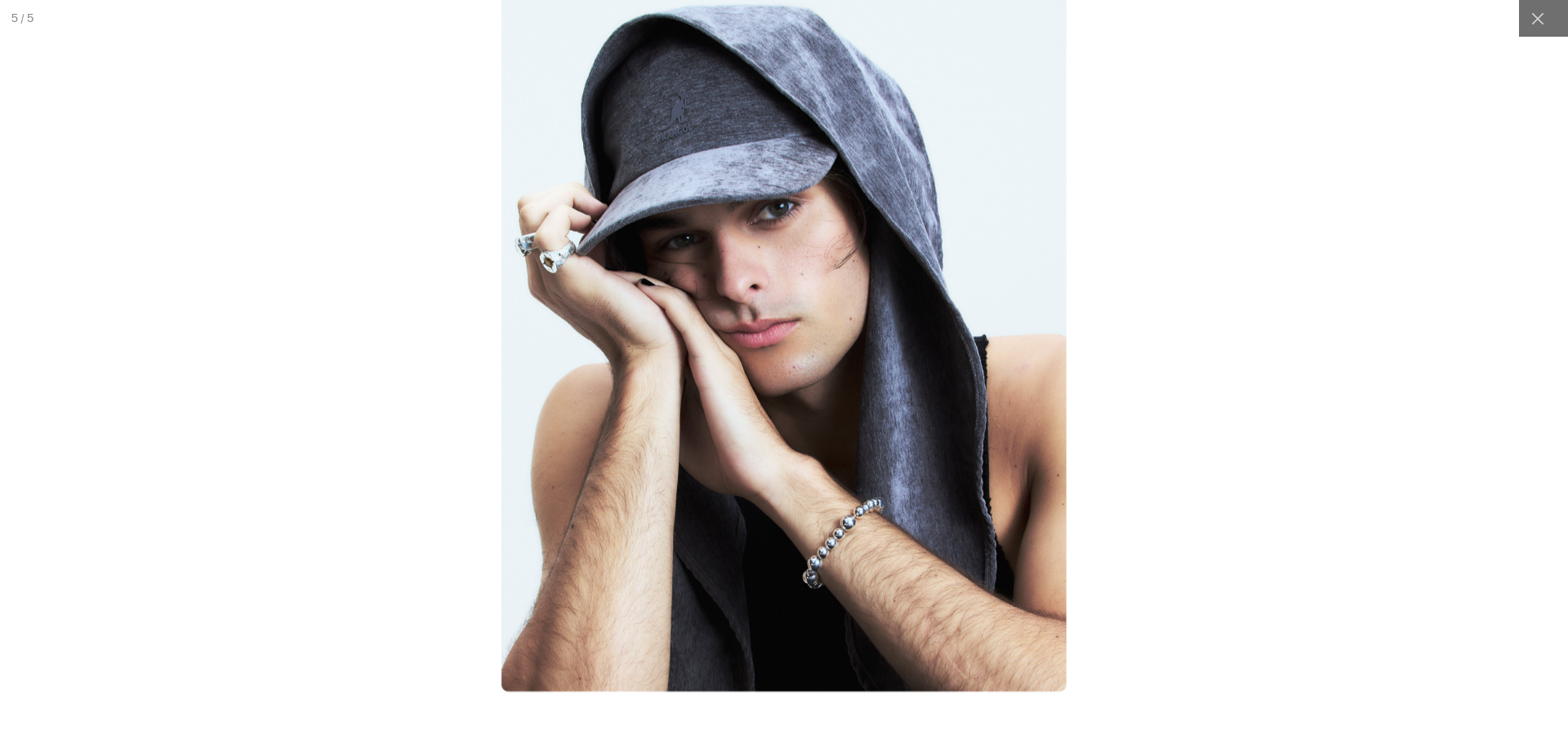
scroll to position [0, 336]
click at [754, 222] on img at bounding box center [784, 338] width 565 height 708
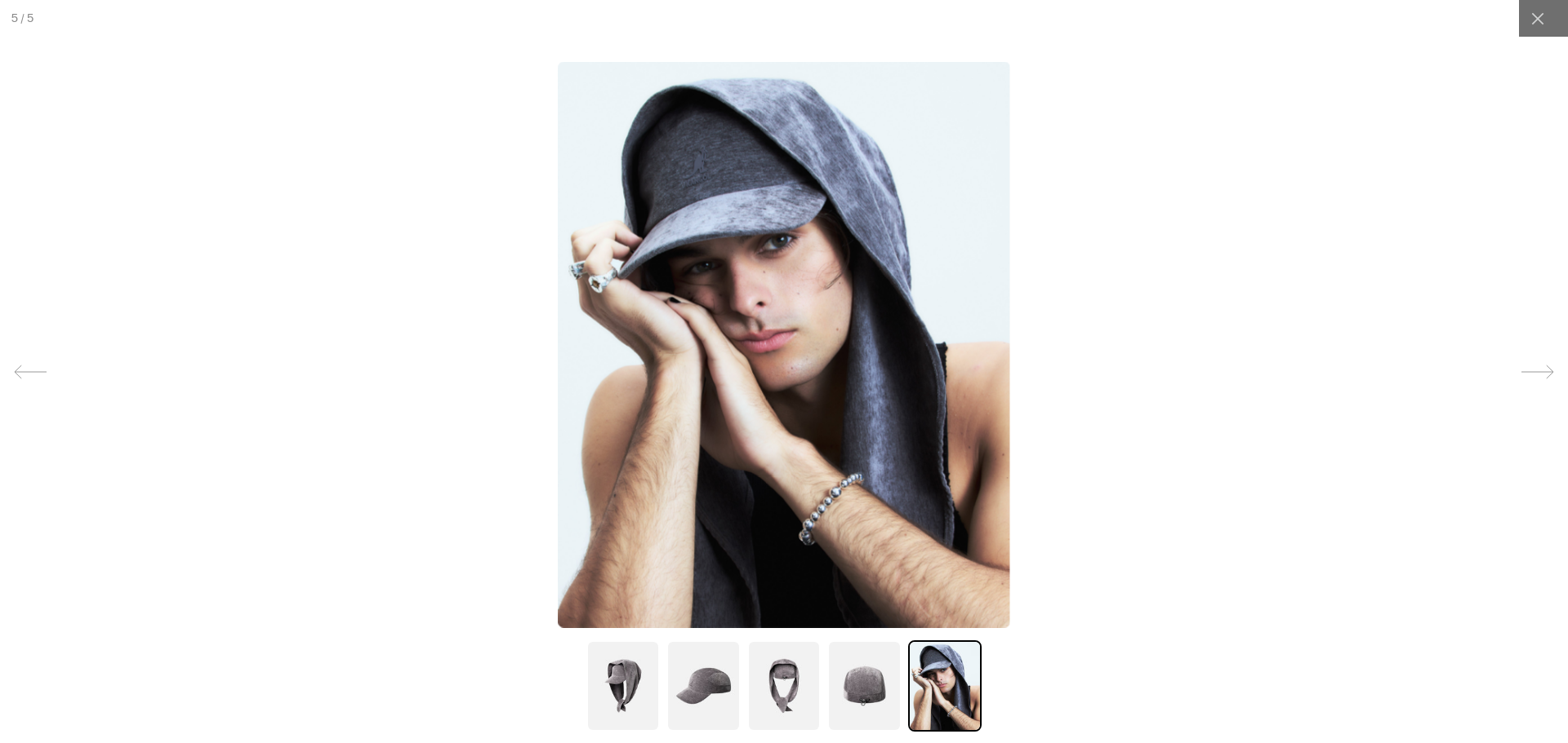
click at [714, 317] on img at bounding box center [784, 344] width 452 height 567
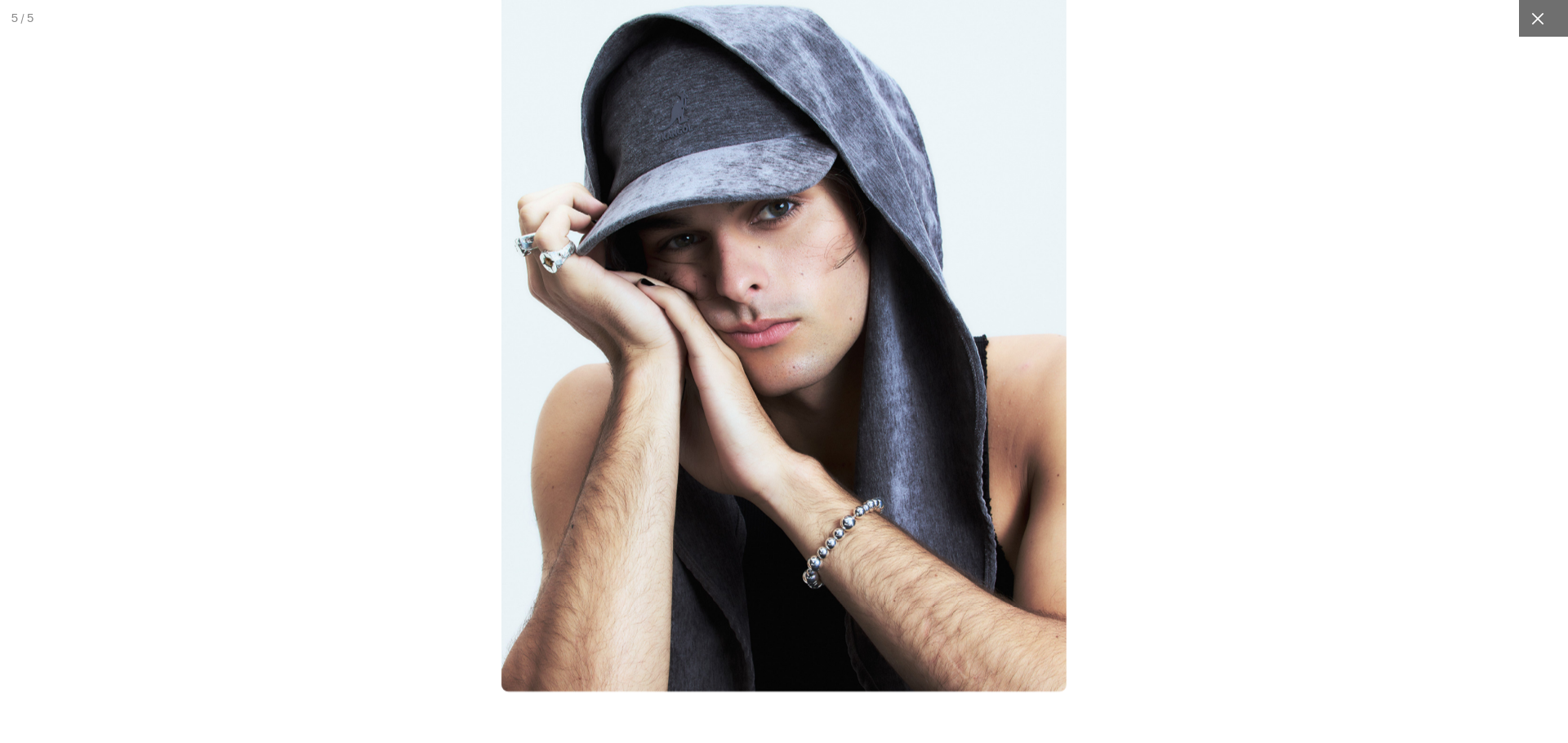
click at [1529, 24] on icon at bounding box center [1537, 19] width 16 height 16
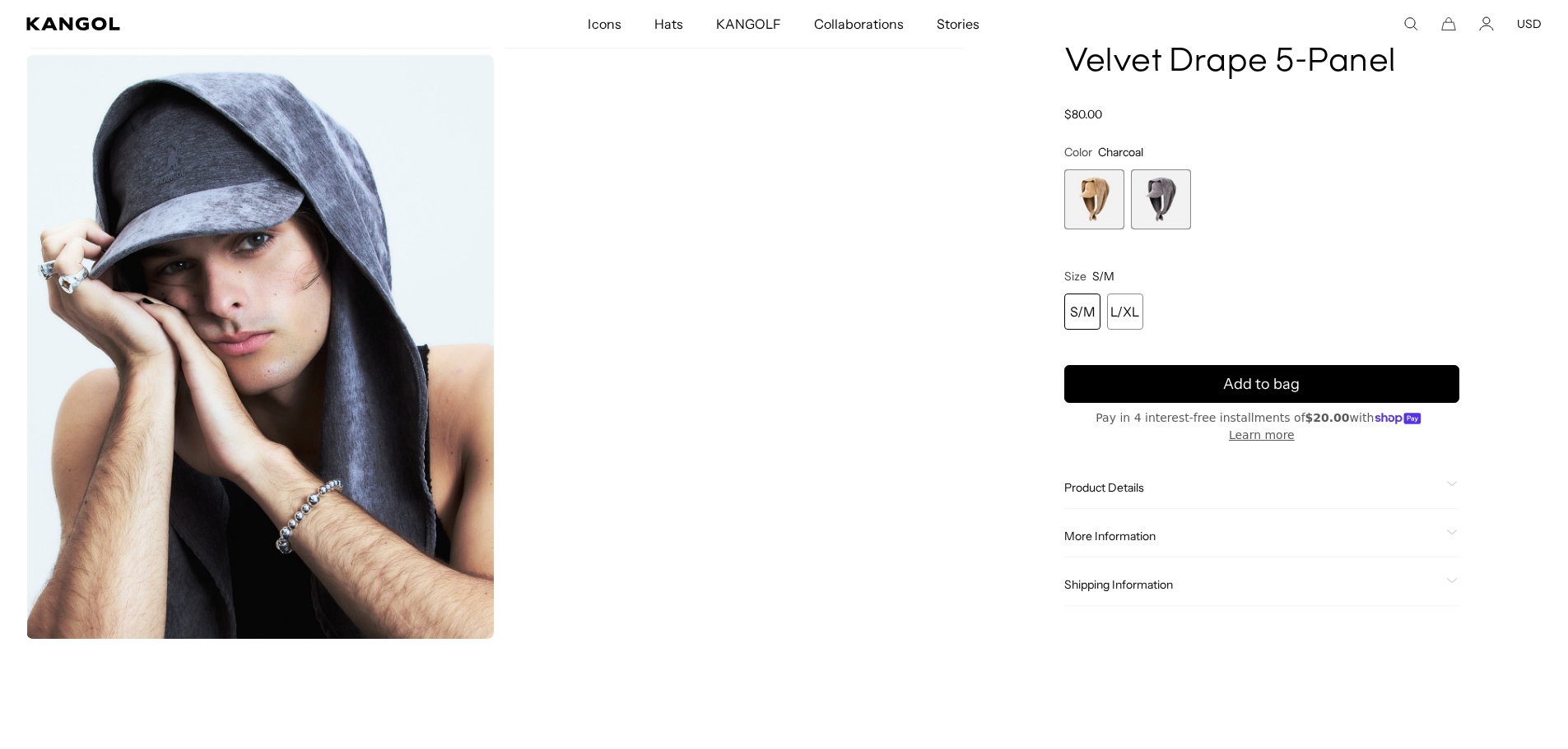
scroll to position [0, 0]
click at [1159, 330] on div "S/M L/XL" at bounding box center [1262, 311] width 395 height 36
click at [1134, 330] on div "L/XL" at bounding box center [1125, 311] width 36 height 36
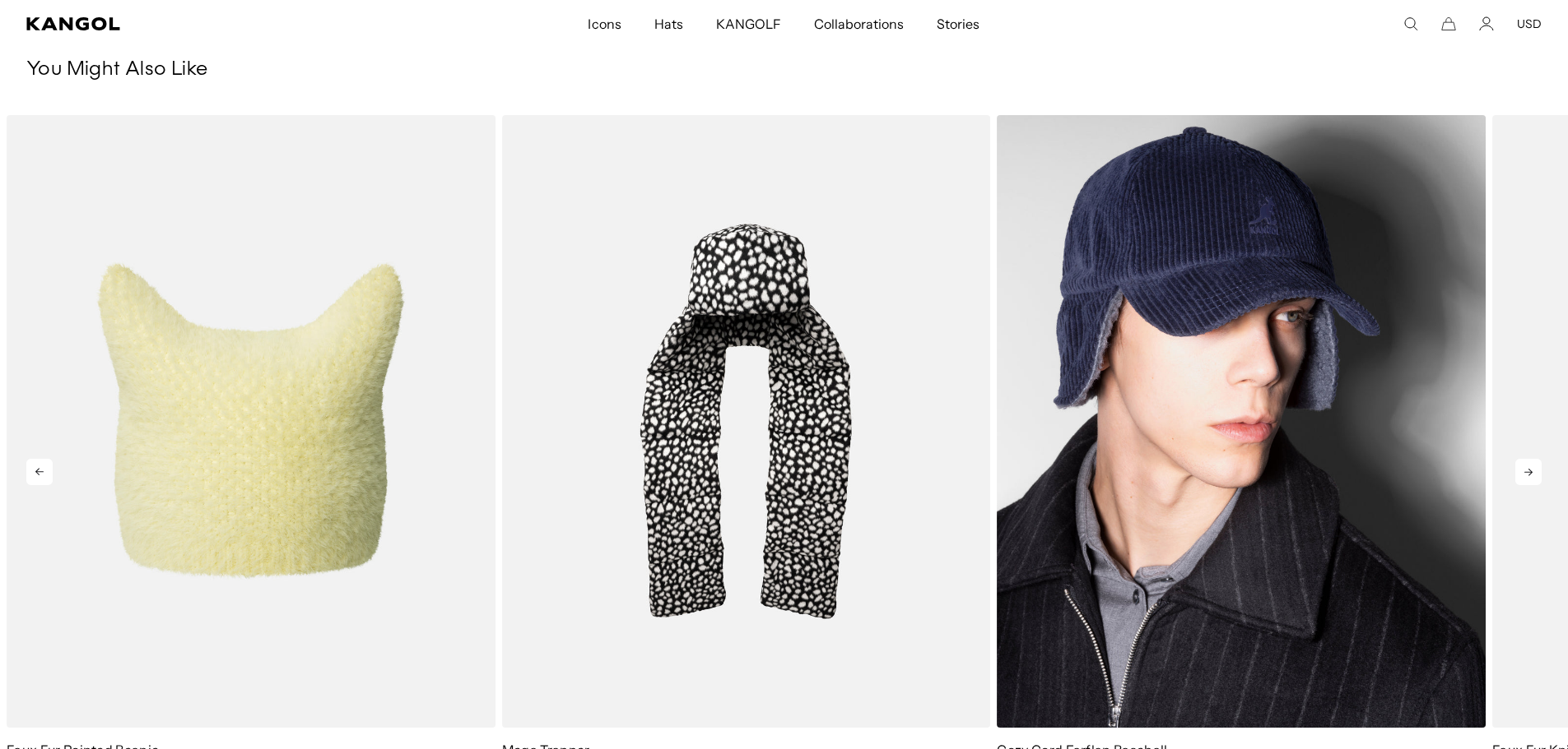
scroll to position [1892, 0]
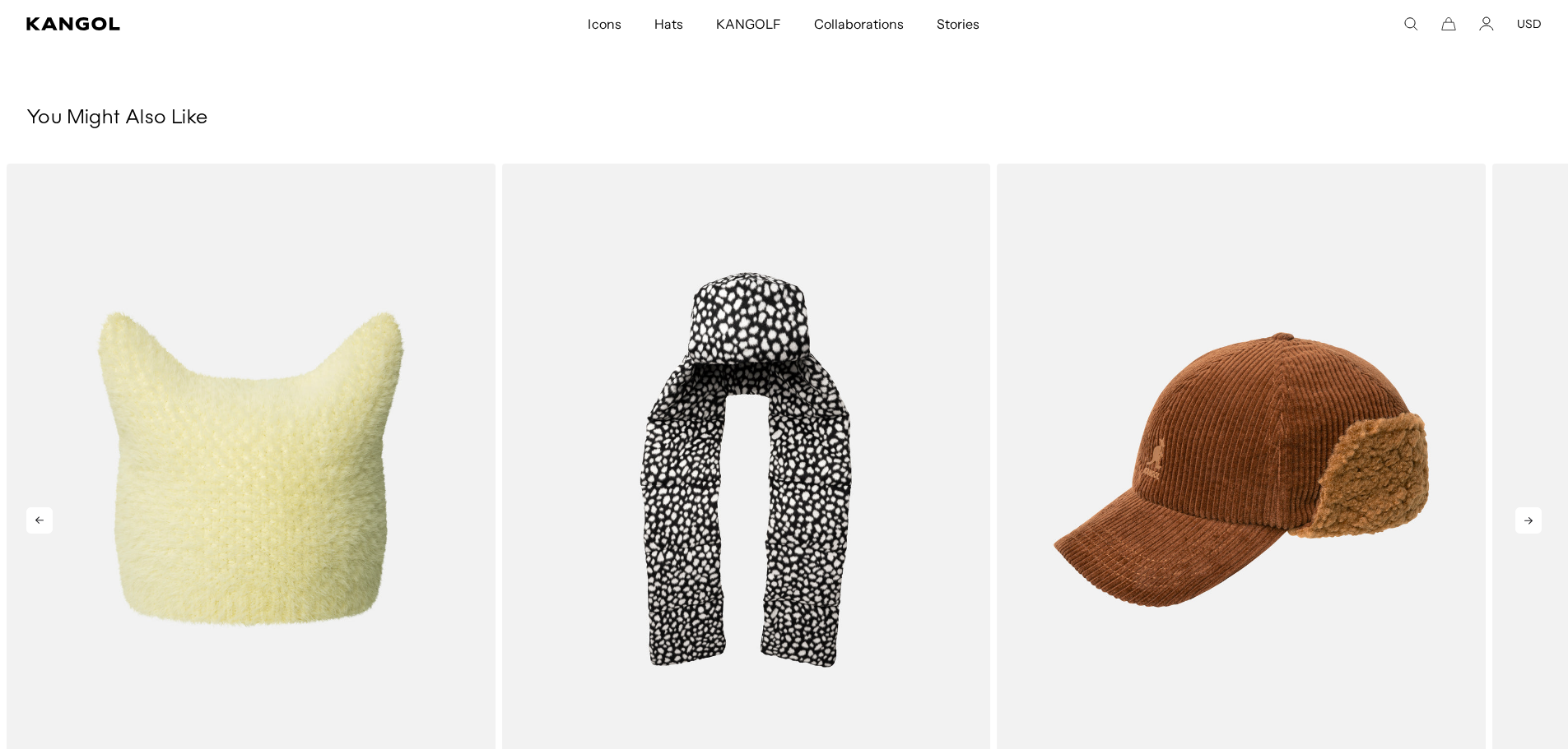
click at [1534, 520] on icon at bounding box center [1528, 521] width 27 height 27
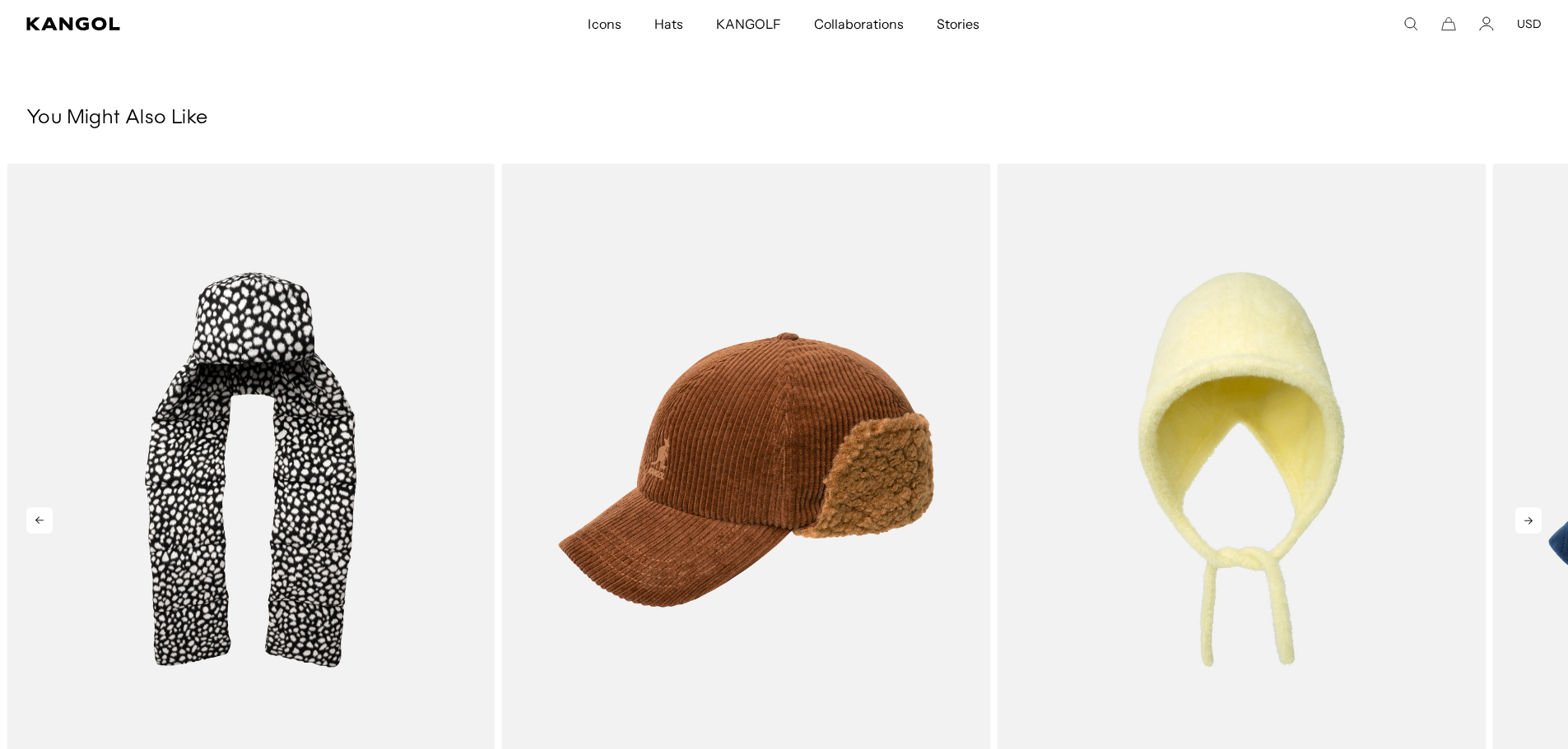
click at [1534, 520] on icon at bounding box center [1528, 521] width 27 height 27
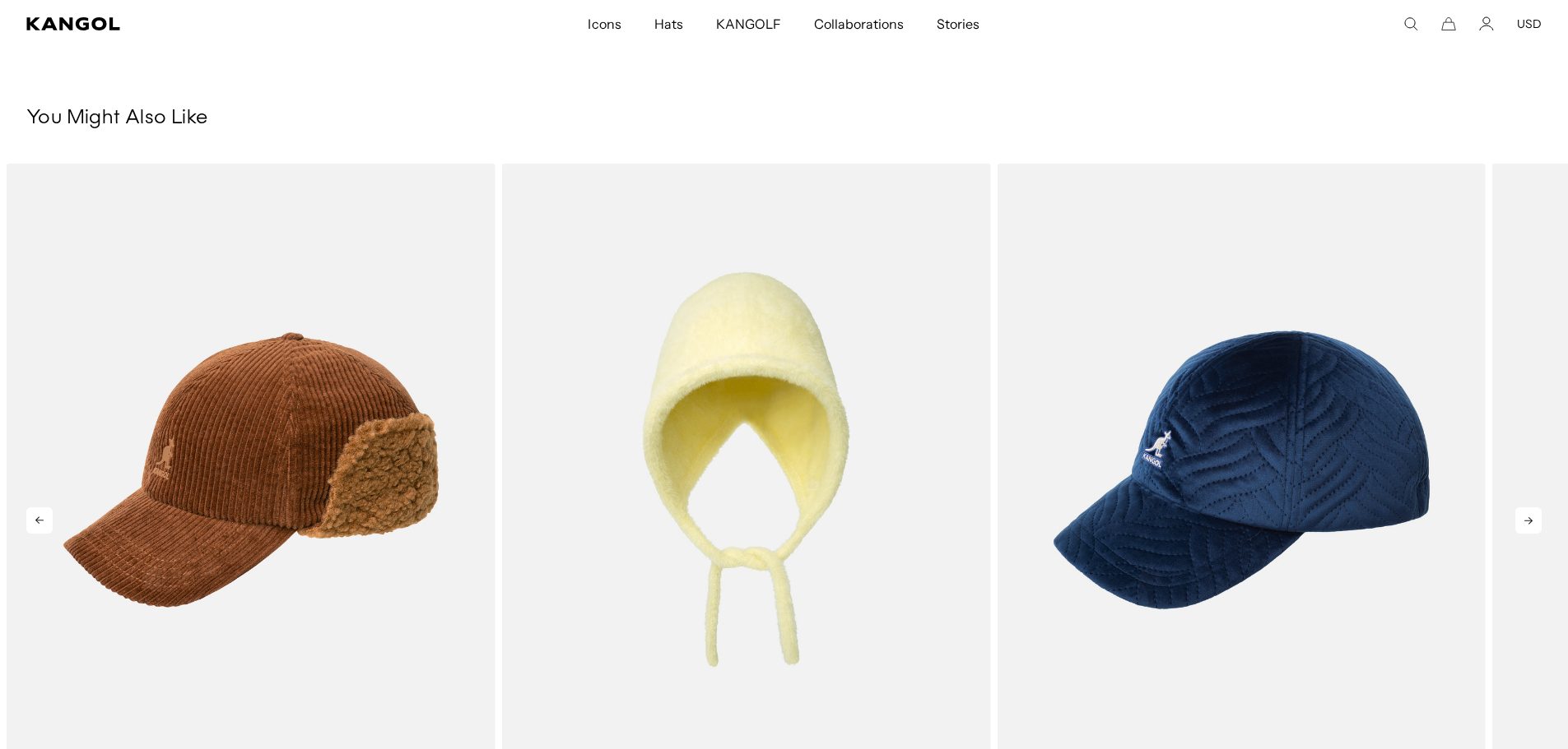
click at [1534, 520] on icon at bounding box center [1528, 521] width 27 height 27
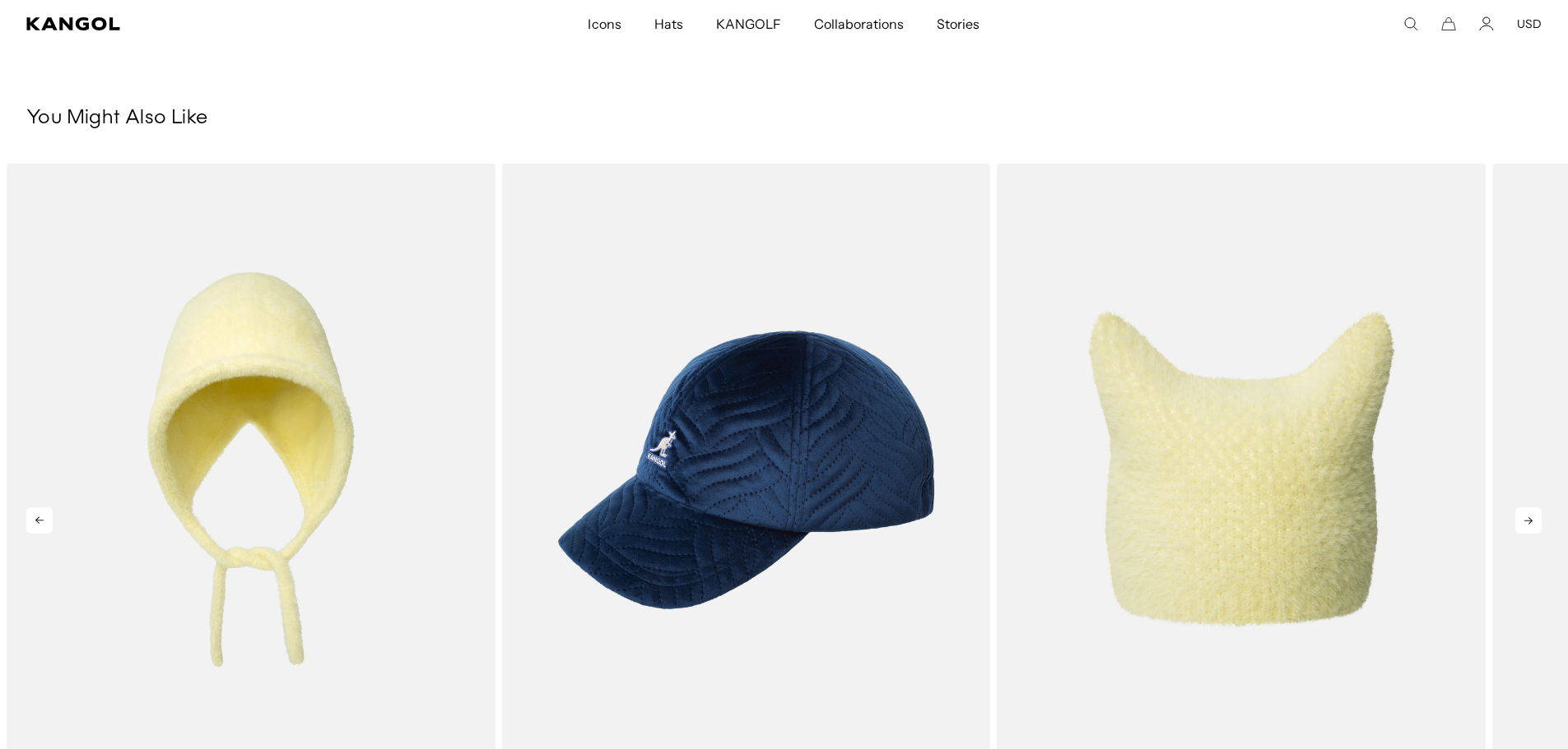
click at [1535, 520] on icon at bounding box center [1528, 521] width 27 height 27
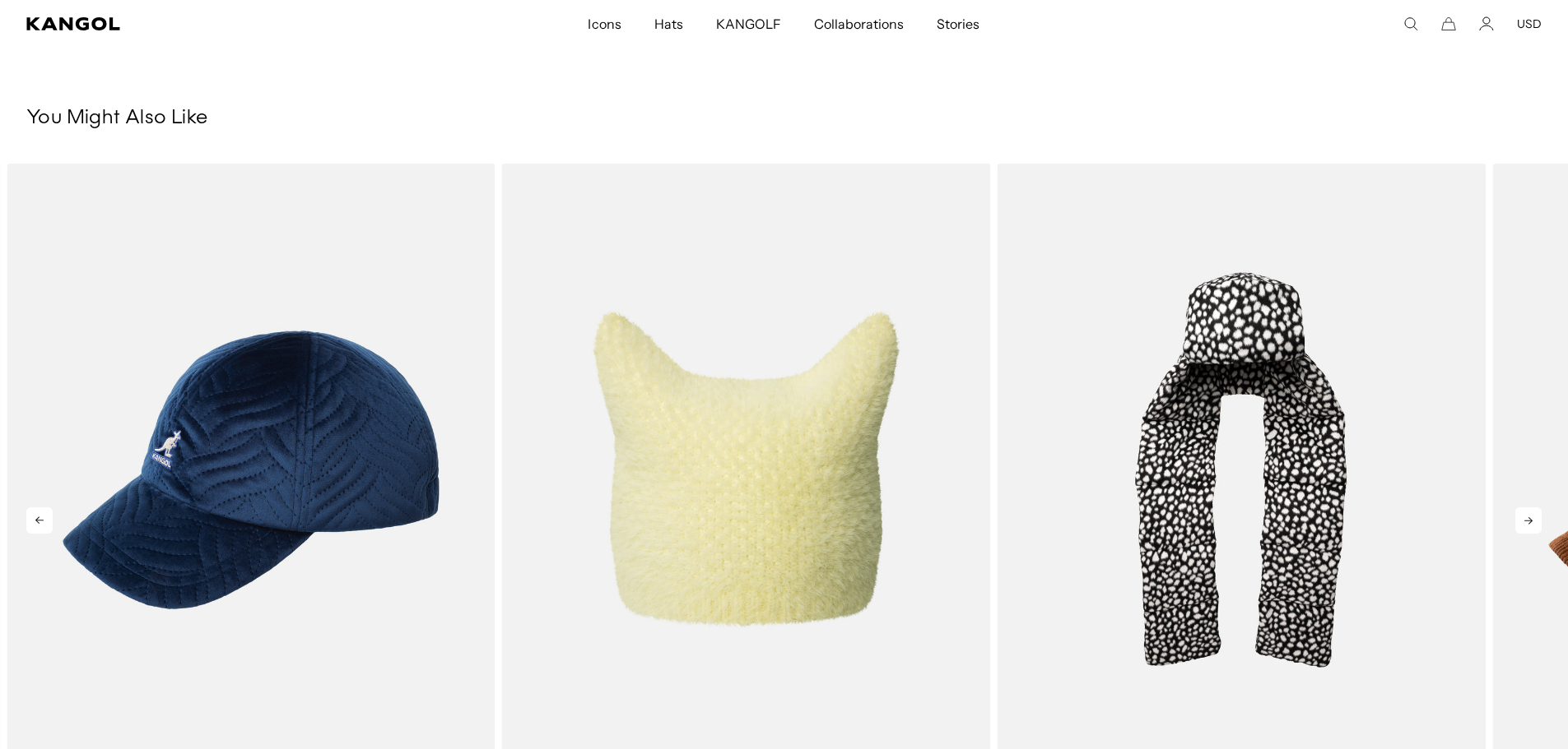
click at [1534, 519] on icon at bounding box center [1528, 521] width 27 height 27
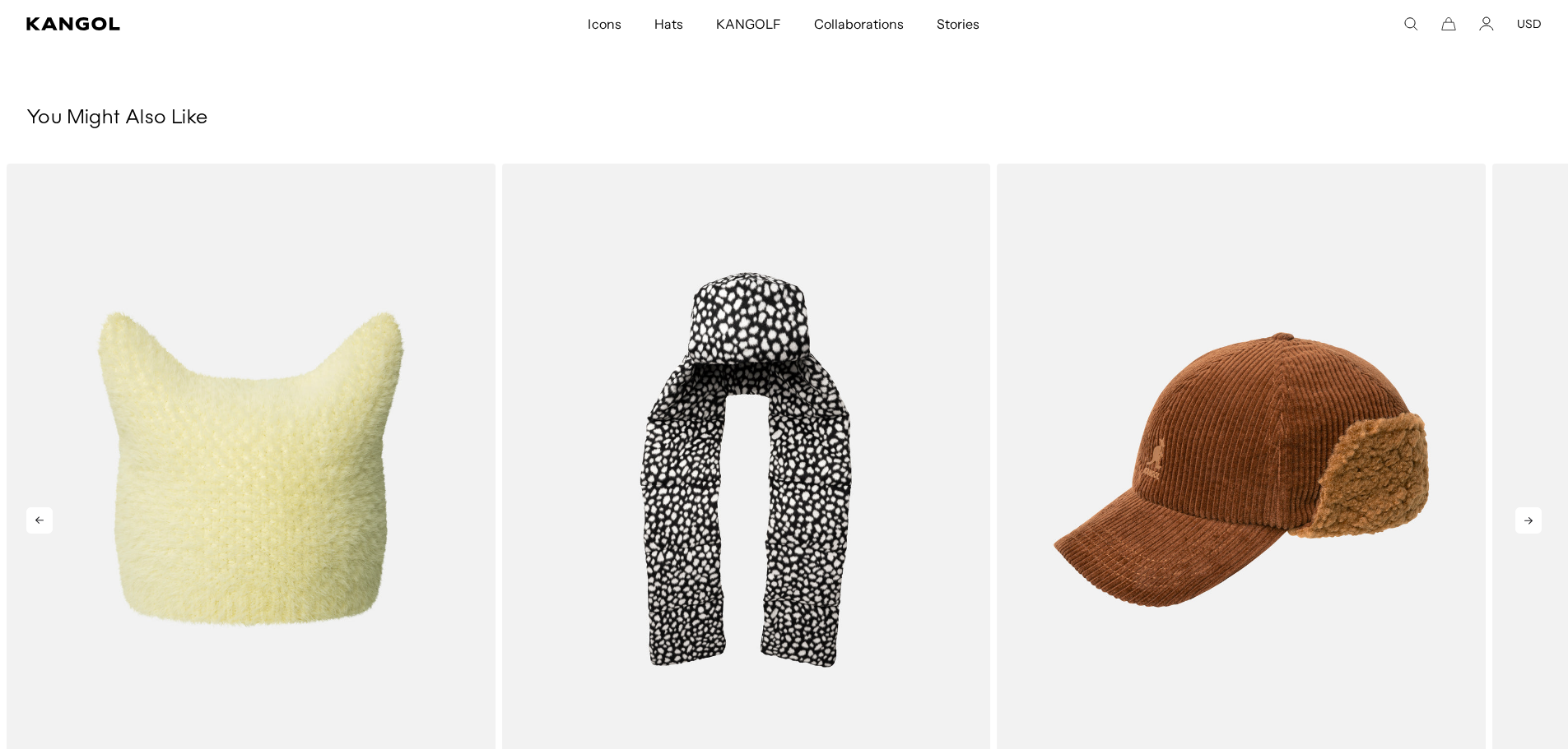
click at [1534, 519] on icon at bounding box center [1528, 521] width 27 height 27
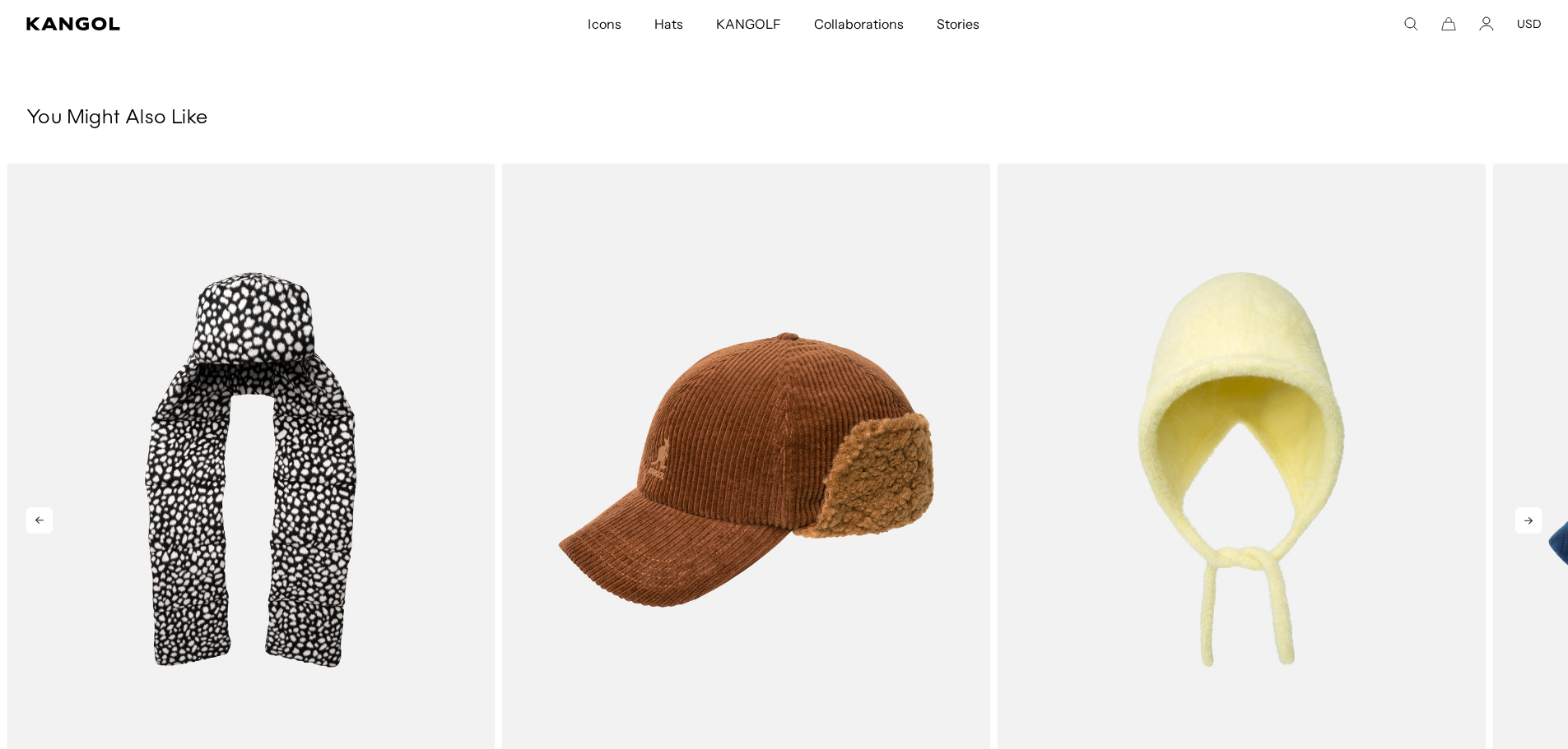
scroll to position [0, 339]
click at [1530, 530] on icon at bounding box center [1528, 521] width 27 height 27
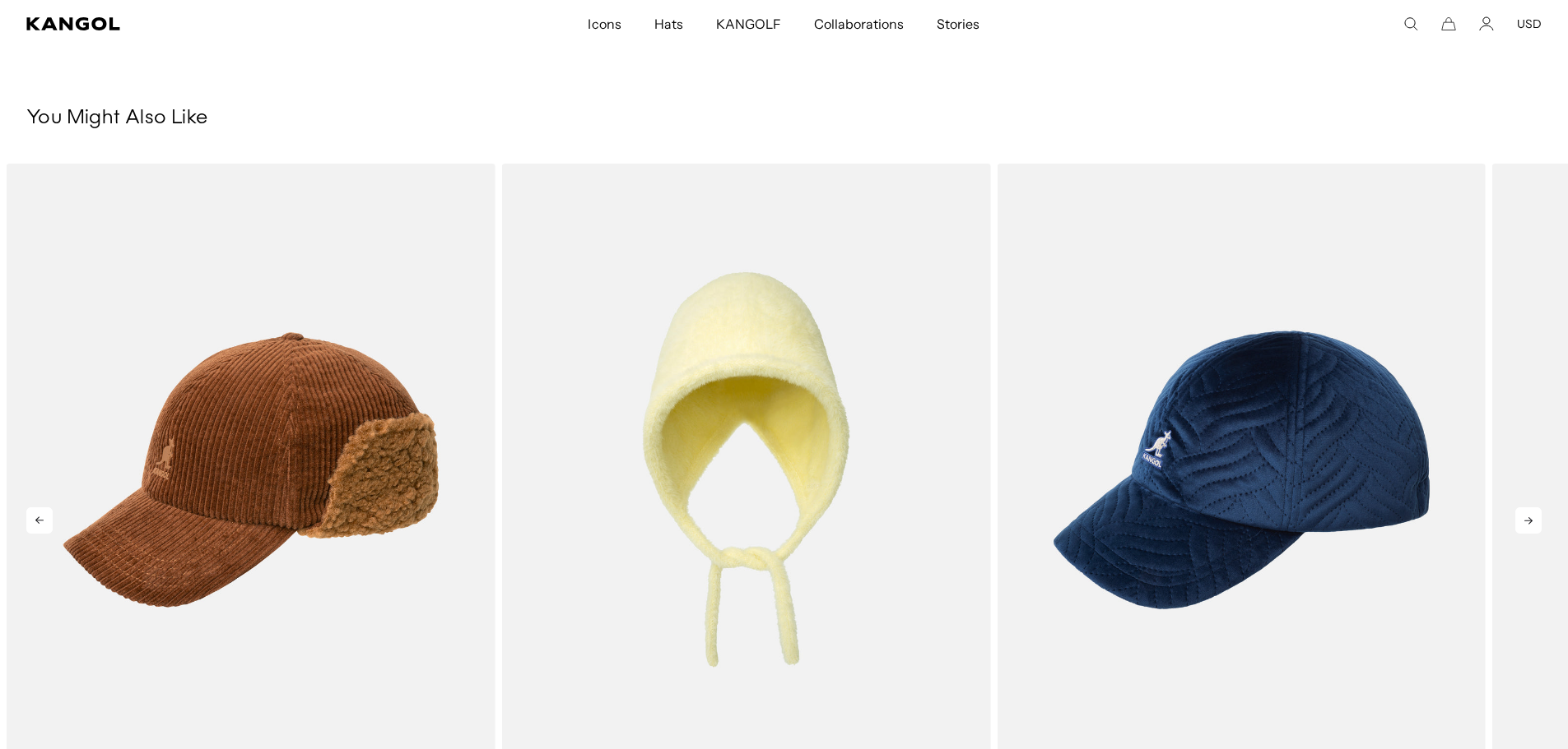
click at [1531, 529] on icon at bounding box center [1528, 521] width 27 height 27
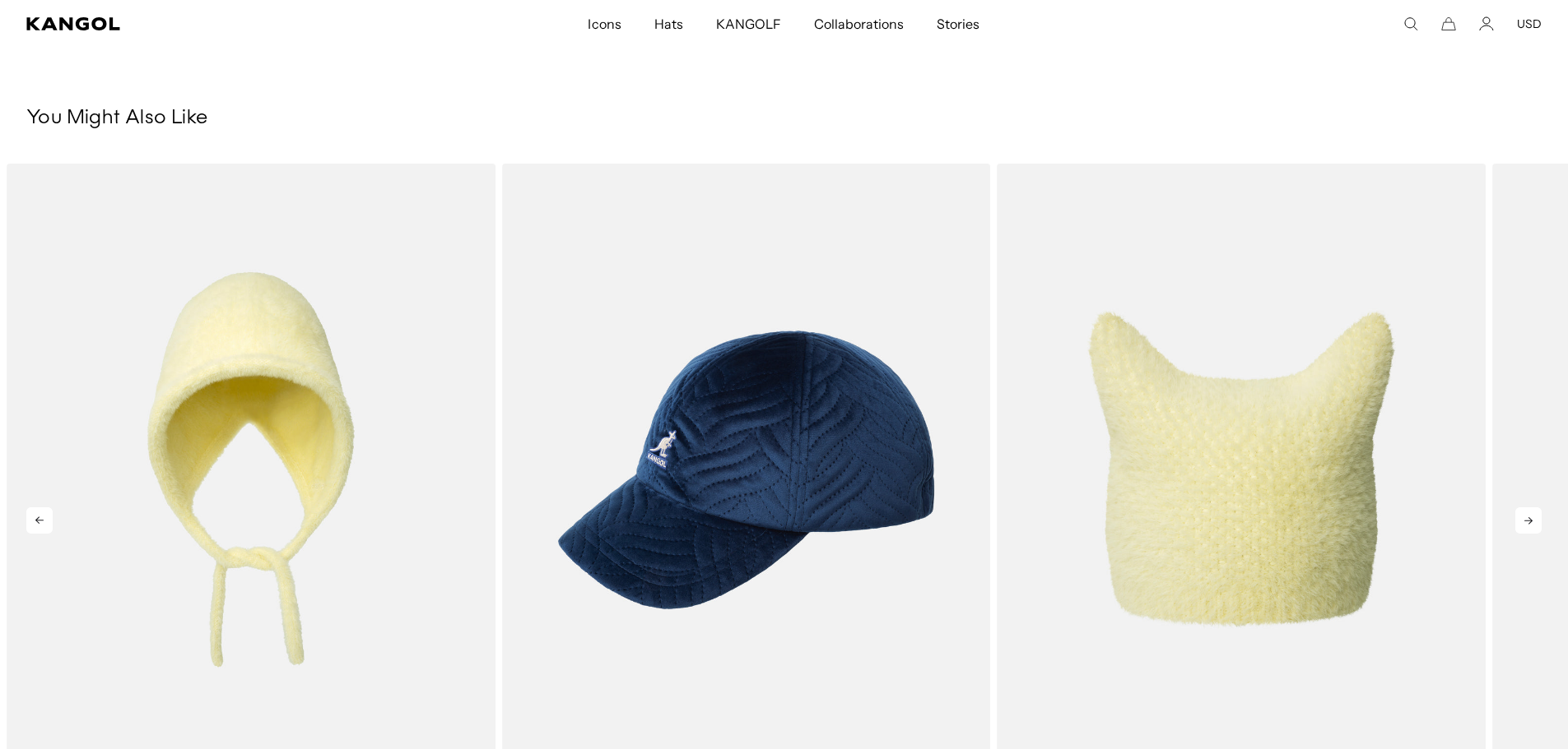
click at [1532, 528] on icon at bounding box center [1528, 521] width 27 height 27
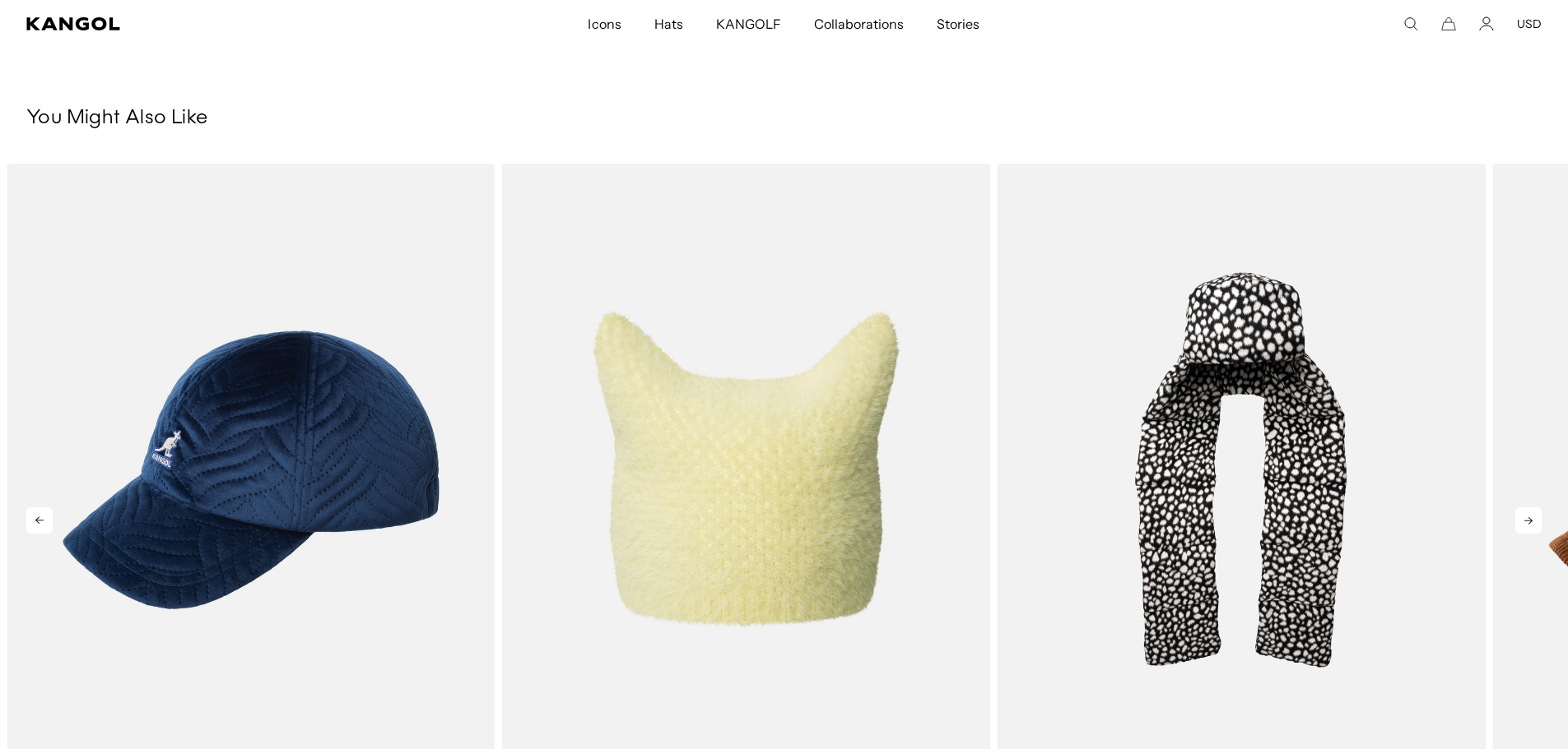
click at [1532, 528] on icon at bounding box center [1528, 521] width 27 height 27
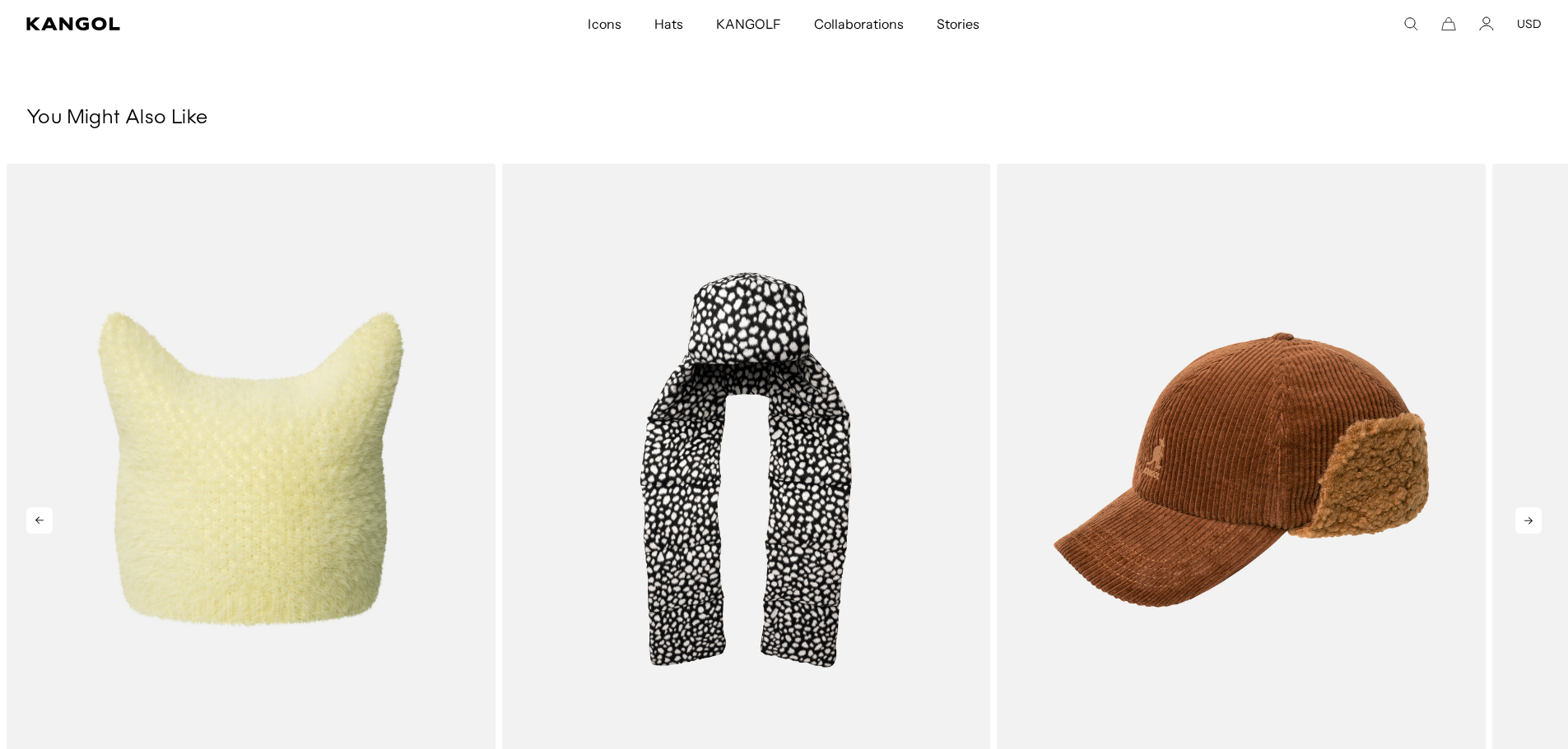
click at [1532, 528] on icon at bounding box center [1528, 521] width 27 height 27
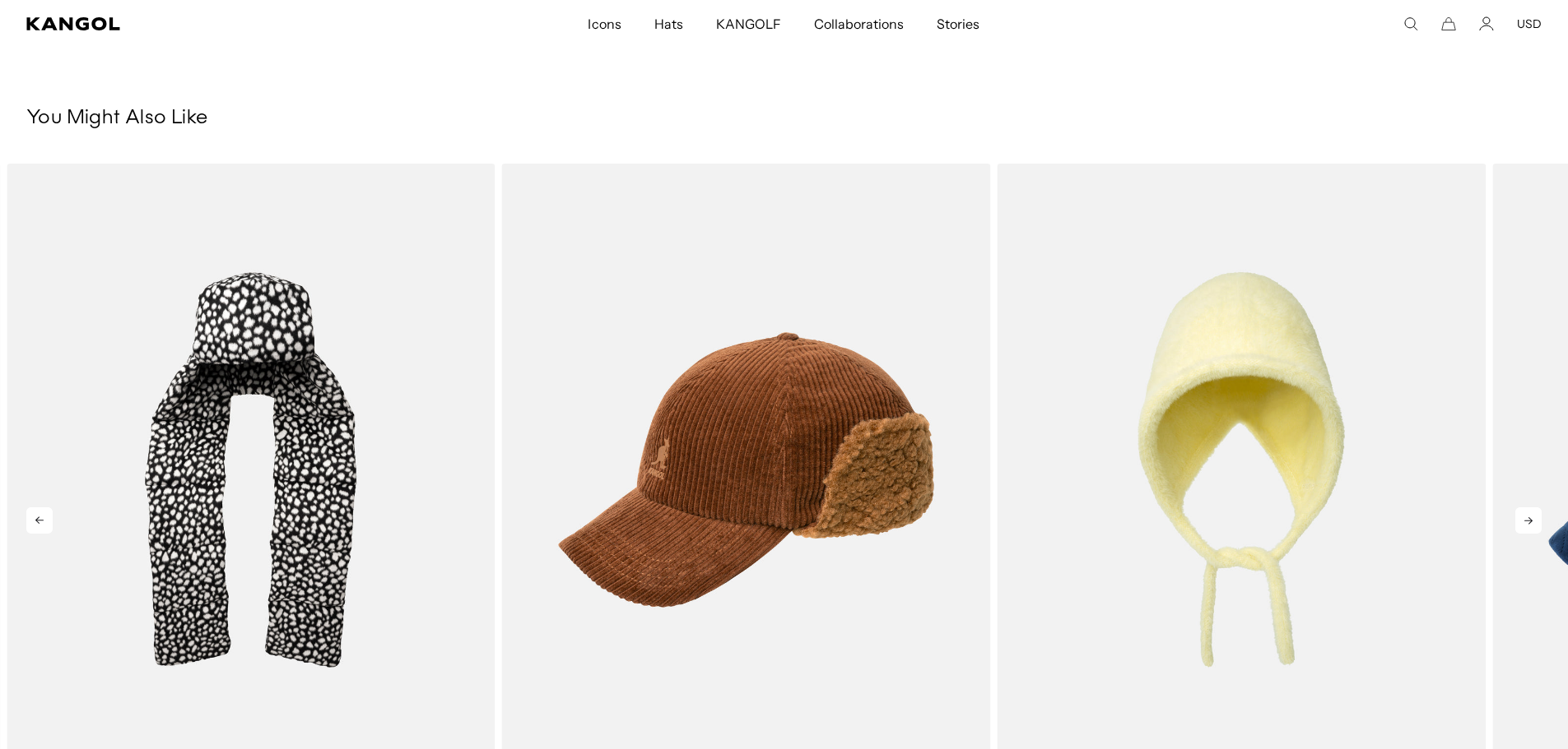
click at [1532, 528] on icon at bounding box center [1528, 521] width 27 height 27
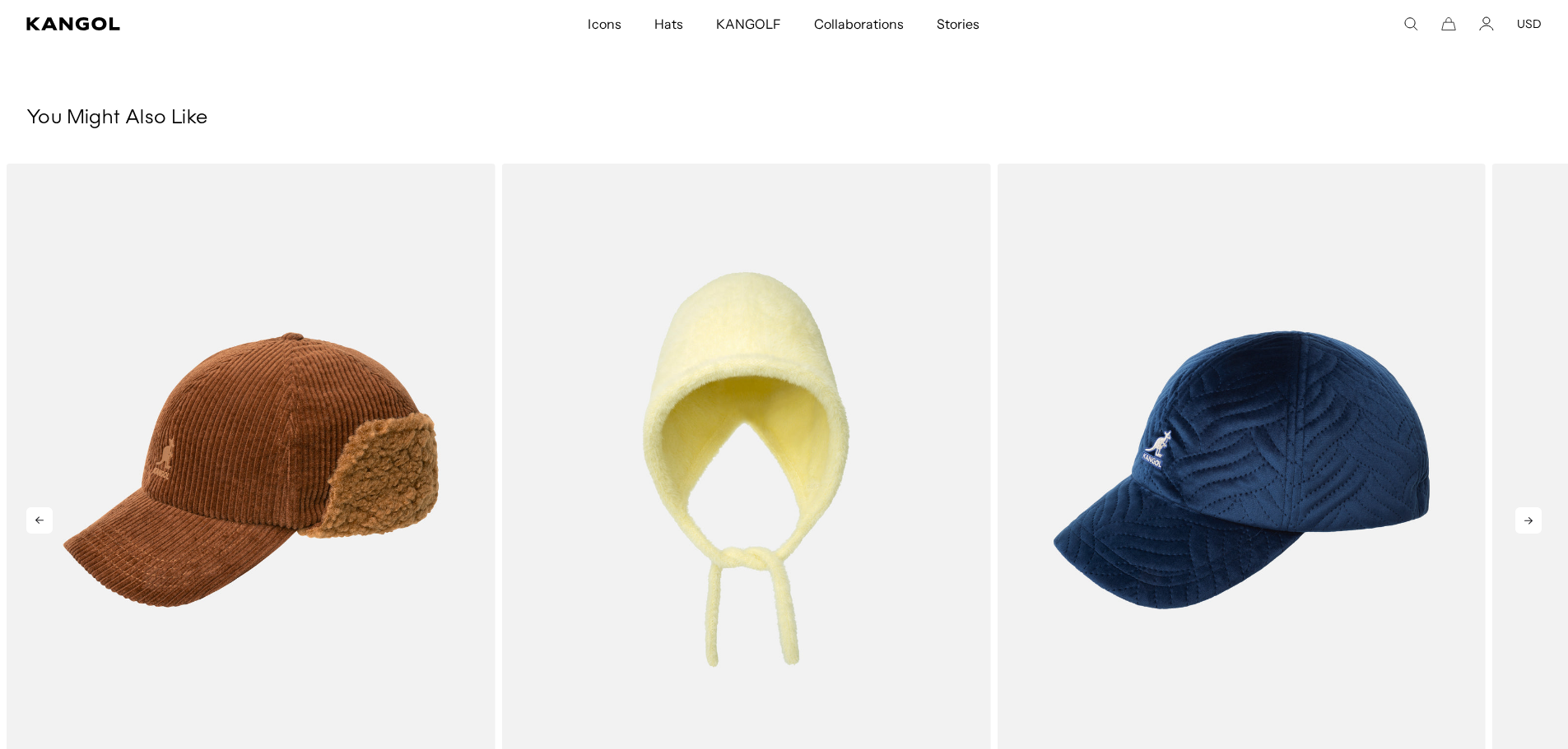
click at [1532, 528] on icon at bounding box center [1528, 521] width 27 height 27
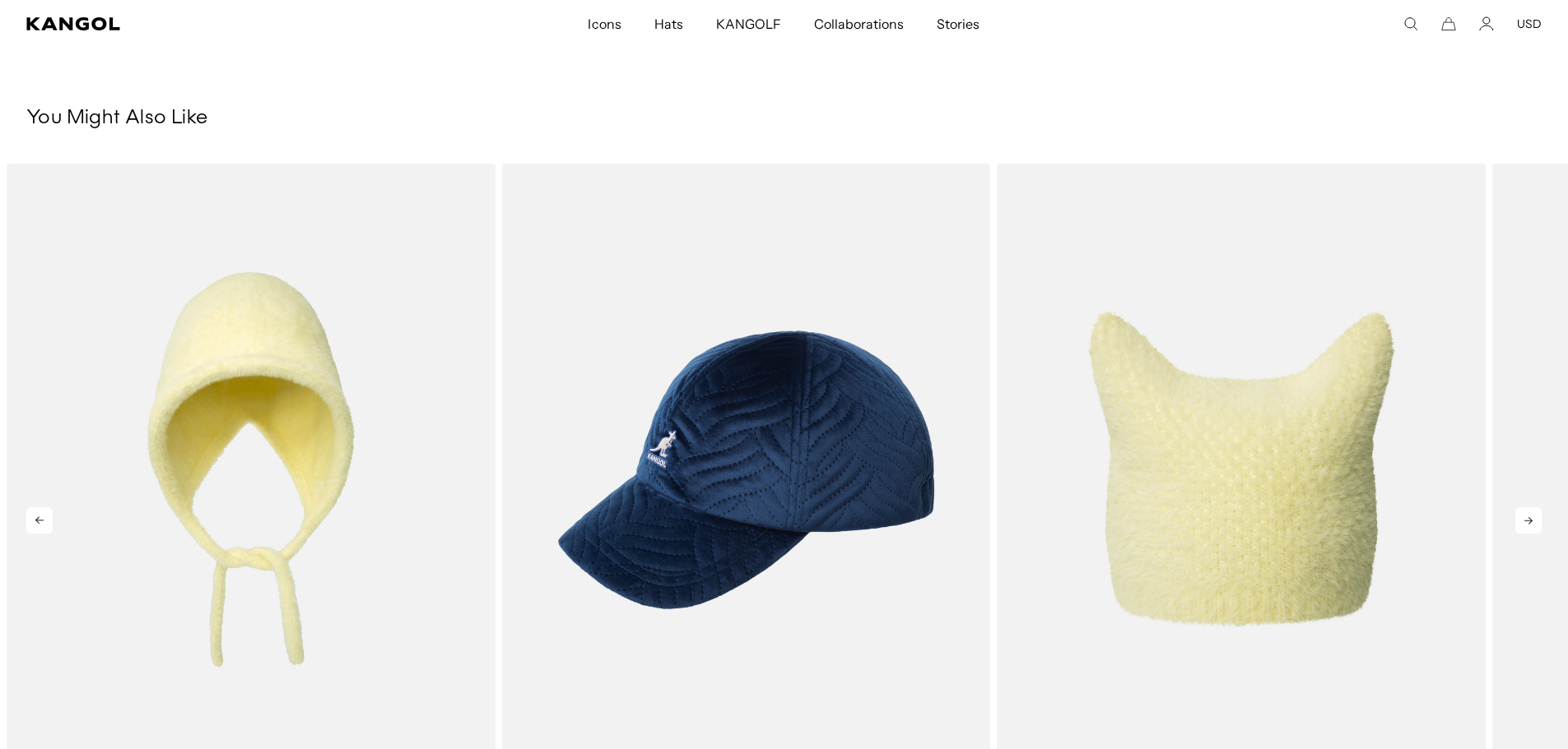
click at [1532, 528] on icon at bounding box center [1528, 521] width 27 height 27
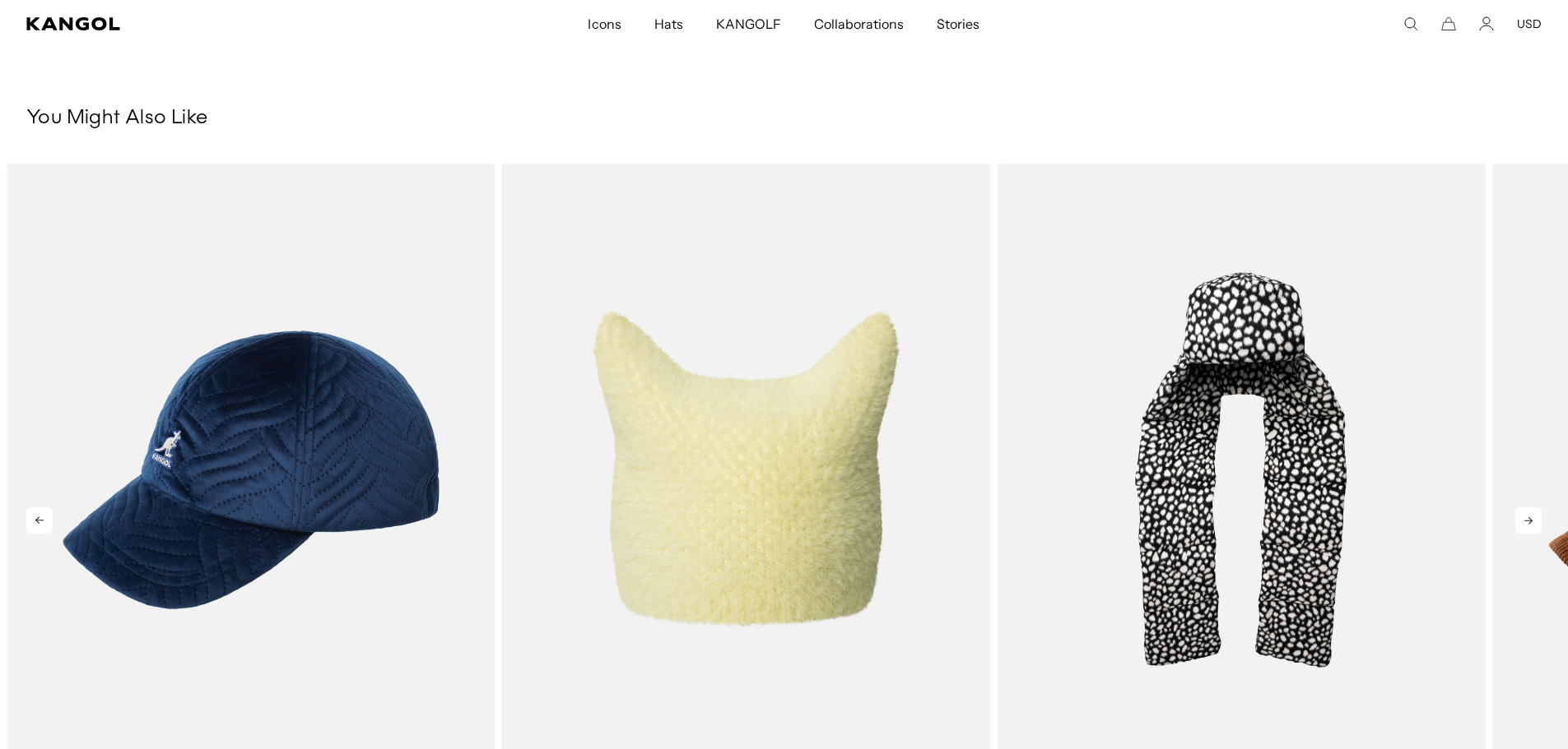
click at [1532, 528] on icon at bounding box center [1528, 521] width 27 height 27
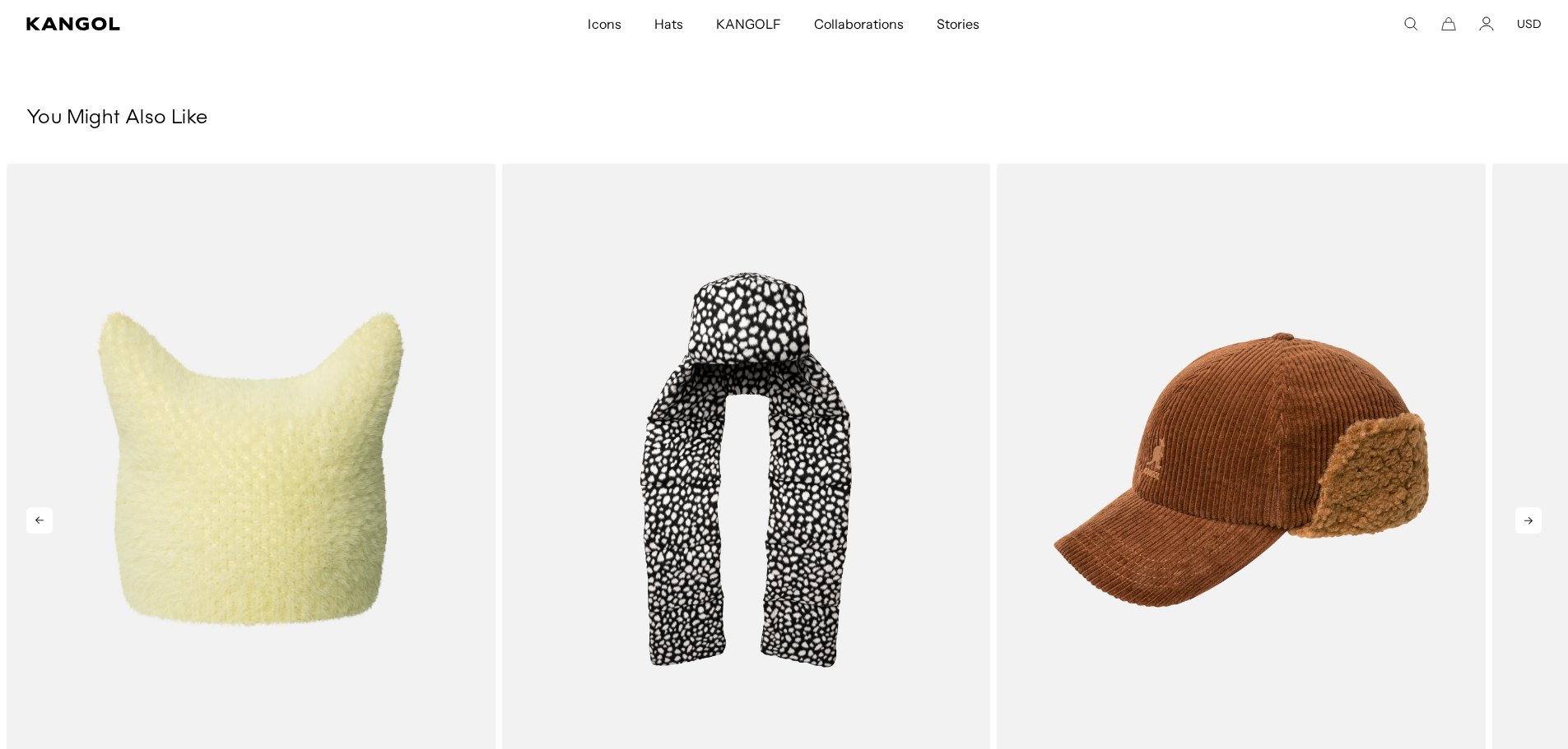
click at [1532, 528] on icon at bounding box center [1528, 521] width 27 height 27
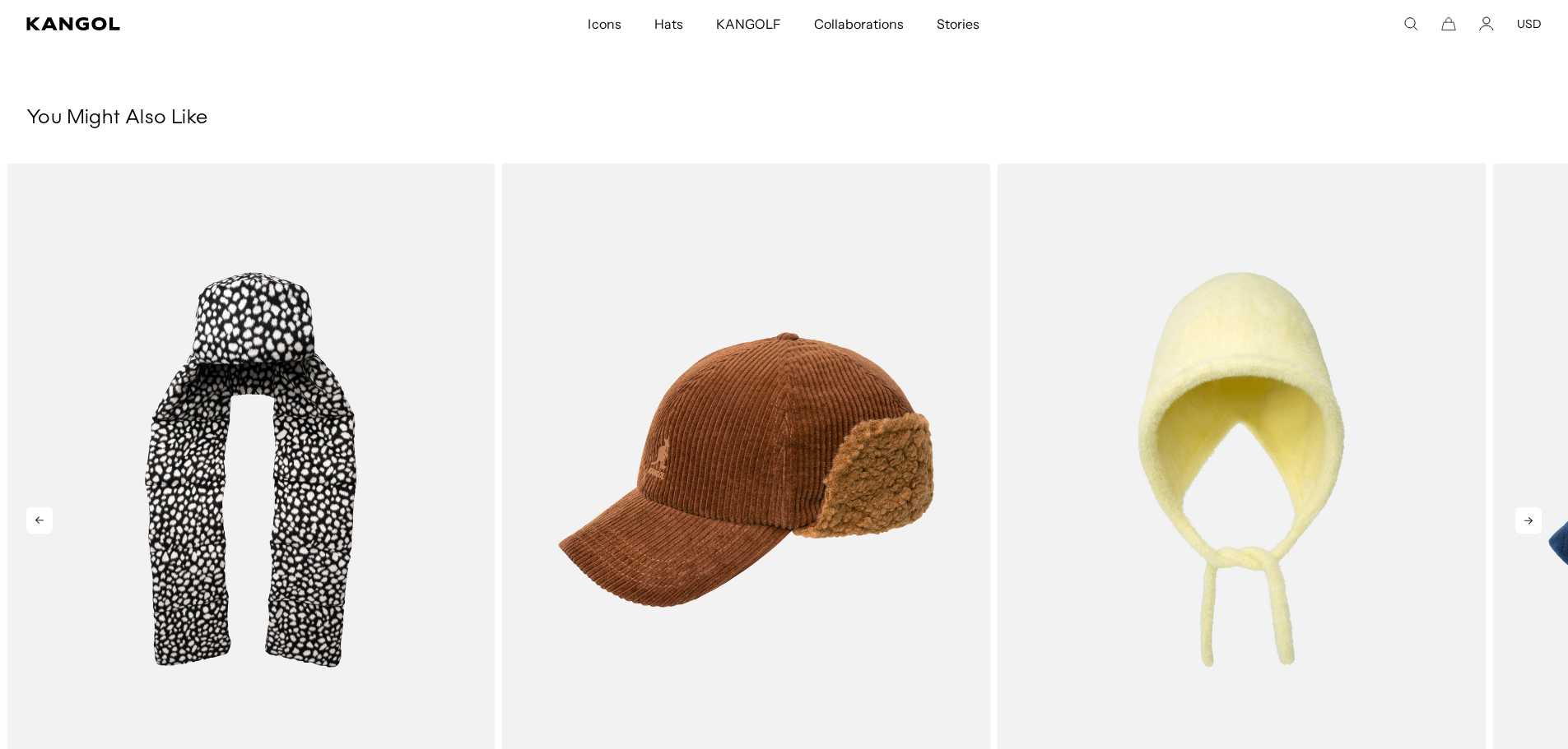
scroll to position [0, 339]
click at [1532, 528] on icon at bounding box center [1528, 521] width 27 height 27
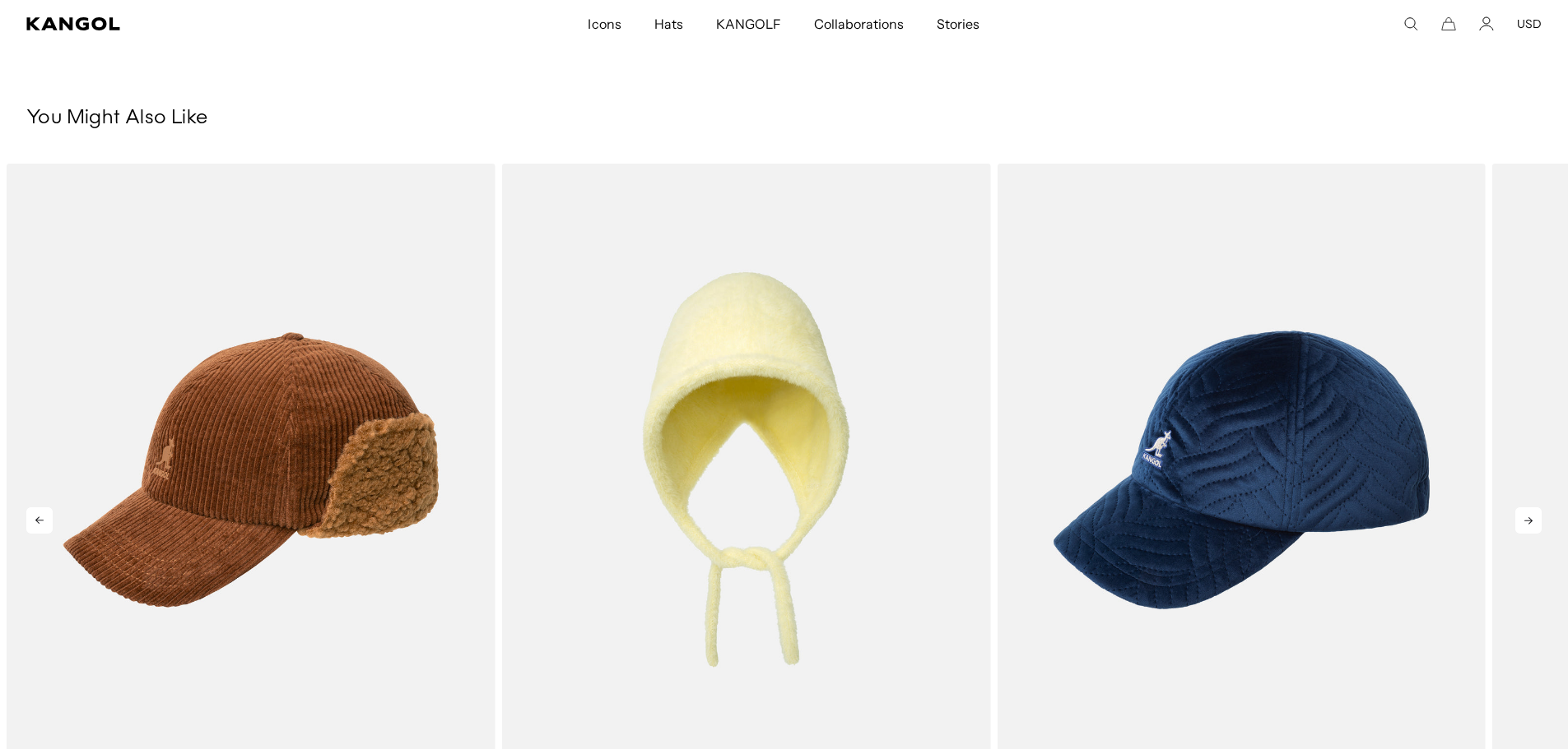
click at [1532, 528] on icon at bounding box center [1528, 521] width 27 height 27
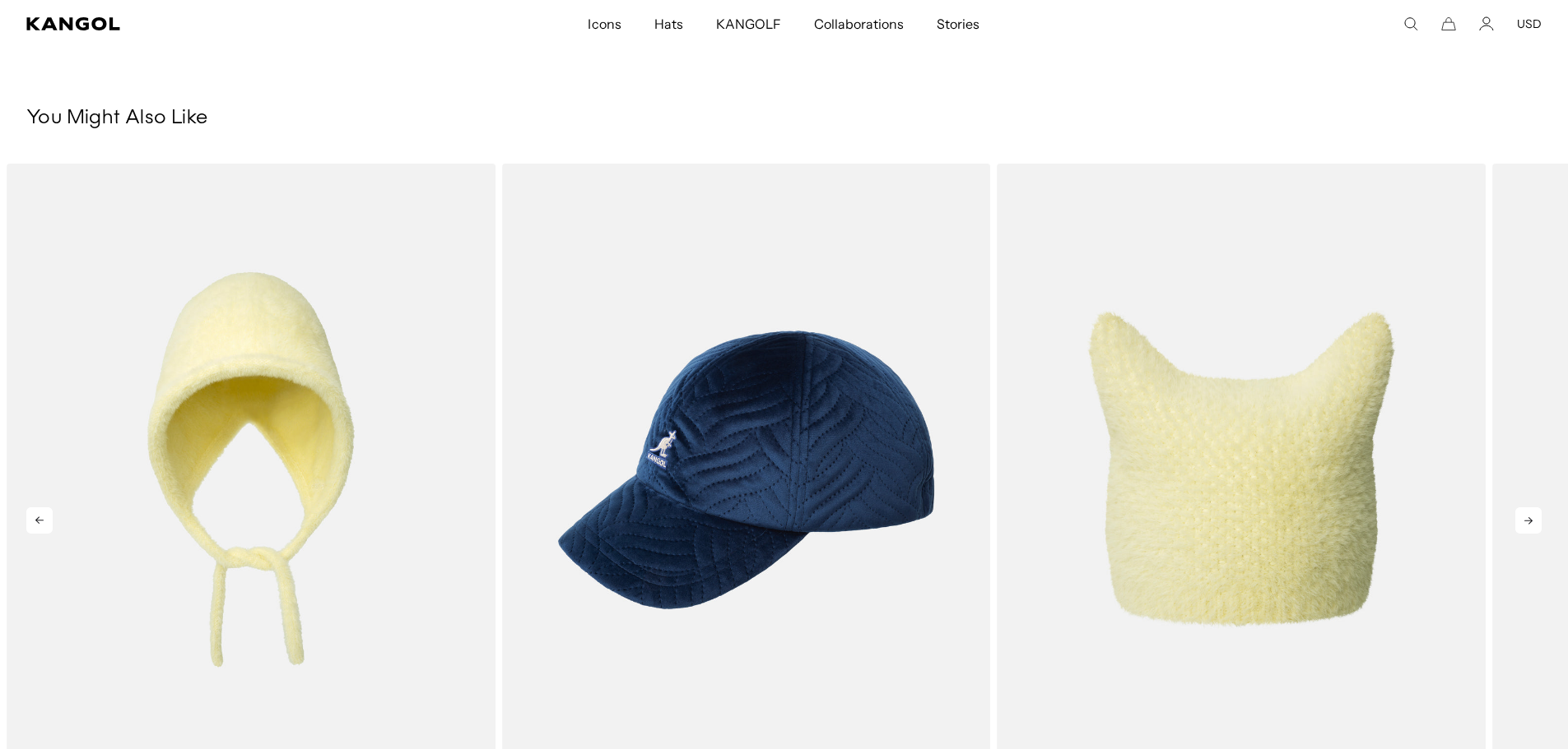
click at [1532, 528] on icon at bounding box center [1528, 521] width 27 height 27
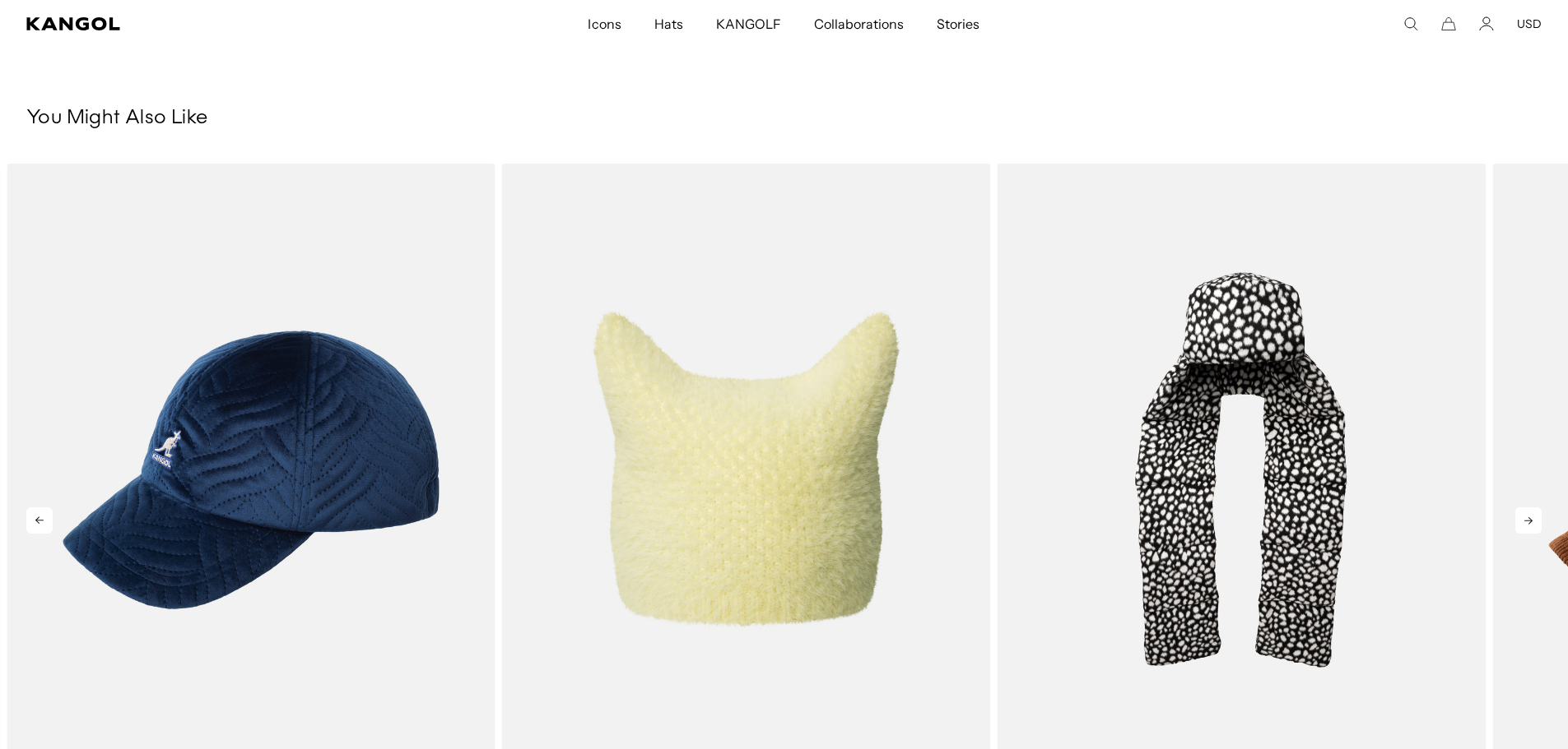
click at [1532, 528] on icon at bounding box center [1528, 521] width 27 height 27
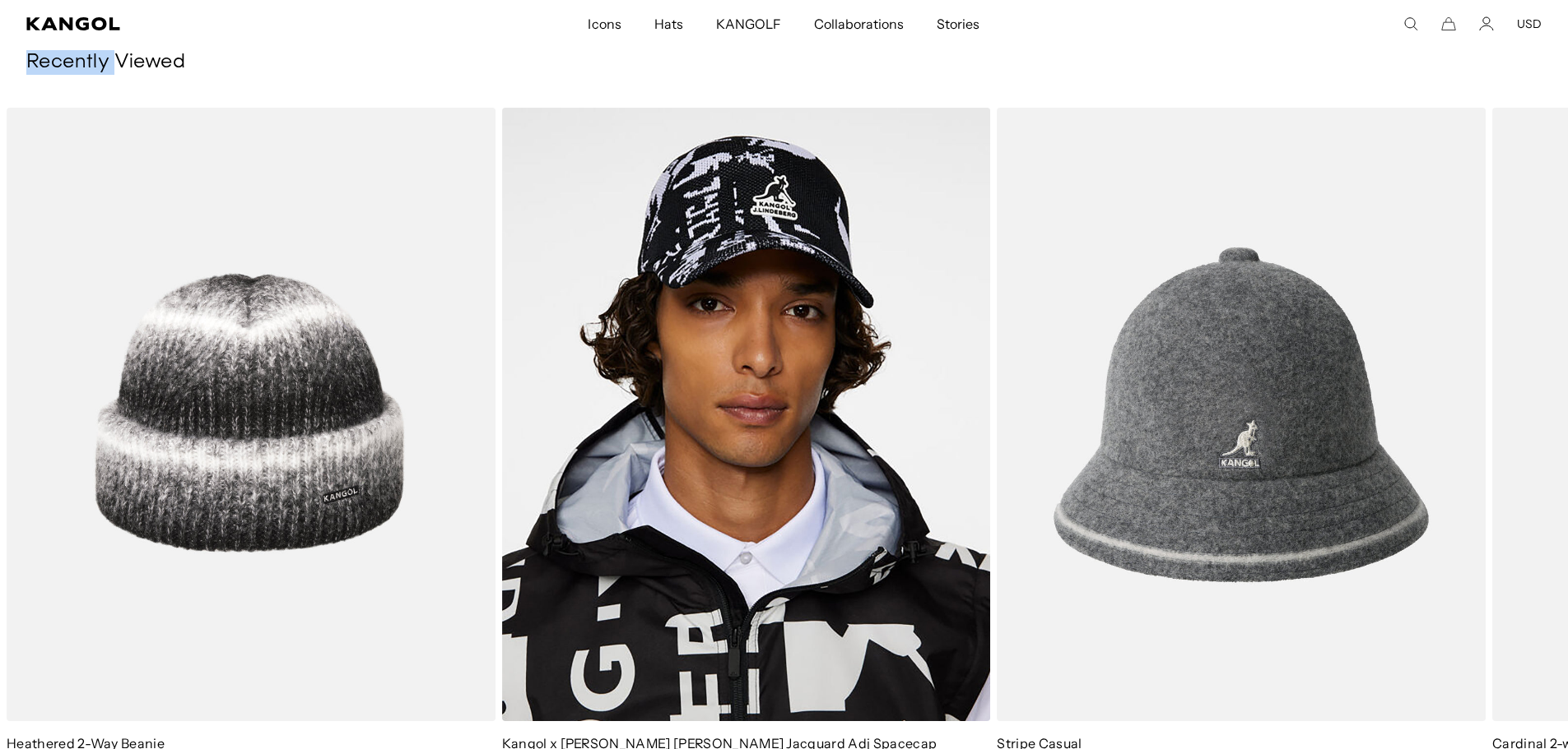
scroll to position [2797, 0]
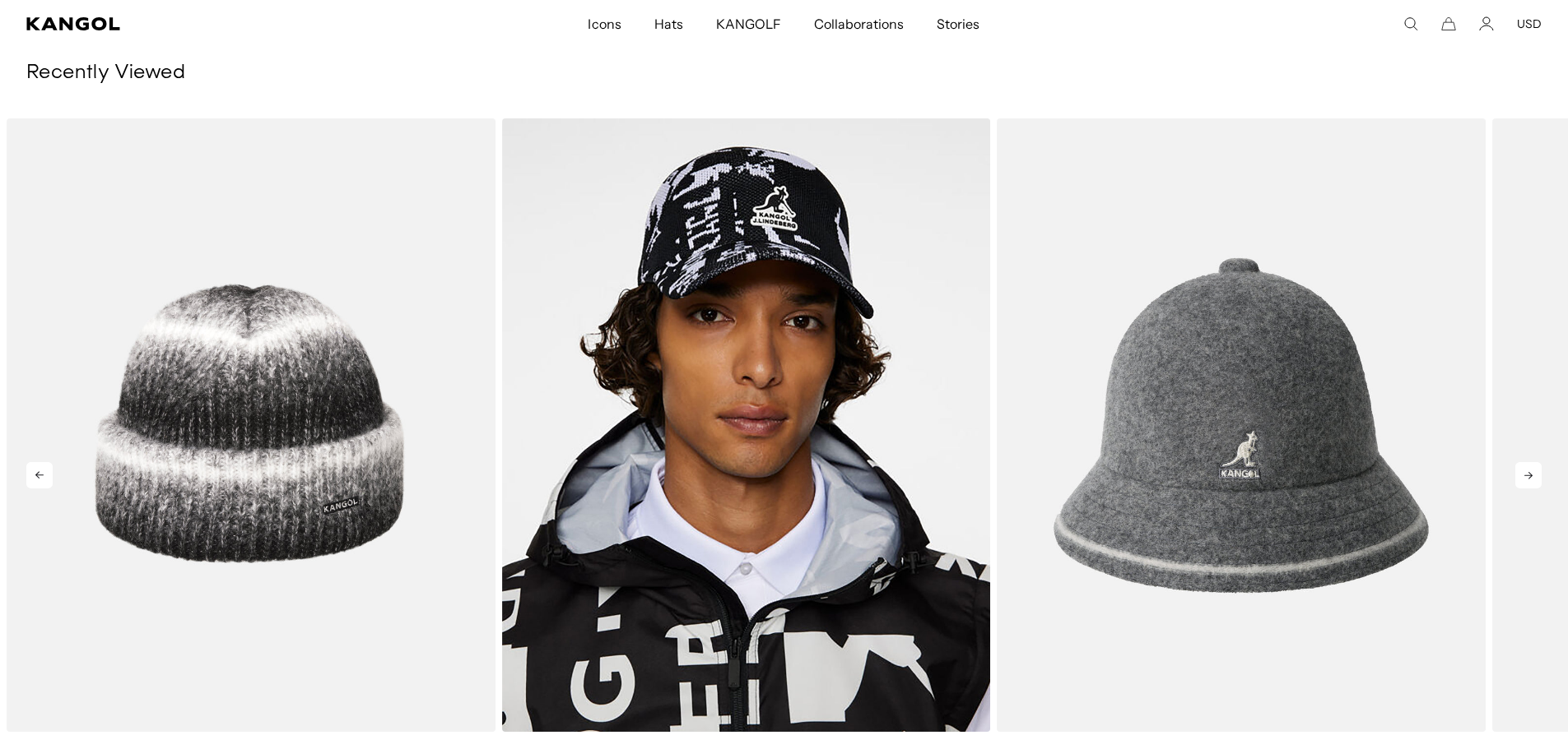
click at [1531, 479] on icon at bounding box center [1528, 476] width 27 height 27
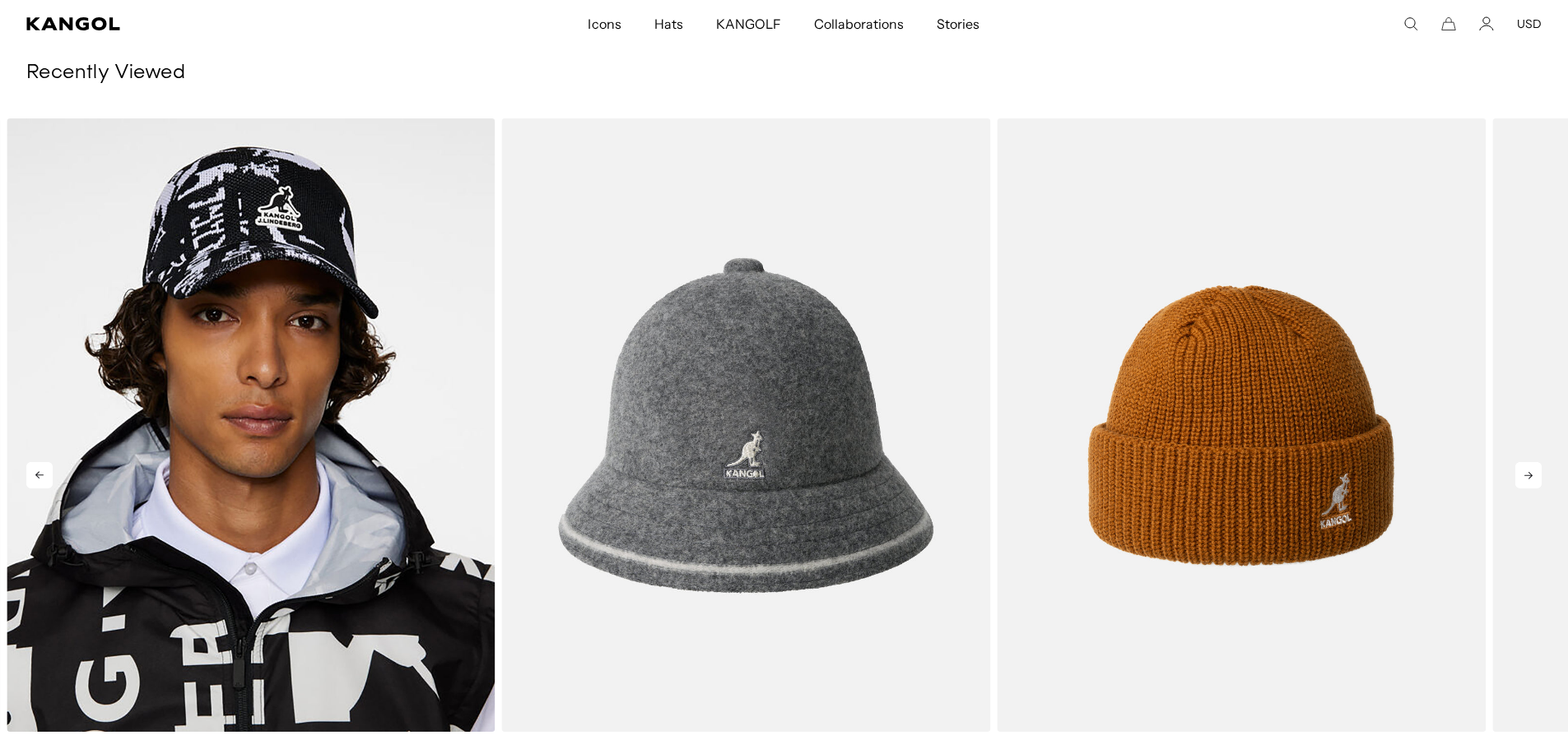
click at [1530, 479] on icon at bounding box center [1528, 476] width 27 height 27
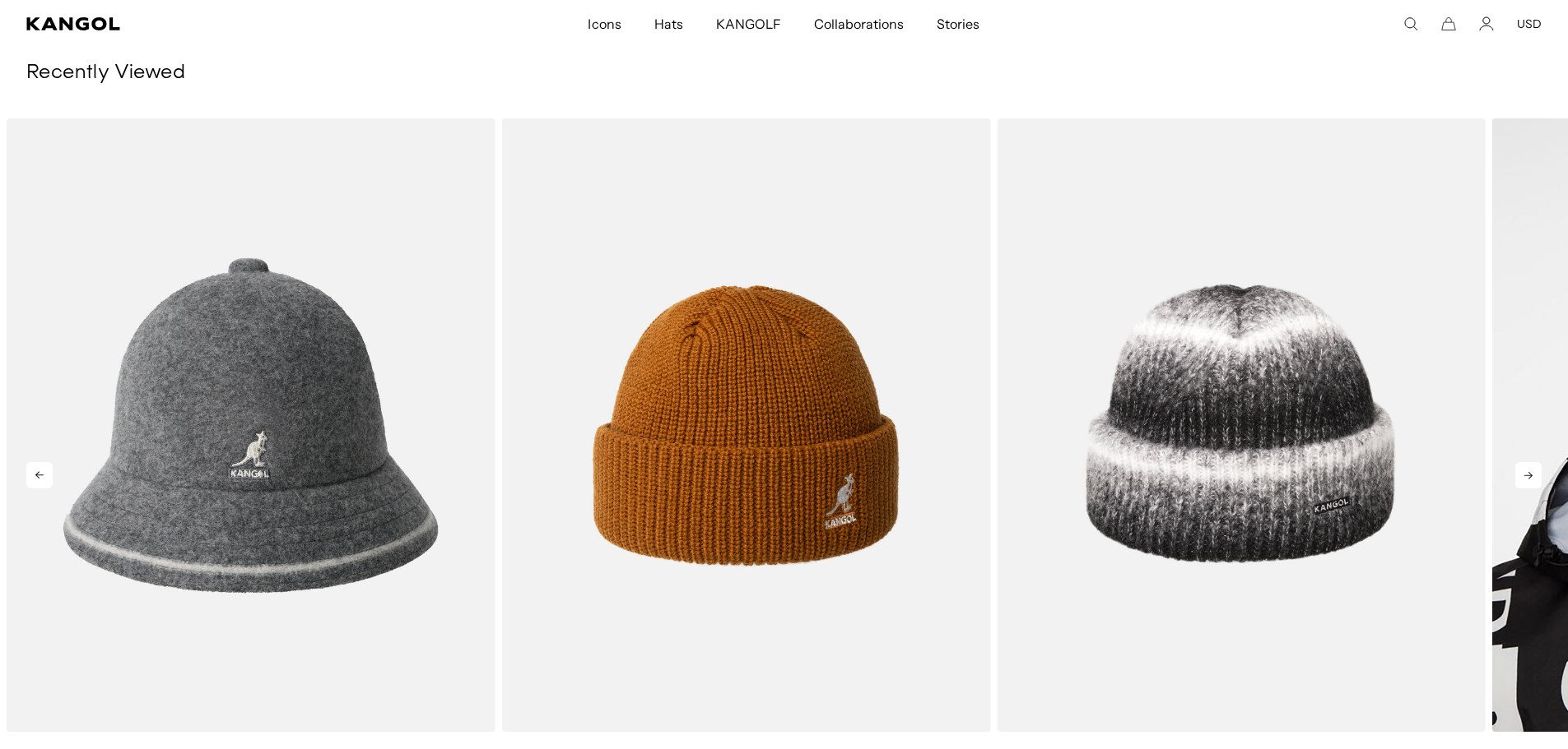
scroll to position [0, 339]
click at [1530, 479] on icon at bounding box center [1528, 476] width 27 height 27
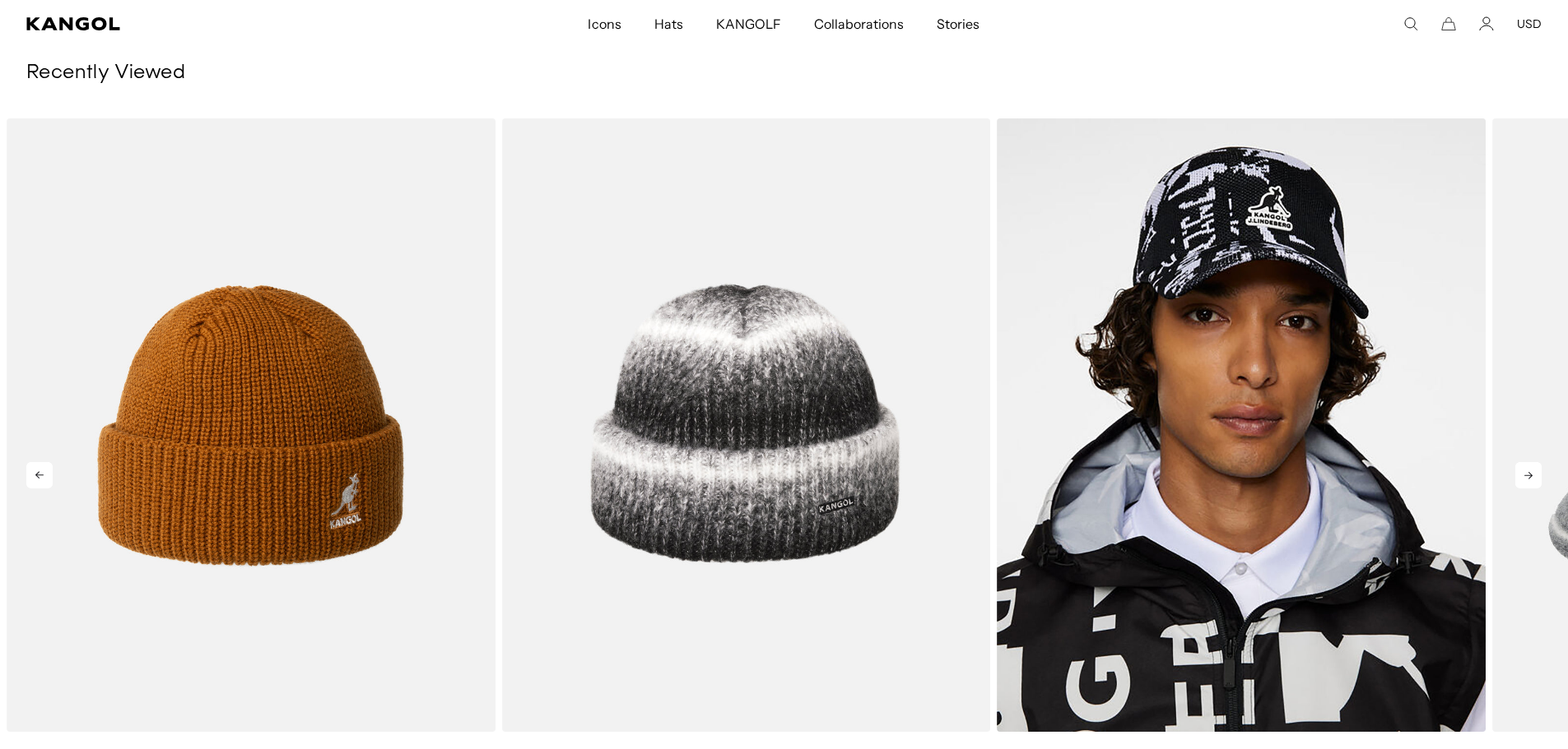
click at [1530, 479] on icon at bounding box center [1528, 476] width 27 height 27
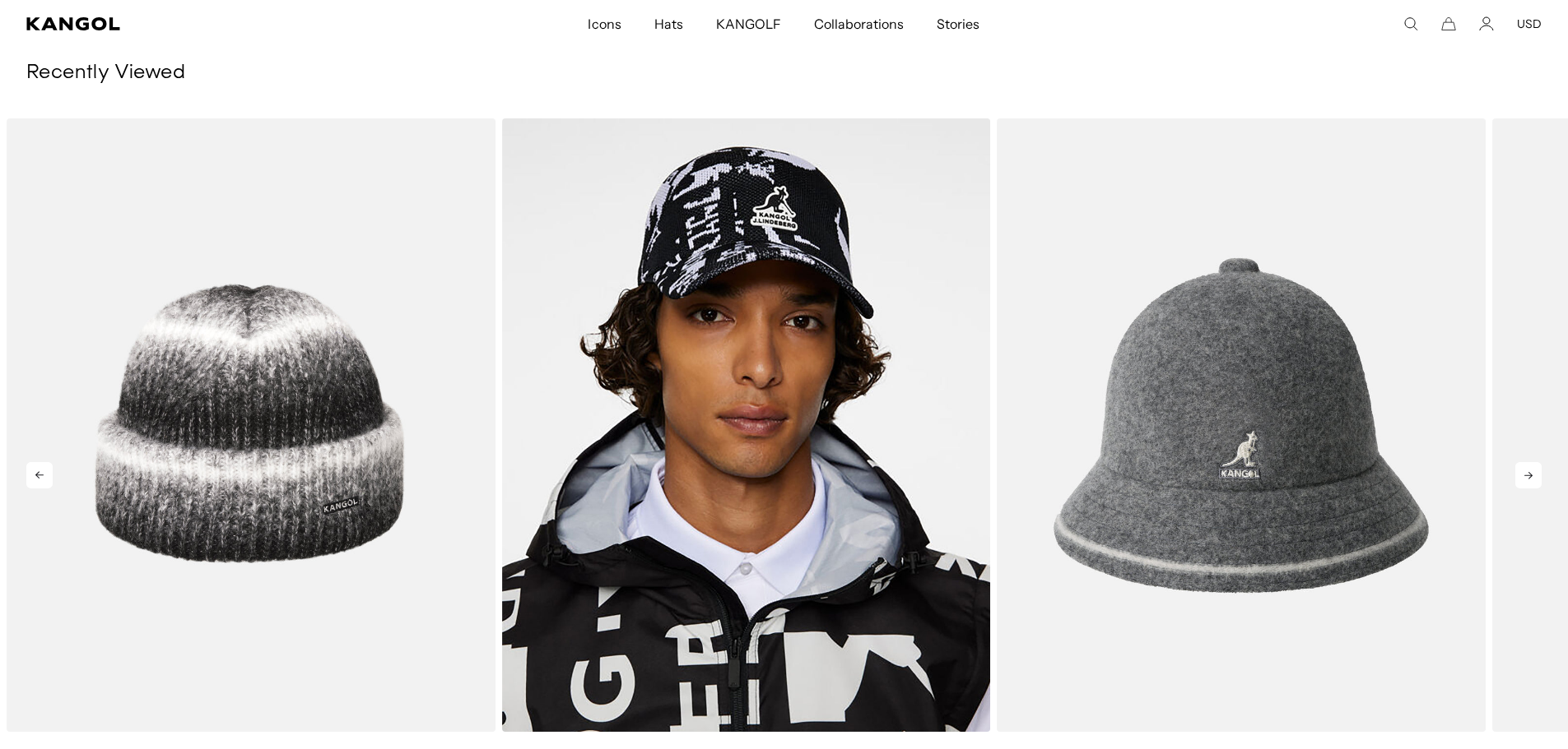
click at [1530, 479] on icon at bounding box center [1528, 476] width 27 height 27
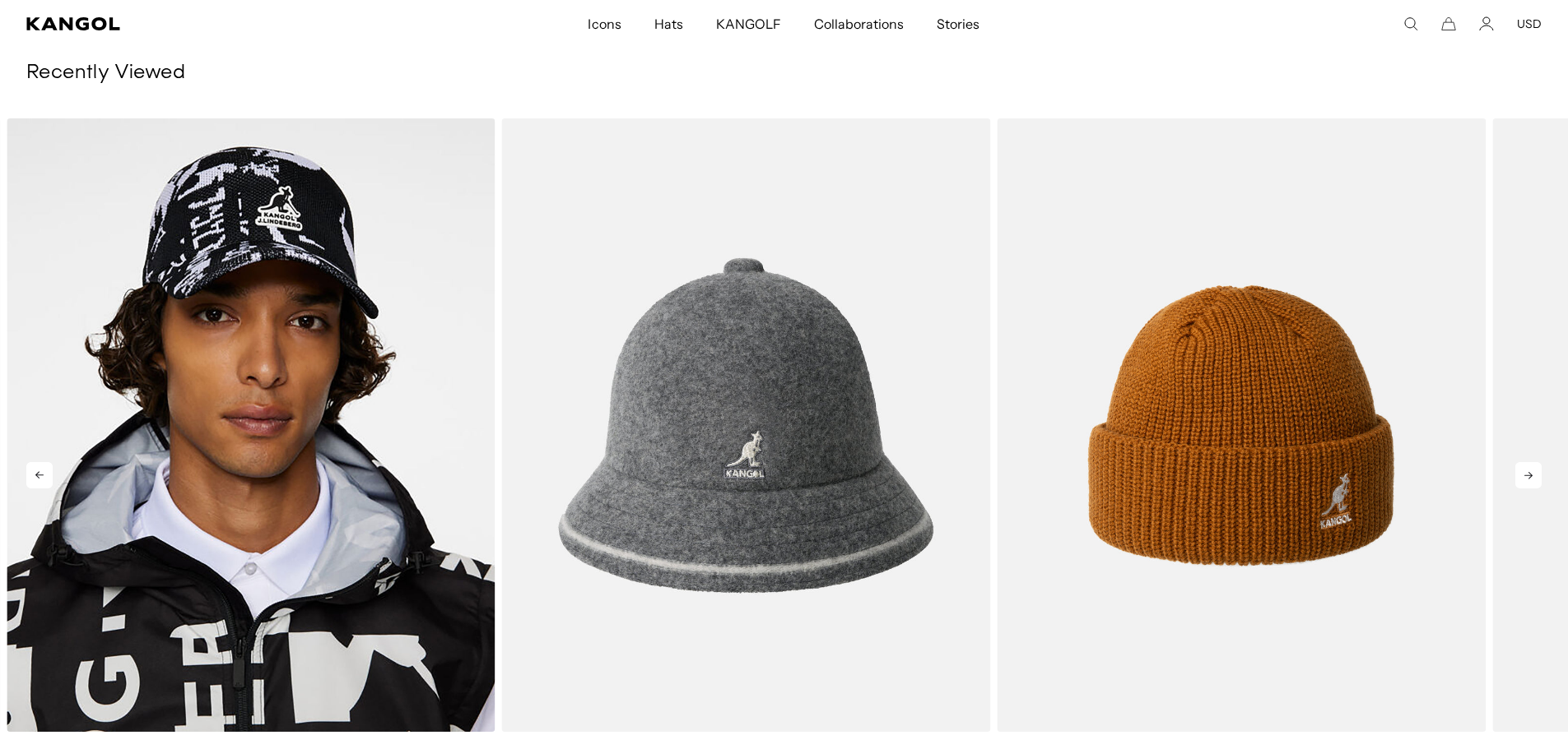
click at [1530, 479] on icon at bounding box center [1528, 476] width 27 height 27
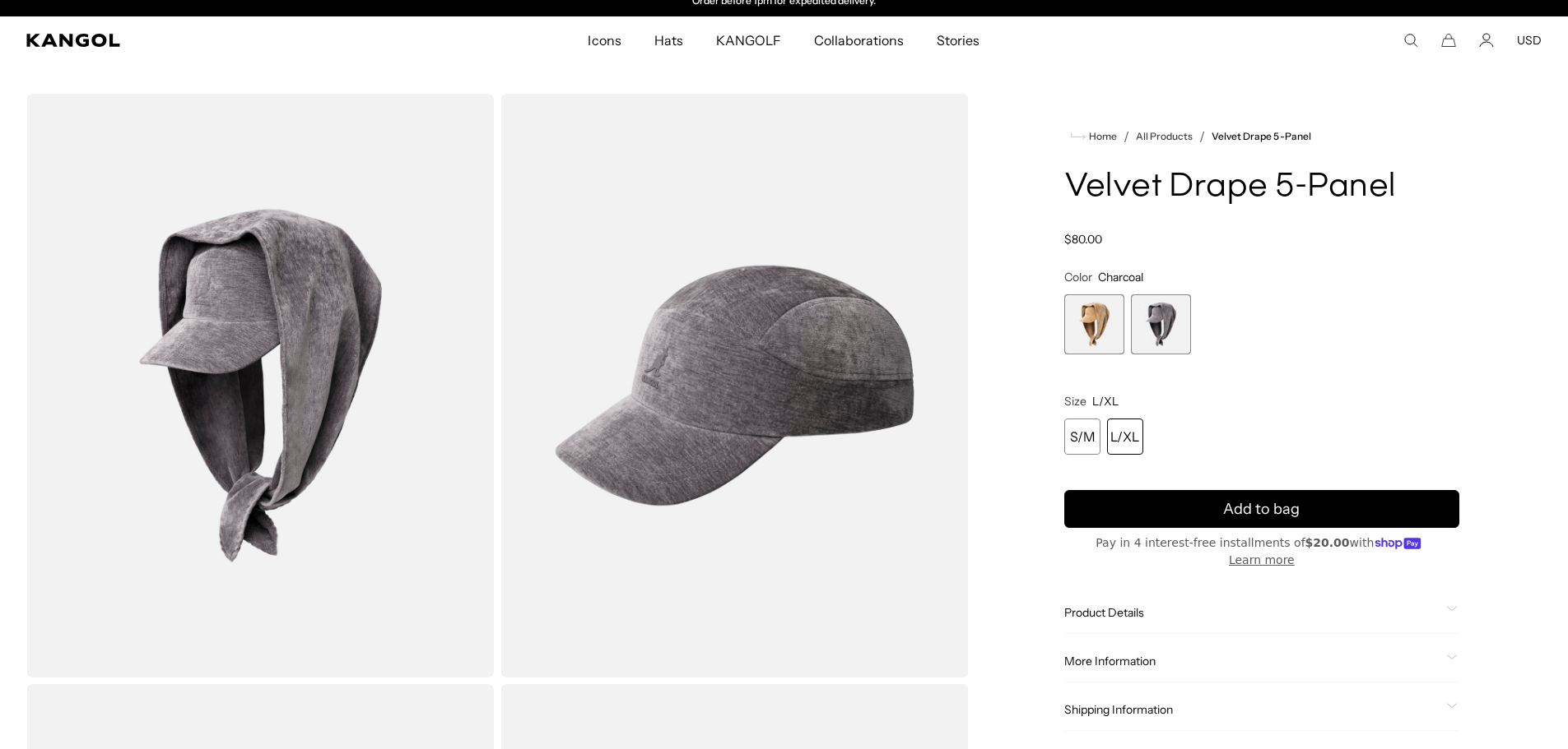
scroll to position [0, 0]
